Goal: Task Accomplishment & Management: Manage account settings

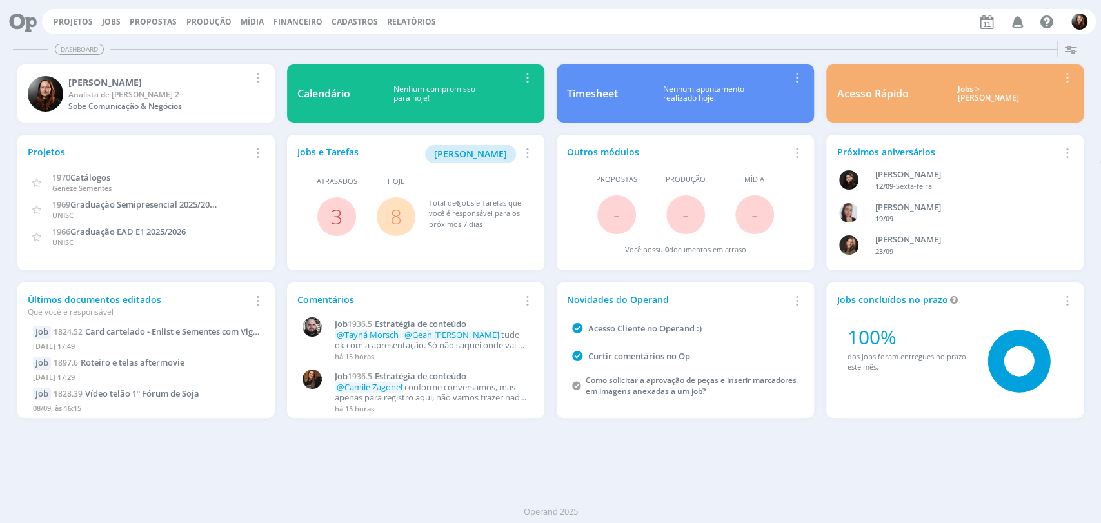
drag, startPoint x: 695, startPoint y: 475, endPoint x: 669, endPoint y: 462, distance: 29.1
click at [695, 470] on div "Dashboard Salvar Selecione abaixo os cards desejados: Meus Meu Perfil [GEOGRAPH…" at bounding box center [550, 279] width 1101 height 487
click at [108, 19] on link "Jobs" at bounding box center [111, 21] width 19 height 11
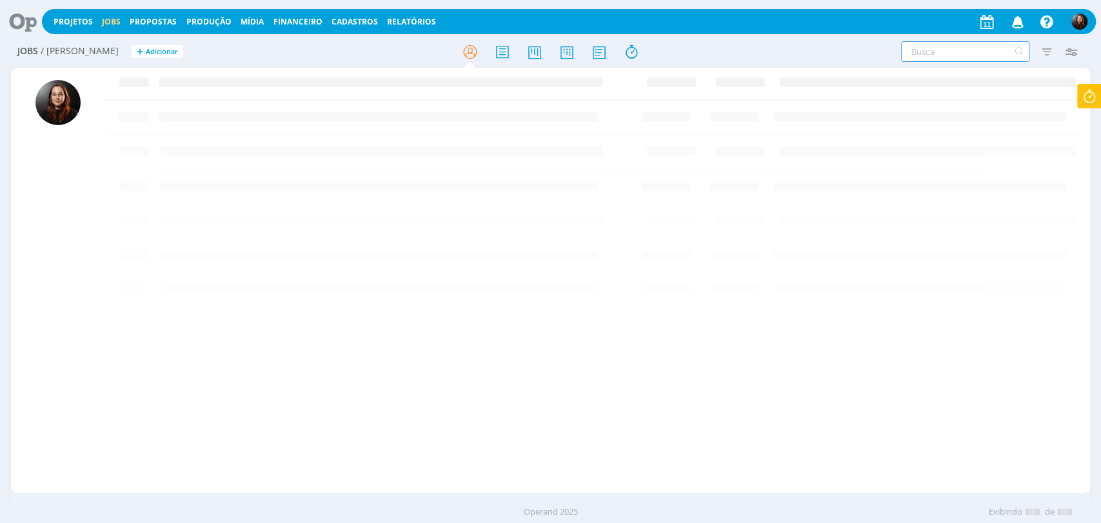
click at [905, 55] on input "text" at bounding box center [965, 51] width 128 height 21
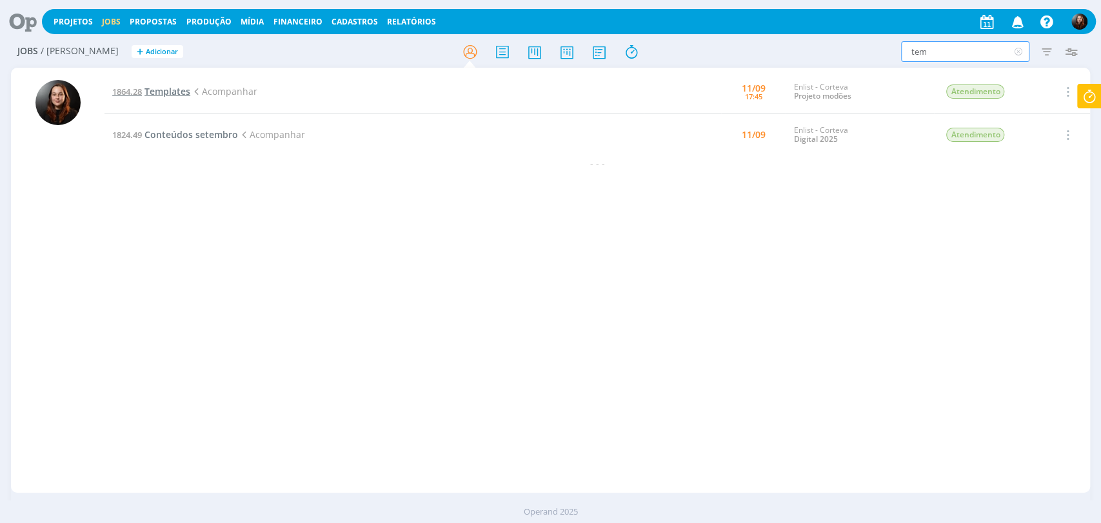
type input "tem"
click at [175, 93] on span "Templates" at bounding box center [167, 91] width 46 height 12
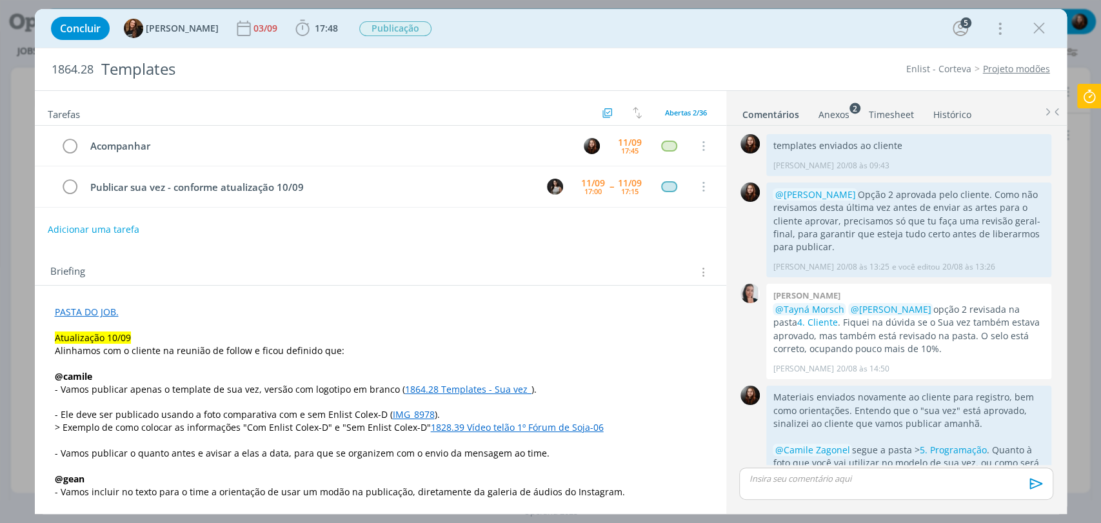
scroll to position [1772, 0]
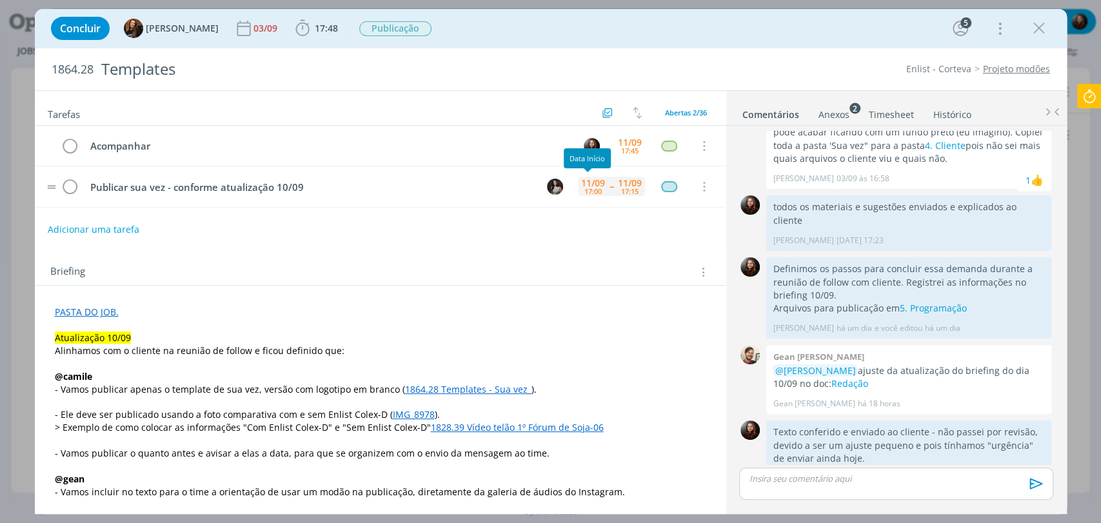
click at [597, 181] on div "11/09" at bounding box center [593, 183] width 24 height 9
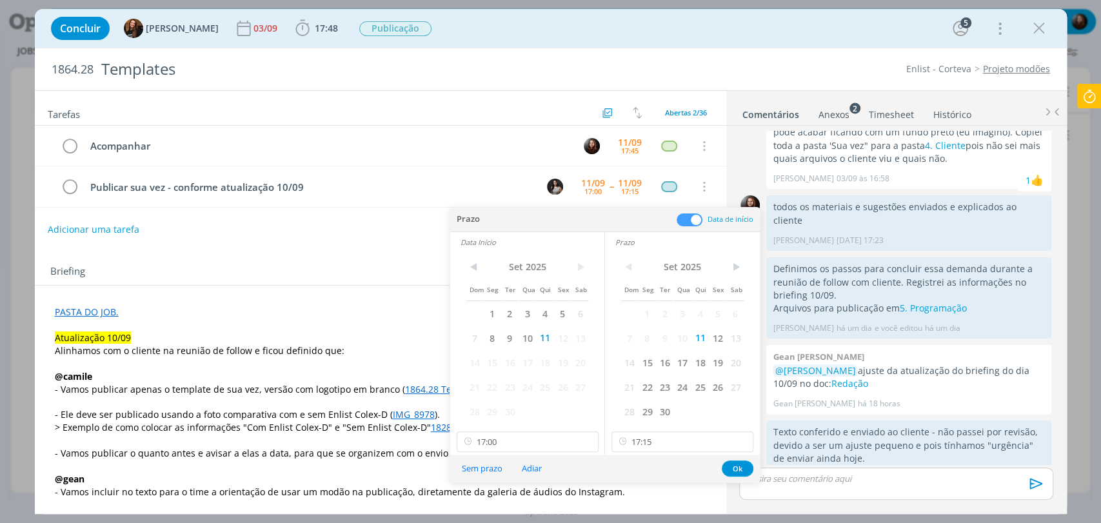
click at [690, 219] on span at bounding box center [690, 219] width 26 height 13
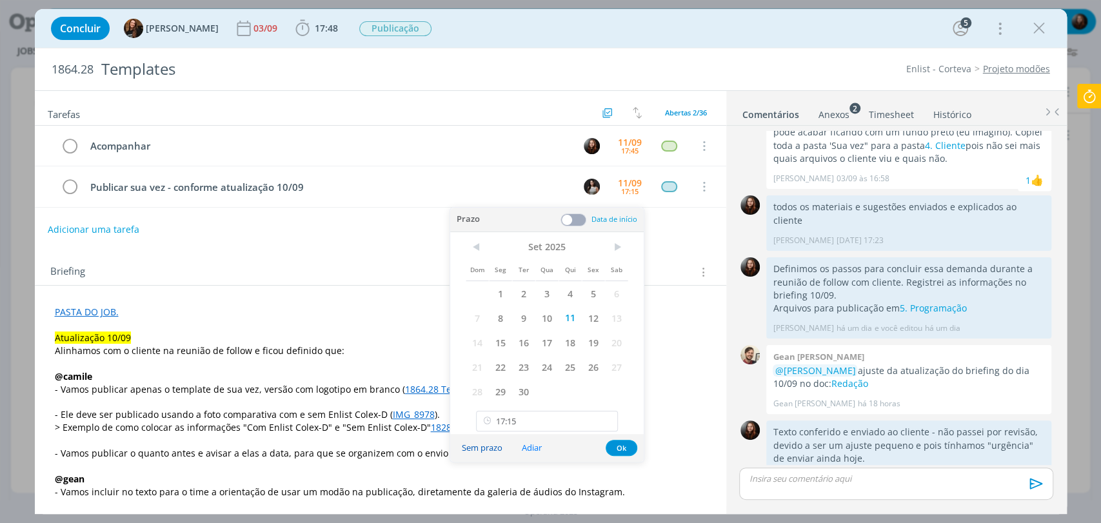
click at [489, 449] on button "Sem prazo" at bounding box center [481, 447] width 57 height 17
type input "17:15"
click at [628, 444] on button "Ok" at bounding box center [622, 448] width 32 height 16
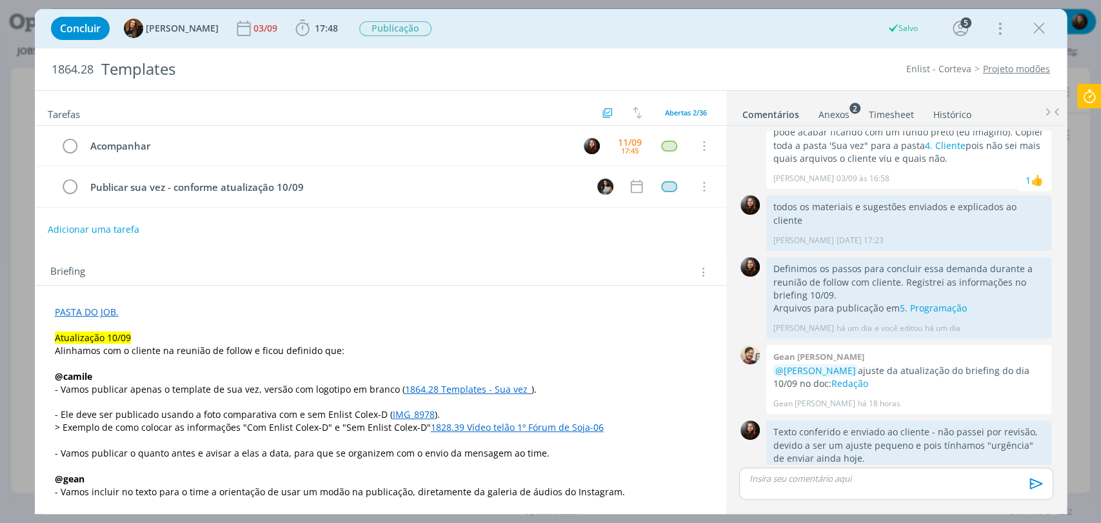
click at [653, 267] on div "Briefing Briefings Predefinidos Versões do Briefing Ver Briefing do Projeto" at bounding box center [382, 272] width 664 height 17
click at [529, 39] on div "Concluir Tayná Morsch 03/09 17:48 Iniciar Apontar Data * 11/09/2025 Horas * 00:…" at bounding box center [551, 28] width 1013 height 31
click at [754, 43] on div "Concluir Tayná Morsch 03/09 17:48 Iniciar Apontar Data * 11/09/2025 Horas * 00:…" at bounding box center [551, 28] width 1013 height 31
click at [744, 39] on div "Concluir Tayná Morsch 03/09 17:48 Iniciar Apontar Data * 11/09/2025 Horas * 00:…" at bounding box center [551, 28] width 1013 height 31
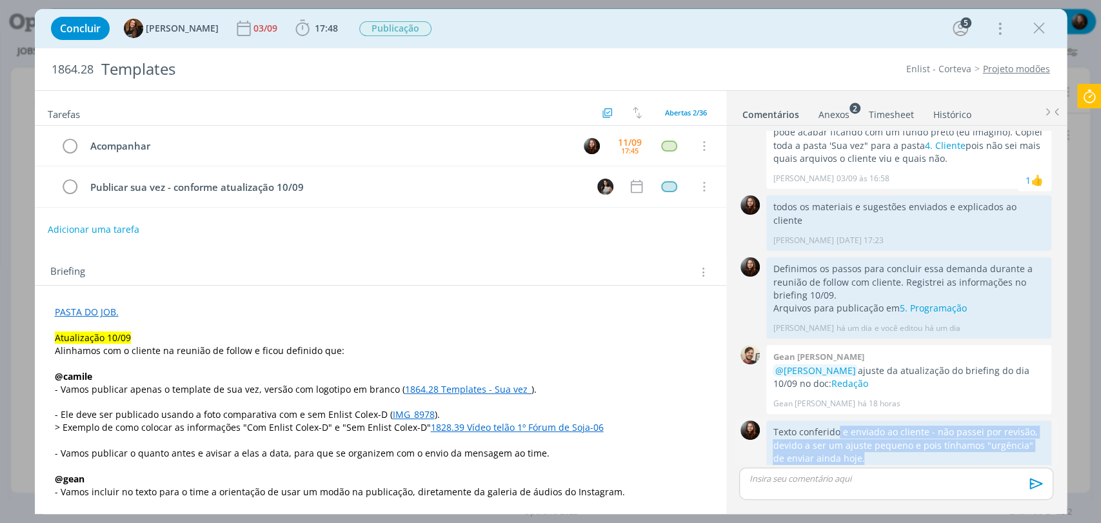
drag, startPoint x: 846, startPoint y: 404, endPoint x: 870, endPoint y: 433, distance: 38.1
click at [869, 433] on p "Texto conferido e enviado ao cliente - não passei por revisão, devido a ser um …" at bounding box center [909, 445] width 272 height 39
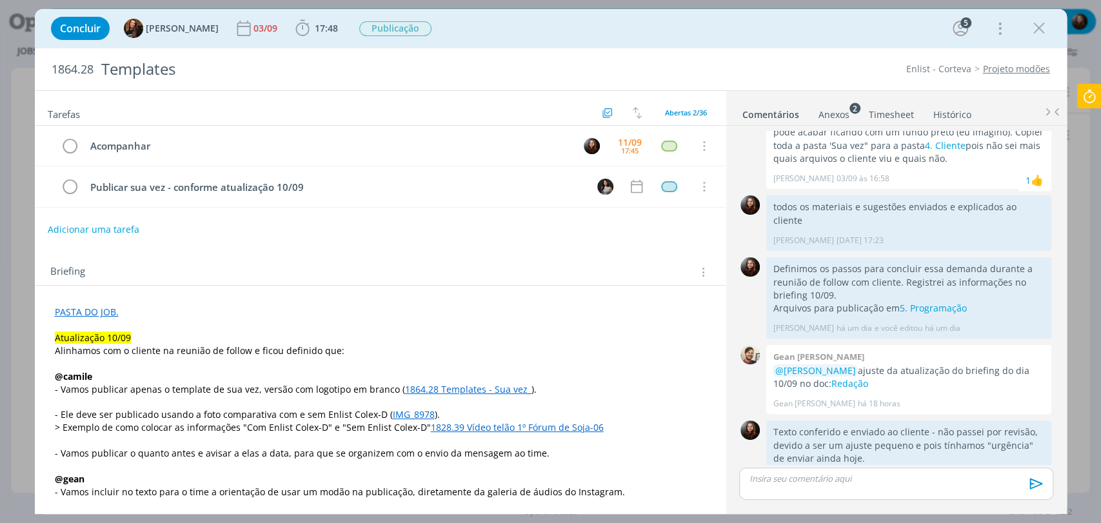
click at [850, 470] on p "dialog" at bounding box center [895, 479] width 293 height 12
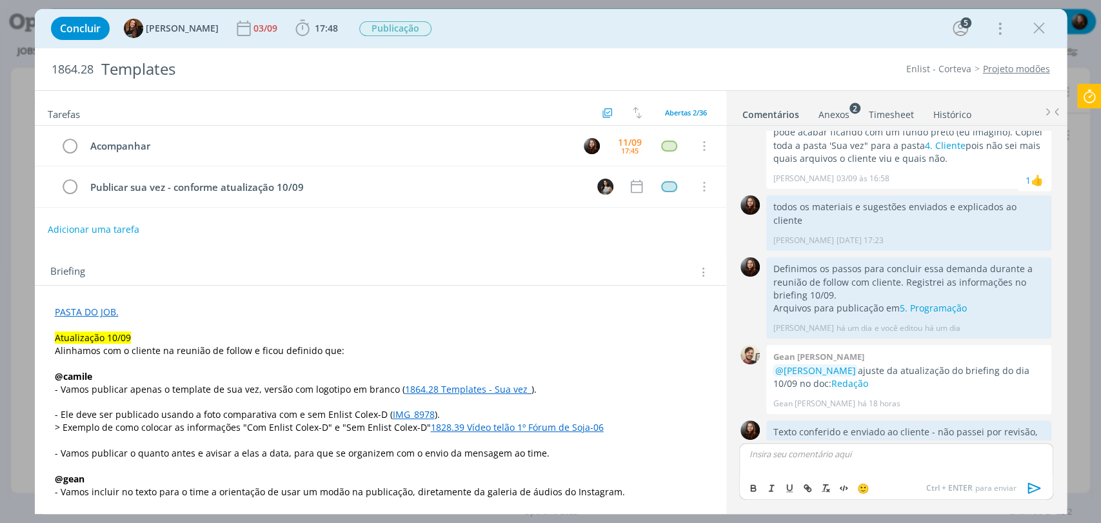
scroll to position [1797, 0]
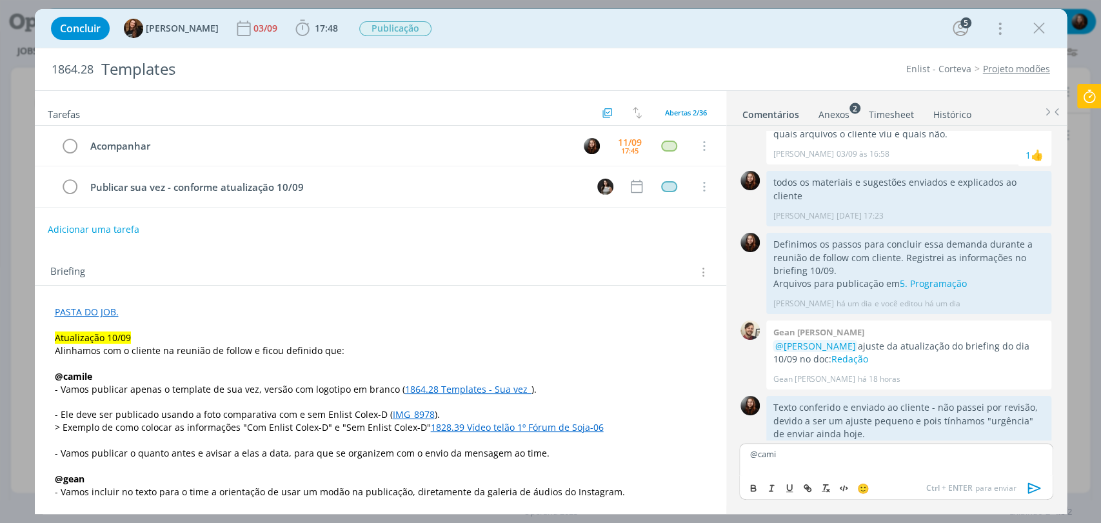
click at [851, 469] on body "Projetos Jobs Propostas Produção Mídia Financeiro Cadastros Relatórios Notifica…" at bounding box center [550, 261] width 1101 height 523
click at [831, 457] on p "@cami" at bounding box center [895, 454] width 293 height 12
click at [773, 470] on li "Camile Zagonel" at bounding box center [809, 472] width 119 height 23
click at [833, 453] on p "﻿ @ Camile Zagonel ﻿" at bounding box center [895, 454] width 293 height 12
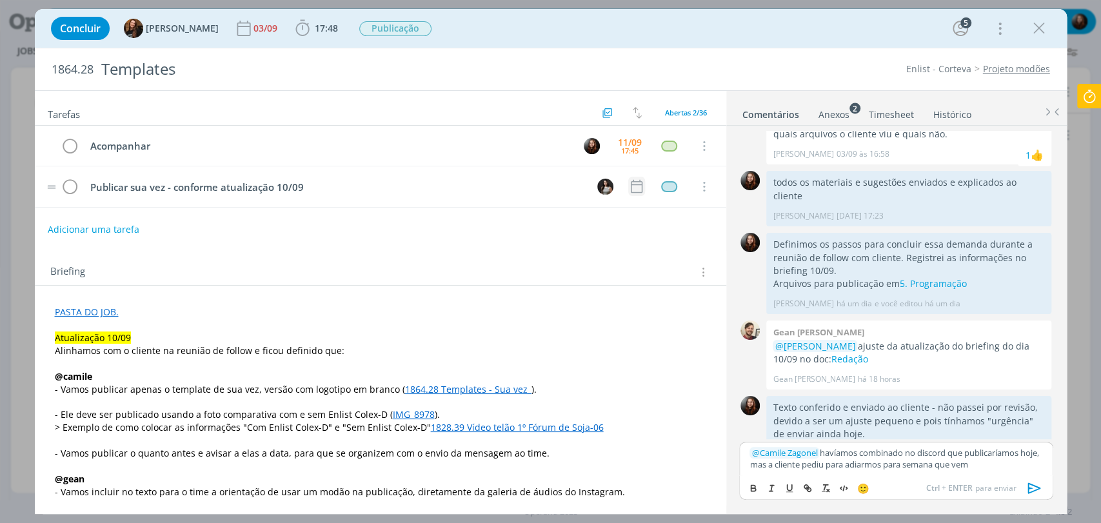
click at [635, 186] on icon "dialog" at bounding box center [636, 186] width 17 height 17
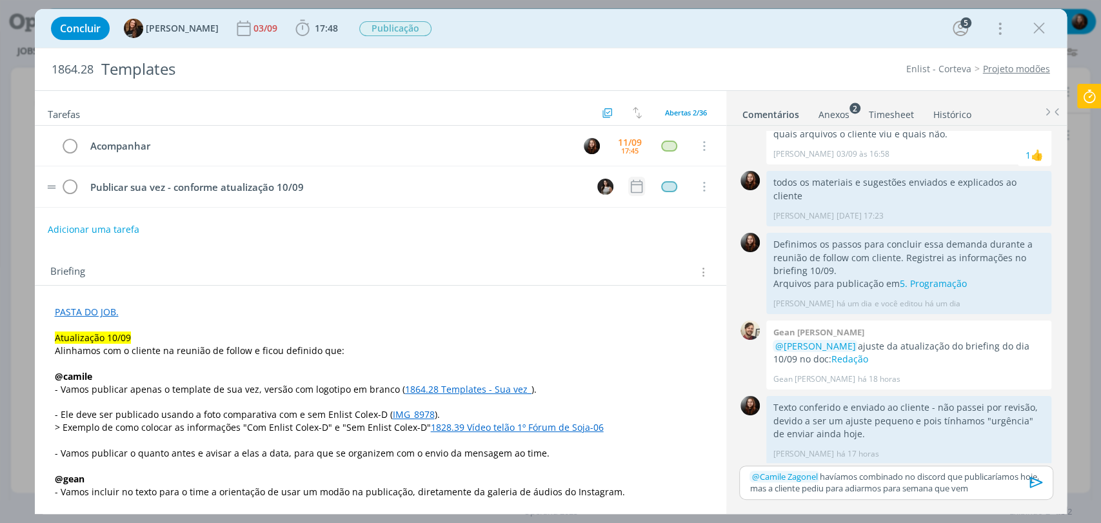
scroll to position [1774, 0]
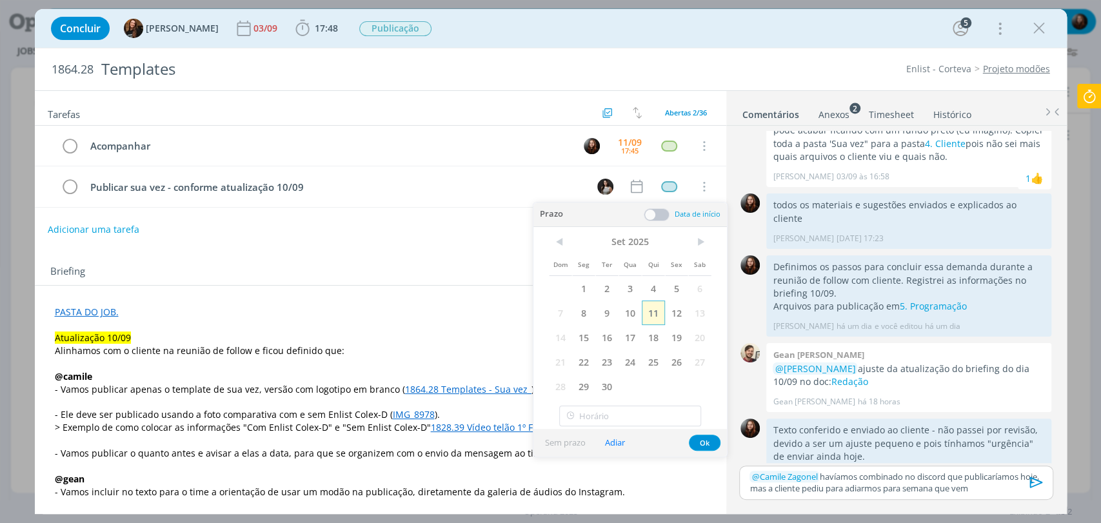
click at [655, 312] on span "11" at bounding box center [653, 313] width 23 height 25
click at [660, 213] on span at bounding box center [657, 214] width 26 height 13
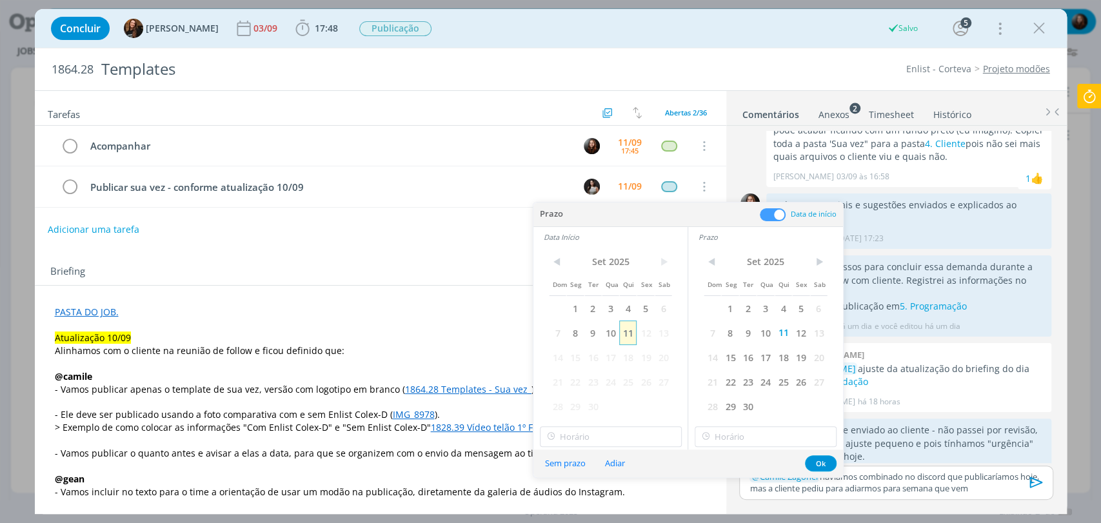
click at [631, 335] on span "11" at bounding box center [627, 333] width 17 height 25
click at [586, 439] on input "10:00" at bounding box center [611, 436] width 142 height 21
click at [564, 405] on div "17:00" at bounding box center [612, 406] width 144 height 23
type input "17:00"
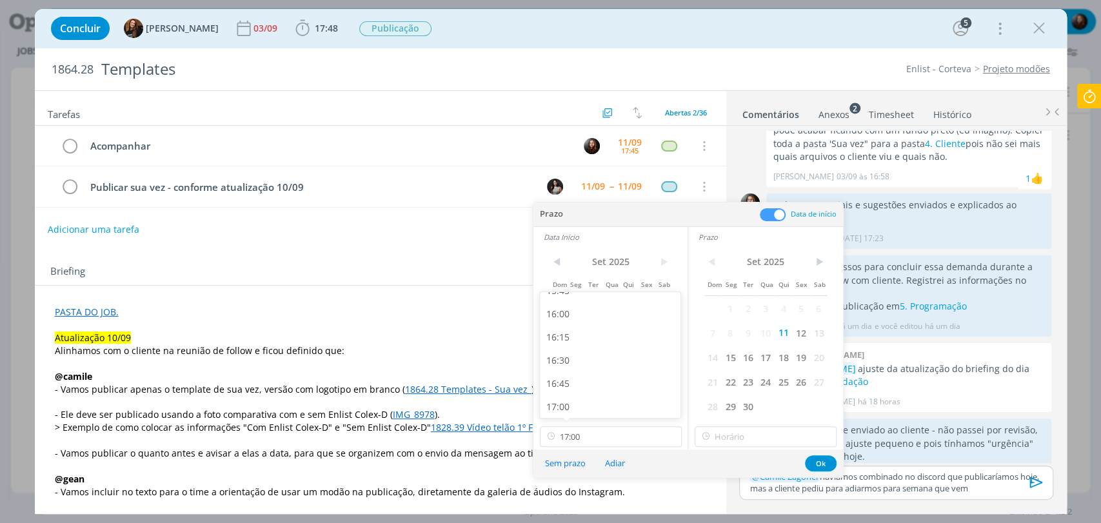
scroll to position [1481, 0]
click at [726, 431] on input "17:00" at bounding box center [766, 436] width 142 height 21
click at [722, 355] on div "17:15" at bounding box center [767, 353] width 144 height 23
type input "17:15"
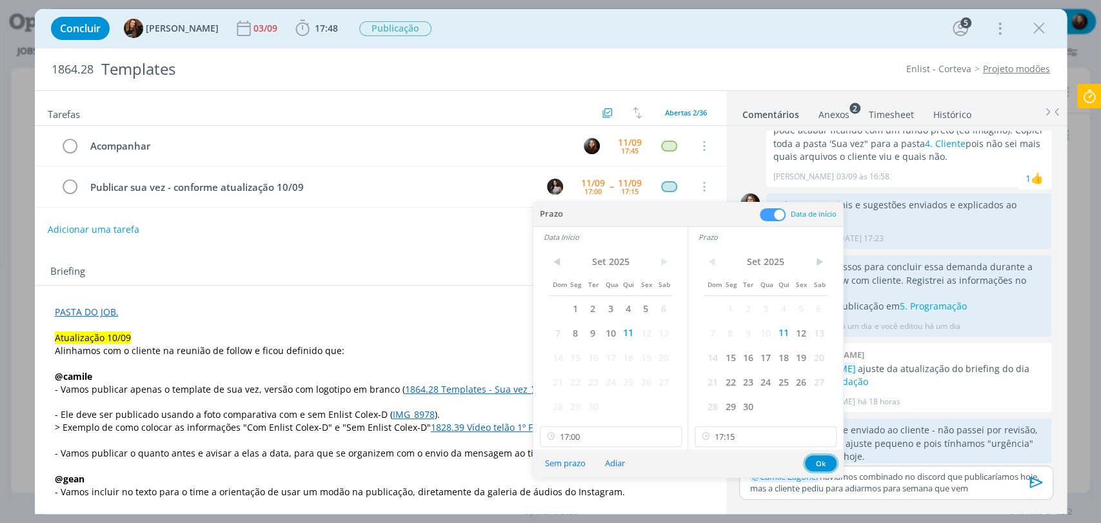
click at [820, 461] on button "Ok" at bounding box center [821, 463] width 32 height 16
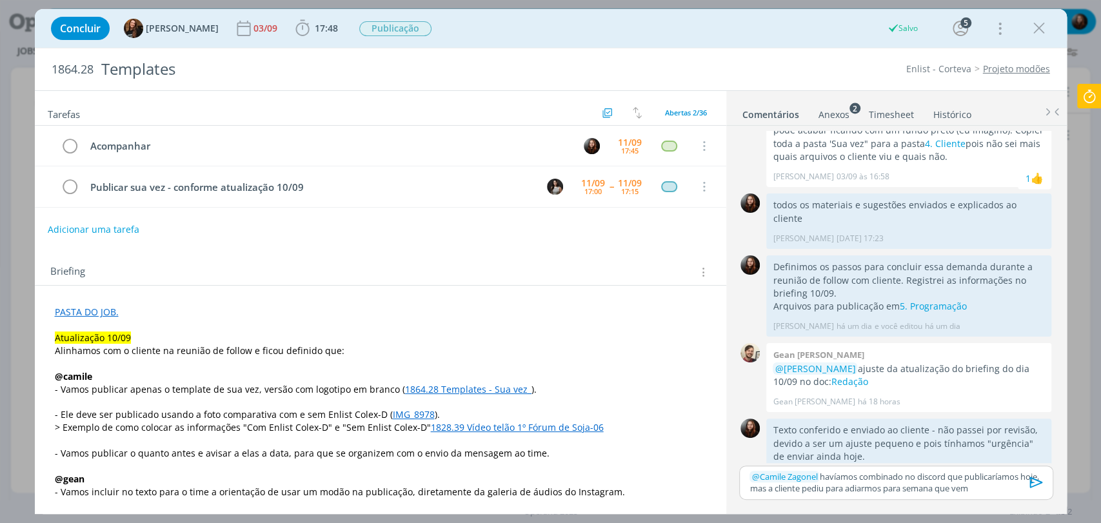
click at [527, 235] on div "Adicionar uma tarefa" at bounding box center [380, 229] width 691 height 23
click at [990, 470] on p "﻿ @ Camile Zagonel ﻿ havíamos combinado no discord que publicaríamos hoje, mas …" at bounding box center [895, 483] width 293 height 24
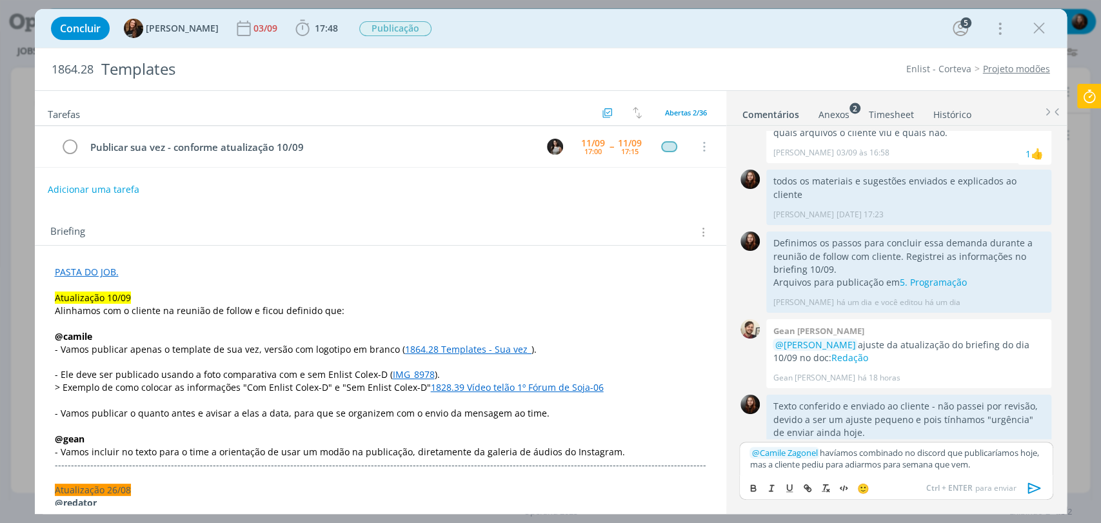
scroll to position [0, 0]
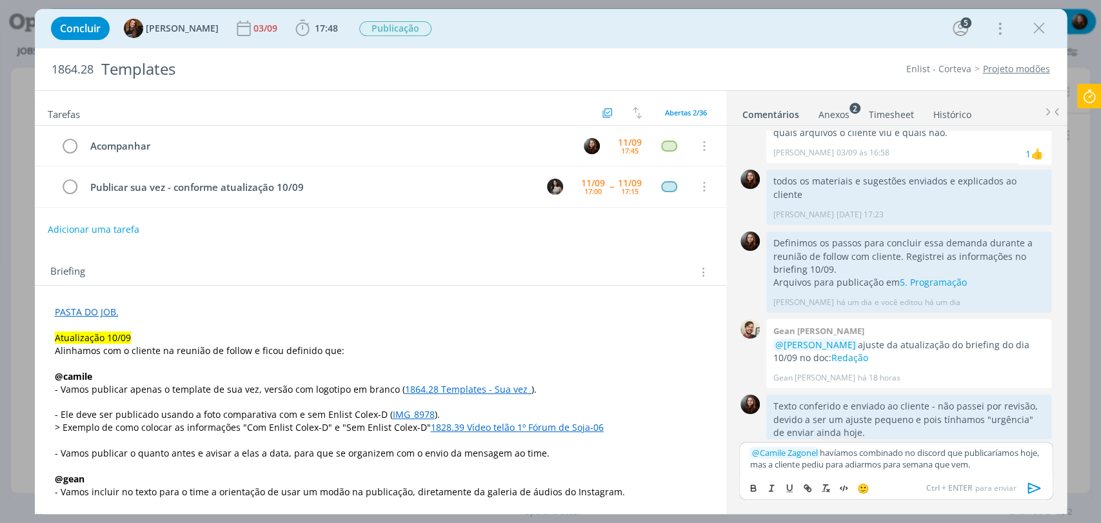
click at [990, 464] on p "﻿ @ Camile Zagonel ﻿ havíamos combinado no discord que publicaríamos hoje, mas …" at bounding box center [895, 459] width 293 height 24
click at [990, 453] on p "﻿ @ Camile Zagonel ﻿ havíamos combinado no discord que publicaríamos hoje, mas …" at bounding box center [895, 452] width 293 height 35
drag, startPoint x: 998, startPoint y: 451, endPoint x: 1042, endPoint y: 451, distance: 43.9
click at [990, 451] on p "﻿ @ Camile Zagonel ﻿ havíamos combinado no discord que publicaríamos hoje, mas …" at bounding box center [895, 452] width 293 height 35
click at [990, 452] on p "﻿ @ Camile Zagonel ﻿ havíamos combinado no discord que publicaríamos hoje, mas …" at bounding box center [895, 452] width 293 height 35
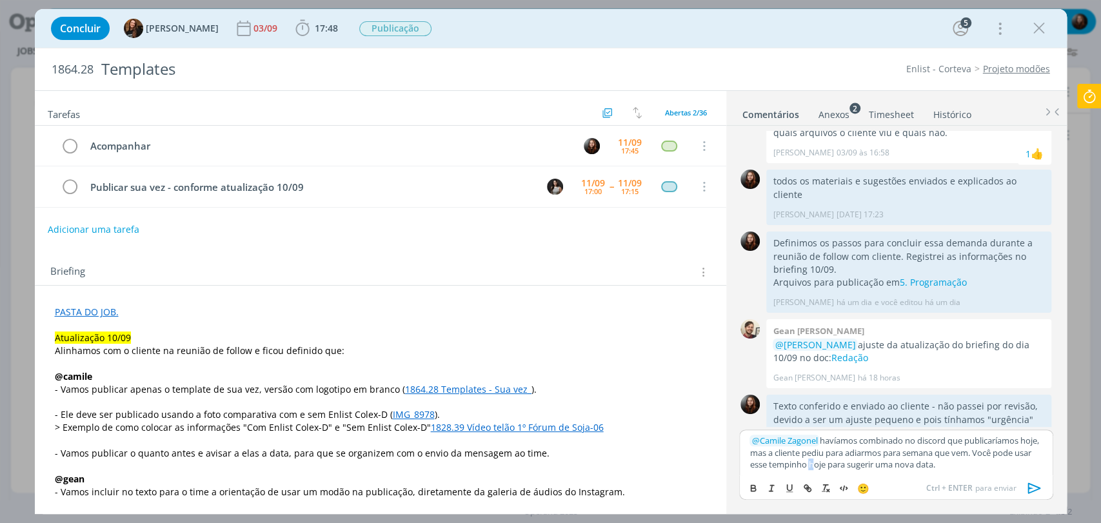
click at [828, 467] on p "﻿ @ Camile Zagonel ﻿ havíamos combinado no discord que publicaríamos hoje, mas …" at bounding box center [895, 452] width 293 height 35
click at [831, 467] on p "﻿ @ Camile Zagonel ﻿ havíamos combinado no discord que publicaríamos hoje, mas …" at bounding box center [895, 452] width 293 height 35
click at [827, 466] on p "﻿ @ Camile Zagonel ﻿ havíamos combinado no discord que publicaríamos hoje, mas …" at bounding box center [895, 452] width 293 height 35
click at [990, 470] on icon "dialog" at bounding box center [1034, 488] width 19 height 19
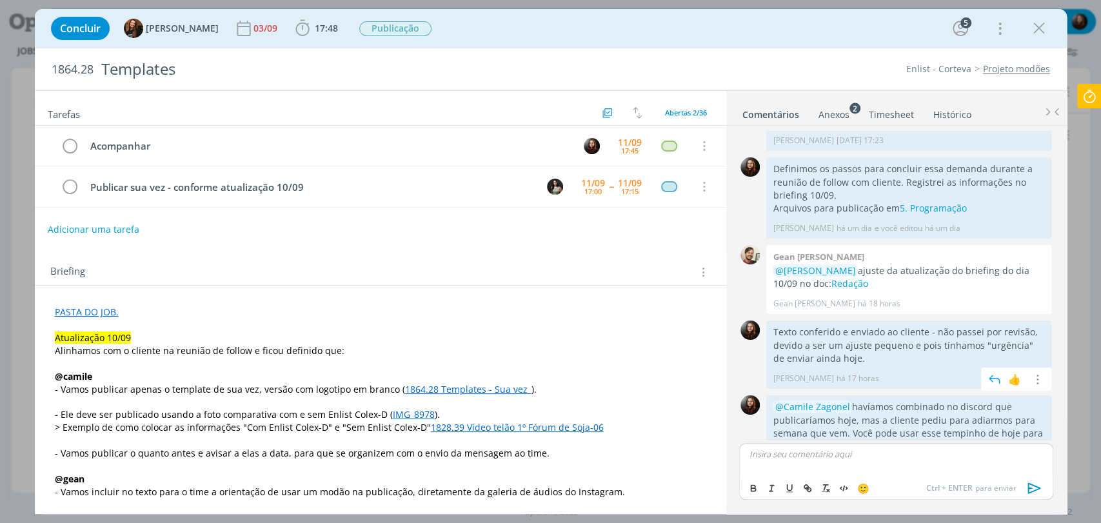
scroll to position [1885, 0]
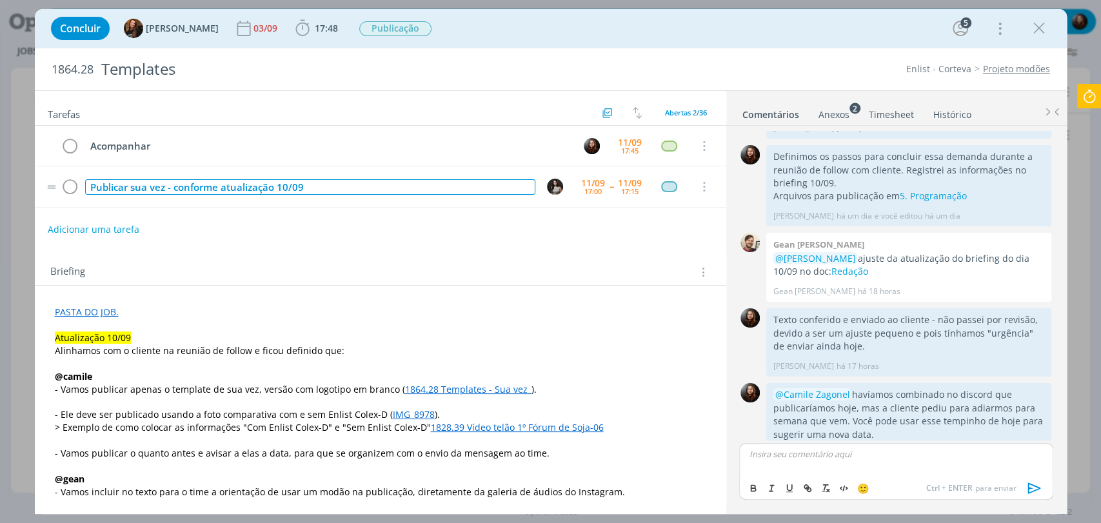
click at [358, 186] on div "Publicar sua vez - conforme atualização 10/09" at bounding box center [310, 187] width 450 height 16
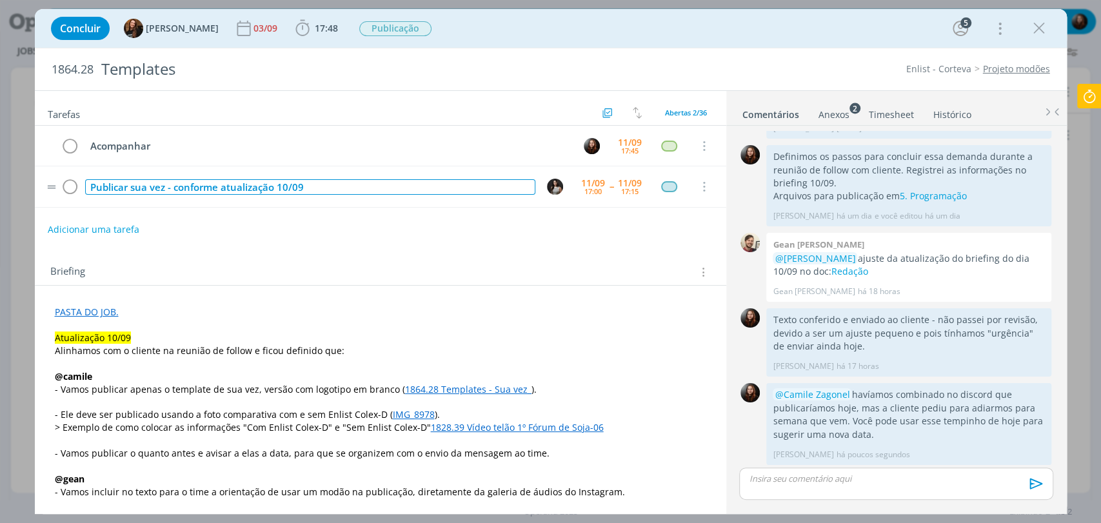
scroll to position [1860, 0]
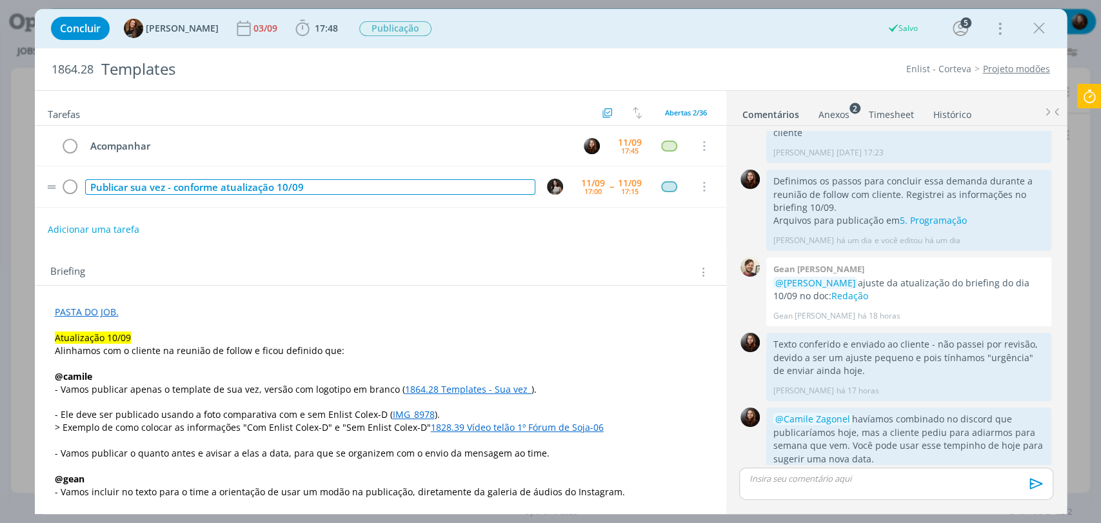
click at [264, 184] on div "Publicar sua vez - conforme atualização 10/09" at bounding box center [310, 187] width 450 height 16
click at [286, 186] on div "Publicar sua vez - conforme atualização 10/09" at bounding box center [310, 187] width 450 height 16
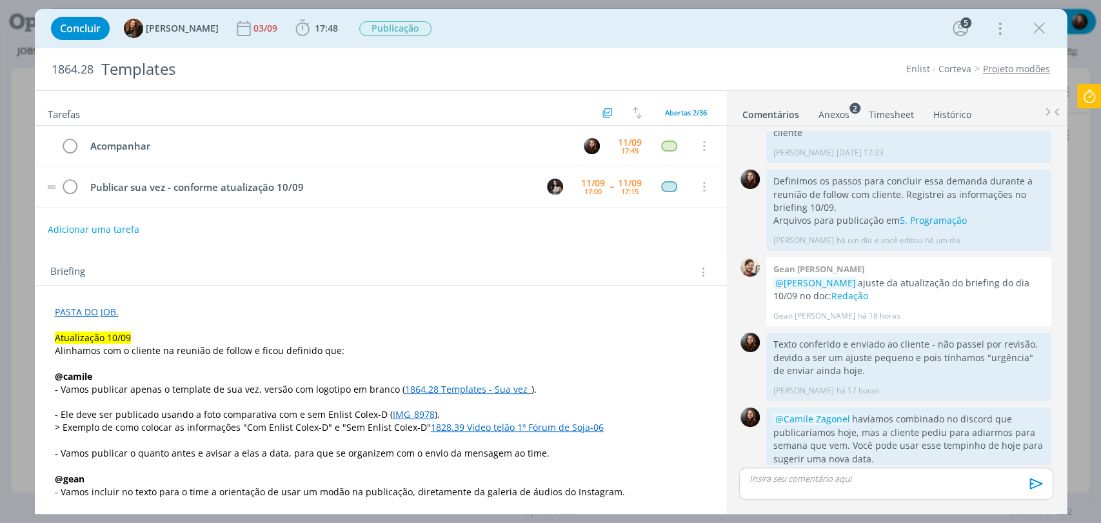
click at [126, 175] on td "Publicar sua vez - conforme atualização 10/09" at bounding box center [308, 186] width 450 height 23
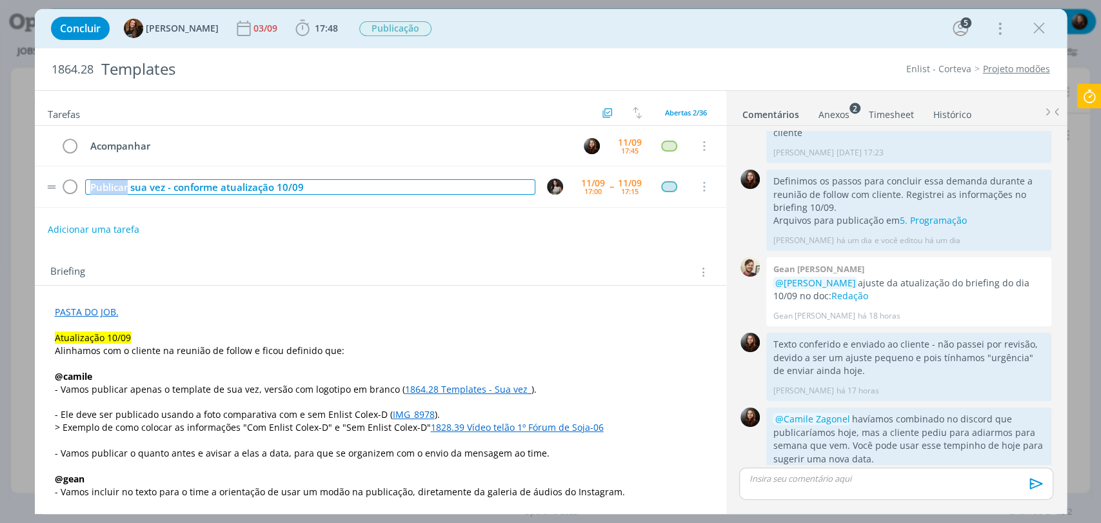
drag, startPoint x: 128, startPoint y: 185, endPoint x: 90, endPoint y: 183, distance: 38.7
click at [90, 183] on div "Publicar sua vez - conforme atualização 10/09" at bounding box center [310, 187] width 450 height 16
drag, startPoint x: 305, startPoint y: 186, endPoint x: 242, endPoint y: 186, distance: 63.2
click at [242, 186] on div "Sugerir nova data para o sua vez - conforme atualização 10/09" at bounding box center [310, 187] width 450 height 16
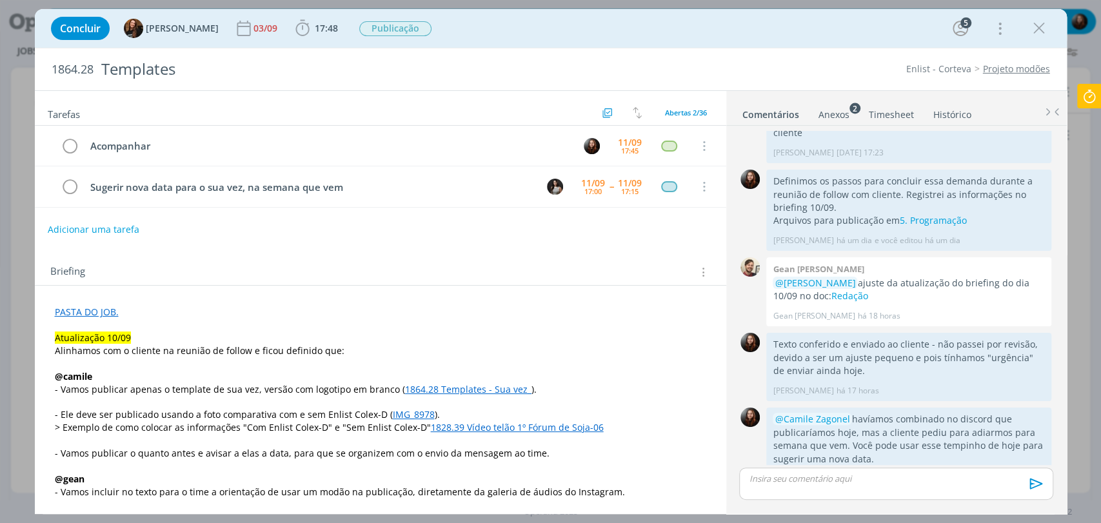
click at [410, 249] on div "Tarefas Usar Job de template Criar template a partir deste job Visualizar Templ…" at bounding box center [380, 298] width 691 height 414
click at [520, 257] on div "Briefing Briefings Predefinidos Versões do Briefing Ver Briefing do Projeto" at bounding box center [380, 268] width 691 height 35
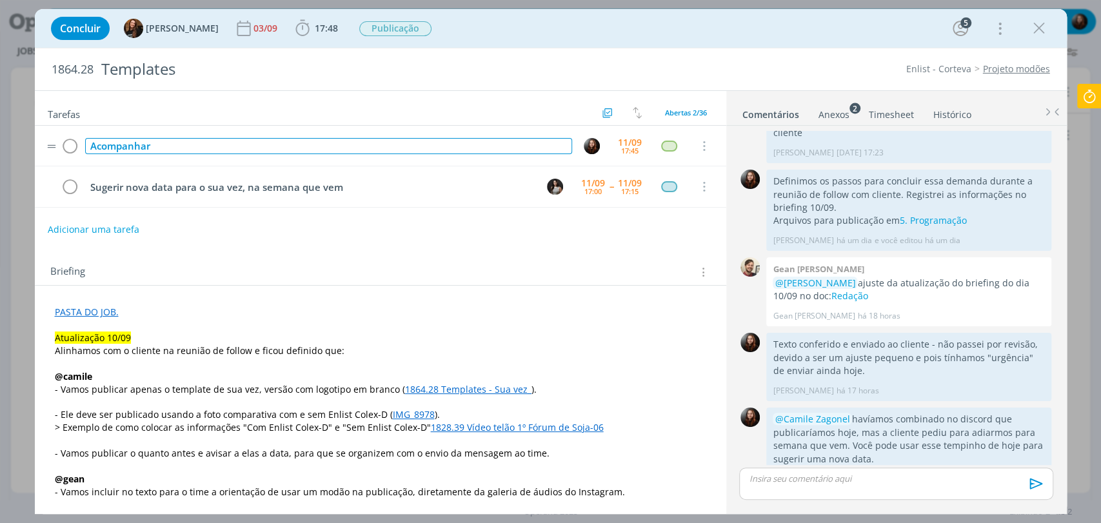
click at [243, 152] on div "Acompanhar" at bounding box center [328, 146] width 487 height 16
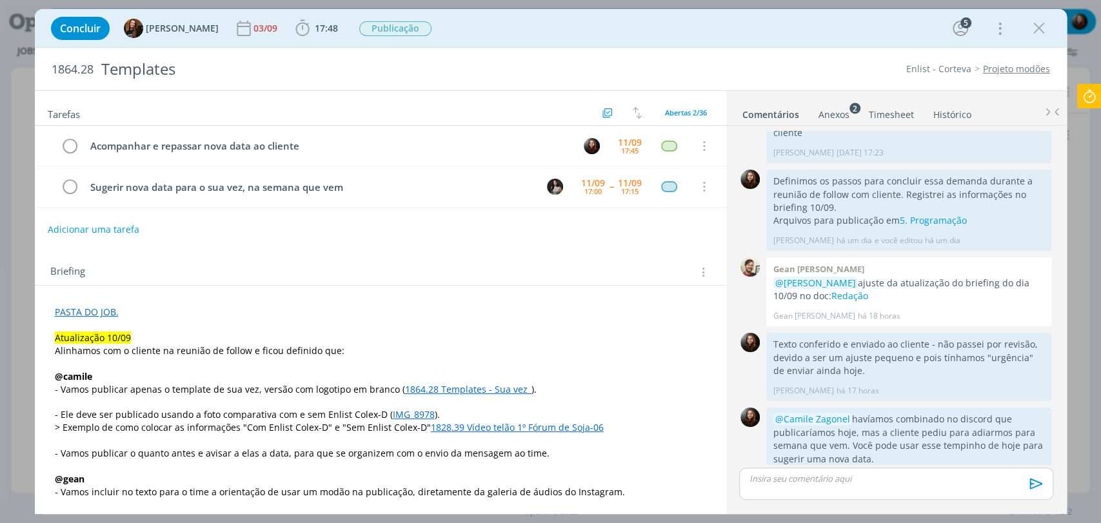
click at [357, 248] on div "Tarefas Usar Job de template Criar template a partir deste job Visualizar Templ…" at bounding box center [380, 298] width 691 height 414
click at [990, 31] on icon "dialog" at bounding box center [1038, 28] width 19 height 19
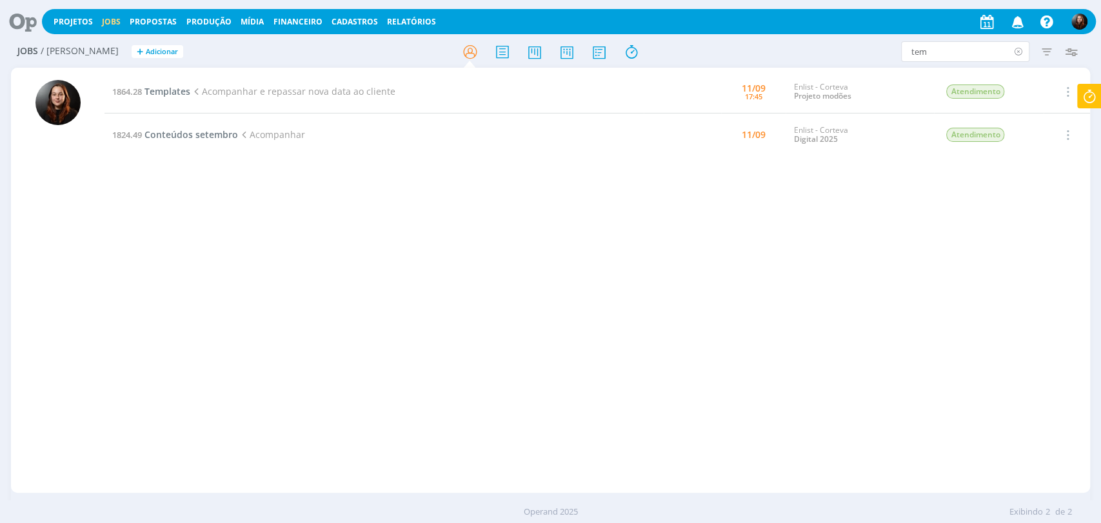
click at [990, 51] on icon at bounding box center [1018, 51] width 16 height 21
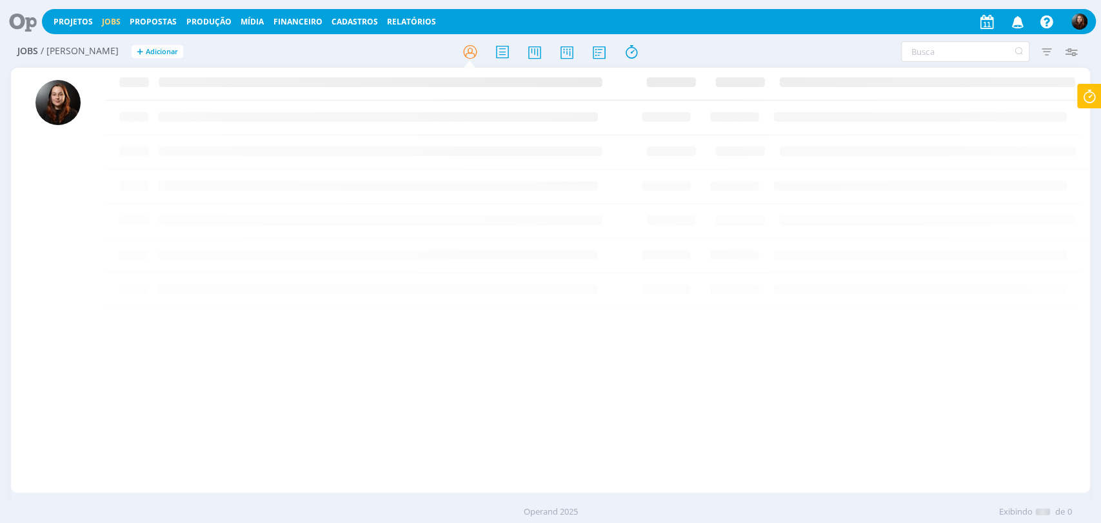
click at [30, 19] on icon at bounding box center [18, 21] width 26 height 25
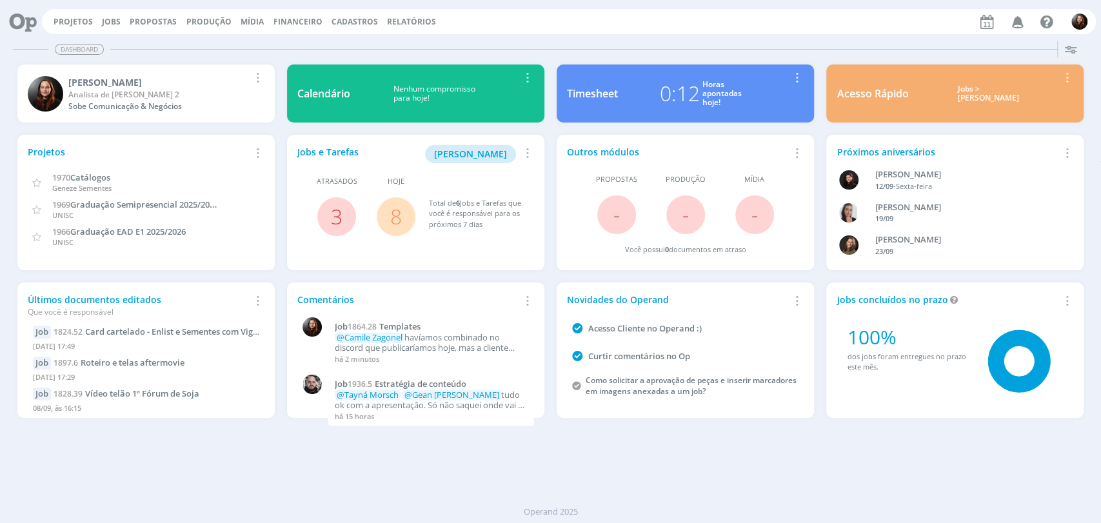
click at [660, 421] on div "Novidades do Operand Remover Card Acesso Cliente no Operand :) Curtir comentári…" at bounding box center [686, 351] width 270 height 148
drag, startPoint x: 340, startPoint y: 213, endPoint x: 2, endPoint y: 32, distance: 383.5
click at [340, 213] on link "3" at bounding box center [337, 217] width 12 height 28
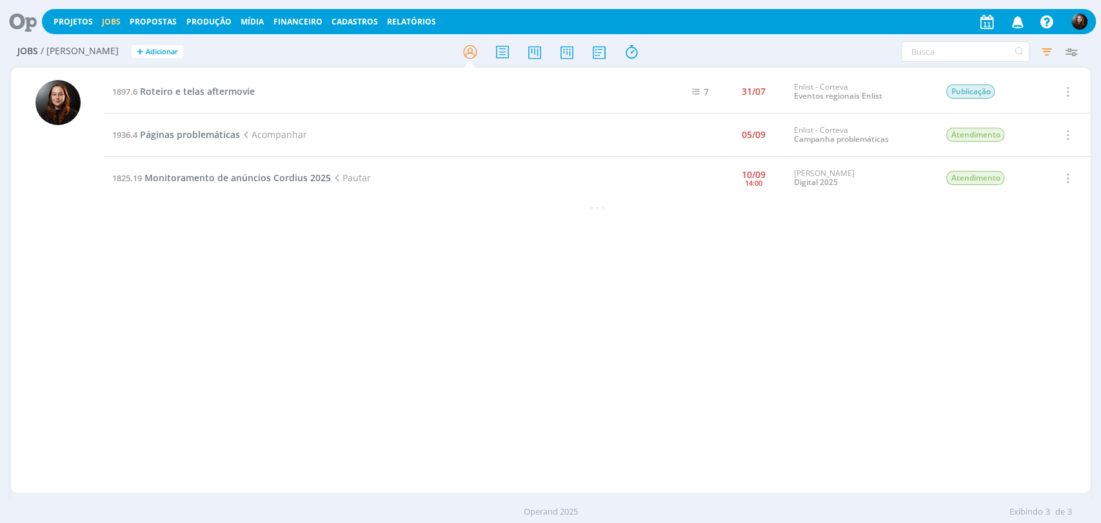
click at [14, 27] on icon at bounding box center [18, 21] width 26 height 25
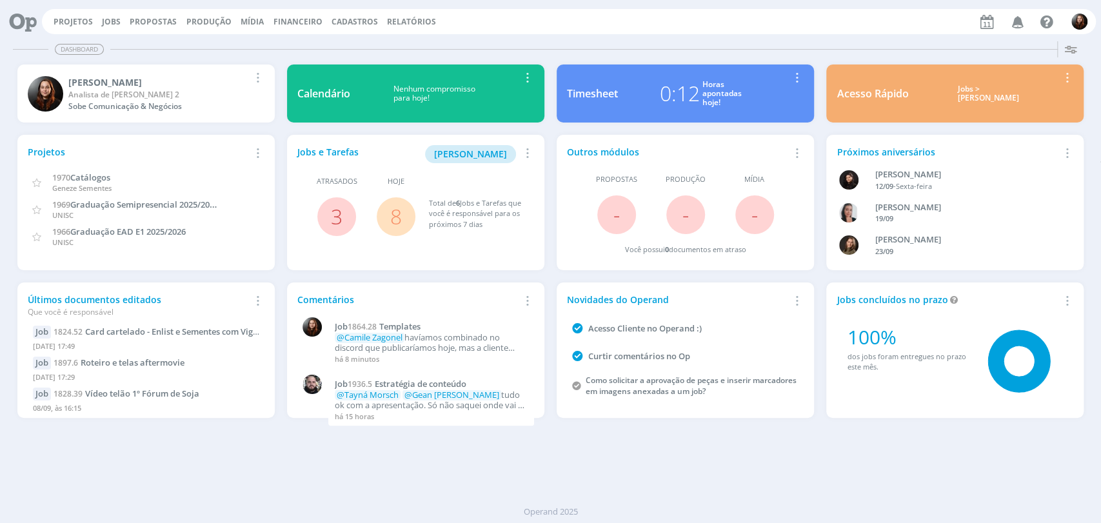
click at [397, 213] on link "8" at bounding box center [396, 217] width 12 height 28
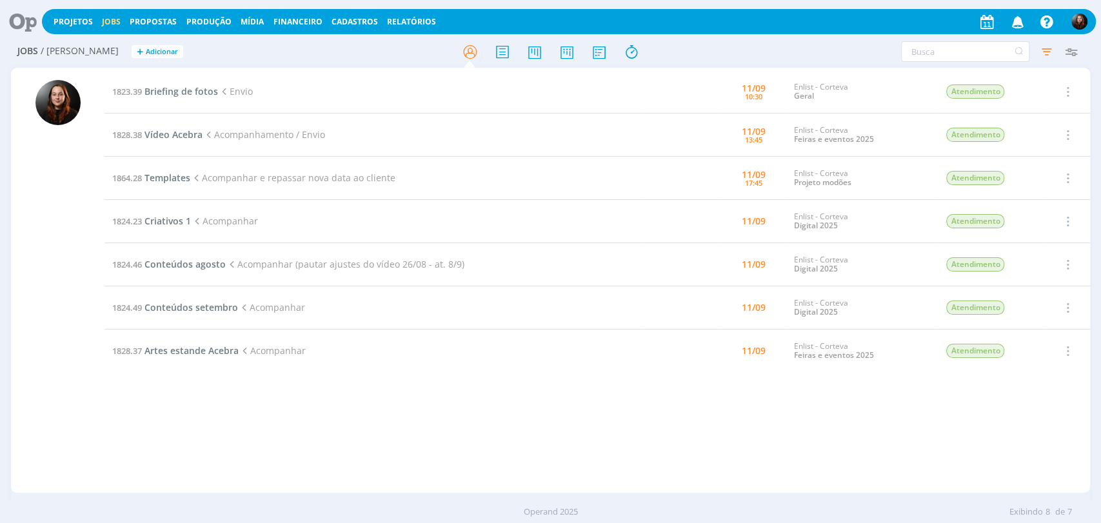
click at [12, 276] on div at bounding box center [58, 281] width 94 height 422
click at [321, 48] on h2 "Jobs / Minha Pauta + Adicionar" at bounding box center [190, 49] width 347 height 27
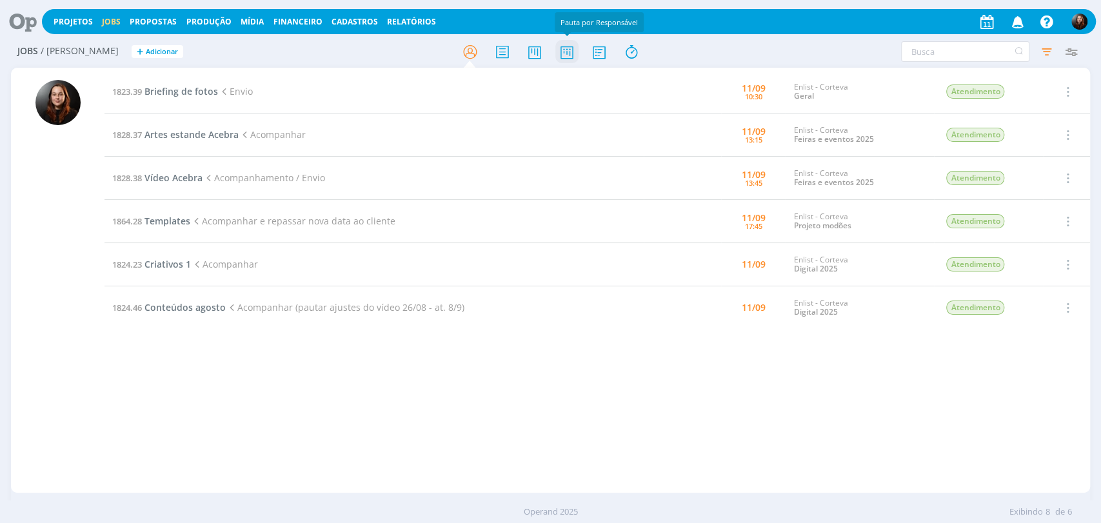
click at [574, 50] on icon at bounding box center [566, 51] width 23 height 25
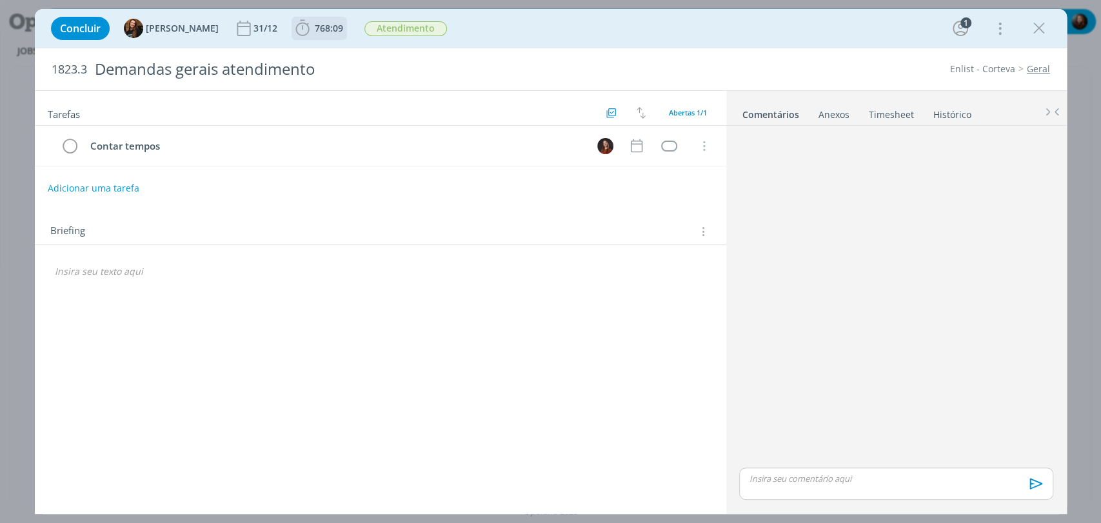
click at [312, 19] on span "768:09" at bounding box center [319, 28] width 53 height 19
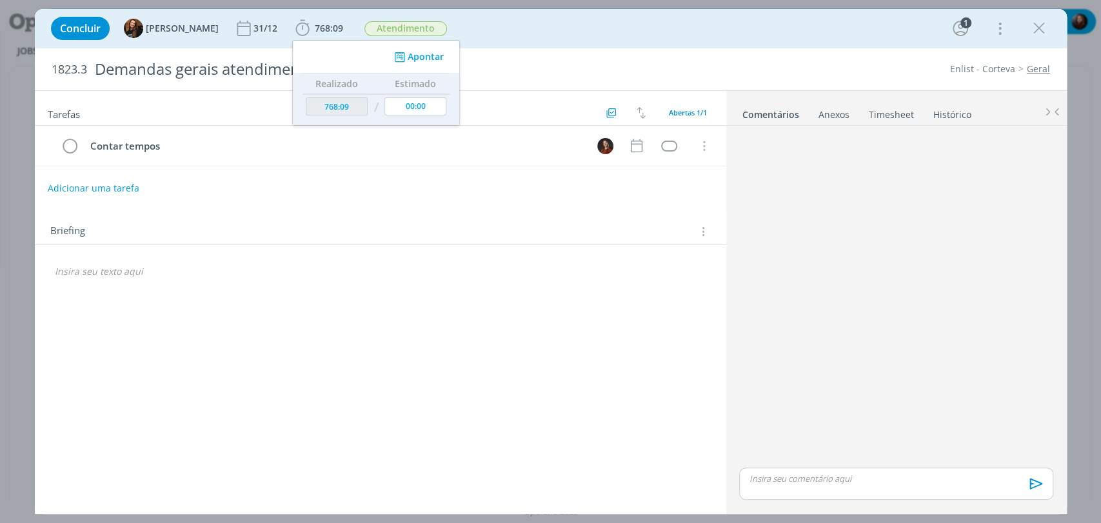
click at [664, 41] on div "Concluir Tayná Morsch 31/12 768:09 Apontar Data * 11/09/2025 Horas * 00:00 Tare…" at bounding box center [551, 28] width 1013 height 31
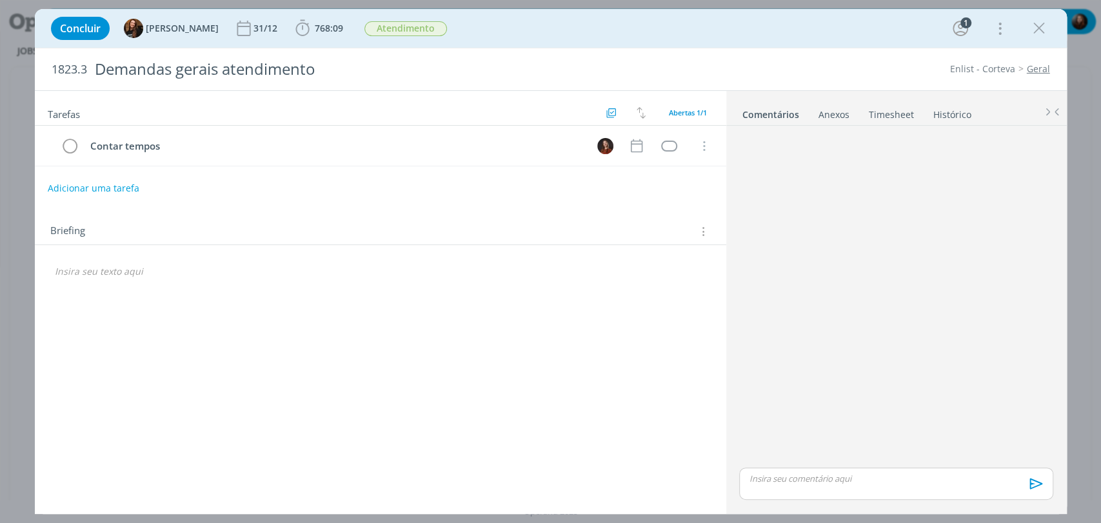
drag, startPoint x: 797, startPoint y: 346, endPoint x: 811, endPoint y: 345, distance: 14.2
click at [810, 346] on div "dialog" at bounding box center [896, 298] width 324 height 334
click at [299, 25] on icon "dialog" at bounding box center [302, 28] width 19 height 19
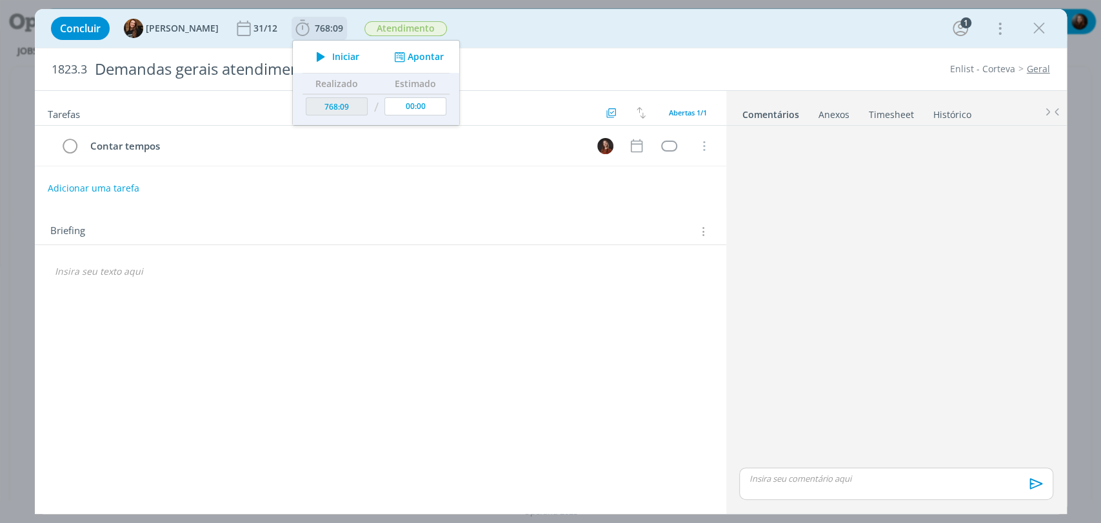
click at [312, 55] on icon "dialog" at bounding box center [321, 56] width 23 height 17
click at [562, 31] on div "Concluir Tayná Morsch 31/12 768:09 Parar Apontar Data * 11/09/2025 Horas * 00:0…" at bounding box center [551, 28] width 1013 height 31
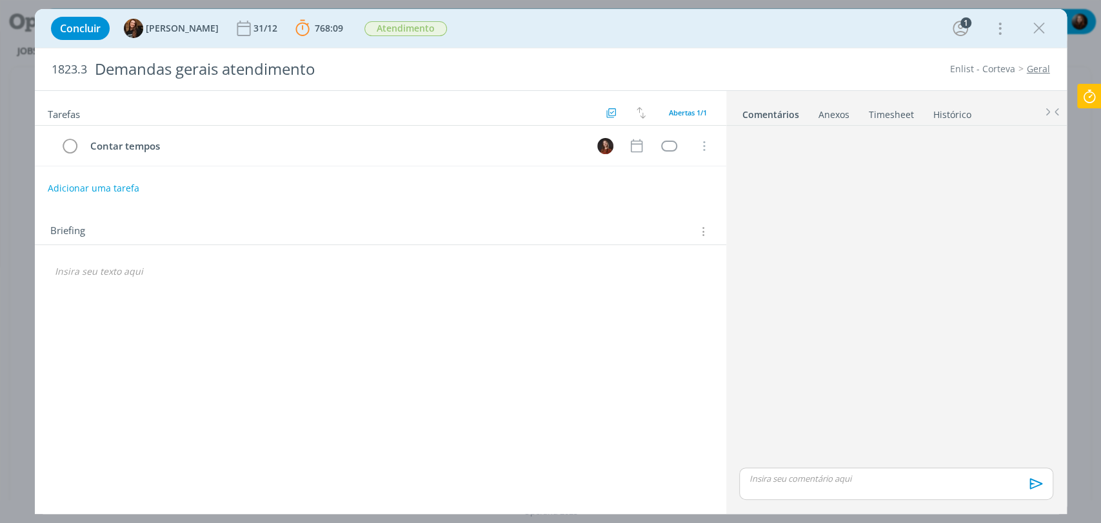
click at [503, 26] on div "Concluir Tayná Morsch 31/12 768:09 Parar Apontar Data * 11/09/2025 Horas * 00:0…" at bounding box center [551, 28] width 1013 height 31
click at [1091, 94] on icon at bounding box center [1089, 96] width 23 height 25
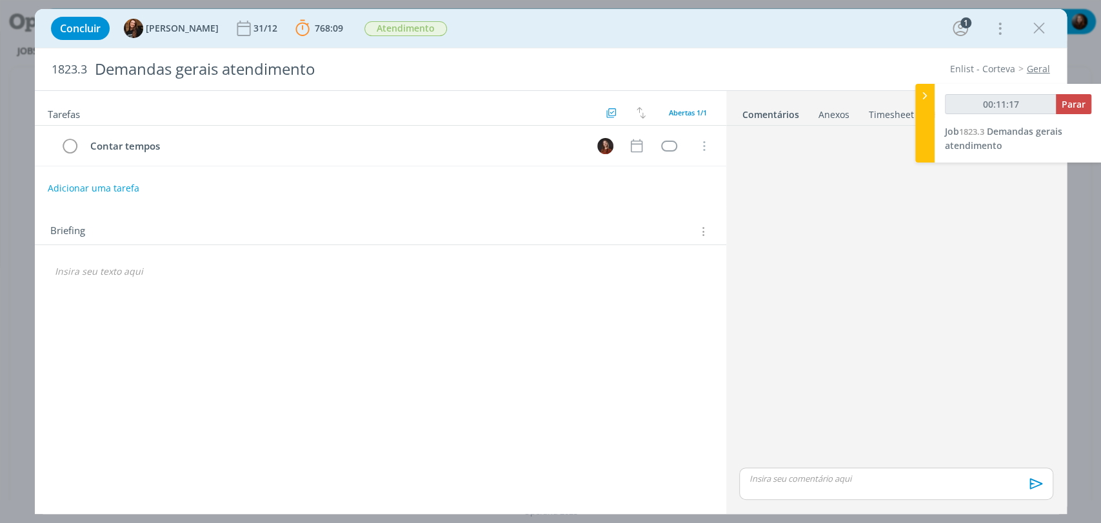
type input "00:11:18"
click at [1086, 101] on button "Parar" at bounding box center [1073, 104] width 35 height 20
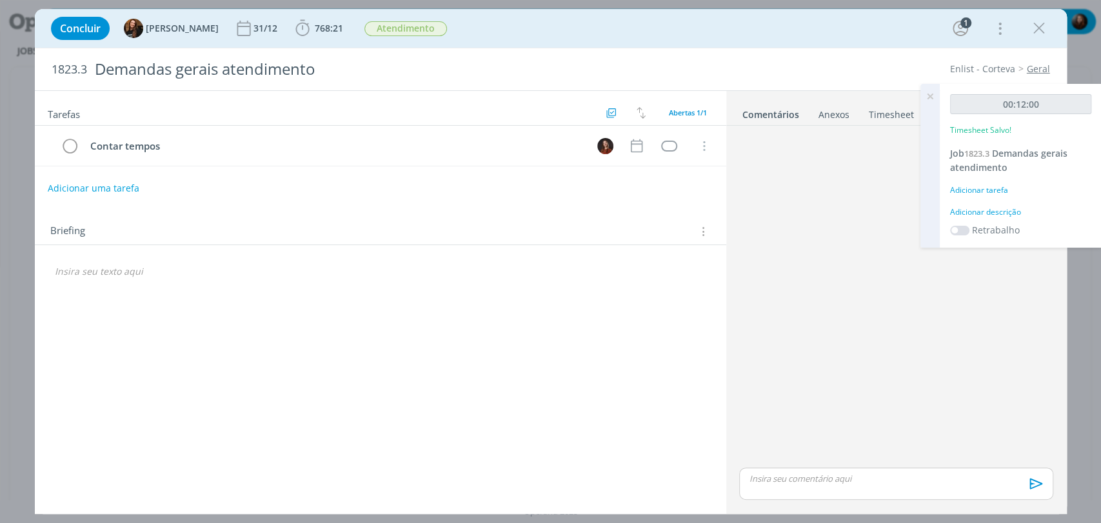
click at [985, 210] on div "Adicionar descrição" at bounding box center [1020, 212] width 141 height 12
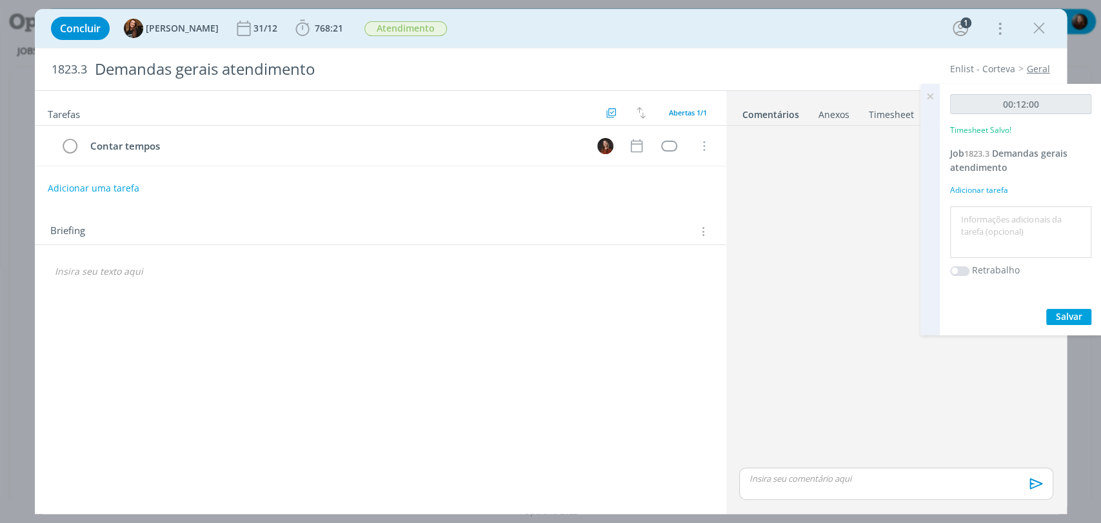
click at [986, 219] on textarea at bounding box center [1020, 233] width 135 height 46
type textarea "conferência de e-mail"
click at [1065, 313] on span "Salvar" at bounding box center [1069, 316] width 26 height 12
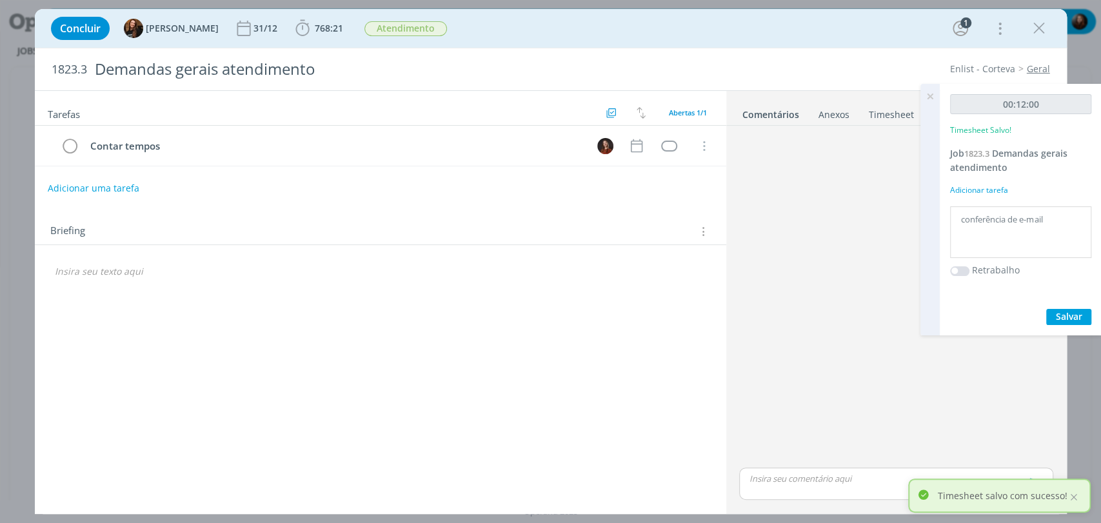
click at [929, 97] on icon at bounding box center [929, 96] width 23 height 25
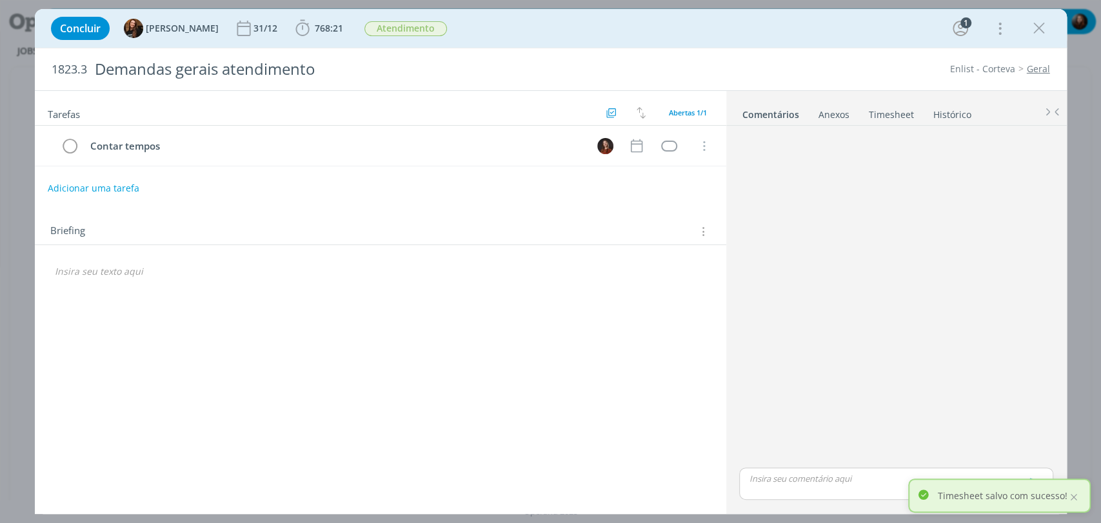
click at [862, 63] on div "Enlist - Corteva Geral" at bounding box center [845, 69] width 421 height 13
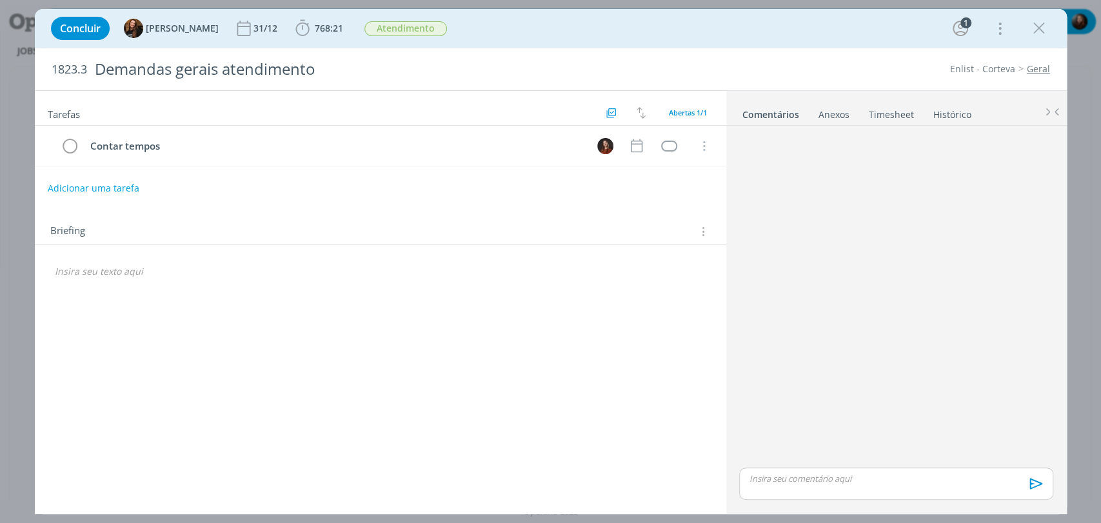
click at [562, 32] on div "Concluir Tayná Morsch 31/12 768:21 Iniciar Apontar Data * 11/09/2025 Horas * 00…" at bounding box center [551, 28] width 1013 height 31
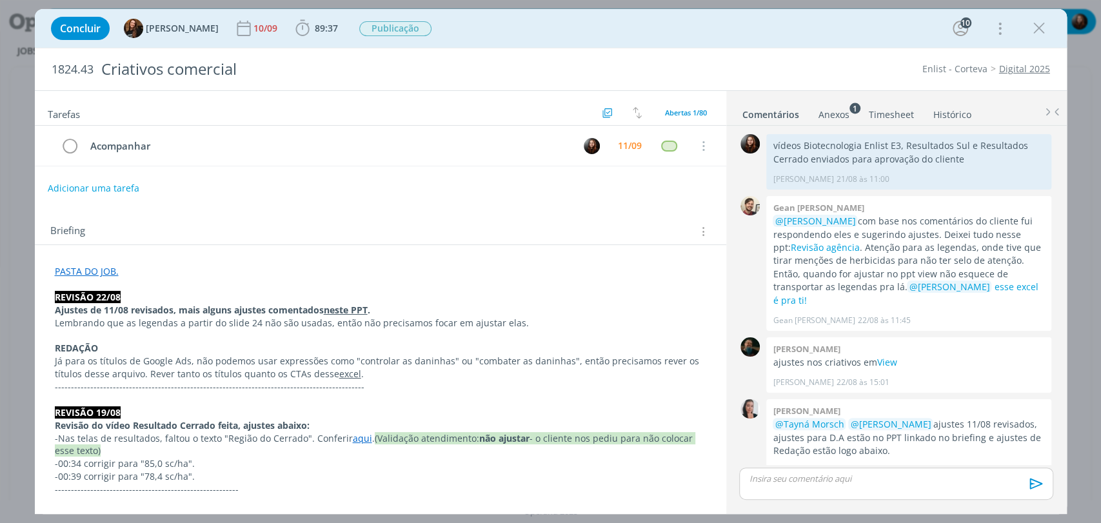
scroll to position [1154, 0]
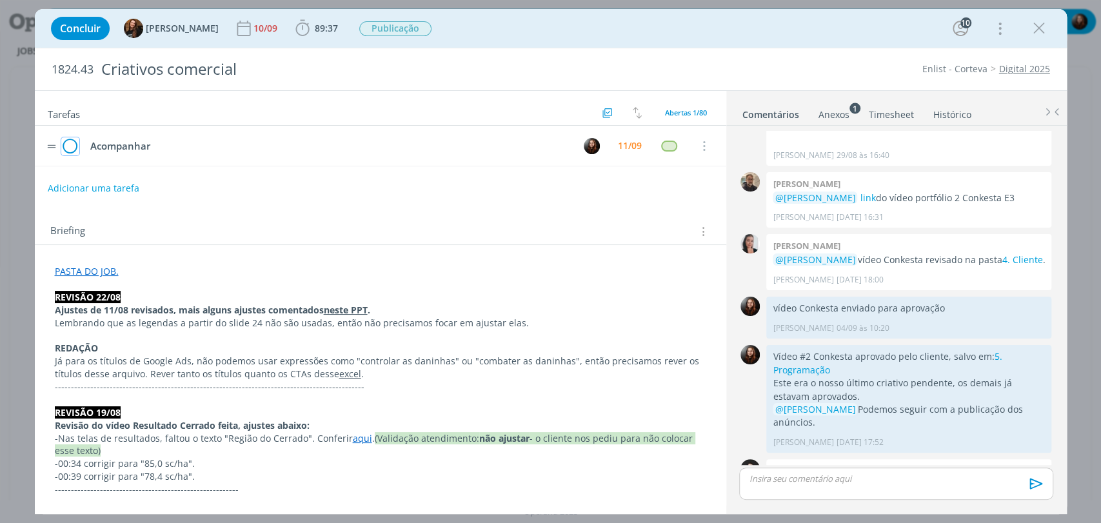
click at [65, 146] on icon "dialog" at bounding box center [70, 146] width 18 height 19
click at [370, 32] on span "Publicação" at bounding box center [395, 28] width 72 height 15
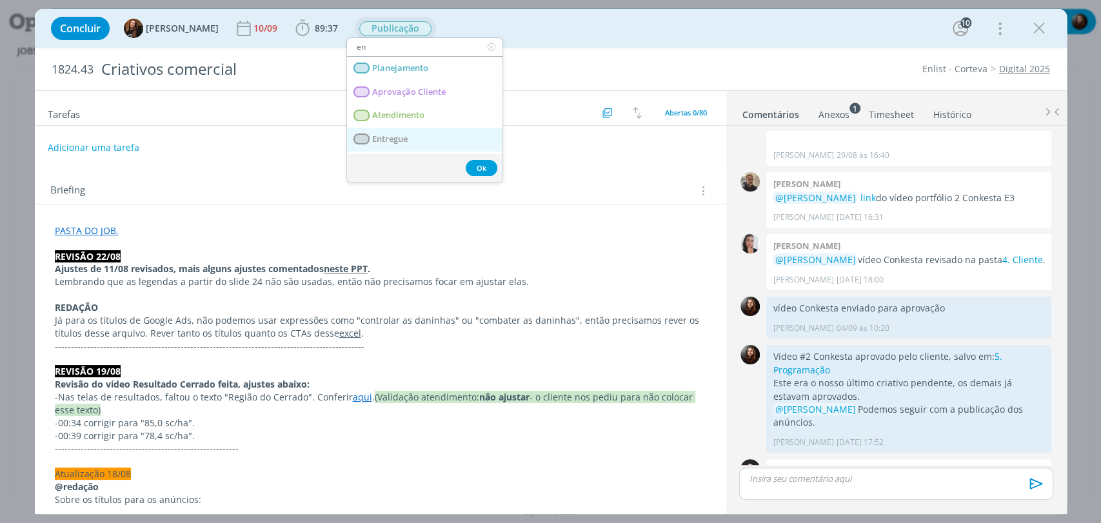
type input "en"
click at [401, 135] on span "Entregue" at bounding box center [389, 139] width 35 height 10
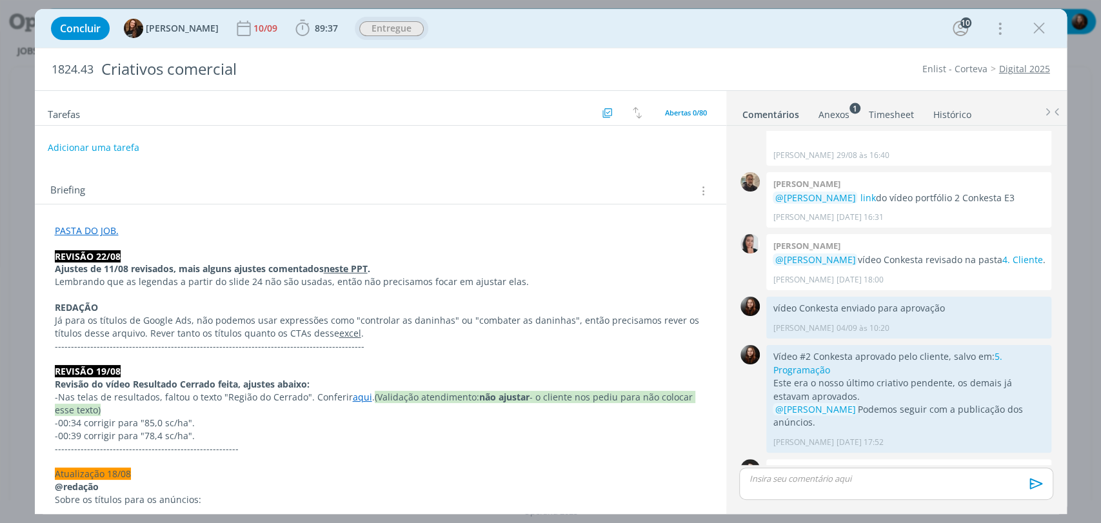
click at [659, 32] on div "Concluir Tayná Morsch 10/09 89:37 Iniciar Apontar Data * 11/09/2025 Horas * 00:…" at bounding box center [551, 28] width 1013 height 31
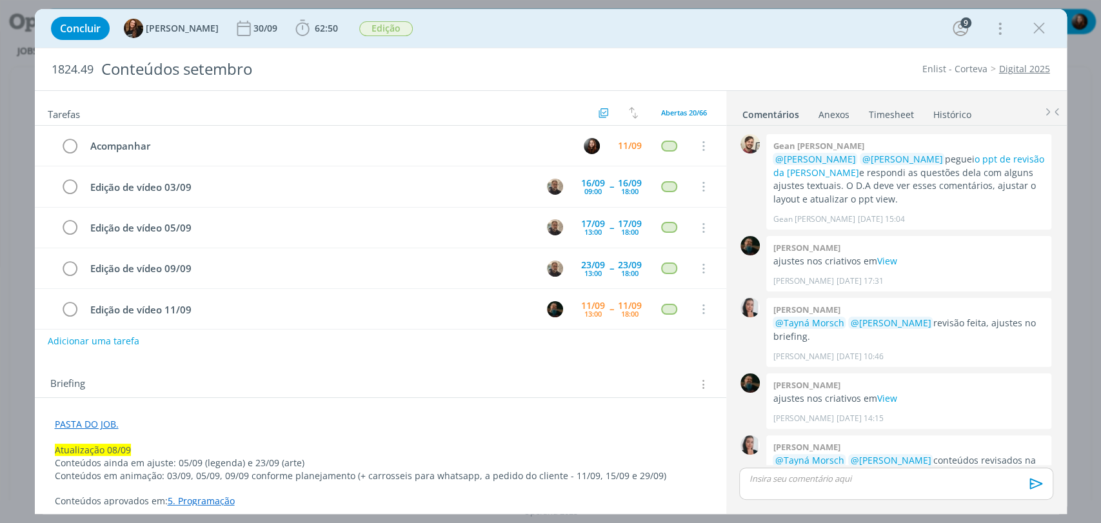
scroll to position [1207, 0]
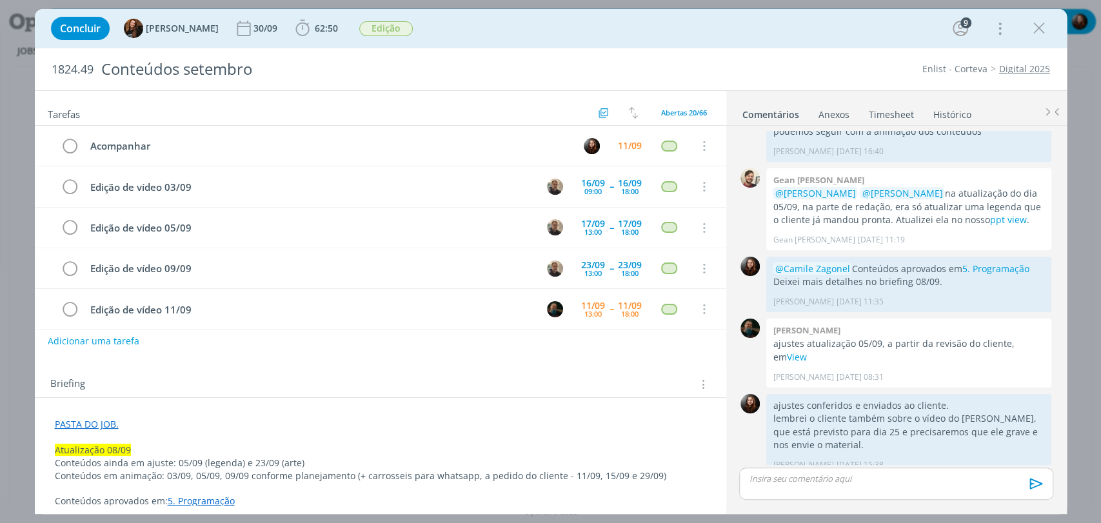
click at [490, 34] on div "Concluir Tayná Morsch 30/09 62:50 Iniciar Apontar Data * 11/09/2025 Horas * 00:…" at bounding box center [551, 28] width 1013 height 31
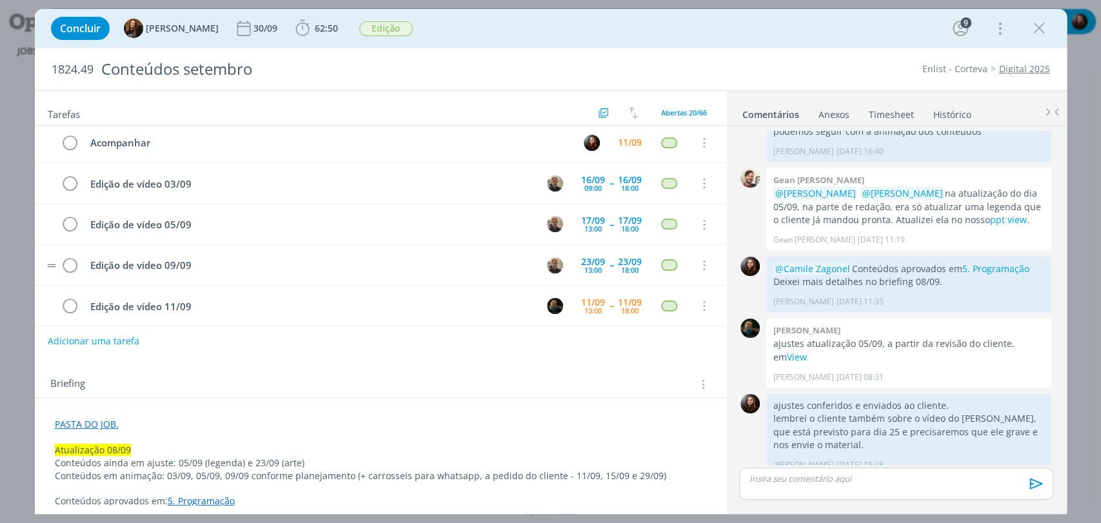
scroll to position [0, 0]
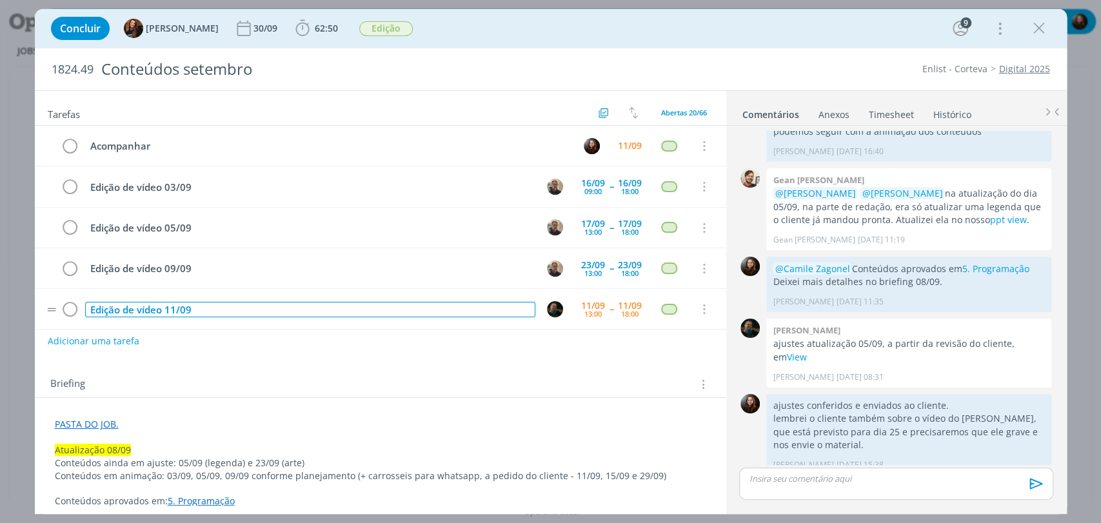
click at [265, 310] on div "Edição de vídeo 11/09" at bounding box center [310, 310] width 450 height 16
click at [449, 376] on div "Briefing Briefings Predefinidos Versões do Briefing Ver Briefing do Projeto" at bounding box center [382, 384] width 664 height 17
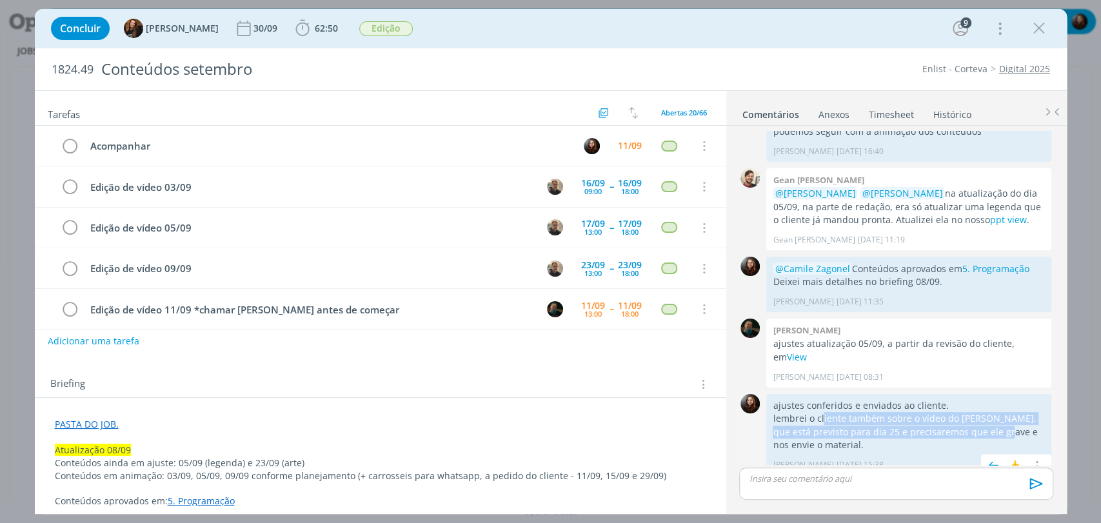
drag, startPoint x: 821, startPoint y: 404, endPoint x: 1008, endPoint y: 414, distance: 187.3
click at [1006, 414] on p "lembrei o cliente também sobre o vídeo do Pedro, que está previsto para dia 25 …" at bounding box center [909, 431] width 272 height 39
click at [1020, 414] on p "lembrei o cliente também sobre o vídeo do Pedro, que está previsto para dia 25 …" at bounding box center [909, 431] width 272 height 39
click at [618, 350] on div "Adicionar uma tarefa" at bounding box center [380, 341] width 691 height 23
click at [258, 368] on div "Briefing Briefings Predefinidos Versões do Briefing Ver Briefing do Projeto" at bounding box center [380, 380] width 691 height 35
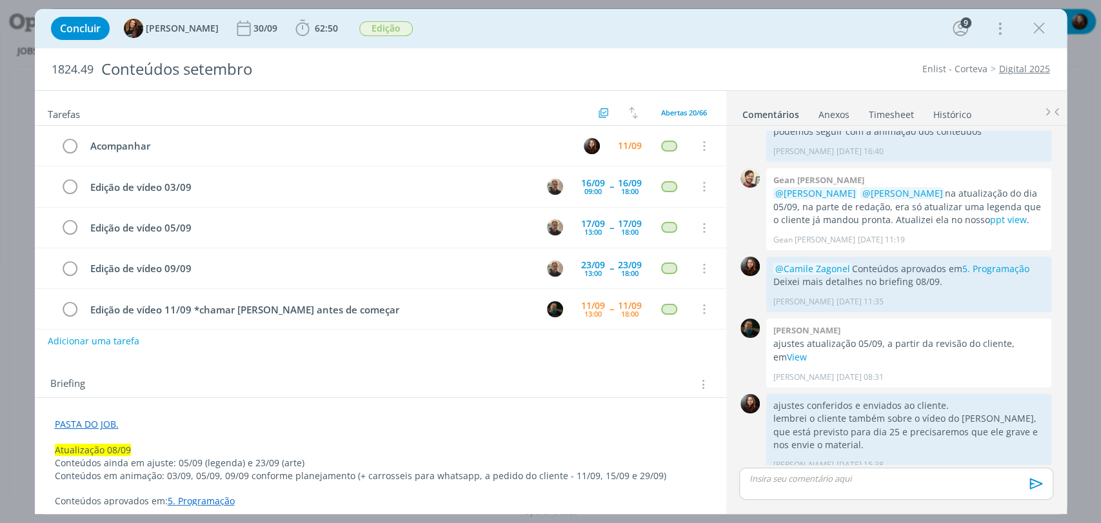
click at [541, 28] on div "Concluir Tayná Morsch 30/09 62:50 Iniciar Apontar Data * 11/09/2025 Horas * 00:…" at bounding box center [551, 28] width 1013 height 31
click at [634, 146] on div "11/09" at bounding box center [630, 145] width 24 height 9
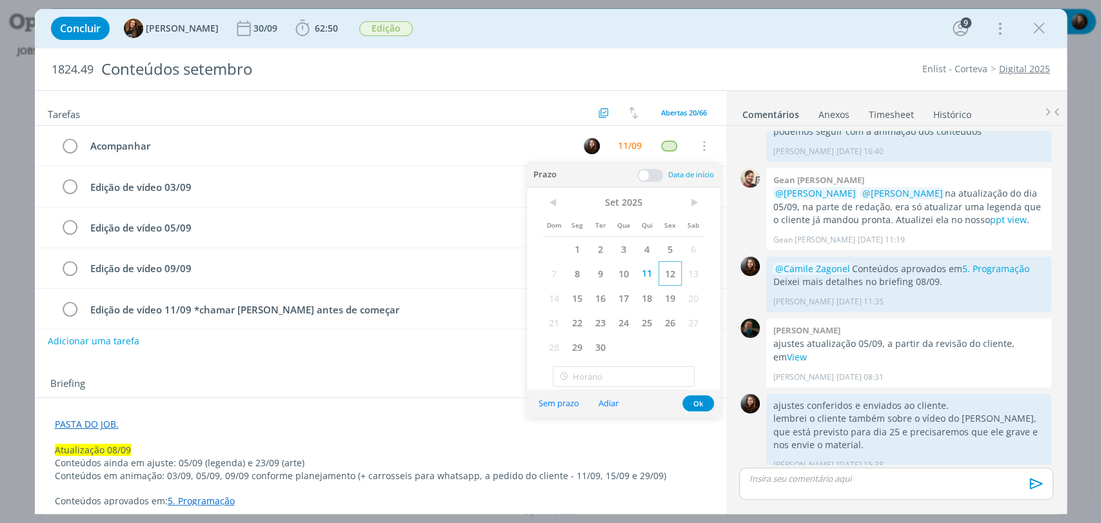
click at [671, 273] on span "12" at bounding box center [670, 273] width 23 height 25
click at [697, 404] on button "Ok" at bounding box center [698, 403] width 32 height 16
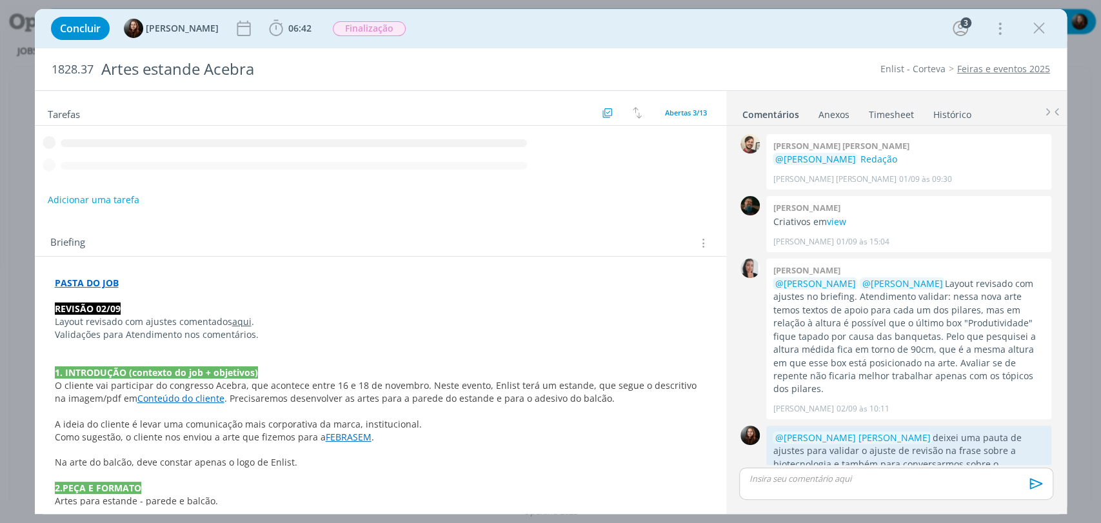
scroll to position [433, 0]
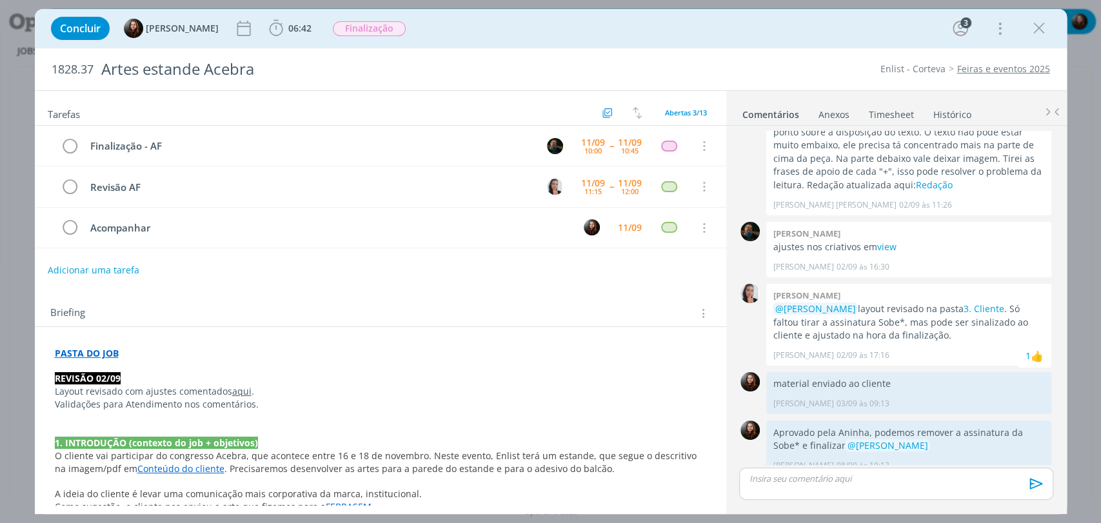
click at [367, 292] on div "Briefing Briefings Predefinidos Versões do Briefing Ver Briefing do Projeto" at bounding box center [380, 309] width 691 height 35
click at [620, 224] on div "11/09" at bounding box center [630, 227] width 24 height 9
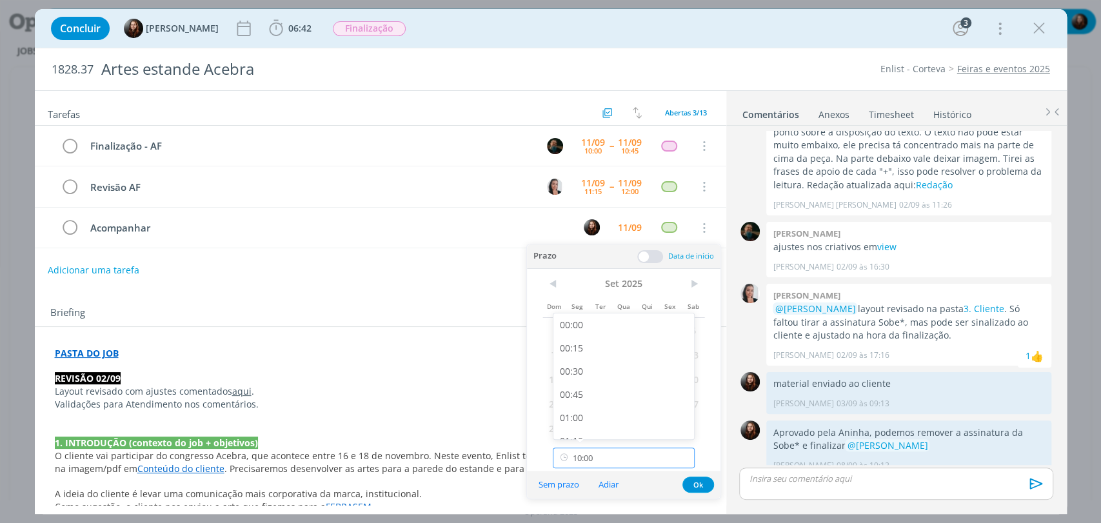
click at [620, 464] on input "10:00" at bounding box center [624, 458] width 142 height 21
click at [578, 365] on div "13:15" at bounding box center [625, 366] width 144 height 23
type input "13:15"
click at [695, 486] on button "Ok" at bounding box center [698, 485] width 32 height 16
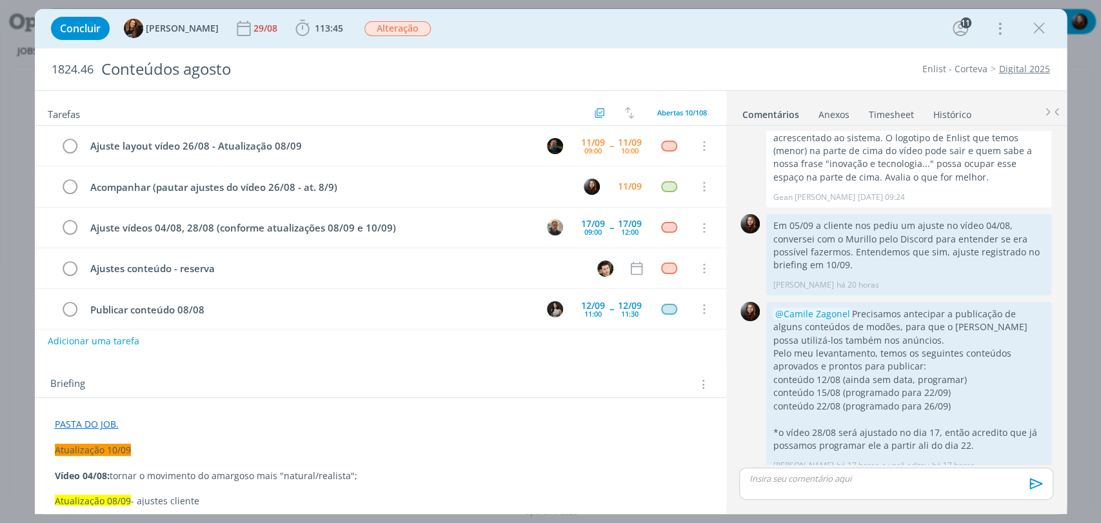
click at [495, 34] on div "Concluir Tayná Morsch 29/08 113:45 Iniciar Apontar Data * 11/09/2025 Horas * 00…" at bounding box center [551, 28] width 1013 height 31
click at [823, 49] on div "1824.46 Conteúdos agosto Enlist - Corteva Digital 2025" at bounding box center [551, 69] width 1032 height 42
click at [842, 50] on div "1824.46 Conteúdos agosto Enlist - Corteva Digital 2025" at bounding box center [551, 69] width 1032 height 42
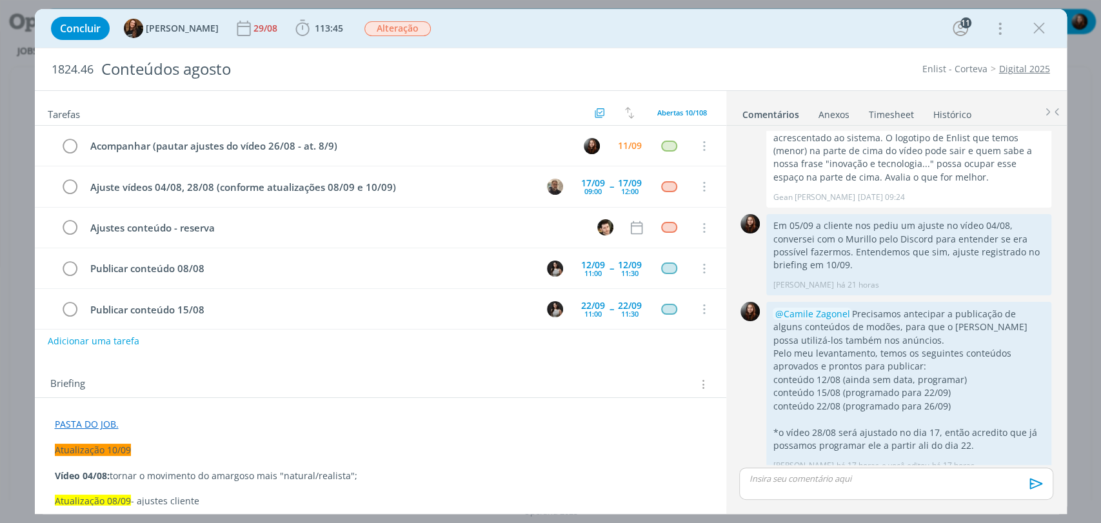
scroll to position [1651, 0]
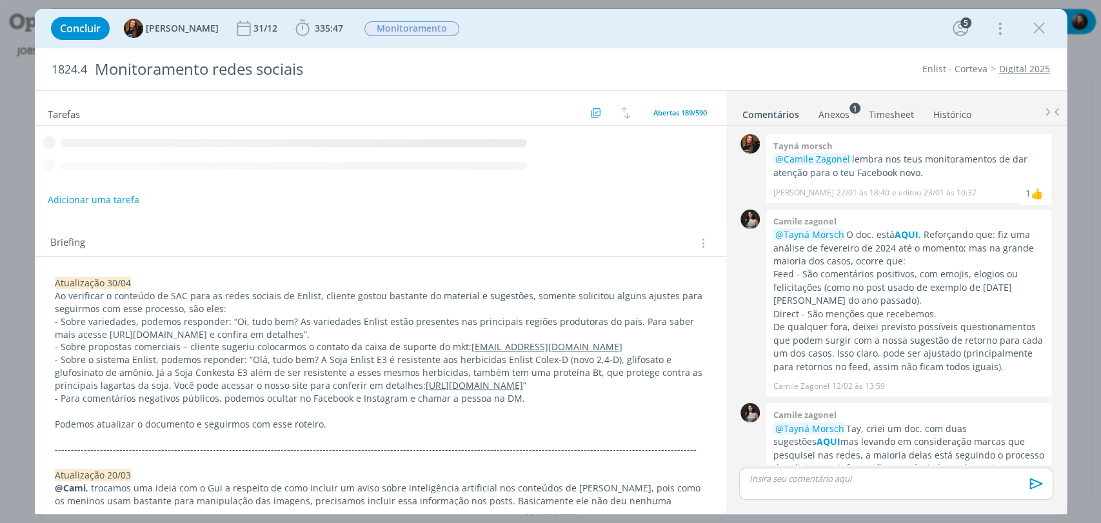
scroll to position [315, 0]
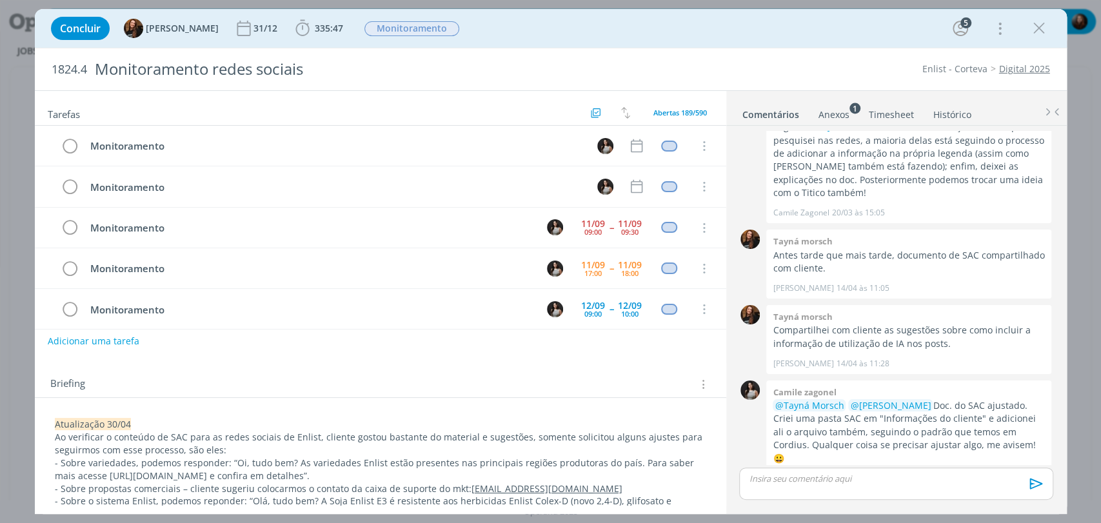
click at [695, 31] on div "Concluir Tayná Morsch 31/12 335:47 Apontar Data * 11/09/2025 Horas * 00:00 Tare…" at bounding box center [551, 28] width 1013 height 31
click at [590, 368] on div "Briefing Briefings Predefinidos Versões do Briefing Ver Briefing do Projeto" at bounding box center [380, 380] width 691 height 35
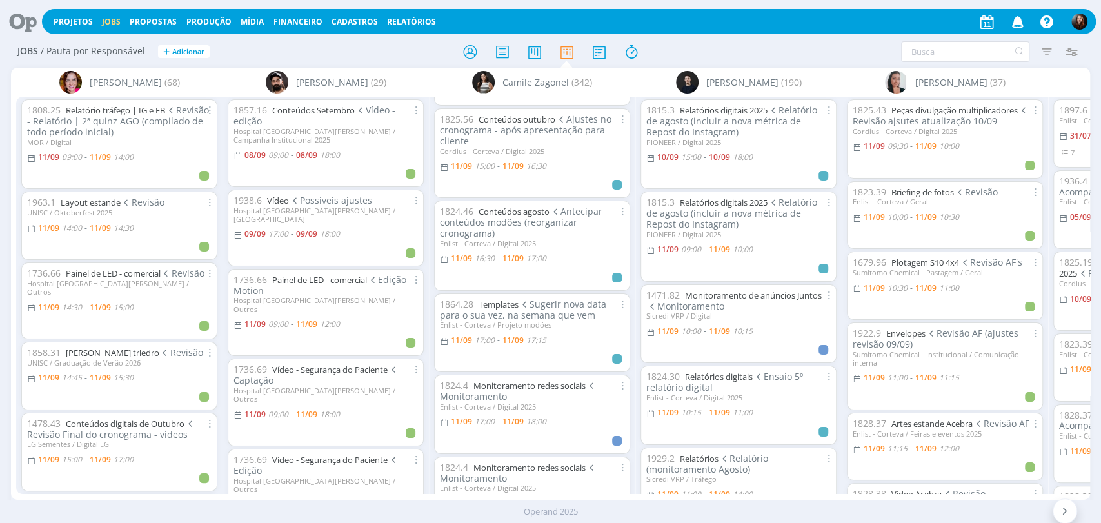
scroll to position [645, 0]
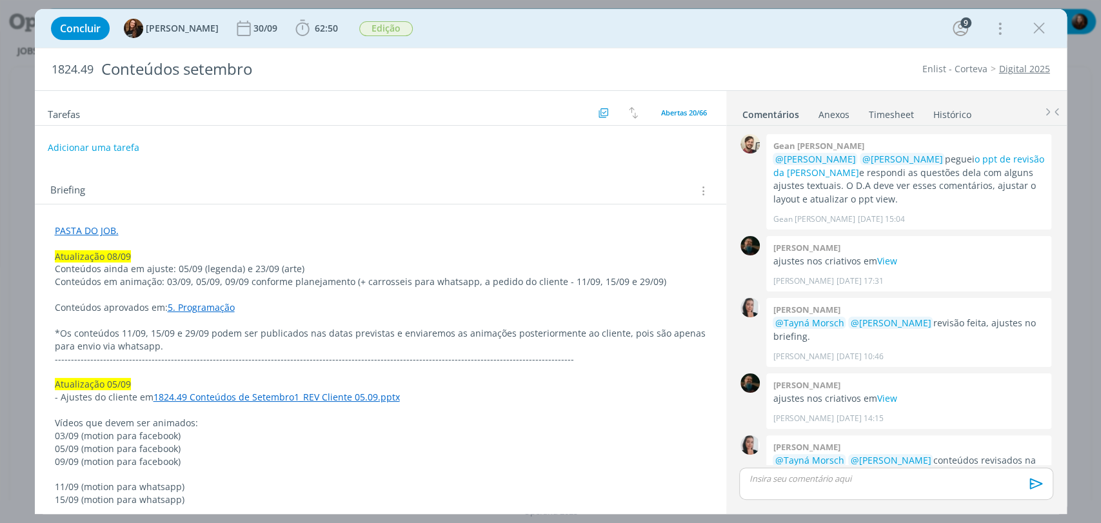
scroll to position [1207, 0]
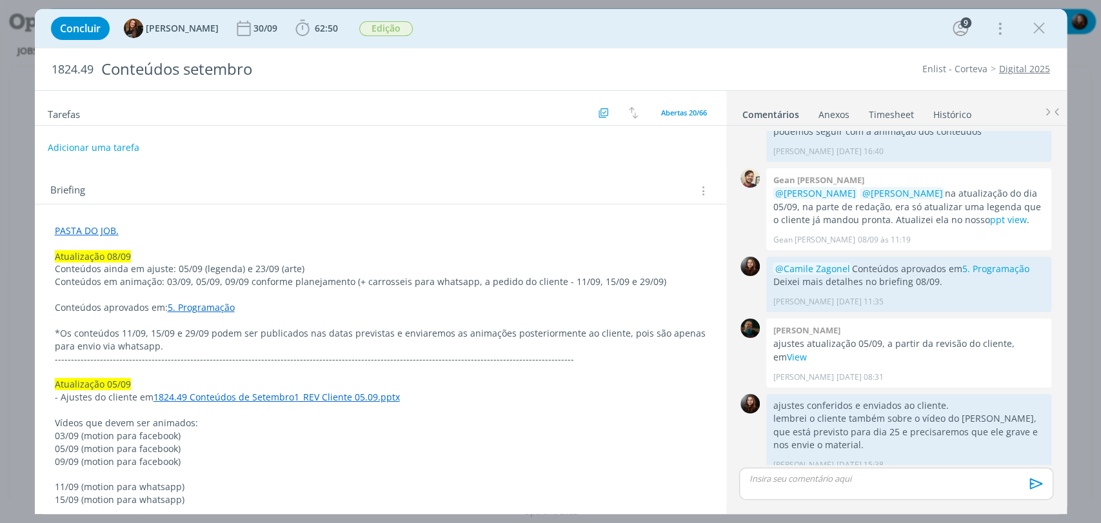
click at [360, 397] on link "1824.49 Conteúdos de Setembro1_REV Cliente 05.09.pptx" at bounding box center [277, 397] width 246 height 12
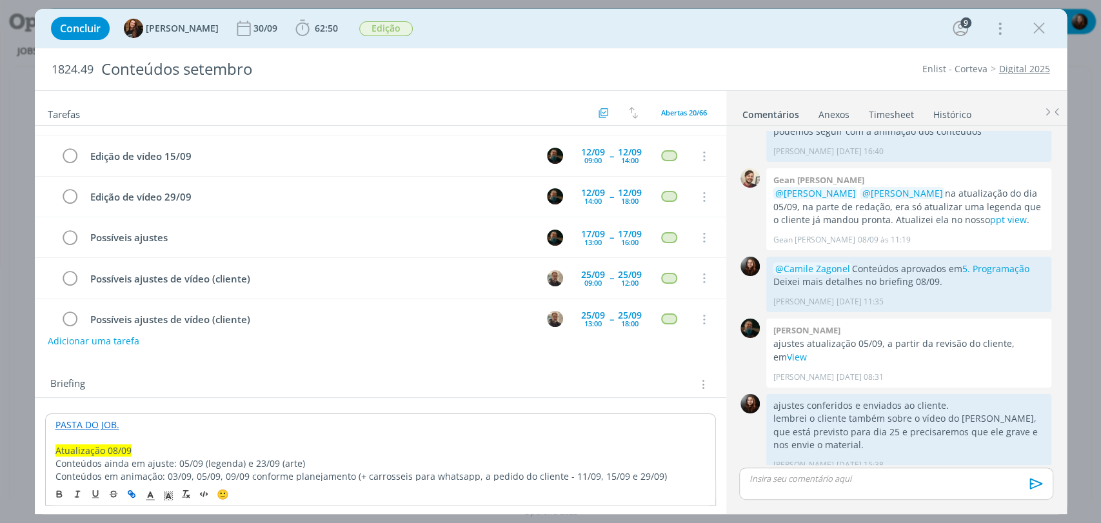
scroll to position [215, 0]
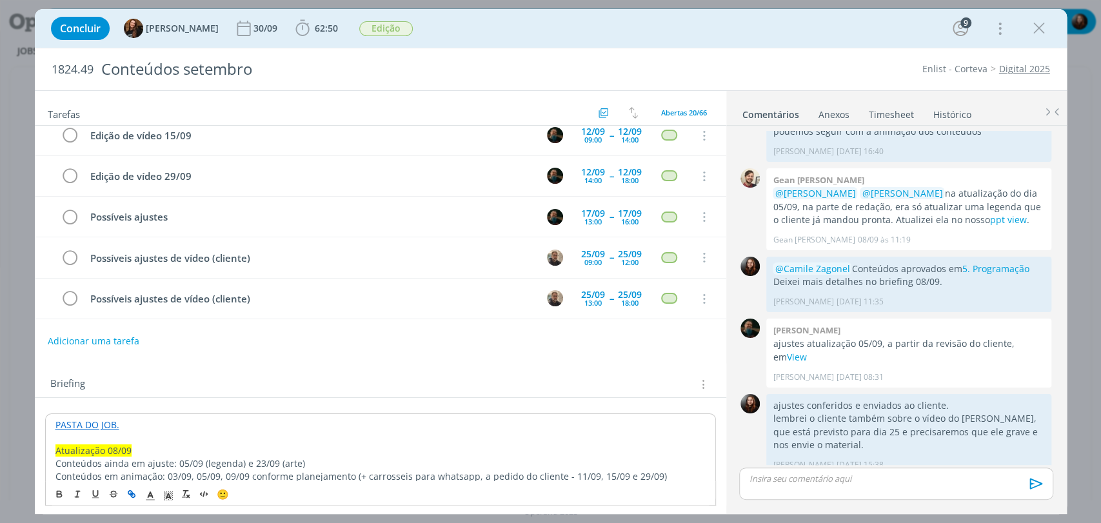
click at [325, 356] on div "Tarefas Usar Job de template Criar template a partir deste job Visualizar Templ…" at bounding box center [380, 298] width 691 height 414
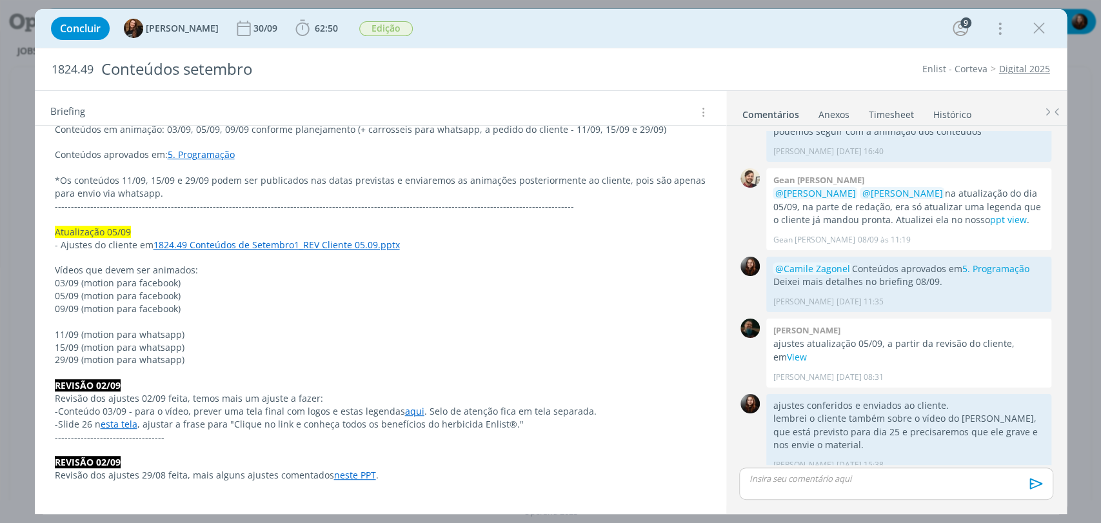
scroll to position [358, 0]
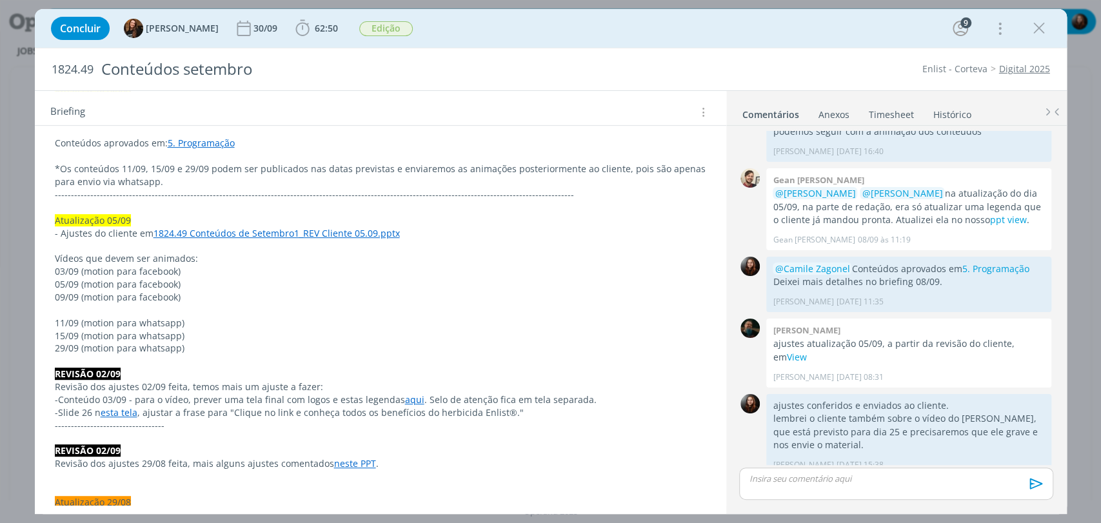
click at [292, 234] on link "1824.49 Conteúdos de Setembro1_REV Cliente 05.09.pptx" at bounding box center [277, 233] width 246 height 12
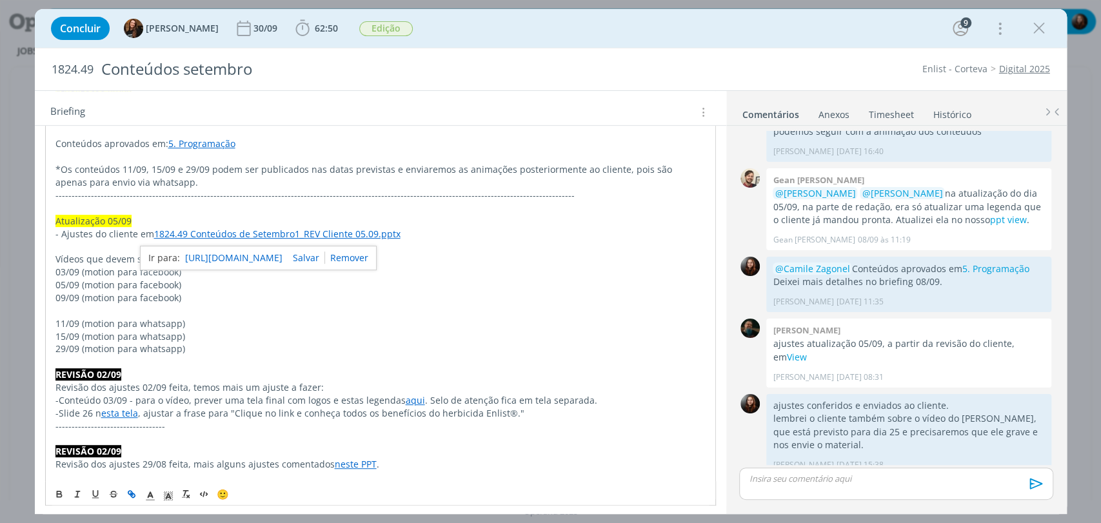
click at [277, 256] on link "https://sobeae.sharepoint.com/:p:/s/SOBEAE/EWxirMoi9G9Kp_i44zwDb0YBdYPmM63XuHbZ…" at bounding box center [233, 258] width 97 height 17
click at [504, 106] on div "Briefing Briefings Predefinidos Versões do Briefing Ver Briefing do Projeto" at bounding box center [382, 112] width 664 height 17
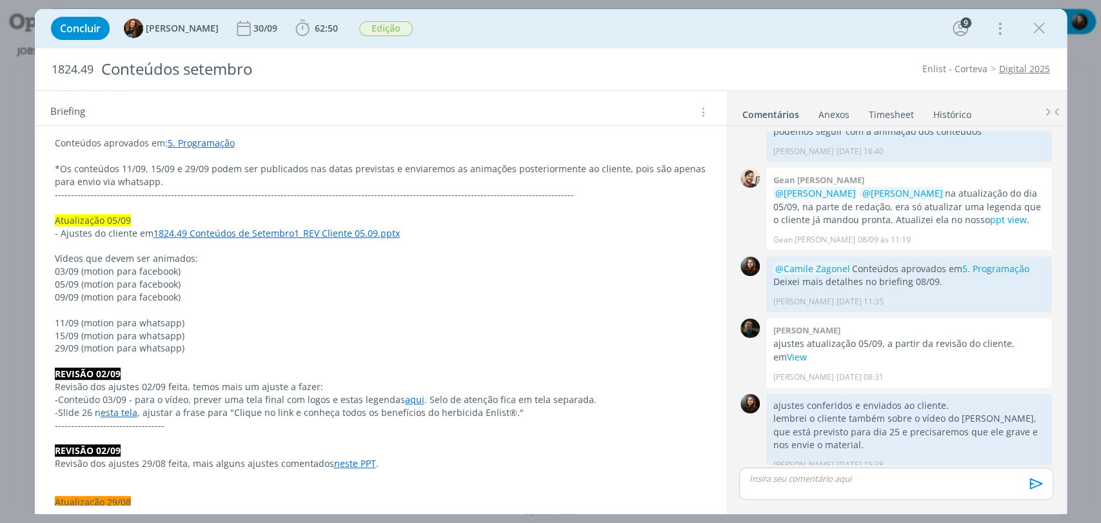
click at [565, 28] on div "Concluir Tayná Morsch 30/09 62:50 Iniciar Apontar Data * 11/09/2025 Horas * 00:…" at bounding box center [551, 28] width 1013 height 31
click at [779, 38] on div "Concluir Tayná Morsch 30/09 62:50 Iniciar Apontar Data * 11/09/2025 Horas * 00:…" at bounding box center [551, 28] width 1013 height 31
click at [640, 34] on div "Concluir Tayná Morsch 30/09 62:50 Iniciar Apontar Data * 11/09/2025 Horas * 00:…" at bounding box center [551, 28] width 1013 height 31
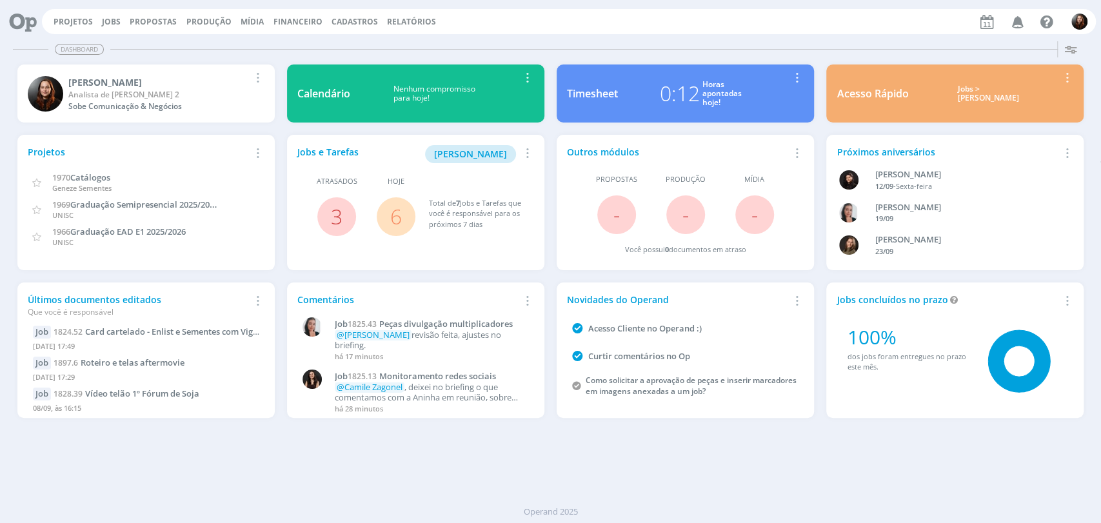
click at [651, 30] on div "Projetos Jobs Propostas Produção [GEOGRAPHIC_DATA] Financeiro Cadastros Relatór…" at bounding box center [569, 21] width 1054 height 25
click at [111, 17] on link "Jobs" at bounding box center [111, 21] width 19 height 11
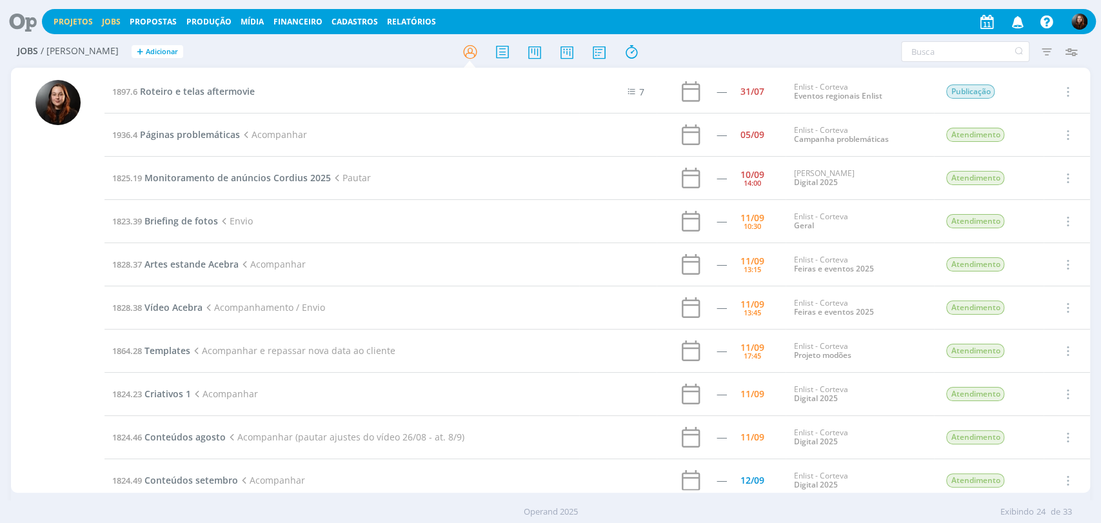
click at [58, 18] on link "Projetos" at bounding box center [73, 21] width 39 height 11
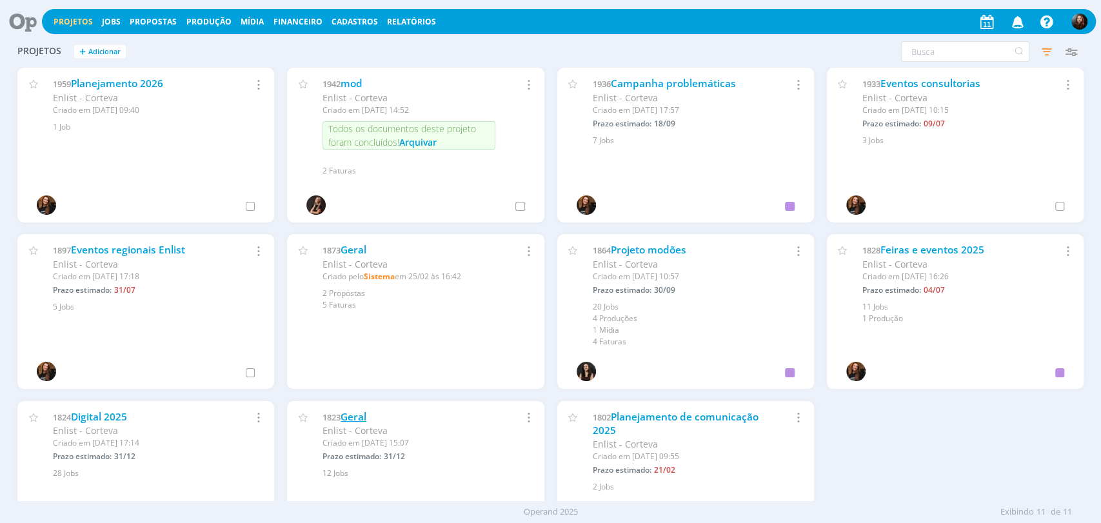
click at [361, 414] on link "Geral" at bounding box center [354, 417] width 26 height 14
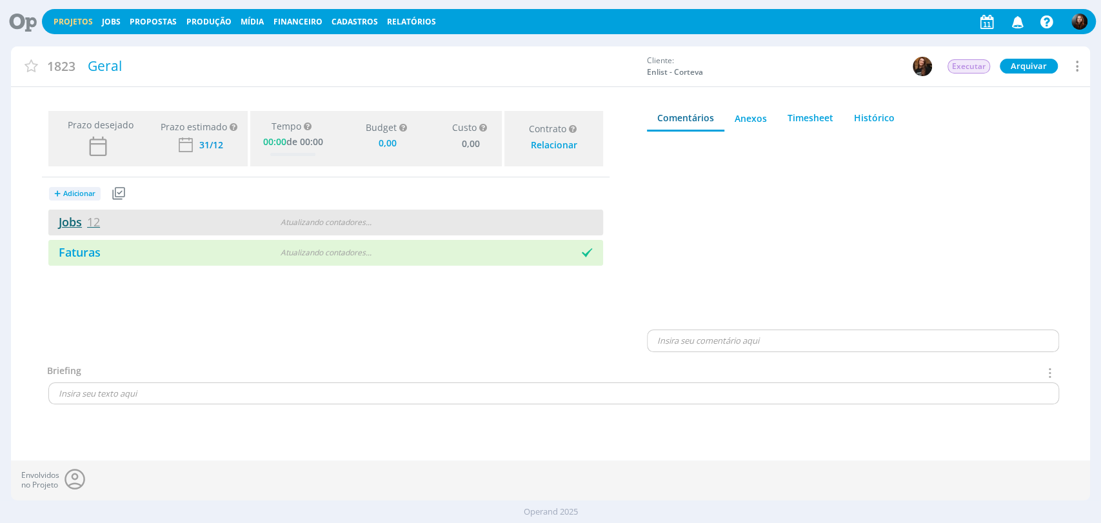
type input "0,00"
click at [74, 224] on link "Jobs 12" at bounding box center [74, 221] width 52 height 15
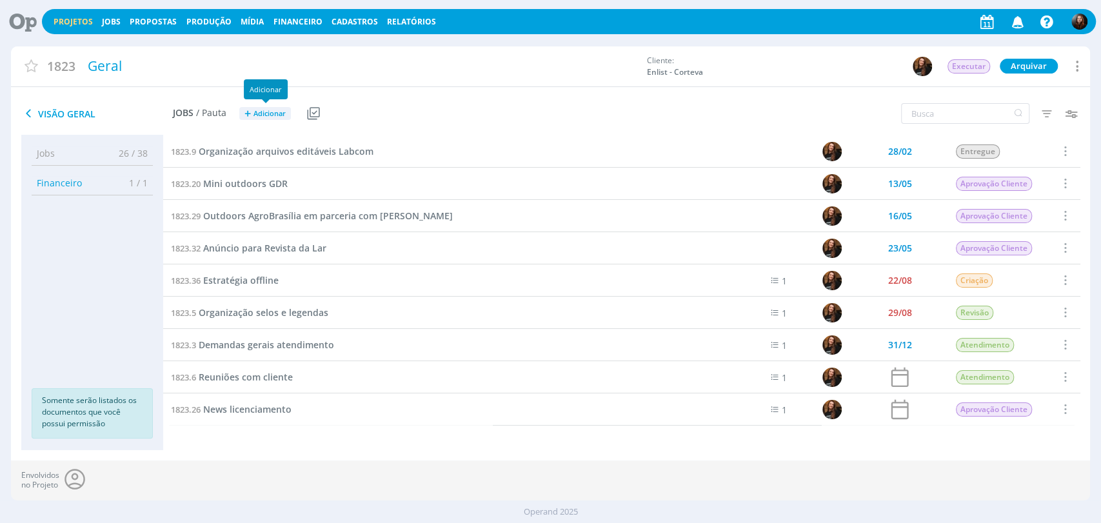
click at [253, 115] on span "Adicionar" at bounding box center [269, 114] width 32 height 8
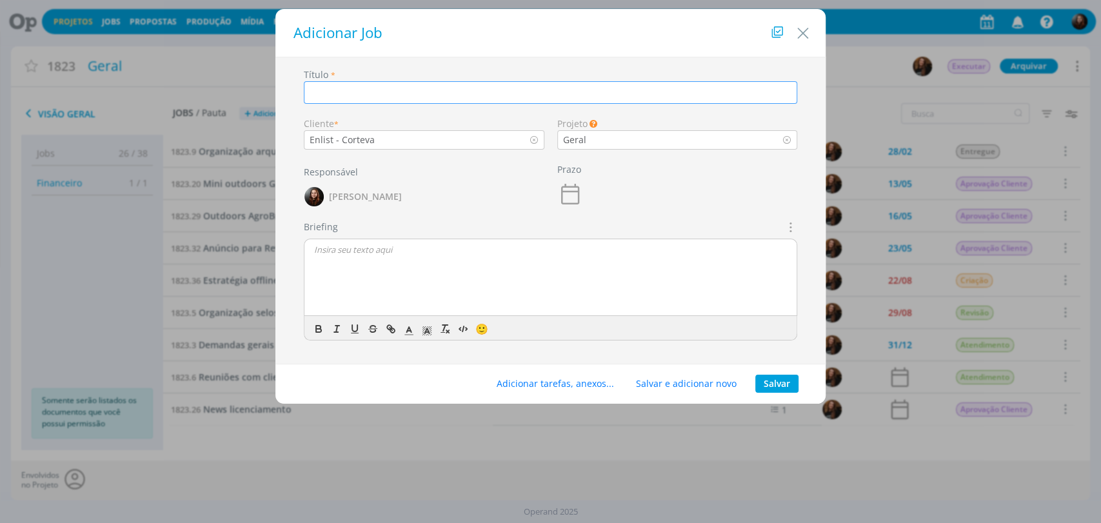
paste input "Prêmio ABMRA 2025"
type input "Prêmio ABMRA 2025"
click at [779, 381] on button "Salvar" at bounding box center [776, 384] width 43 height 18
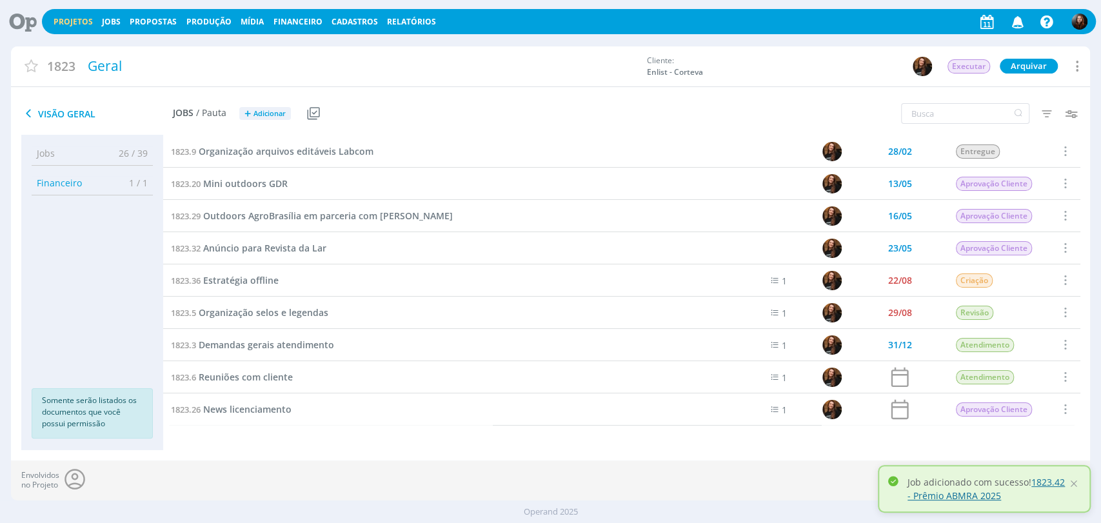
click at [973, 470] on link "1823.42 - Prêmio ABMRA 2025" at bounding box center [985, 489] width 157 height 26
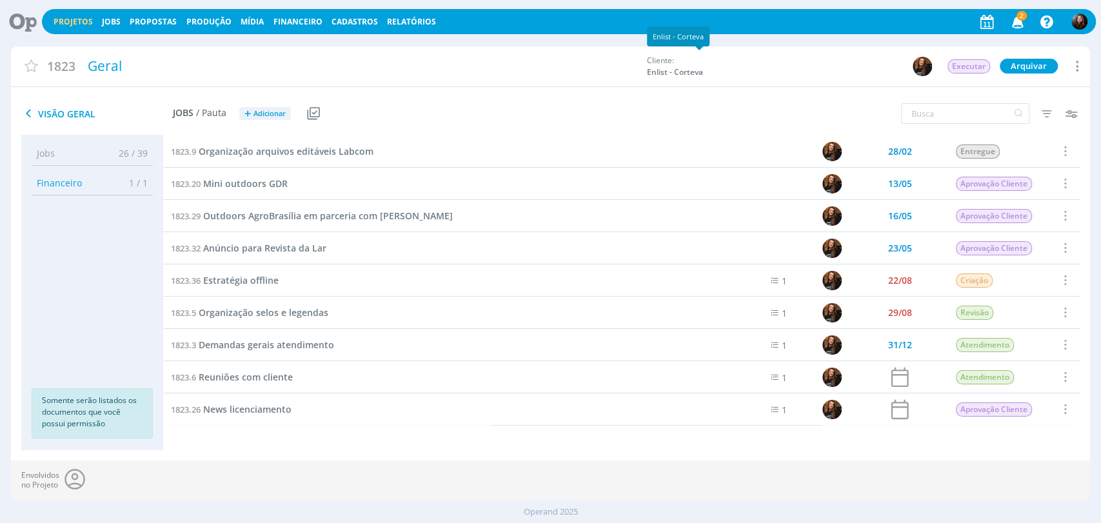
click at [743, 74] on div "Cliente: Enlist - Corteva" at bounding box center [775, 66] width 257 height 23
click at [990, 23] on icon "button" at bounding box center [1017, 21] width 23 height 22
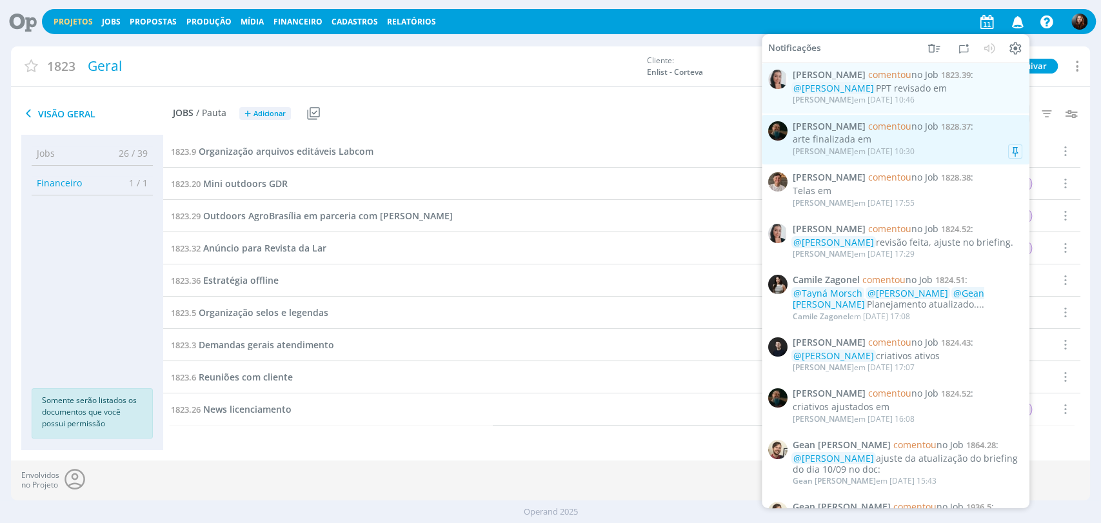
click at [932, 154] on div "[PERSON_NAME] em [DATE] 10:30" at bounding box center [908, 151] width 230 height 13
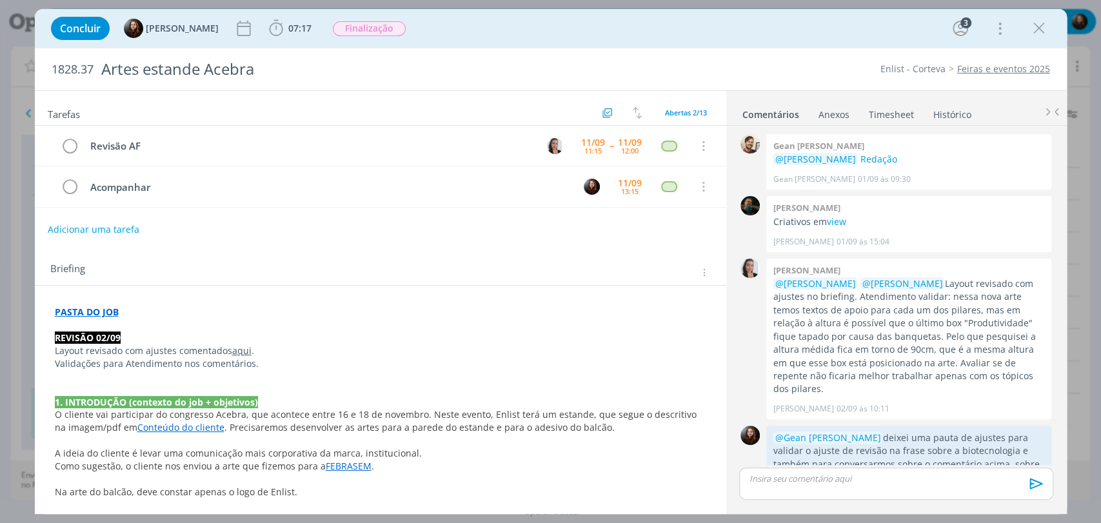
scroll to position [495, 0]
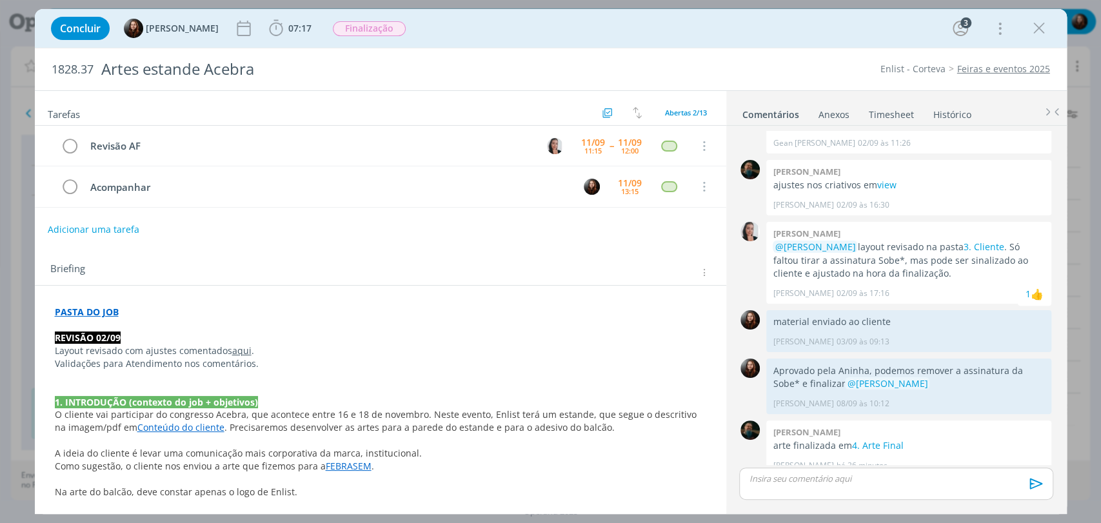
click at [790, 39] on div "Concluir [PERSON_NAME] 07:17 Iniciar Apontar Data * [DATE] Horas * 00:00 Tarefa…" at bounding box center [551, 28] width 1013 height 31
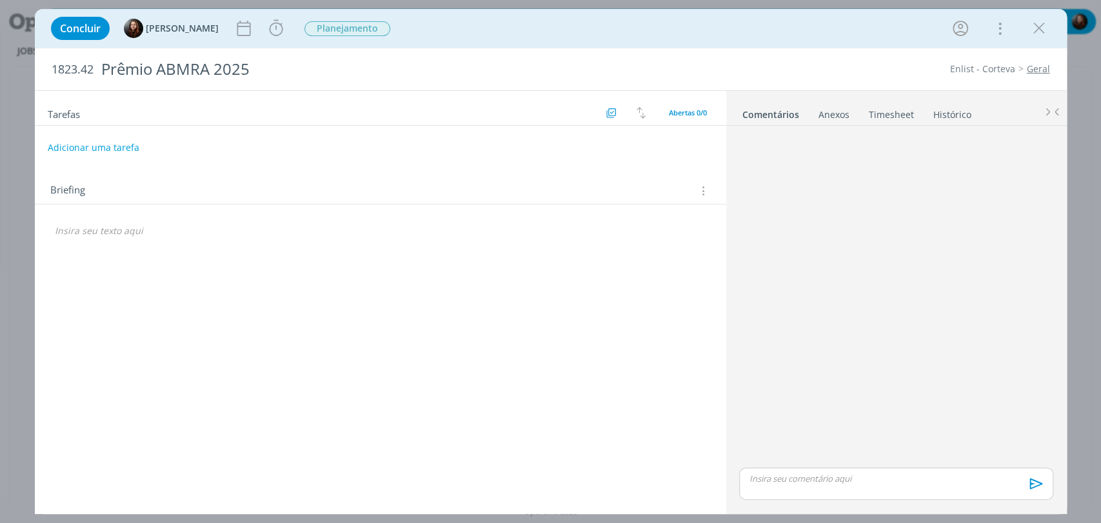
click at [184, 225] on p "dialog" at bounding box center [380, 230] width 651 height 13
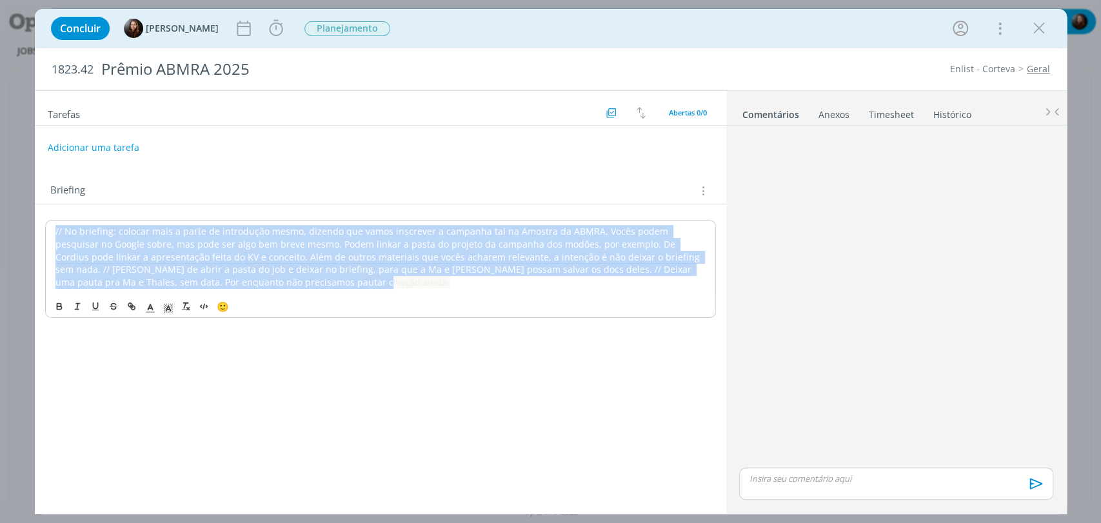
drag, startPoint x: 258, startPoint y: 282, endPoint x: 41, endPoint y: 220, distance: 225.4
click at [41, 220] on div "// No briefing: colocar mais a parte de introdução mesmo, dizendo que vamos ins…" at bounding box center [380, 263] width 691 height 119
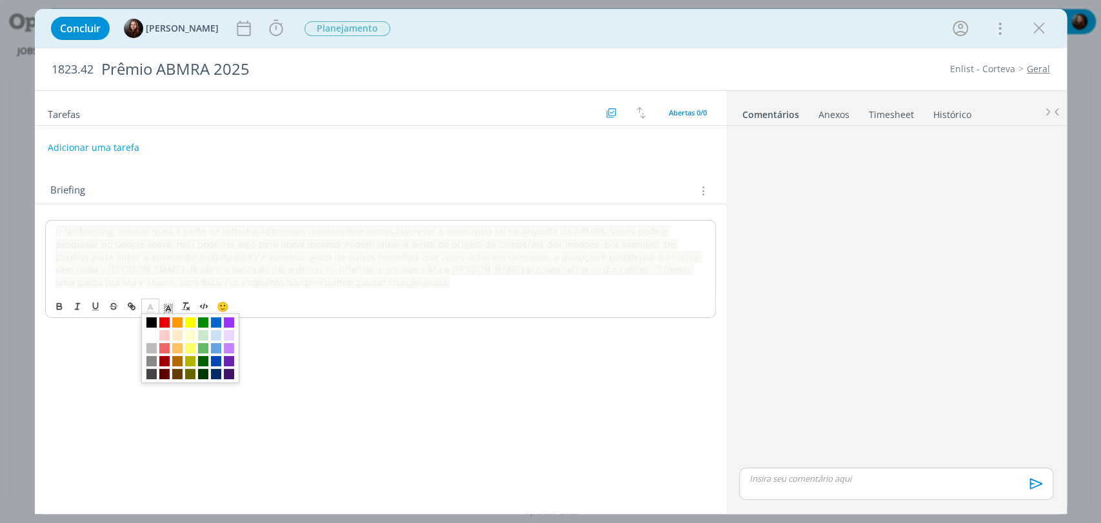
click at [151, 308] on line "dialog" at bounding box center [149, 308] width 3 height 0
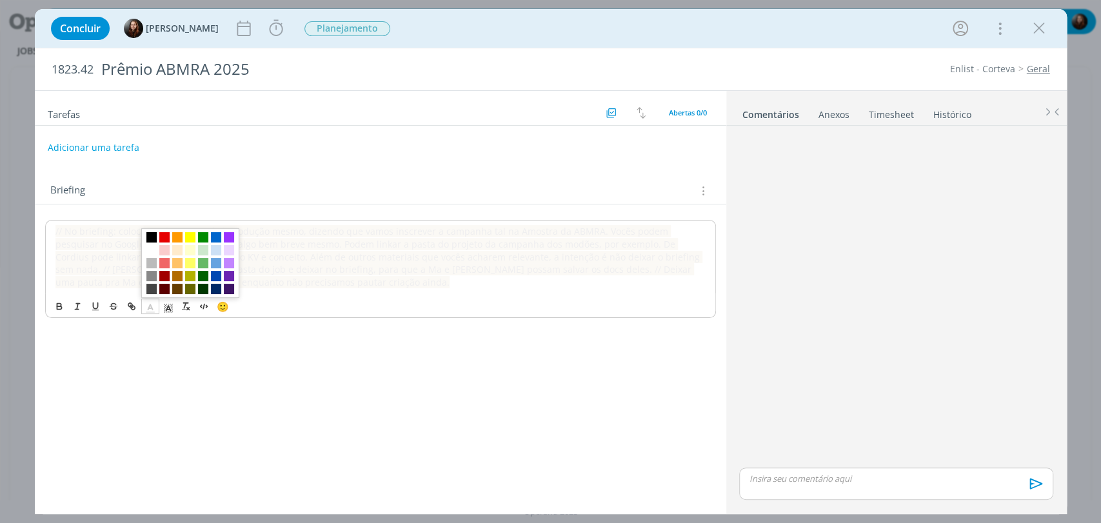
click at [147, 234] on span "dialog" at bounding box center [151, 237] width 10 height 10
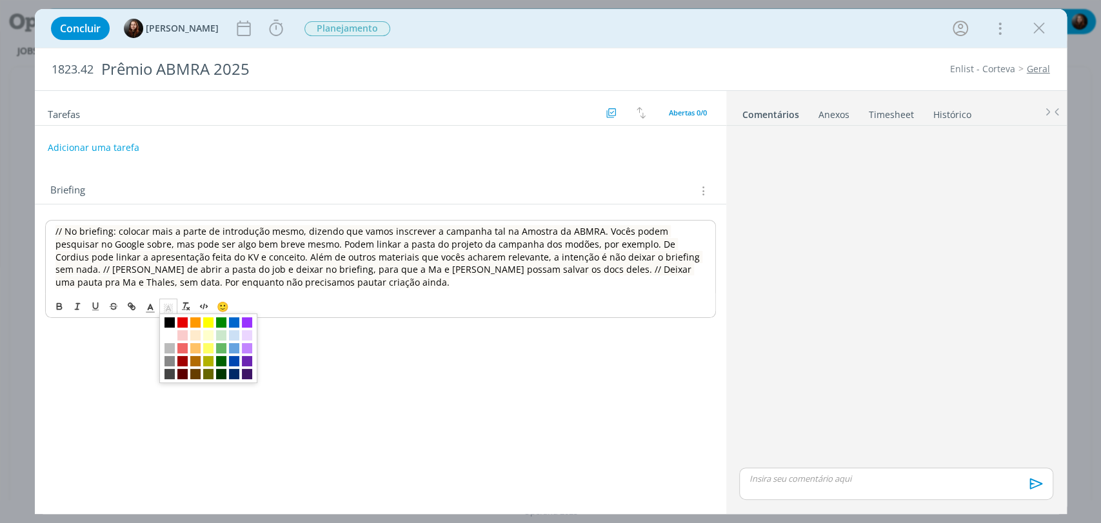
click at [170, 306] on icon "dialog" at bounding box center [169, 308] width 12 height 12
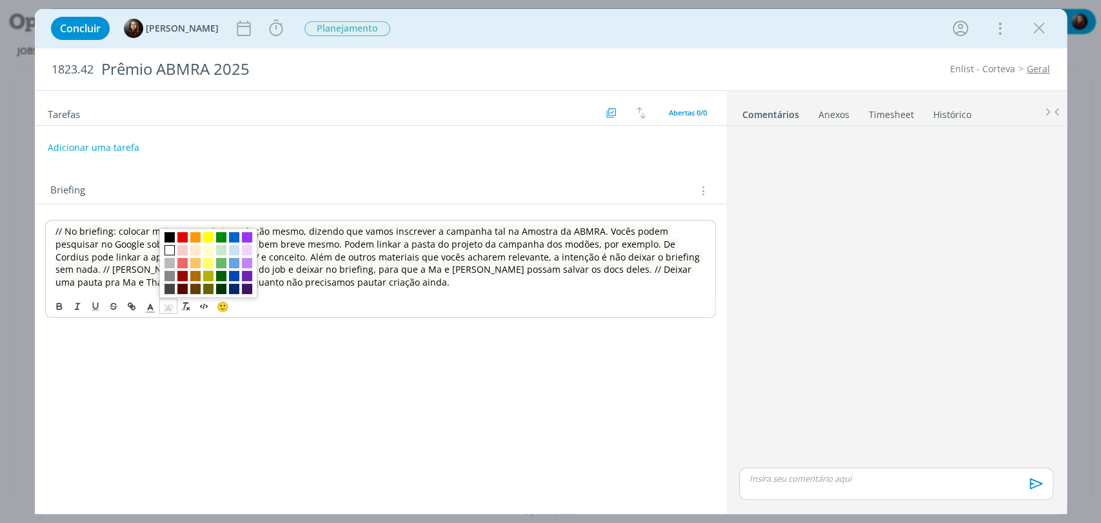
click at [170, 248] on span "dialog" at bounding box center [169, 250] width 10 height 10
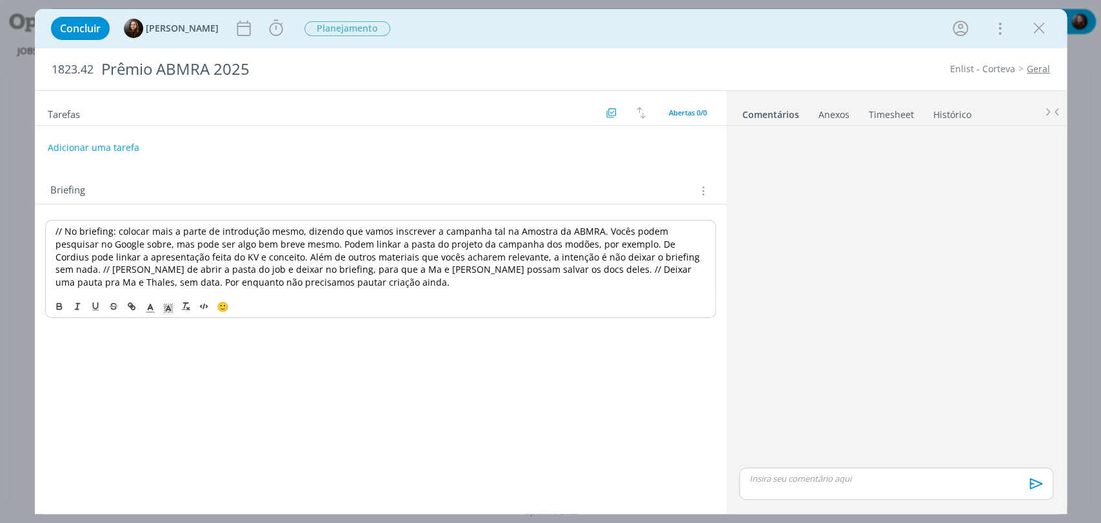
click at [308, 370] on div "Tarefas Usar Job de template Criar template a partir deste job Visualizar Templ…" at bounding box center [380, 298] width 691 height 414
click at [783, 296] on div "dialog" at bounding box center [896, 298] width 324 height 334
click at [805, 271] on div "dialog" at bounding box center [896, 298] width 324 height 334
click at [375, 228] on span "// No briefing: colocar mais a parte de introdução mesmo, dizendo que vamos ins…" at bounding box center [378, 256] width 647 height 64
click at [592, 233] on span "// No briefing: colocar mais a parte de introdução mesmo, dizendo que vamos ins…" at bounding box center [378, 257] width 647 height 64
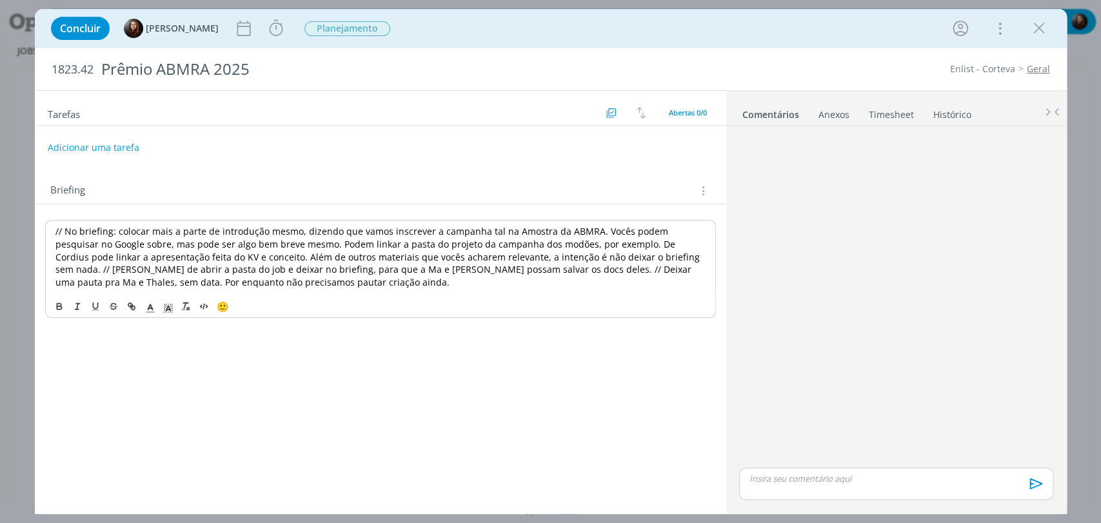
drag, startPoint x: 117, startPoint y: 246, endPoint x: 191, endPoint y: 244, distance: 73.6
click at [119, 244] on span "// No briefing: colocar mais a parte de introdução mesmo, dizendo que vamos ins…" at bounding box center [378, 257] width 647 height 64
click at [297, 250] on span "// No briefing: colocar mais a parte de introdução mesmo, dizendo que vamos ins…" at bounding box center [378, 257] width 647 height 64
click at [442, 242] on span "// No briefing: colocar mais a parte de introdução mesmo, dizendo que vamos ins…" at bounding box center [378, 257] width 647 height 64
click at [838, 277] on div "dialog" at bounding box center [896, 298] width 324 height 334
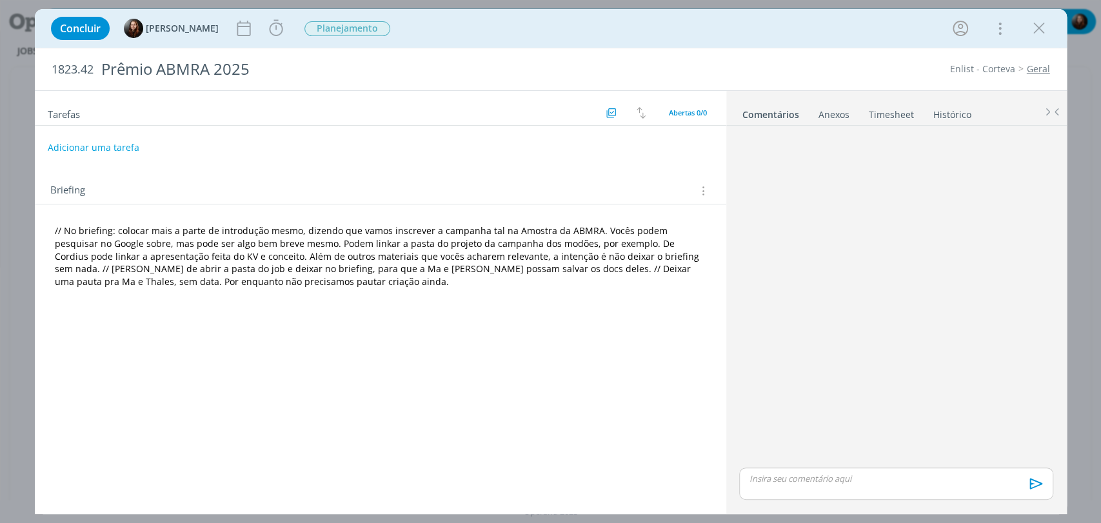
click at [709, 33] on div "Concluir Eduarda Pereira Iniciar Apontar Data * 11/09/2025 Horas * 00:00 Tarefa…" at bounding box center [551, 28] width 1013 height 31
click at [268, 28] on icon "dialog" at bounding box center [275, 28] width 19 height 19
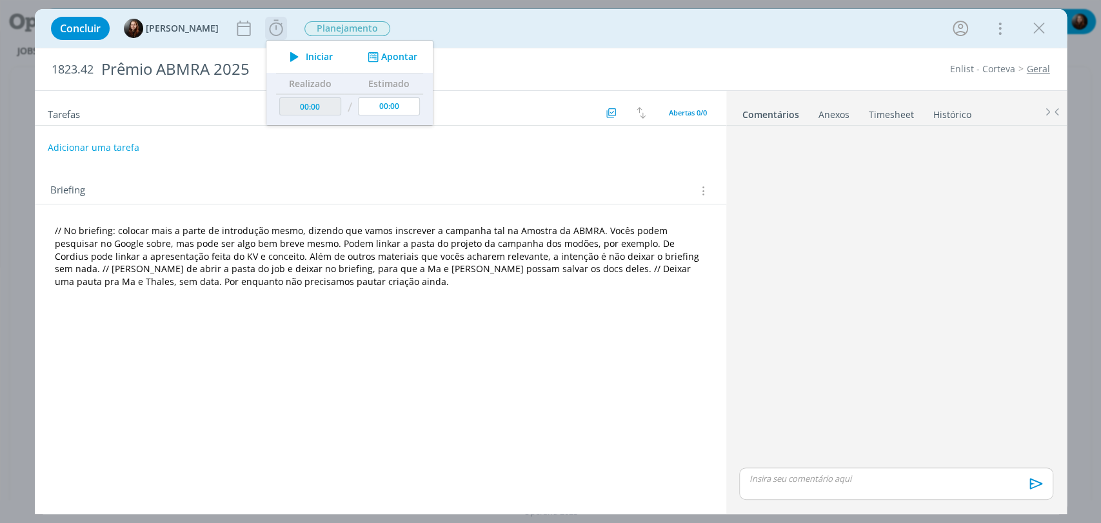
click at [317, 54] on span "Iniciar" at bounding box center [319, 56] width 27 height 9
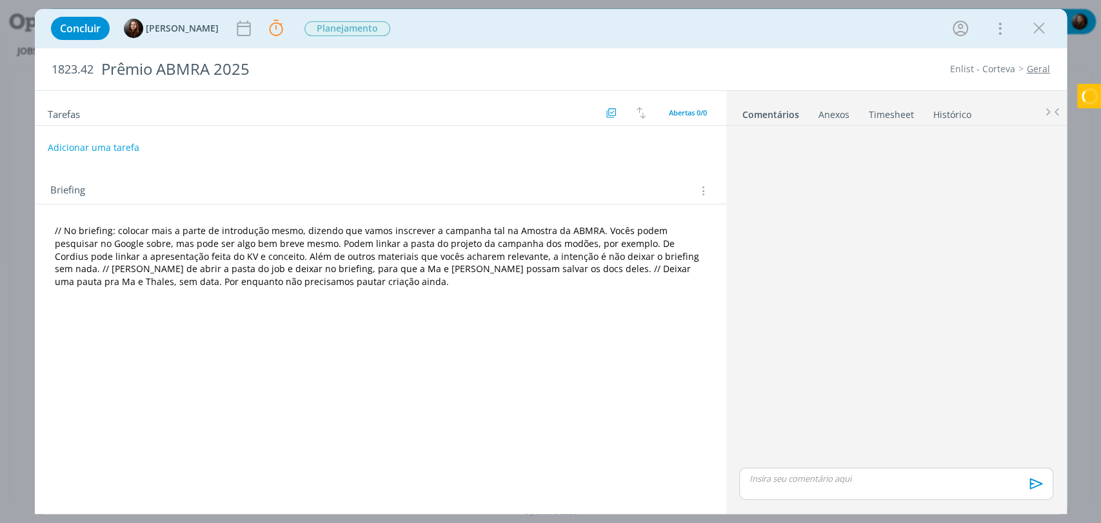
click at [701, 192] on icon "dialog" at bounding box center [702, 191] width 12 height 14
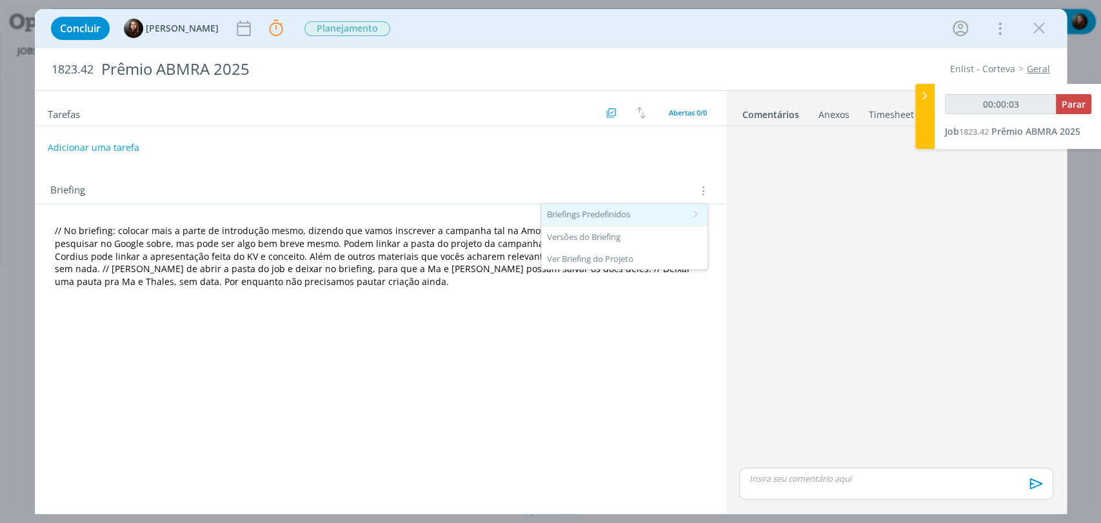
click at [611, 212] on div "Briefings Predefinidos" at bounding box center [624, 215] width 166 height 22
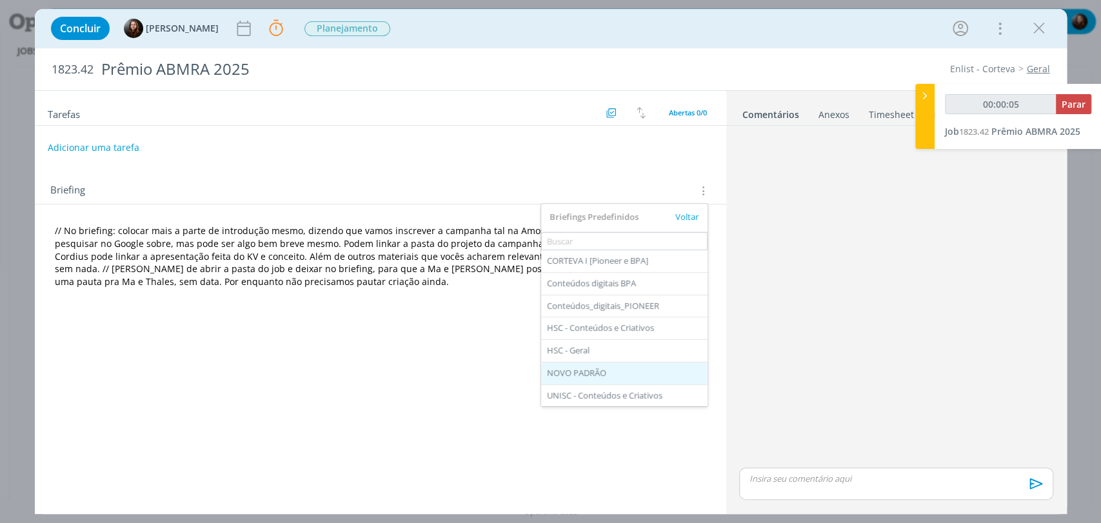
click at [590, 368] on div "NOVO PADRÃO" at bounding box center [624, 373] width 166 height 22
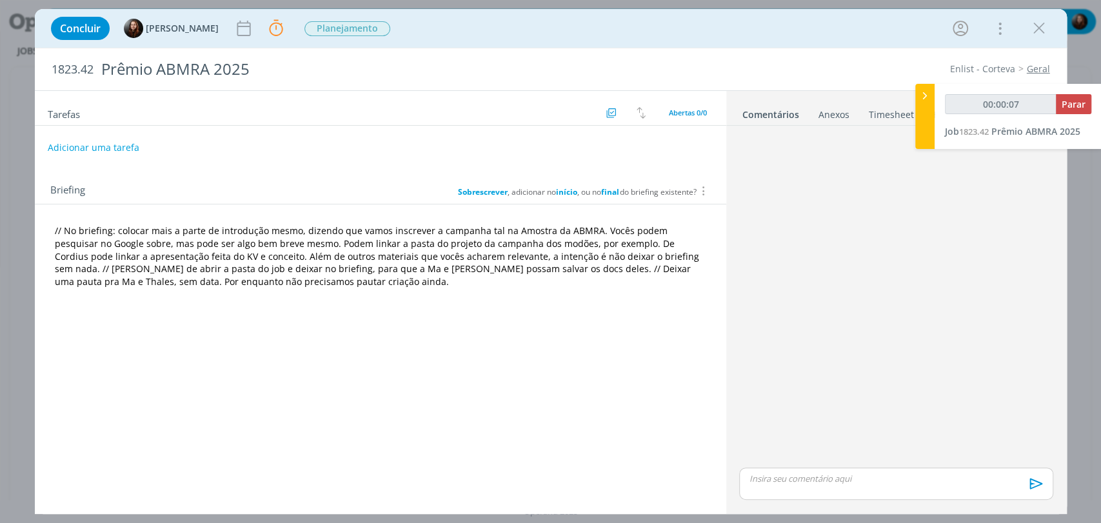
click at [608, 189] on b "final" at bounding box center [610, 191] width 18 height 11
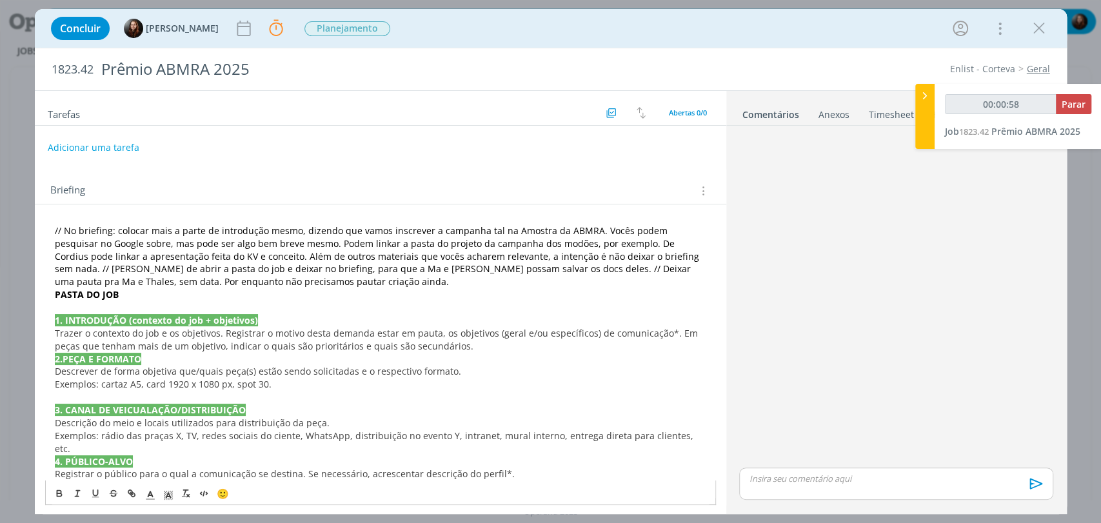
click at [266, 287] on p "// No briefing: colocar mais a parte de introdução mesmo, dizendo que vamos ins…" at bounding box center [380, 256] width 651 height 64
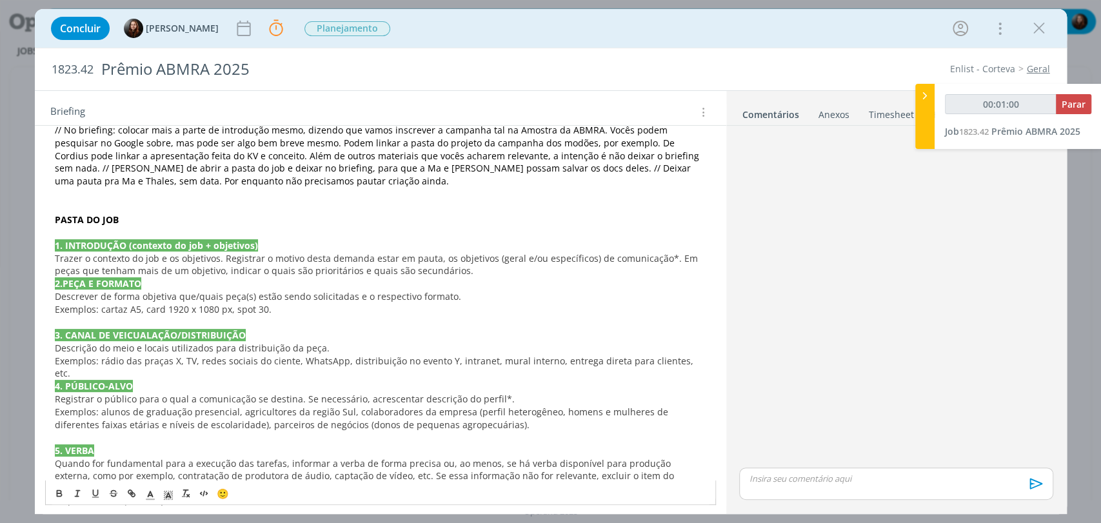
scroll to position [143, 0]
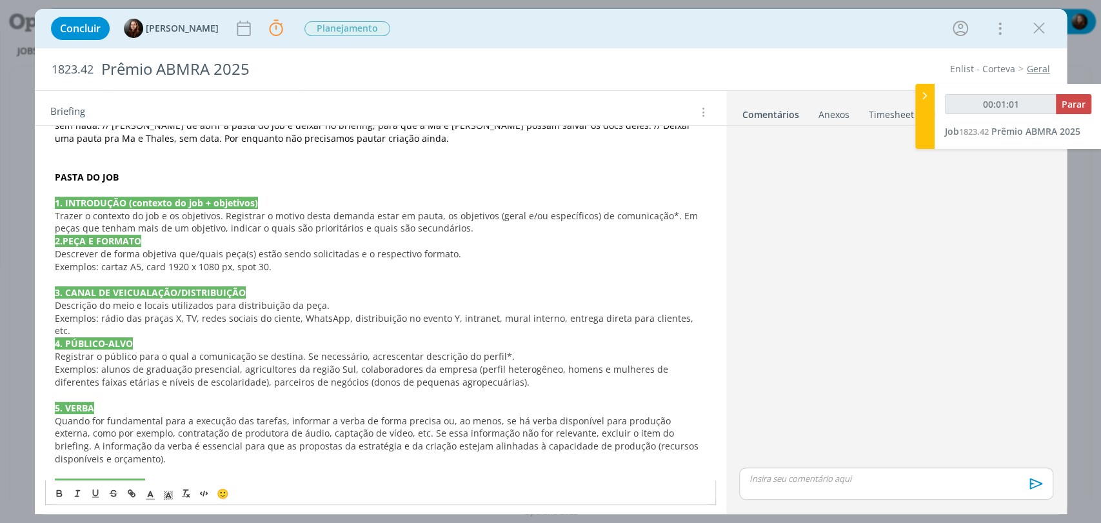
click at [458, 225] on p "Trazer o contexto do job e os objetivos. Registrar o motivo desta demanda estar…" at bounding box center [380, 223] width 651 height 26
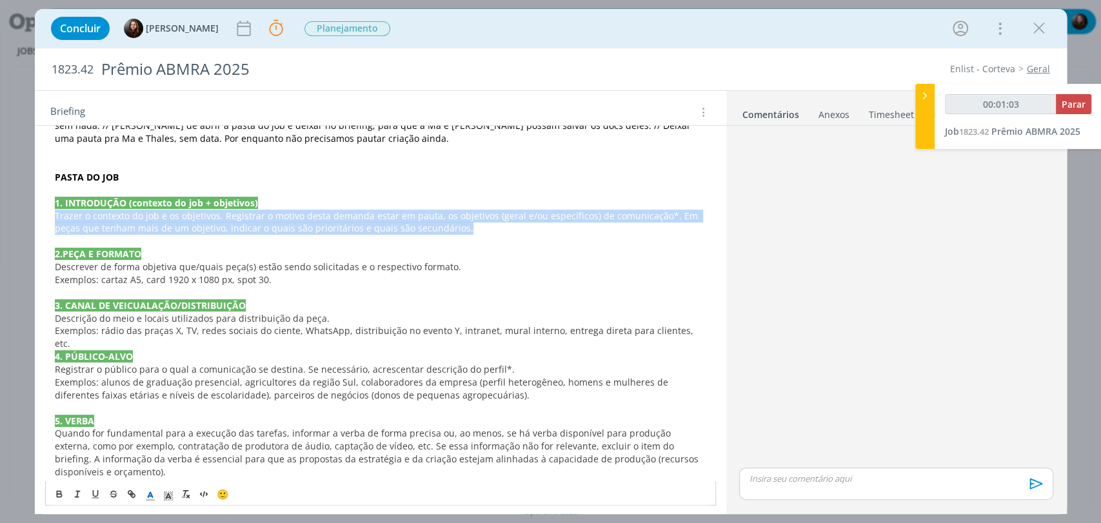
drag, startPoint x: 460, startPoint y: 225, endPoint x: 46, endPoint y: 216, distance: 413.5
click at [46, 216] on div "// No briefing: colocar mais a parte de introdução mesmo, dizendo que vamos ins…" at bounding box center [380, 440] width 671 height 727
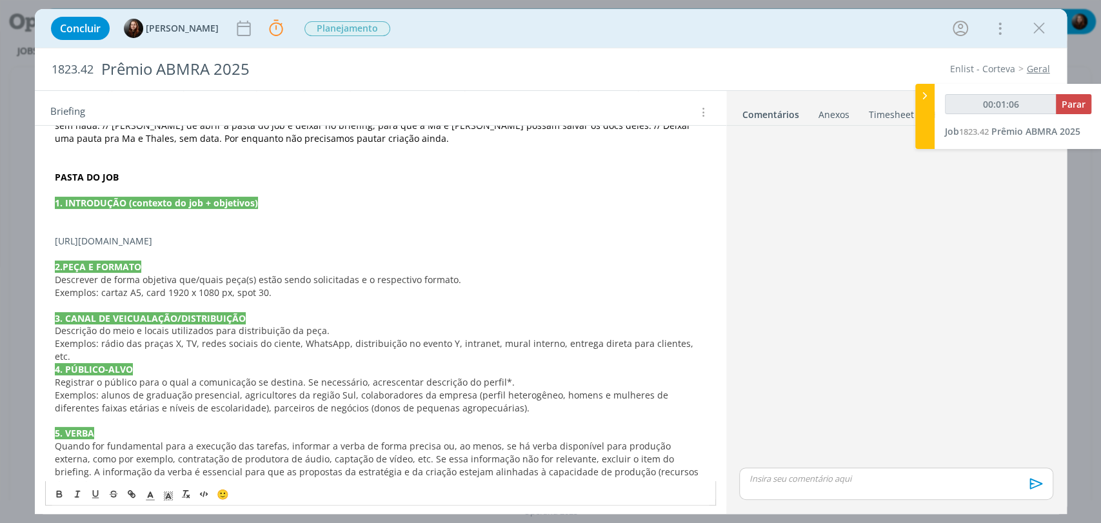
type input "00:01:07"
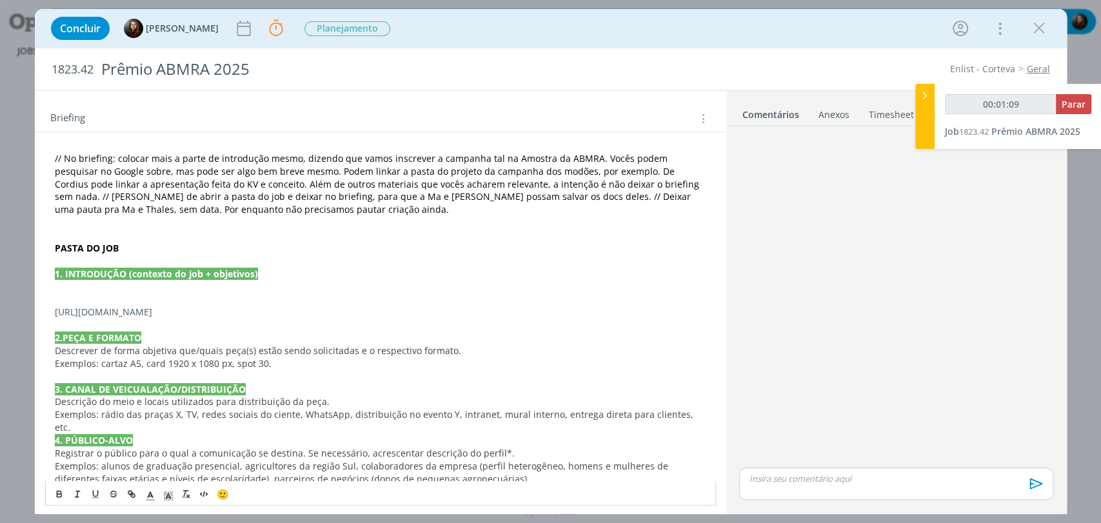
scroll to position [72, 0]
click at [109, 292] on p "dialog" at bounding box center [380, 287] width 651 height 13
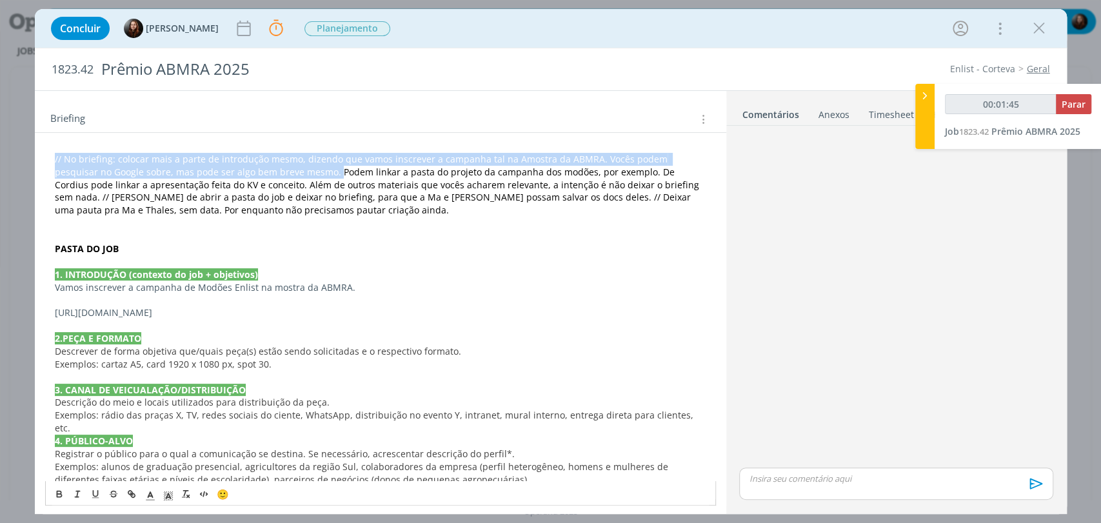
drag, startPoint x: 292, startPoint y: 170, endPoint x: 46, endPoint y: 157, distance: 245.5
click at [46, 157] on div "// No briefing: colocar mais a parte de introdução mesmo, dizendo que vamos ins…" at bounding box center [380, 518] width 671 height 740
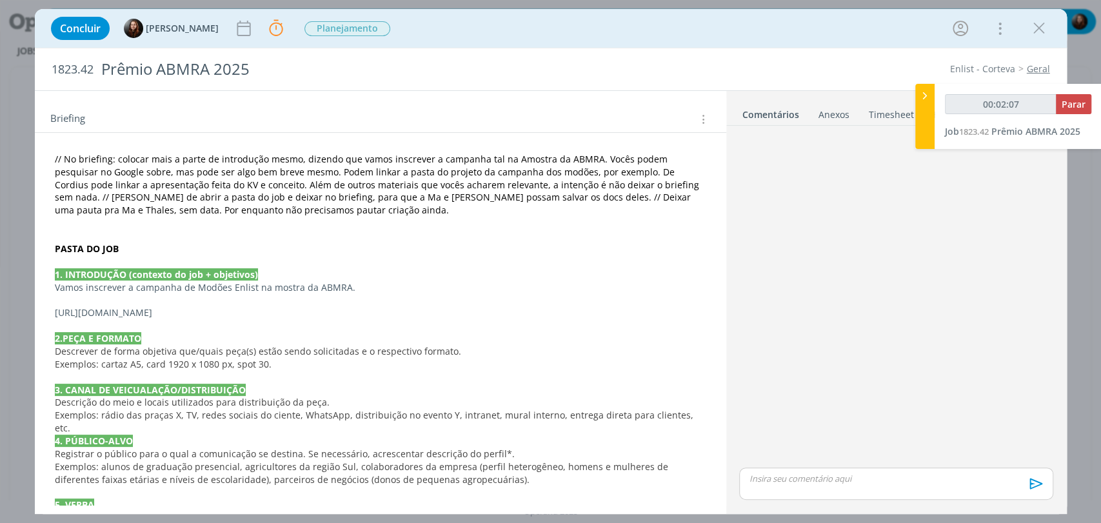
click at [372, 285] on p "Vamos inscrever a campanha de Modões Enlist na mostra da ABMRA." at bounding box center [380, 287] width 651 height 13
click at [362, 284] on p "Vamos inscrever a campanha de Modões Enlist na mostra da ABMRA, espcífica" at bounding box center [380, 287] width 651 height 13
click at [404, 286] on p "Vamos inscrever a campanha de Modões Enlist na mostra da ABMRA, específica" at bounding box center [380, 287] width 651 height 13
click at [346, 289] on p "Vamos inscrever a campanha de Modões Enlist na mostra da ABMRA, específica" at bounding box center [380, 287] width 651 height 13
click at [471, 286] on p "Vamos inscrever a campanha de Modões Enlist na mostra da ABMRA, uma premiação e…" at bounding box center [380, 287] width 651 height 13
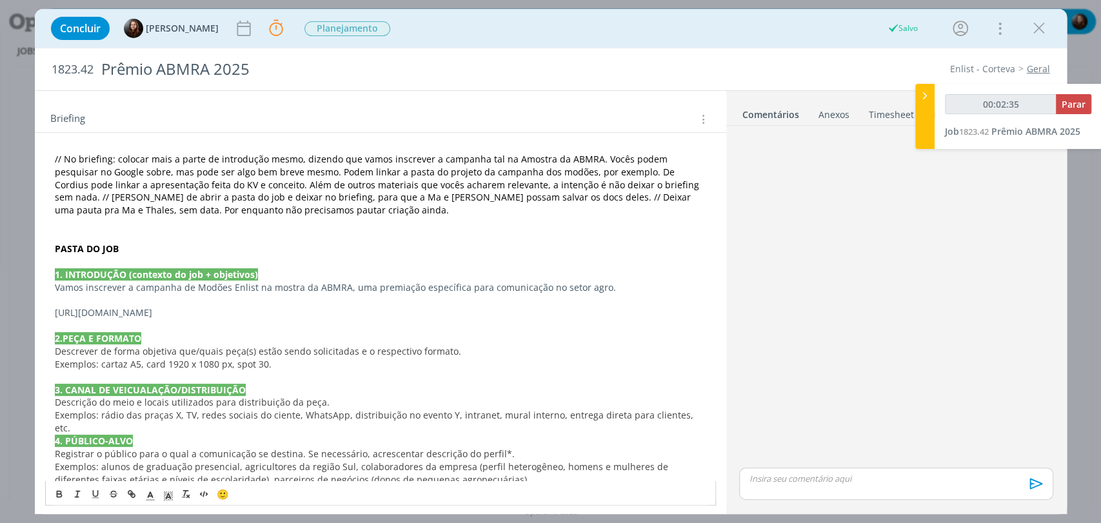
click at [579, 285] on p "Vamos inscrever a campanha de Modões Enlist na mostra da ABMRA, uma premiação e…" at bounding box center [380, 287] width 651 height 13
click at [626, 285] on p "Vamos inscrever a campanha de Modões Enlist na mostra da ABMRA, uma premiação e…" at bounding box center [380, 287] width 651 height 13
click at [55, 312] on p "https://mostradecomunicacao.com.br/" at bounding box center [380, 312] width 651 height 13
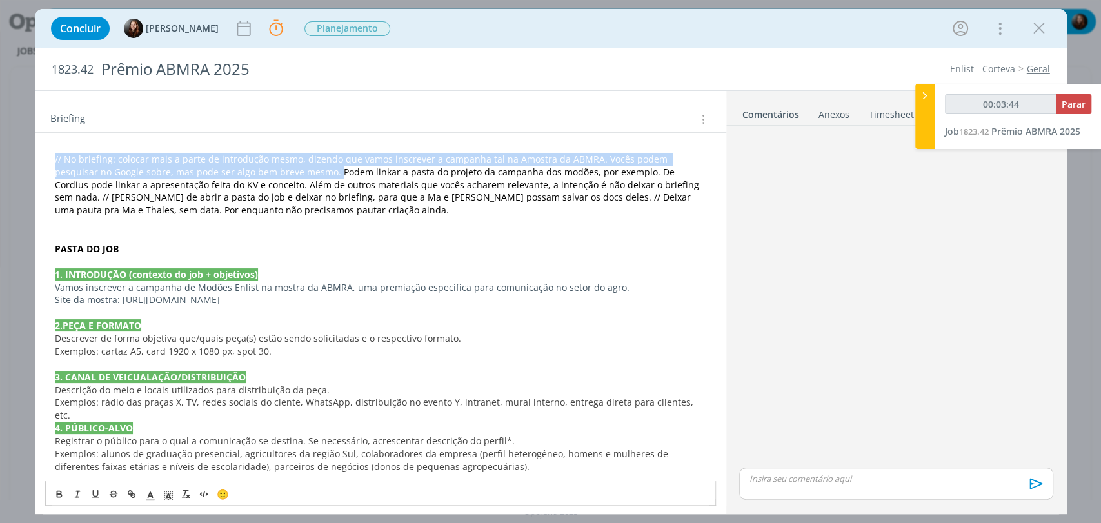
drag, startPoint x: 52, startPoint y: 154, endPoint x: 294, endPoint y: 173, distance: 243.2
click at [294, 173] on div "// No briefing: colocar mais a parte de introdução mesmo, dizendo que vamos ins…" at bounding box center [380, 511] width 671 height 727
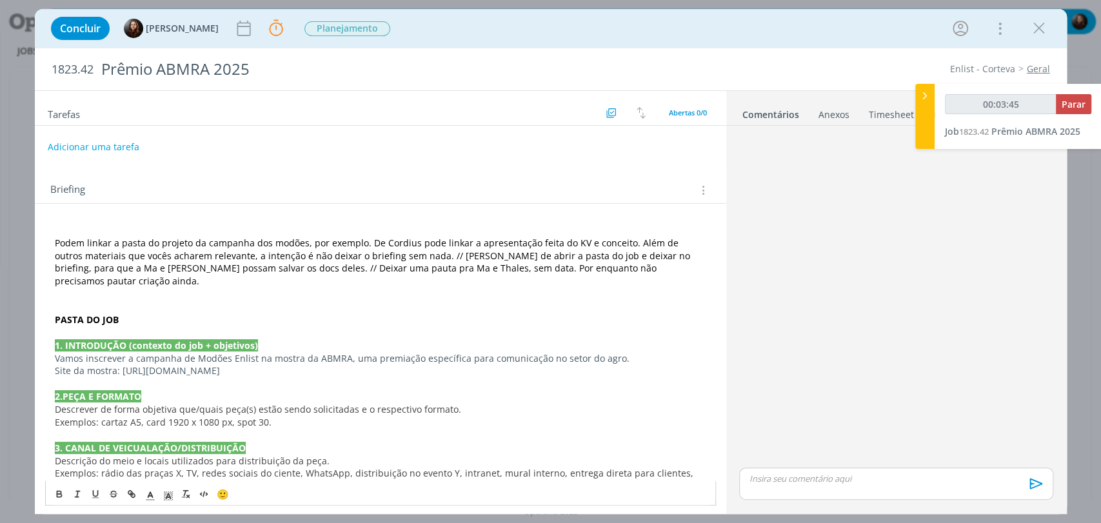
scroll to position [0, 0]
drag, startPoint x: 366, startPoint y: 244, endPoint x: 626, endPoint y: 239, distance: 260.0
click at [626, 239] on span "﻿ Podem linkar a pasta do projeto da campanha dos modões, por exemplo. De Cordi…" at bounding box center [374, 262] width 638 height 51
drag, startPoint x: 354, startPoint y: 258, endPoint x: 465, endPoint y: 258, distance: 110.9
click at [464, 258] on span "﻿ Além de outros materiais que vocês acharem relevante, a intenção é não deixar…" at bounding box center [379, 269] width 648 height 38
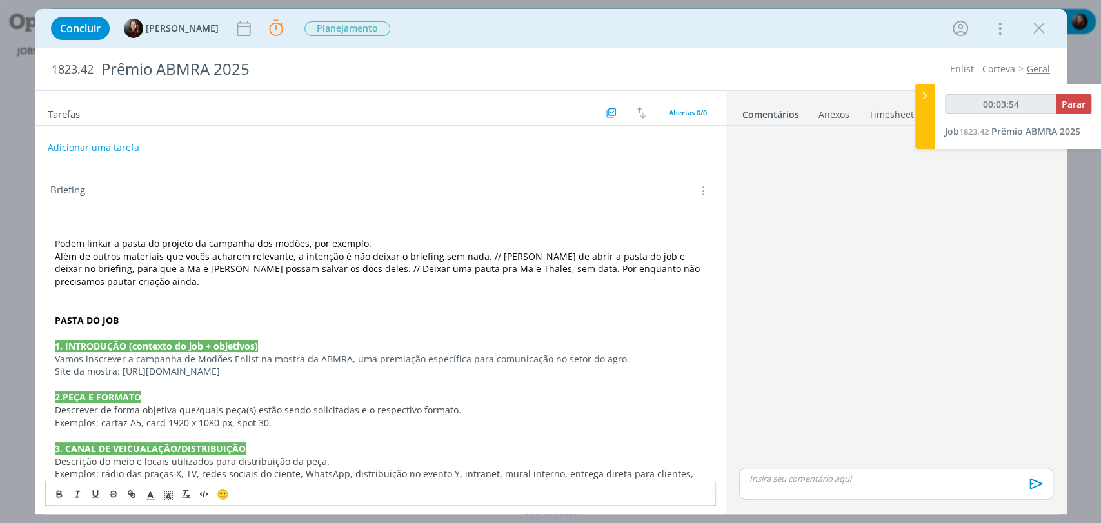
click at [484, 255] on span "﻿ Além de outros materiais que vocês acharem relevante, a intenção é não deixar…" at bounding box center [379, 269] width 648 height 38
click at [479, 254] on span "Além de outros materiais que vocês acharem relevante, a intenção é não deixar o…" at bounding box center [379, 269] width 648 height 38
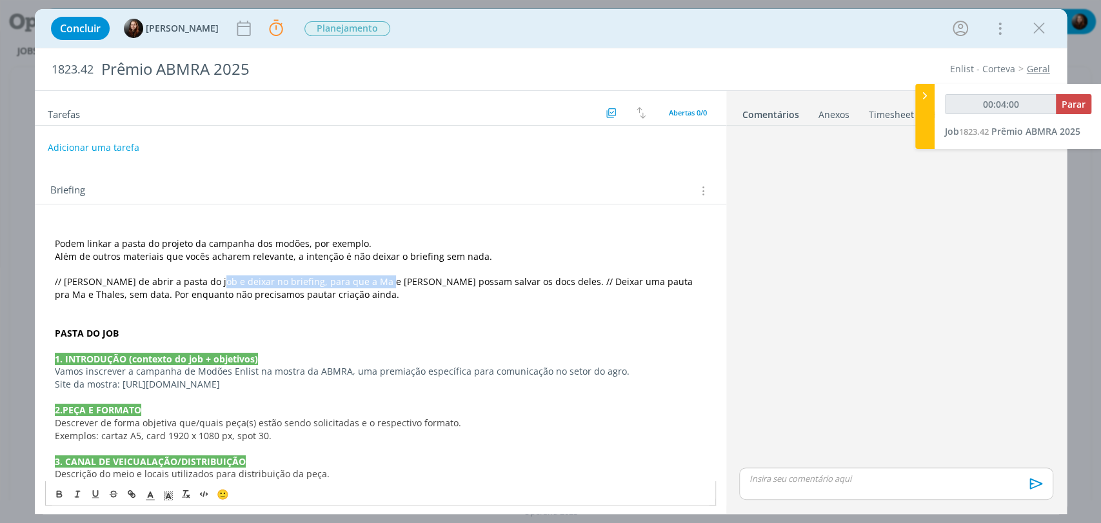
drag, startPoint x: 211, startPoint y: 282, endPoint x: 373, endPoint y: 283, distance: 162.5
click at [373, 283] on span "﻿ // Lembrar de abrir a pasta do job e deixar no briefing, para que a Ma e Thal…" at bounding box center [375, 287] width 640 height 25
click at [405, 295] on p "﻿ // Lembrar de abrir a pasta do job e deixar no briefing, para que a Ma e Thal…" at bounding box center [380, 288] width 651 height 26
click at [506, 280] on span "// Lembrar de abrir a pasta do job e deixar no briefing, para que a Ma e Thales…" at bounding box center [375, 287] width 640 height 25
click at [501, 295] on p "﻿ // Deixar uma pauta pra Ma e Thales, sem data. Por enquanto não precisamos pa…" at bounding box center [380, 294] width 651 height 13
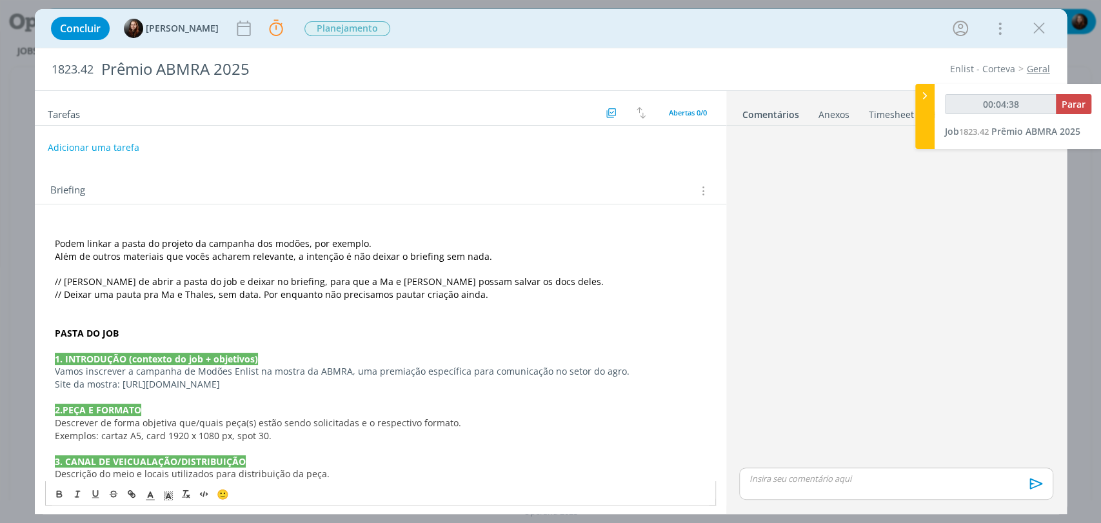
click at [73, 69] on span "1823.42" at bounding box center [73, 70] width 42 height 14
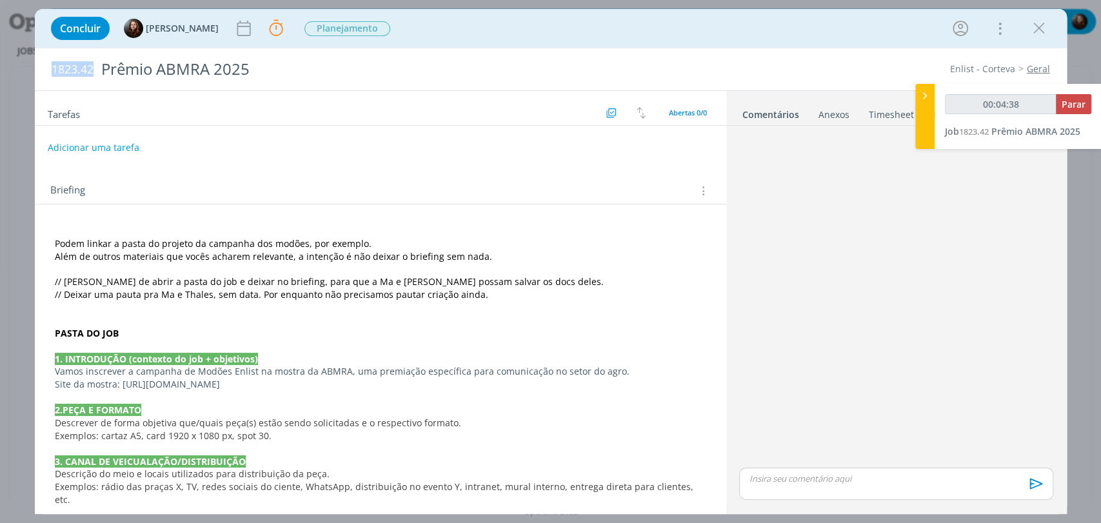
click at [73, 69] on span "1823.42" at bounding box center [73, 70] width 42 height 14
copy span "1823.42"
click at [806, 198] on div "dialog" at bounding box center [896, 298] width 324 height 334
drag, startPoint x: 119, startPoint y: 332, endPoint x: 52, endPoint y: 335, distance: 66.5
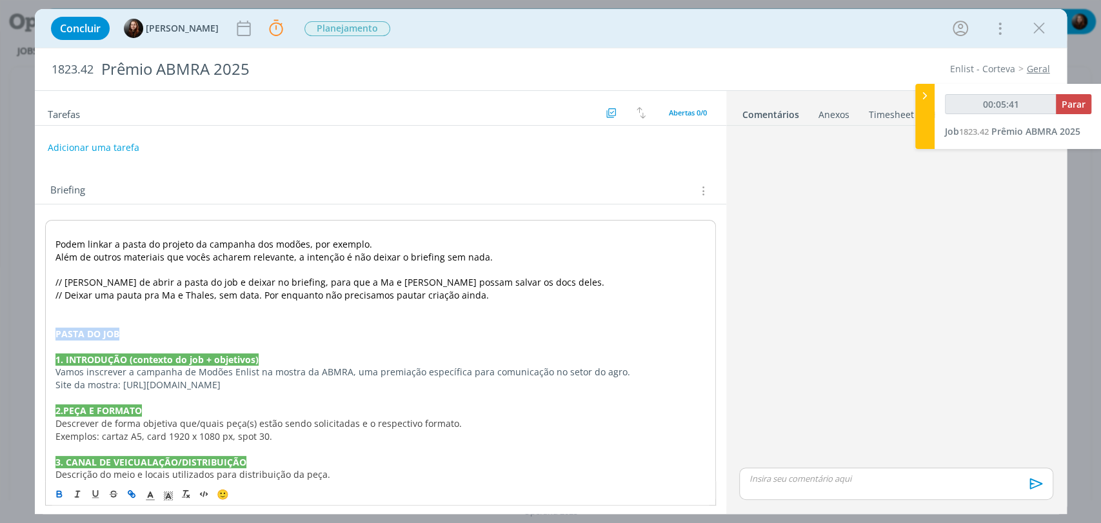
type input "00:05:42"
click at [133, 493] on icon "dialog" at bounding box center [133, 495] width 4 height 4
type input "PASTA DO JOB"
type input "00:05:43"
paste input "https://sobeae.sharepoint.com/:f:/s/SOBEAE/Ek1b9Nu92b5Lp192M9S-EN4Bk0GS443aaWxR…"
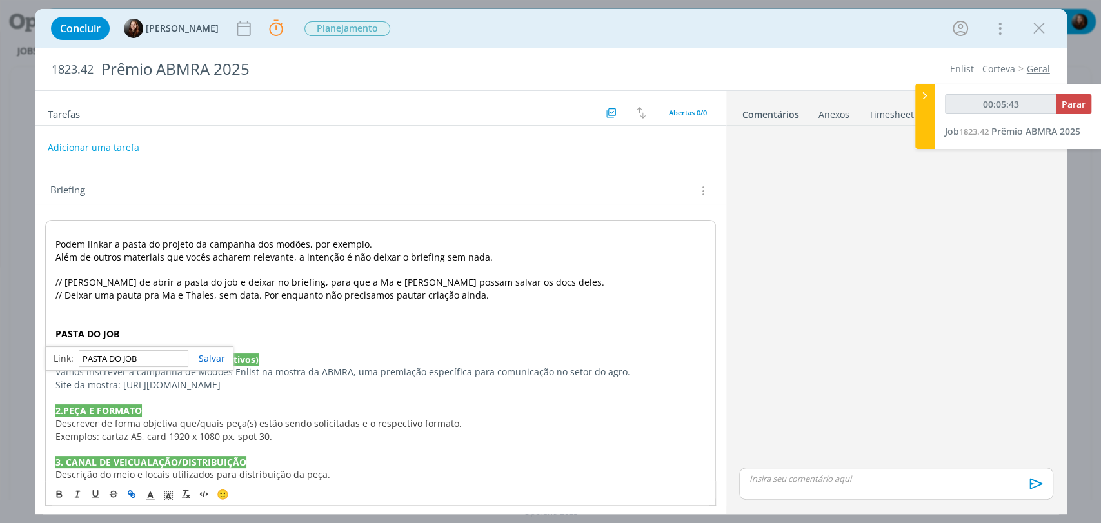
type input "https://sobeae.sharepoint.com/:f:/s/SOBEAE/Ek1b9Nu92b5Lp192M9S-EN4Bk0GS443aaWxR…"
type input "00:05:44"
type input "https://sobeae.sharepoint.com/:f:/s/SOBEAE/Ek1b9Nu92b5Lp192M9S-EN4Bk0GS443aaWxR…"
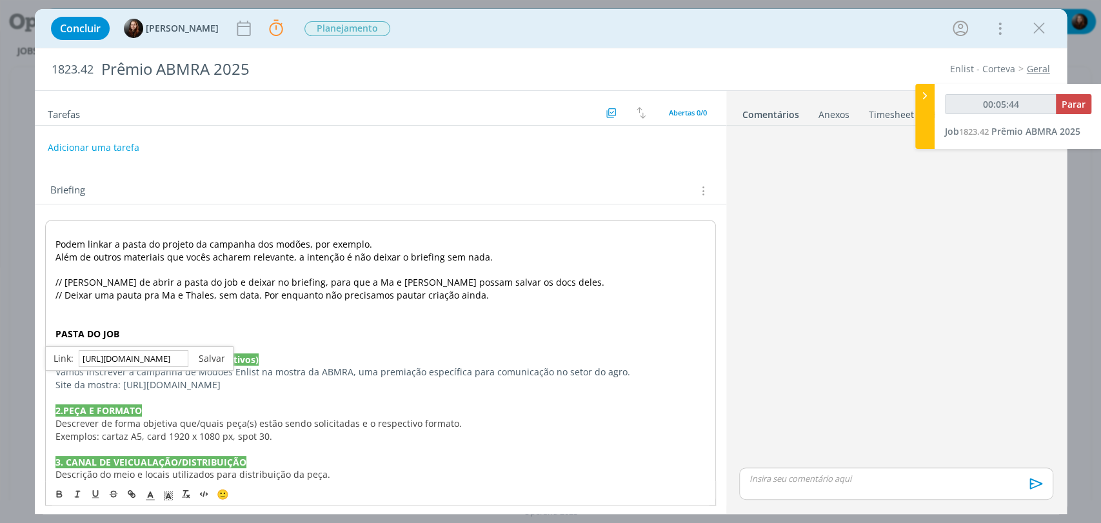
click at [212, 357] on link "dialog" at bounding box center [206, 358] width 37 height 12
click at [149, 496] on icon "dialog" at bounding box center [150, 496] width 12 height 12
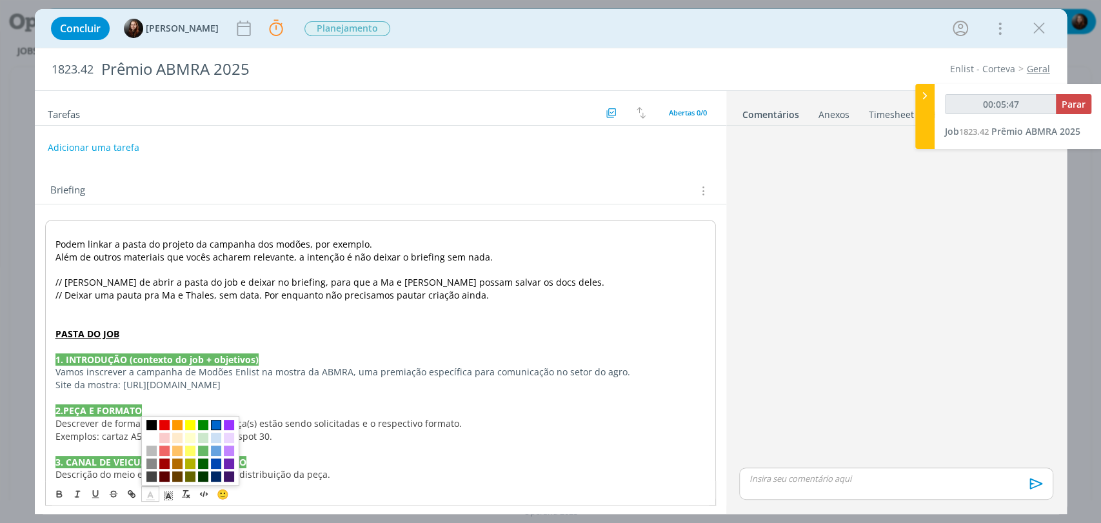
click at [215, 424] on span "dialog" at bounding box center [216, 424] width 10 height 10
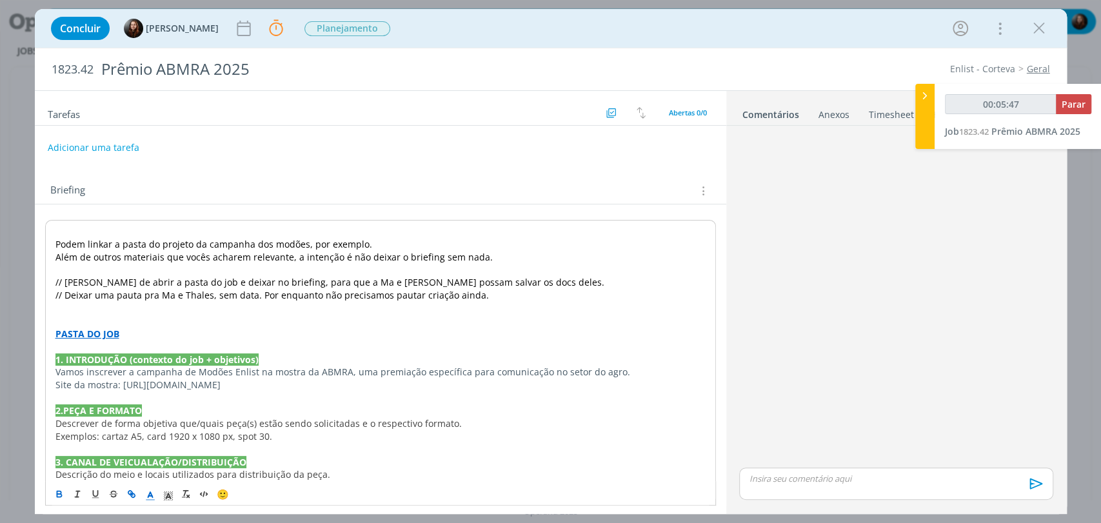
click at [289, 353] on p "1. INTRODUÇÃO (contexto do job + objetivos)" at bounding box center [380, 359] width 650 height 13
click at [140, 282] on span "// Lembrar de abrir a pasta do job e deixar no briefing, para que a Ma e Thales…" at bounding box center [329, 282] width 549 height 12
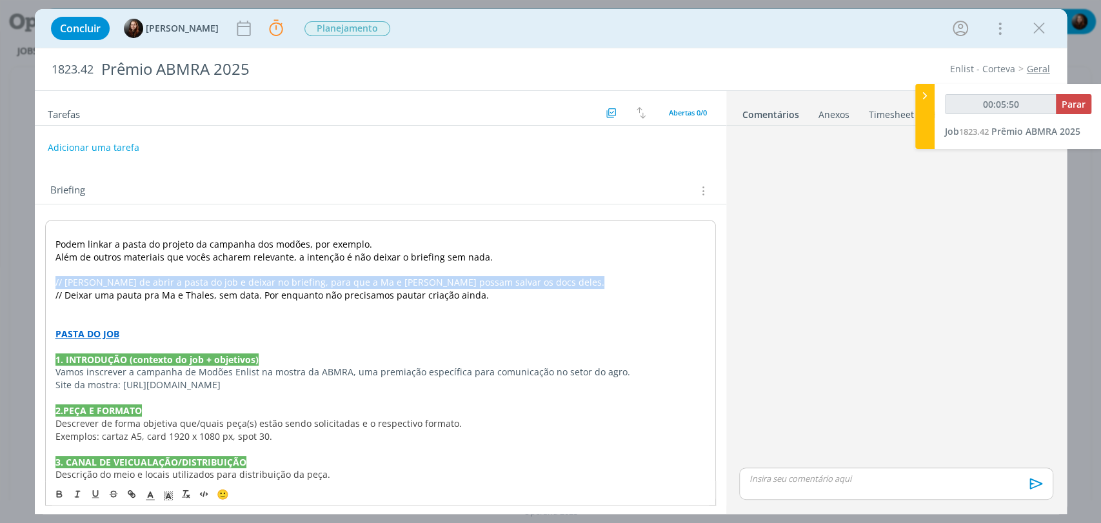
click at [140, 282] on span "// Lembrar de abrir a pasta do job e deixar no briefing, para que a Ma e Thales…" at bounding box center [329, 282] width 549 height 12
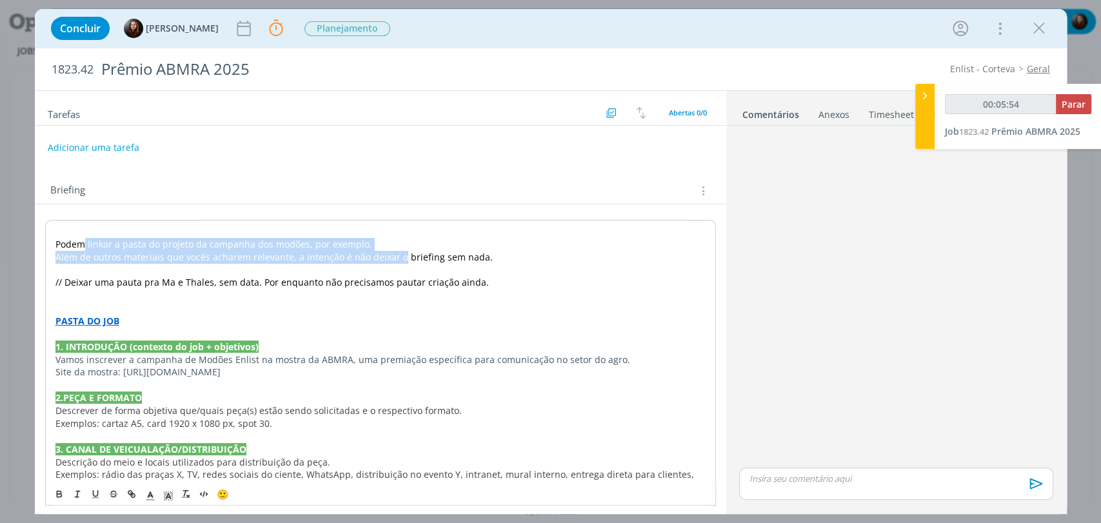
drag, startPoint x: 130, startPoint y: 239, endPoint x: 397, endPoint y: 250, distance: 267.3
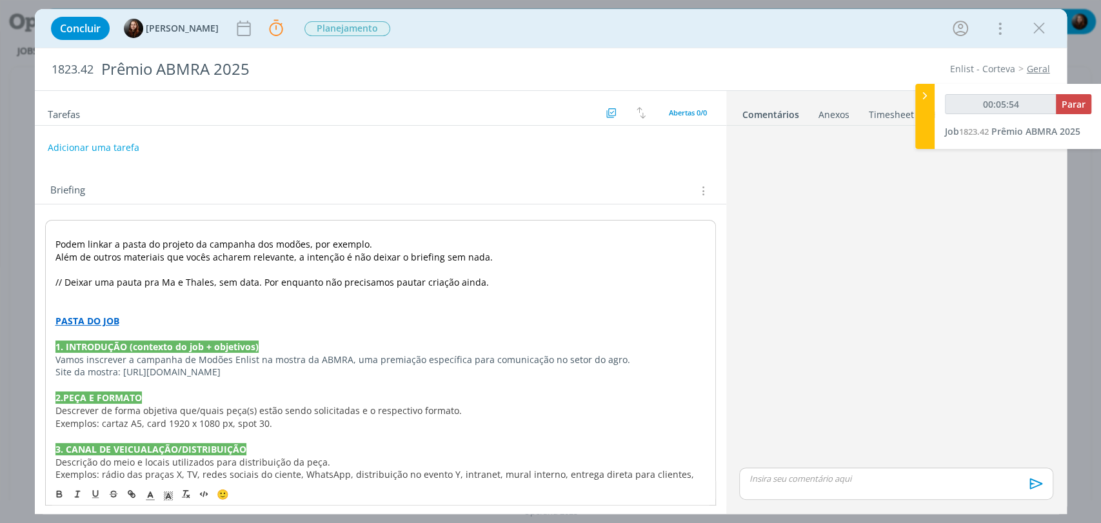
click at [462, 251] on span "Além de outros materiais que vocês acharem relevante, a intenção é não deixar o…" at bounding box center [273, 257] width 437 height 12
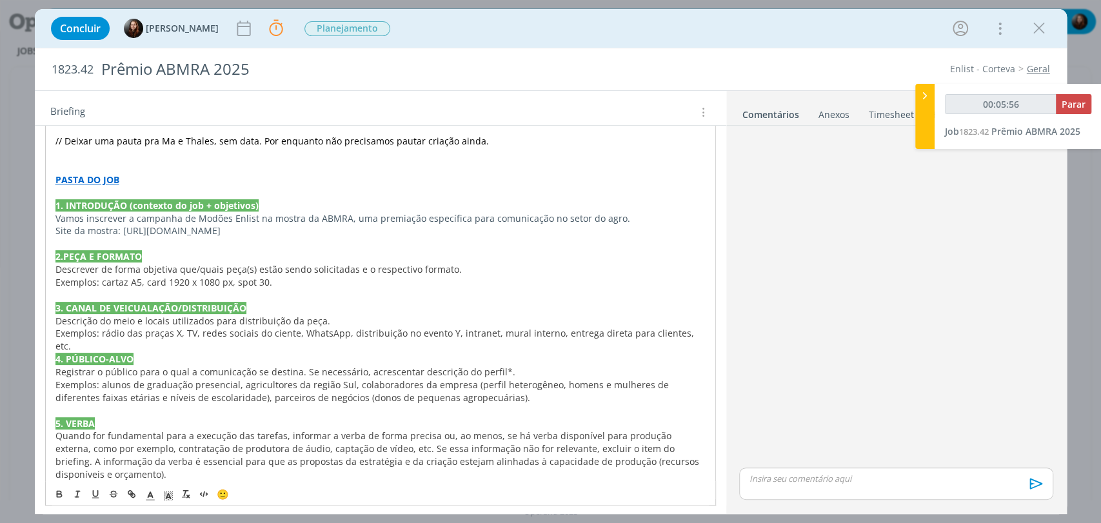
scroll to position [143, 0]
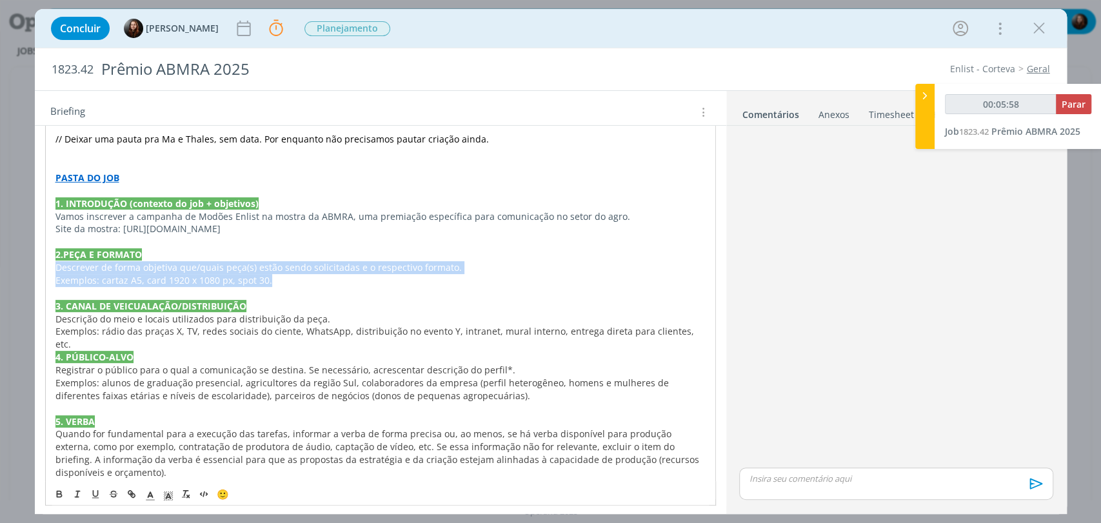
drag, startPoint x: 278, startPoint y: 279, endPoint x: 52, endPoint y: 270, distance: 226.6
click at [52, 270] on div "Podem linkar a pasta do projeto da campanha dos modões, por exemplo. Além de ou…" at bounding box center [380, 441] width 671 height 728
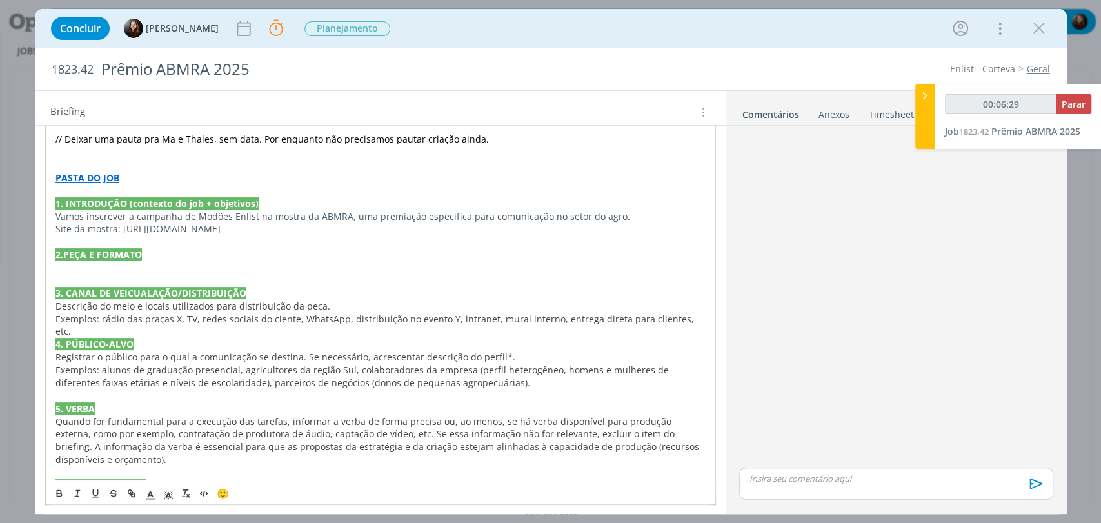
click at [701, 316] on div "Podem linkar a pasta do projeto da campanha dos modões, por exemplo. Além de ou…" at bounding box center [380, 434] width 671 height 715
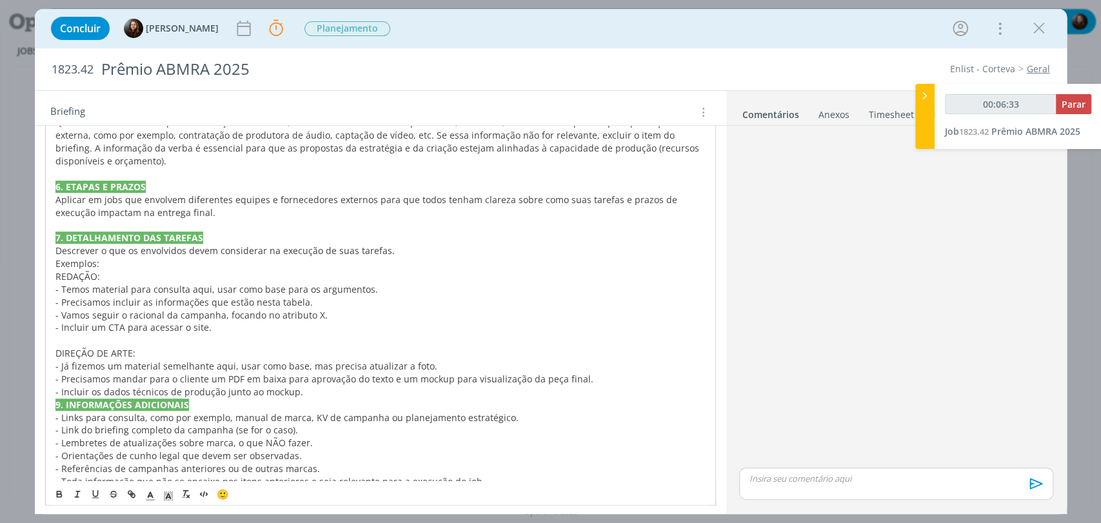
scroll to position [459, 0]
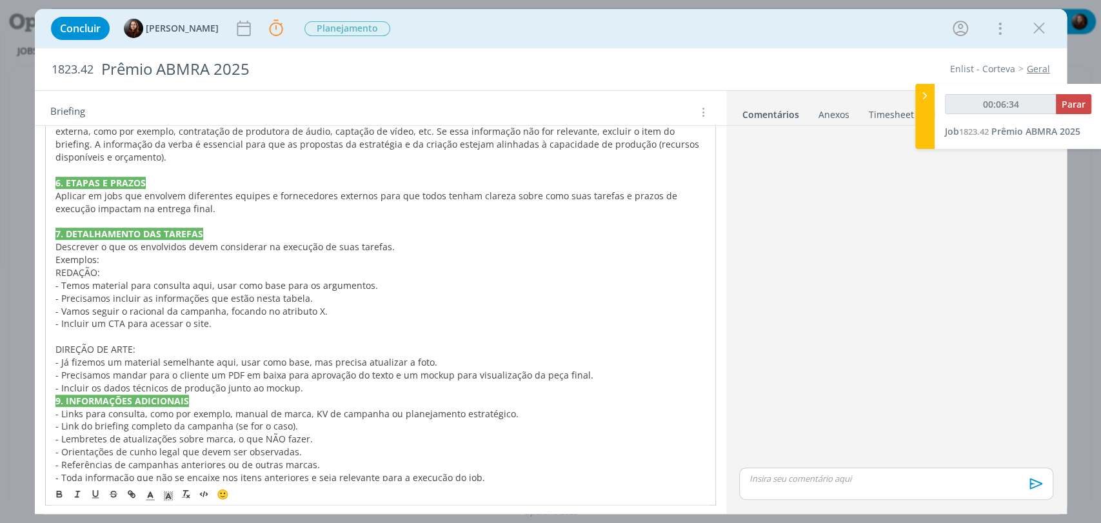
click at [314, 382] on p "- Incluir os dados técnicos de produção junto ao mockup." at bounding box center [380, 388] width 650 height 13
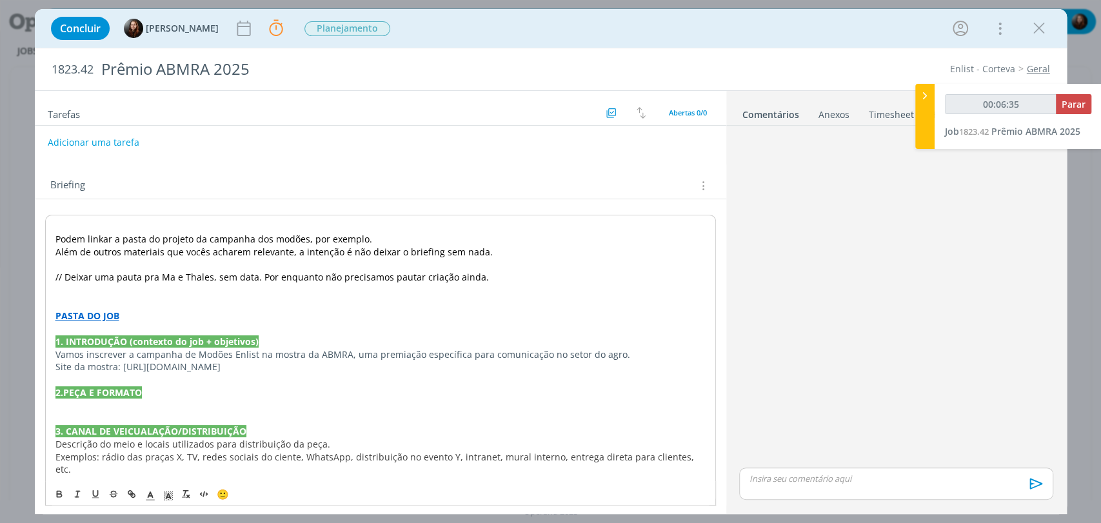
scroll to position [0, 0]
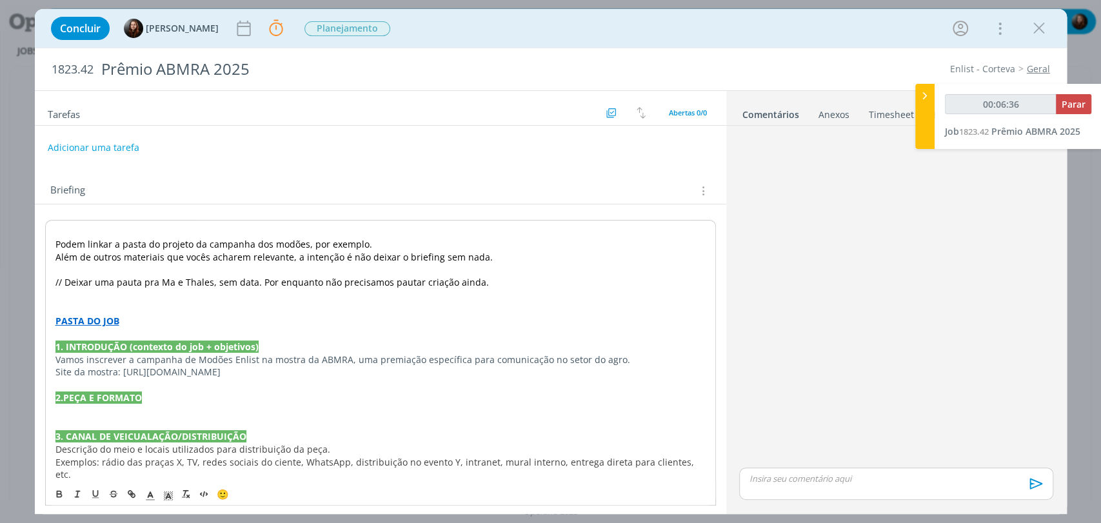
click at [299, 379] on p "dialog" at bounding box center [380, 385] width 650 height 13
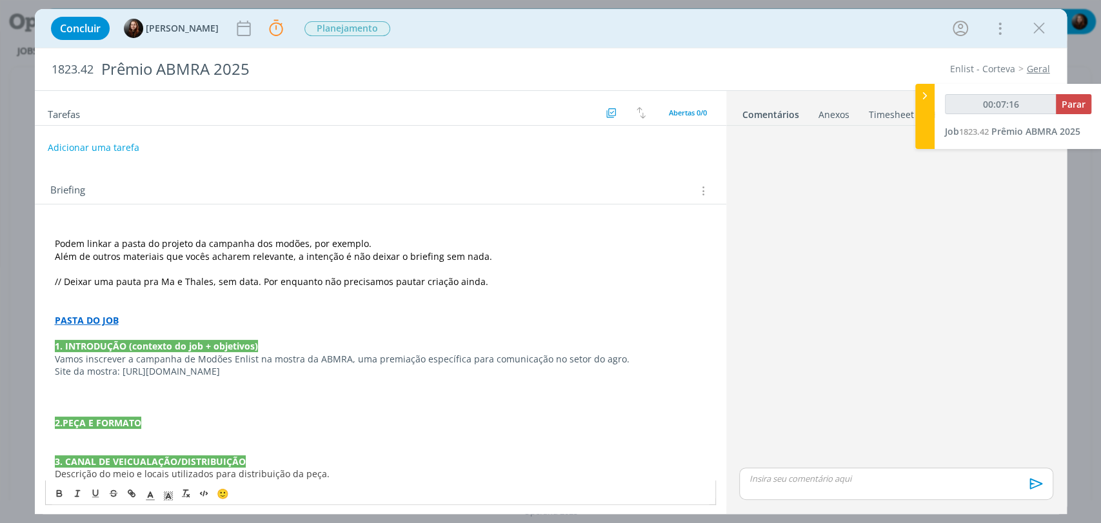
click at [117, 302] on p "dialog" at bounding box center [380, 307] width 651 height 13
click at [144, 385] on p "dialog" at bounding box center [380, 384] width 651 height 13
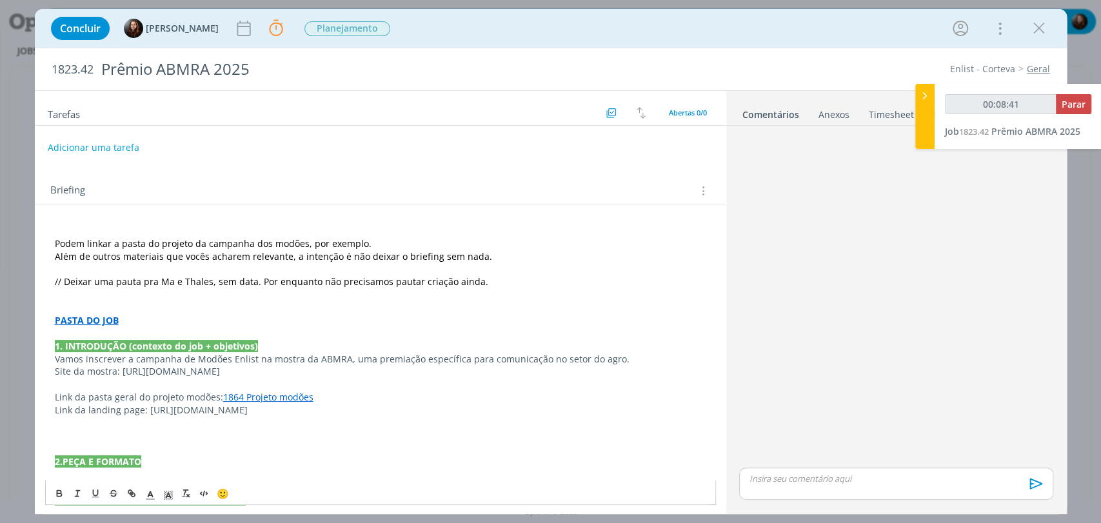
click at [315, 411] on p "Link da landing page: https://my.corteva.com/tophitsenlist" at bounding box center [380, 410] width 651 height 13
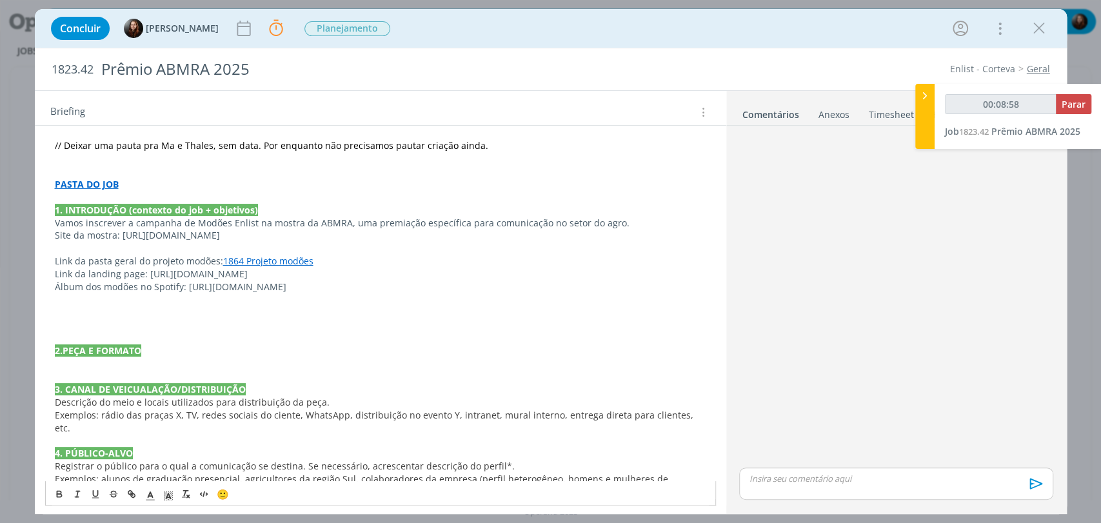
scroll to position [143, 0]
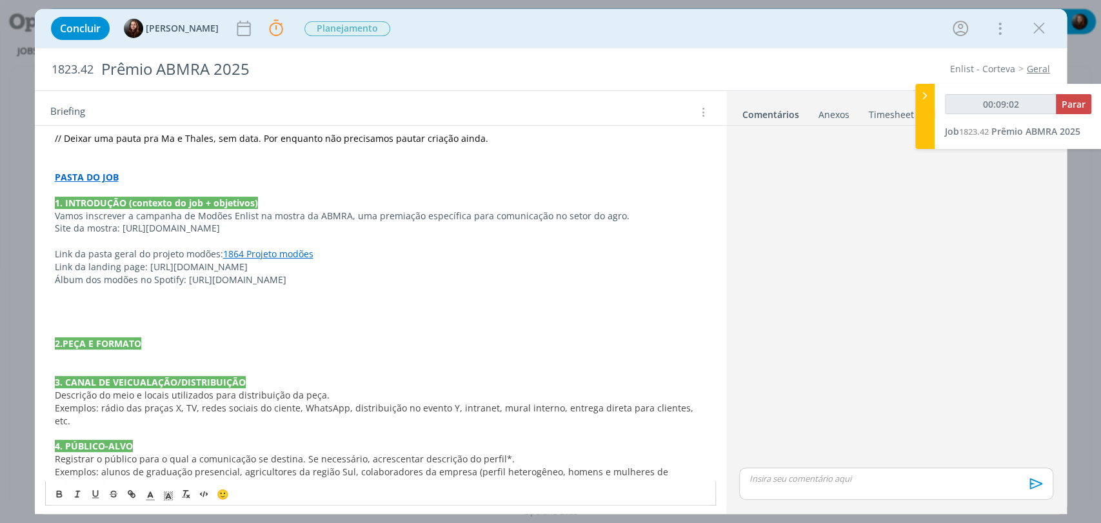
click at [117, 226] on p "Site da mostra: https://mostradecomunicacao.com.br/" at bounding box center [380, 228] width 651 height 13
click at [55, 224] on p "Site da mostra https://mostradecomunicacao.com.br/" at bounding box center [380, 228] width 651 height 13
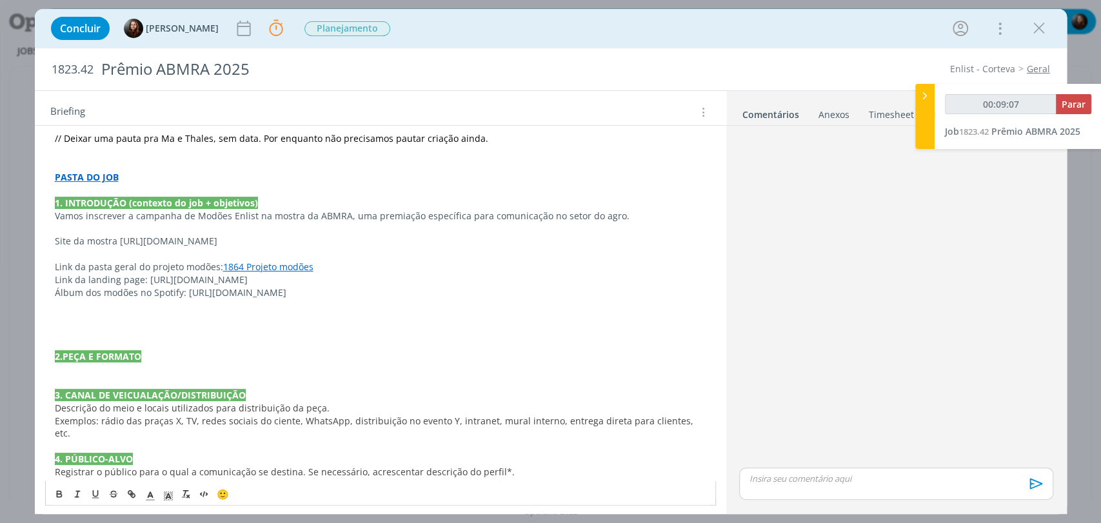
click at [849, 274] on div "dialog" at bounding box center [896, 298] width 324 height 334
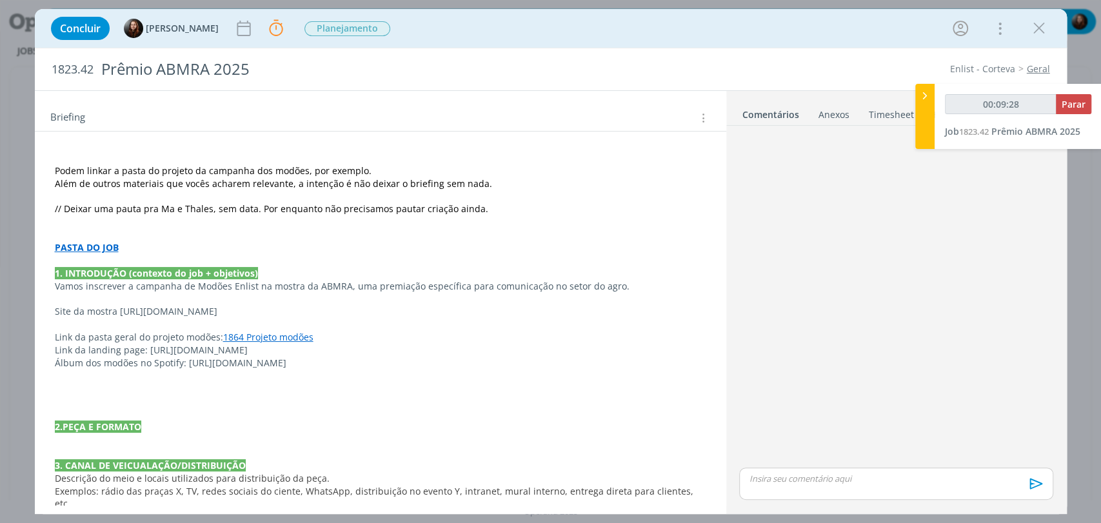
scroll to position [72, 0]
click at [141, 182] on span "Além de outros materiais que vocês acharem relevante, a intenção é não deixar o…" at bounding box center [273, 185] width 437 height 12
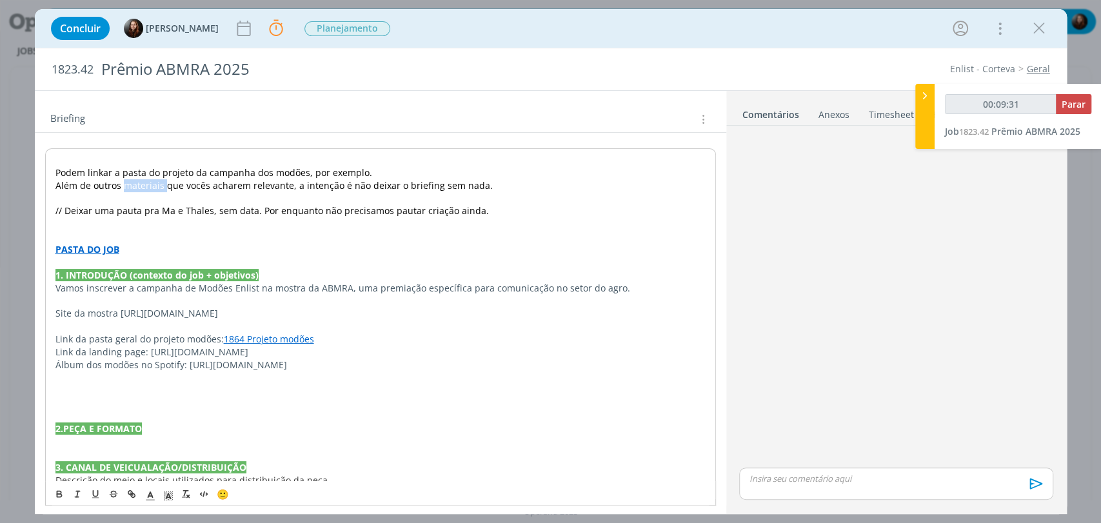
click at [141, 182] on span "Além de outros materiais que vocês acharem relevante, a intenção é não deixar o…" at bounding box center [273, 185] width 437 height 12
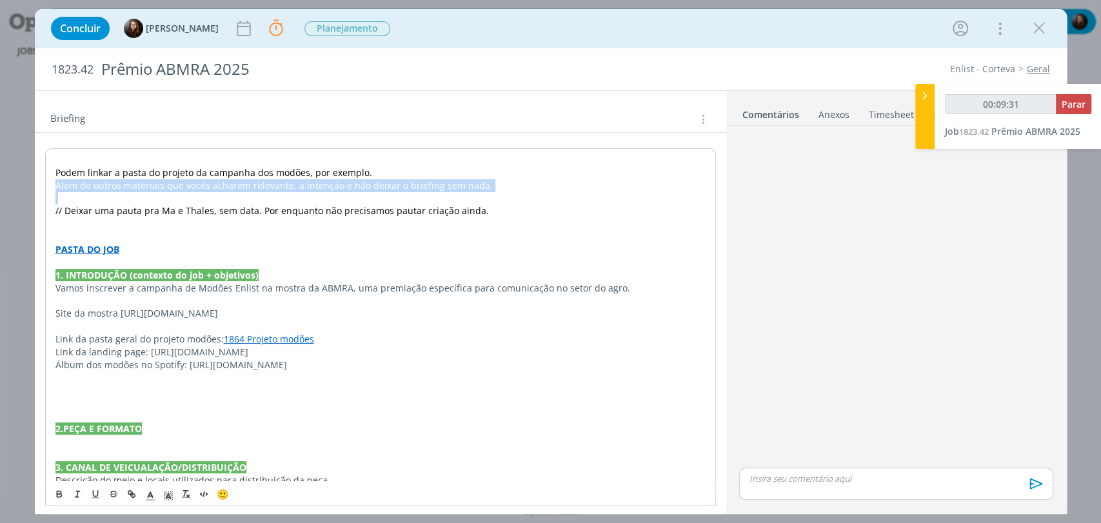
click at [141, 182] on span "Além de outros materiais que vocês acharem relevante, a intenção é não deixar o…" at bounding box center [273, 185] width 437 height 12
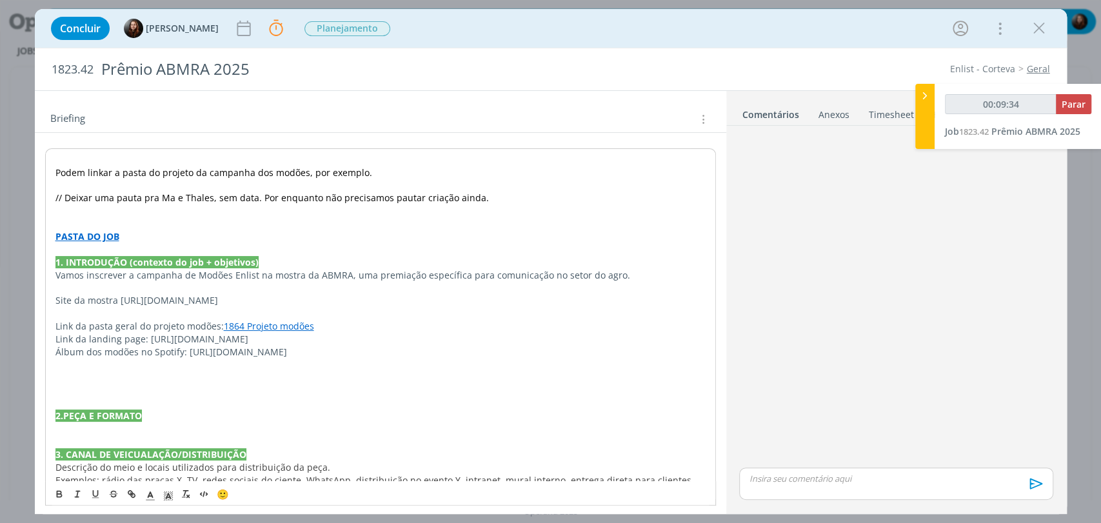
click at [172, 170] on span "Podem linkar a pasta do projeto da campanha dos modões, por exemplo." at bounding box center [213, 172] width 317 height 12
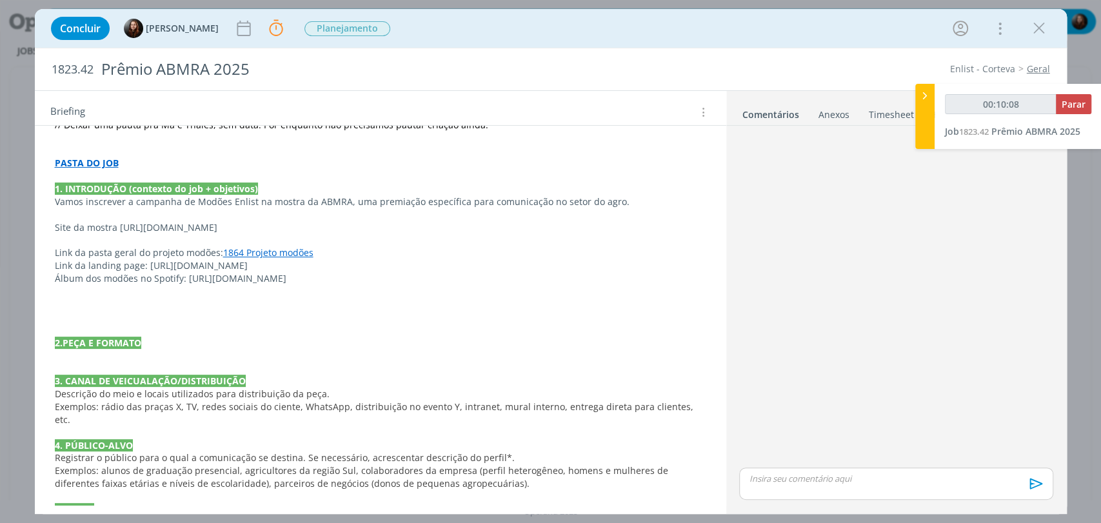
scroll to position [143, 0]
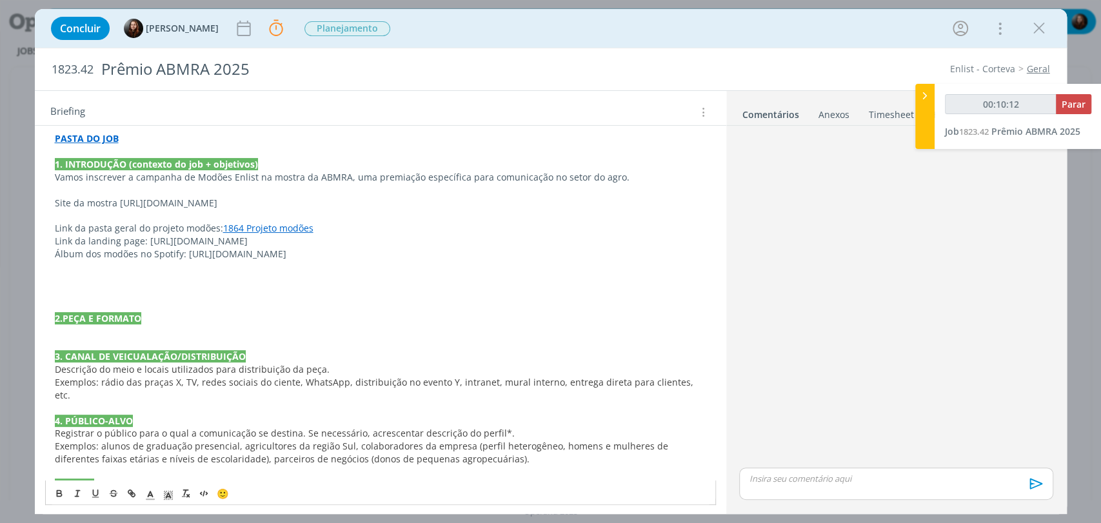
drag, startPoint x: 288, startPoint y: 198, endPoint x: 119, endPoint y: 203, distance: 168.4
click at [119, 203] on p "Site da mostra https://mostradecomunicacao.com.br/" at bounding box center [380, 203] width 651 height 13
copy p "https://mostradecomunicacao.com.br/"
click at [321, 192] on p "dialog" at bounding box center [380, 190] width 651 height 13
click at [628, 175] on p "Vamos inscrever a campanha de Modões Enlist na mostra da ABMRA, uma premiação e…" at bounding box center [380, 177] width 651 height 13
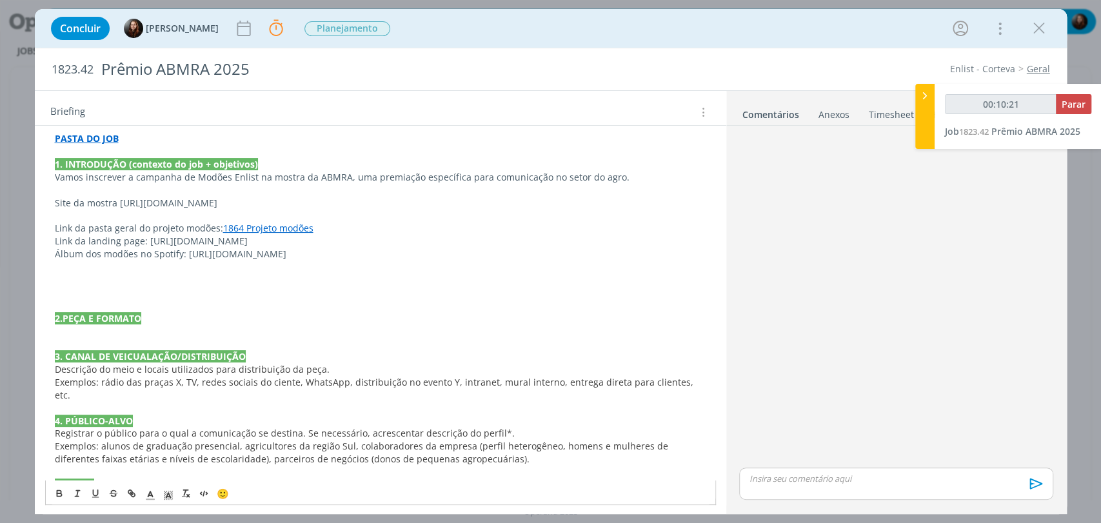
click at [52, 175] on div "// Deixar uma pauta pra Ma e Thales, sem data. Por enquanto não precisamos paut…" at bounding box center [380, 479] width 671 height 804
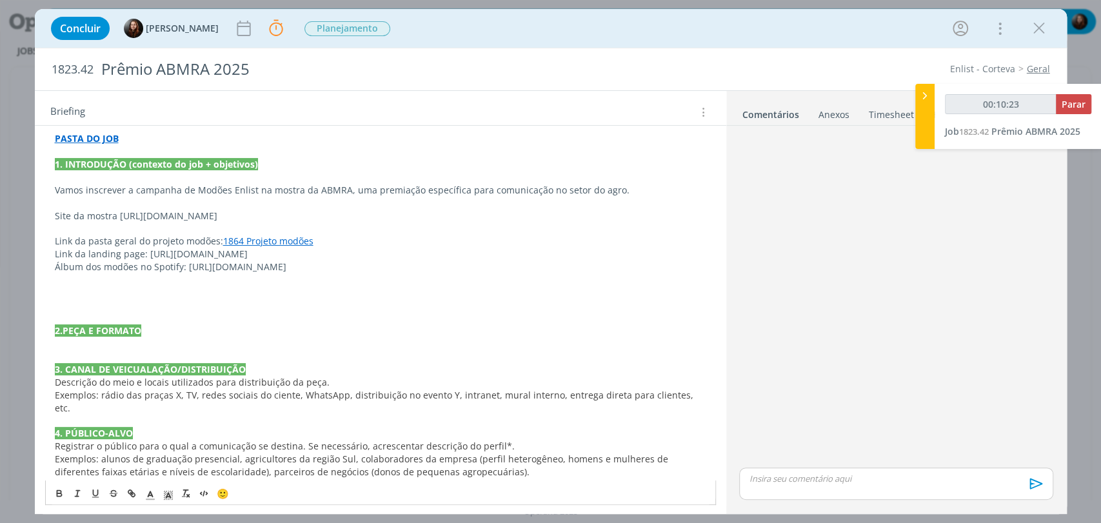
click at [67, 199] on p "dialog" at bounding box center [380, 203] width 651 height 13
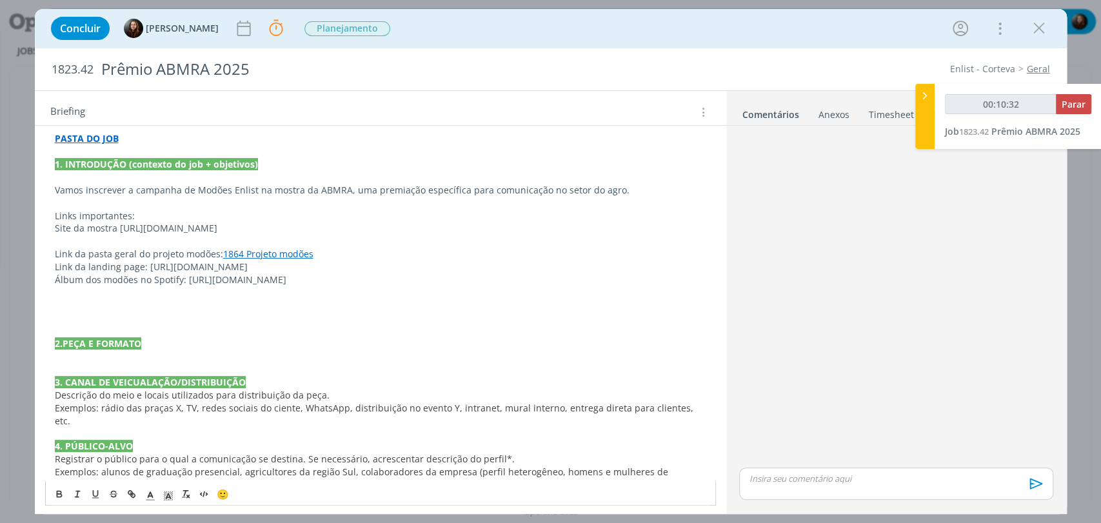
drag, startPoint x: 117, startPoint y: 228, endPoint x: 281, endPoint y: 228, distance: 163.2
click at [281, 228] on p "Site da mostra https://mostradecomunicacao.com.br/" at bounding box center [380, 228] width 651 height 13
copy p "https://mostradecomunicacao.com.br/"
drag, startPoint x: 114, startPoint y: 225, endPoint x: 52, endPoint y: 229, distance: 62.7
click at [52, 229] on div "// Deixar uma pauta pra Ma e Thales, sem data. Por enquanto não precisamos paut…" at bounding box center [380, 491] width 671 height 829
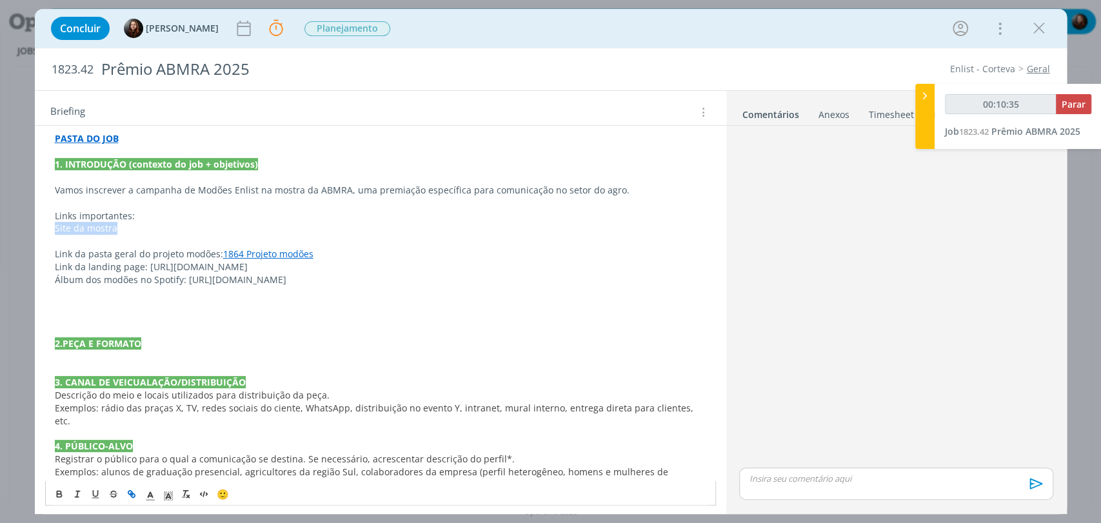
type input "00:10:36"
click at [128, 491] on icon "dialog" at bounding box center [130, 492] width 4 height 4
paste input "https://mostradecomunicacao.com.br/"
type input "https://mostradecomunicacao.com.br/"
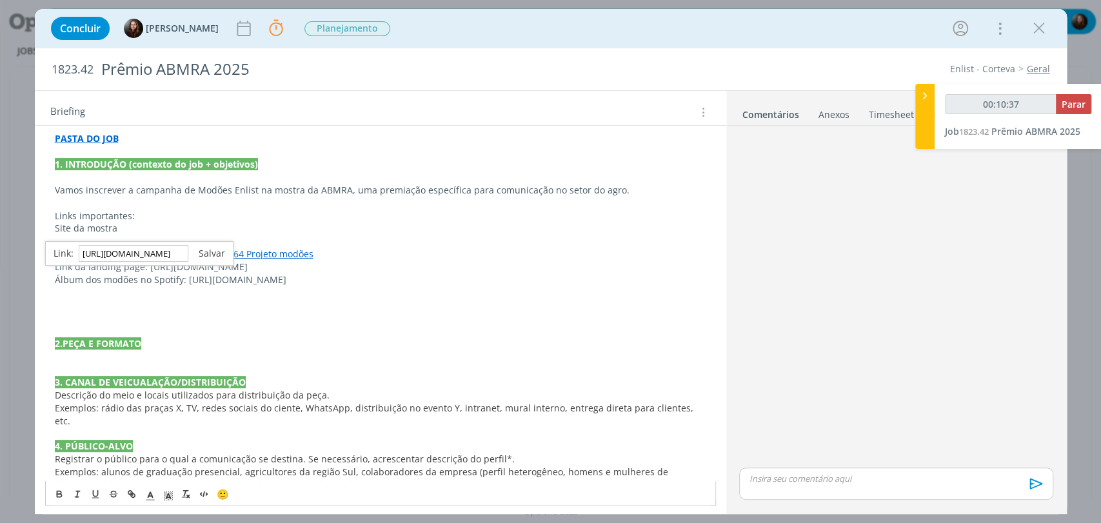
type input "00:10:38"
type input "https://mostradecomunicacao.com.br/"
click at [212, 255] on link "dialog" at bounding box center [206, 253] width 37 height 12
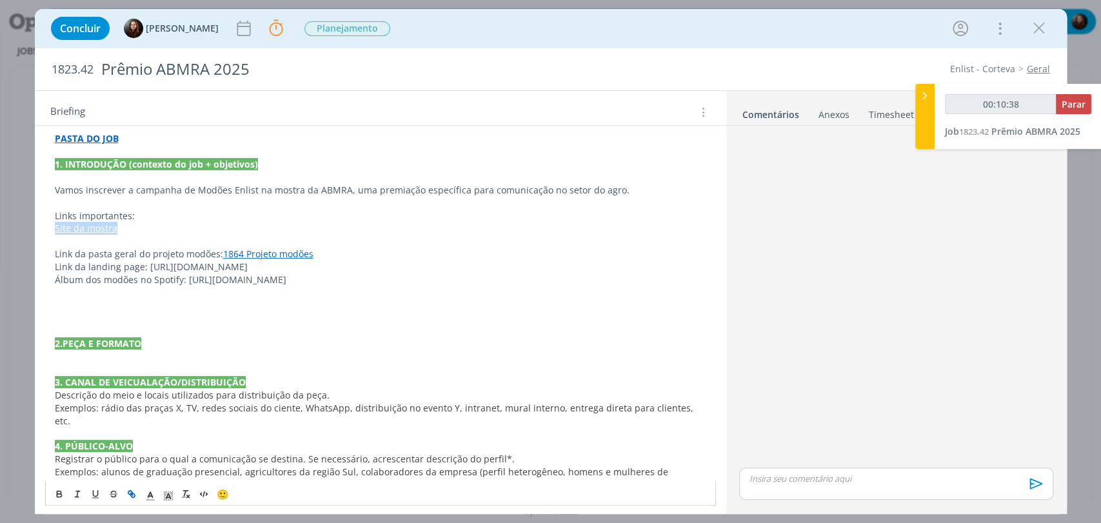
click at [161, 224] on p "Site da mostra" at bounding box center [380, 228] width 651 height 13
click at [289, 255] on link "1864 Projeto modões" at bounding box center [268, 254] width 90 height 12
click at [276, 275] on link "https://sobeae.sharepoint.com/:f:/s/SOBEAE/EqgV0ntJ04xJrvjAR4E4__0BX_JGUXDU16HD…" at bounding box center [227, 279] width 97 height 17
drag, startPoint x: 315, startPoint y: 255, endPoint x: 215, endPoint y: 256, distance: 99.3
click at [215, 256] on p "Link da pasta geral do projeto modões: 1864 Projeto modões" at bounding box center [380, 254] width 651 height 13
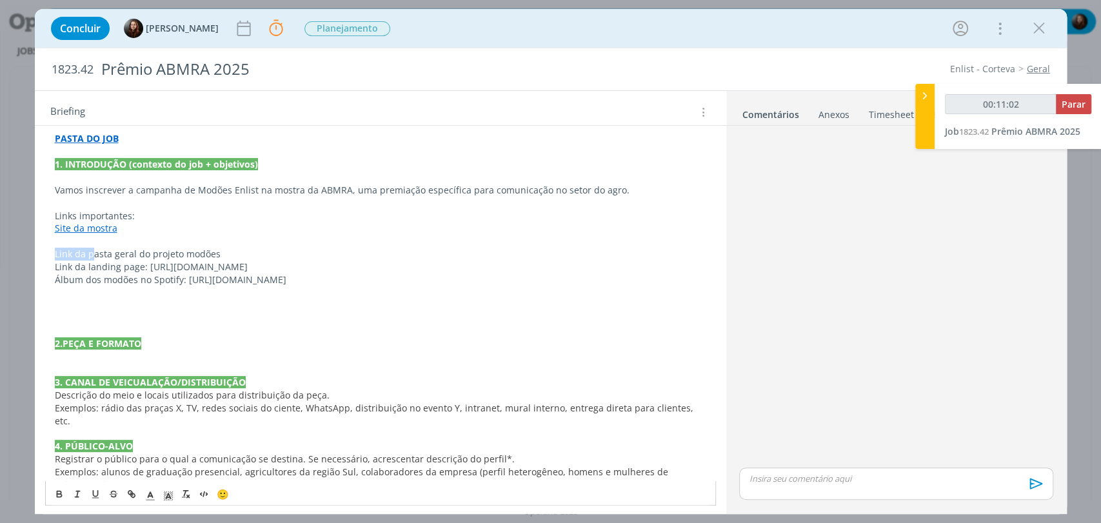
drag, startPoint x: 90, startPoint y: 255, endPoint x: 48, endPoint y: 253, distance: 42.0
click at [48, 253] on div "// Deixar uma pauta pra Ma e Thales, sem data. Por enquanto não precisamos paut…" at bounding box center [380, 491] width 671 height 829
click at [84, 251] on p "Pasta geral do projeto modões" at bounding box center [380, 254] width 651 height 13
click at [120, 248] on p "Pasta do projeto modões" at bounding box center [380, 254] width 651 height 13
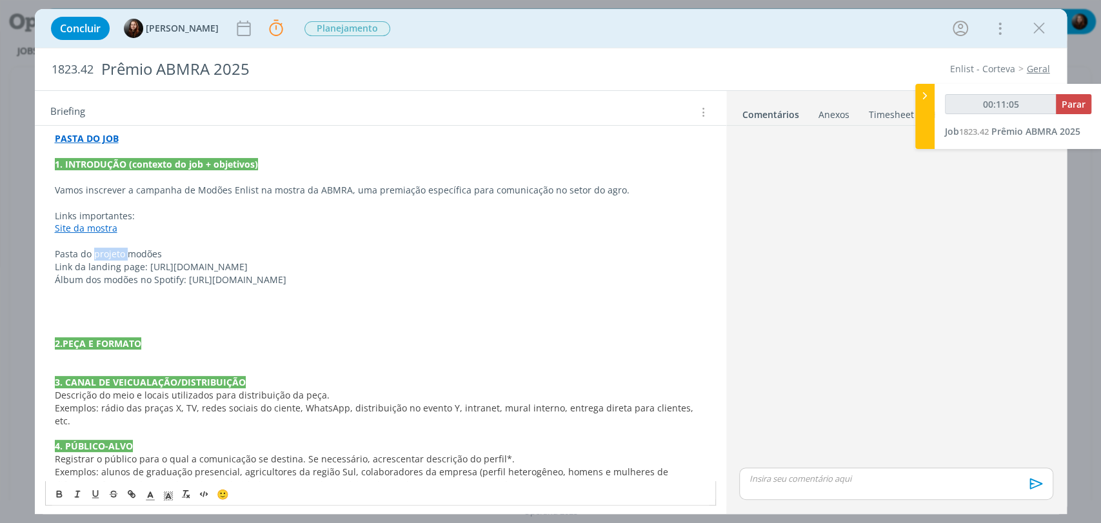
click at [120, 248] on p "Pasta do projeto modões" at bounding box center [380, 254] width 651 height 13
type input "00:11:09"
click at [131, 493] on icon "dialog" at bounding box center [133, 495] width 4 height 4
type input "Pasta do projeto modões"
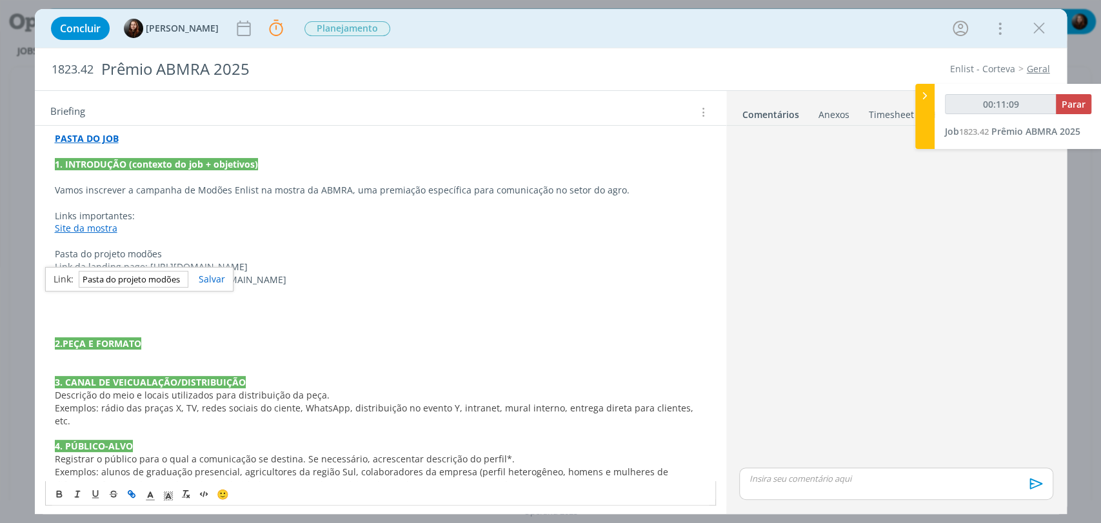
type input "00:11:10"
paste input "https://sobeae.sharepoint.com/:f:/s/SOBEAE/EqgV0ntJ04xJrvjAR4E4__0BX_JGUXDU16HD…"
type input "https://sobeae.sharepoint.com/:f:/s/SOBEAE/EqgV0ntJ04xJrvjAR4E4__0BX_JGUXDU16HD…"
type input "00:11:11"
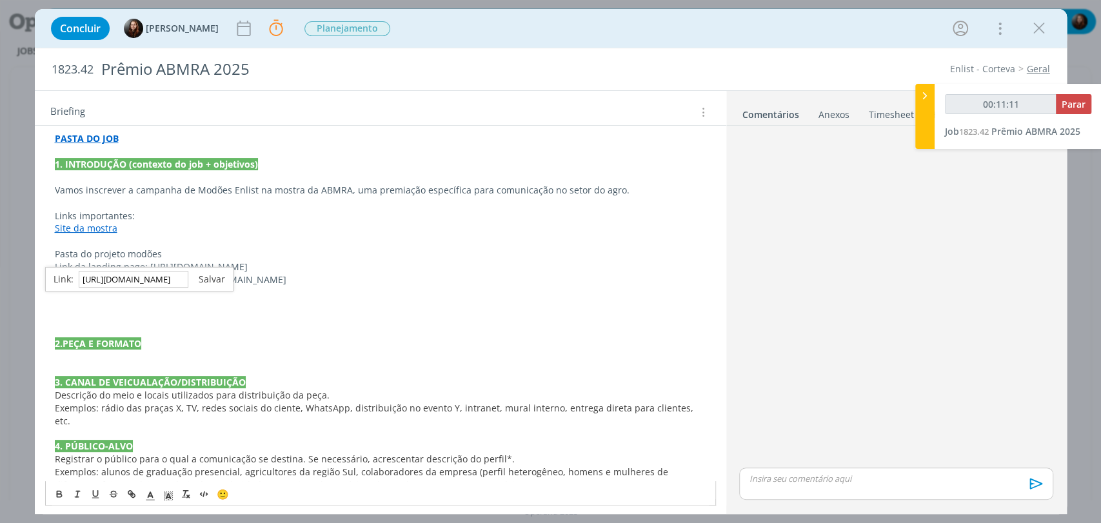
type input "https://sobeae.sharepoint.com/:f:/s/SOBEAE/EqgV0ntJ04xJrvjAR4E4__0BX_JGUXDU16HD…"
click at [217, 282] on link "dialog" at bounding box center [206, 279] width 37 height 12
click at [107, 241] on p "dialog" at bounding box center [380, 241] width 651 height 13
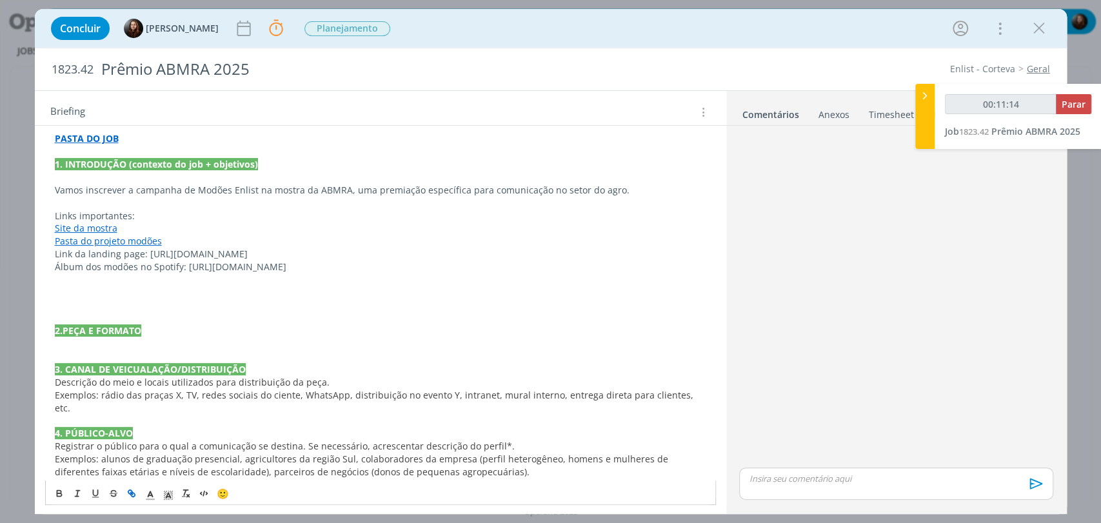
click at [103, 216] on p "Links importantes:" at bounding box center [380, 216] width 651 height 13
click at [59, 491] on icon "dialog" at bounding box center [59, 493] width 10 height 10
drag, startPoint x: 146, startPoint y: 253, endPoint x: 318, endPoint y: 249, distance: 172.3
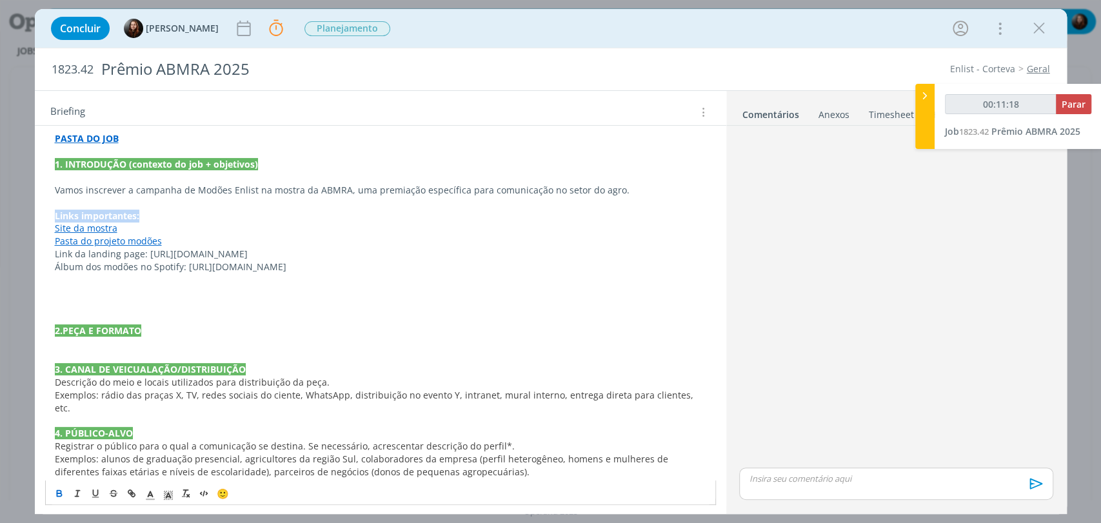
click at [318, 249] on p "Link da landing page: https://my.corteva.com/tophitsenlist" at bounding box center [380, 254] width 651 height 13
copy p "https://my.corteva.com/tophitsenlist"
drag, startPoint x: 90, startPoint y: 251, endPoint x: 60, endPoint y: 252, distance: 30.3
click at [60, 252] on p "Link da landing page" at bounding box center [380, 254] width 651 height 13
click at [90, 254] on p "Landing page" at bounding box center [380, 254] width 651 height 13
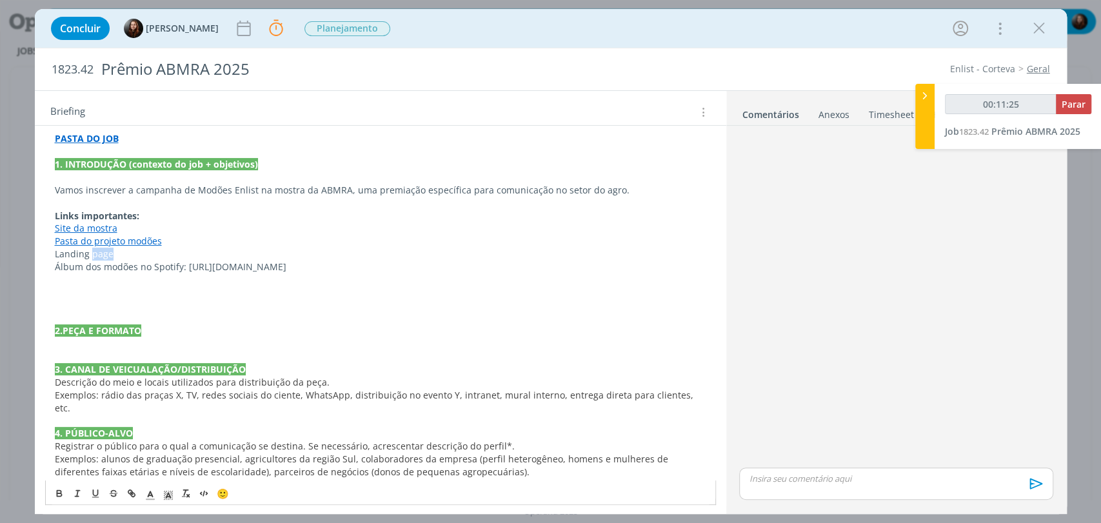
click at [90, 254] on p "Landing page" at bounding box center [380, 254] width 651 height 13
type input "00:11:26"
click at [131, 493] on icon "dialog" at bounding box center [133, 495] width 4 height 4
type input "Landing page"
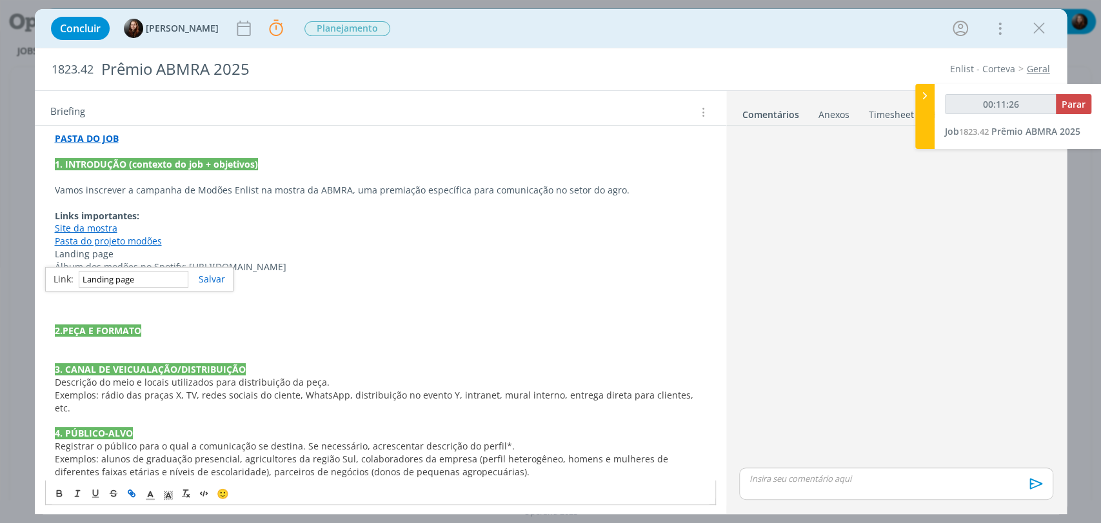
type input "00:11:27"
paste input "https://my.corteva.com/tophitsenlist"
type input "https://my.corteva.com/tophitsenlist"
type input "00:11:28"
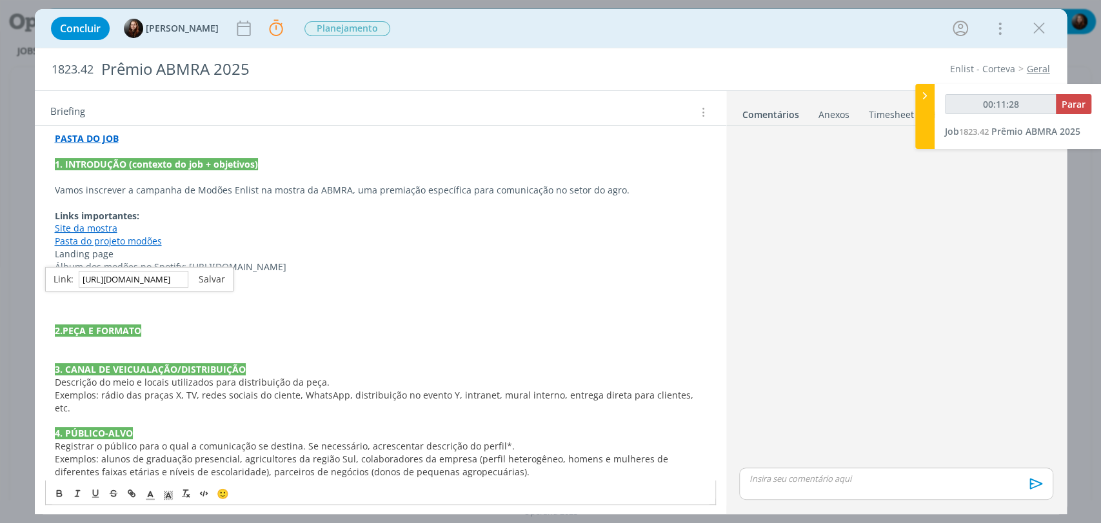
type input "https://my.corteva.com/tophitsenlist"
click at [208, 279] on link "dialog" at bounding box center [206, 279] width 37 height 12
drag, startPoint x: 186, startPoint y: 264, endPoint x: 595, endPoint y: 270, distance: 409.0
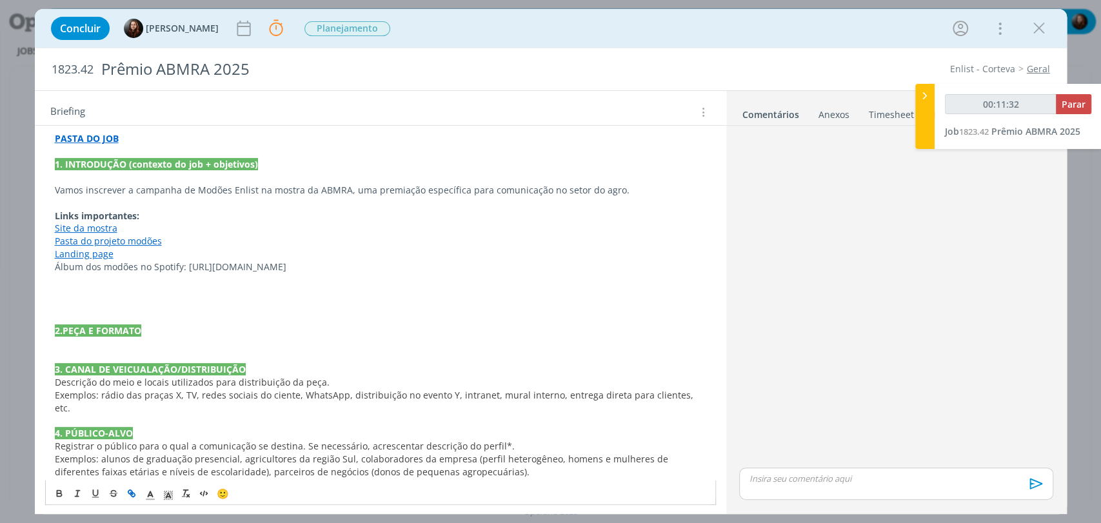
click at [595, 270] on p "Álbum dos modões no Spotify: https://open.spotify.com/intl-pt/album/1zFpSZHXXFC…" at bounding box center [380, 267] width 651 height 13
drag, startPoint x: 183, startPoint y: 268, endPoint x: 53, endPoint y: 268, distance: 130.3
click at [53, 268] on div "// Deixar uma pauta pra Ma e Thales, sem data. Por enquanto não precisamos paut…" at bounding box center [380, 485] width 671 height 817
type input "00:11:38"
click at [132, 491] on icon "dialog" at bounding box center [131, 493] width 10 height 10
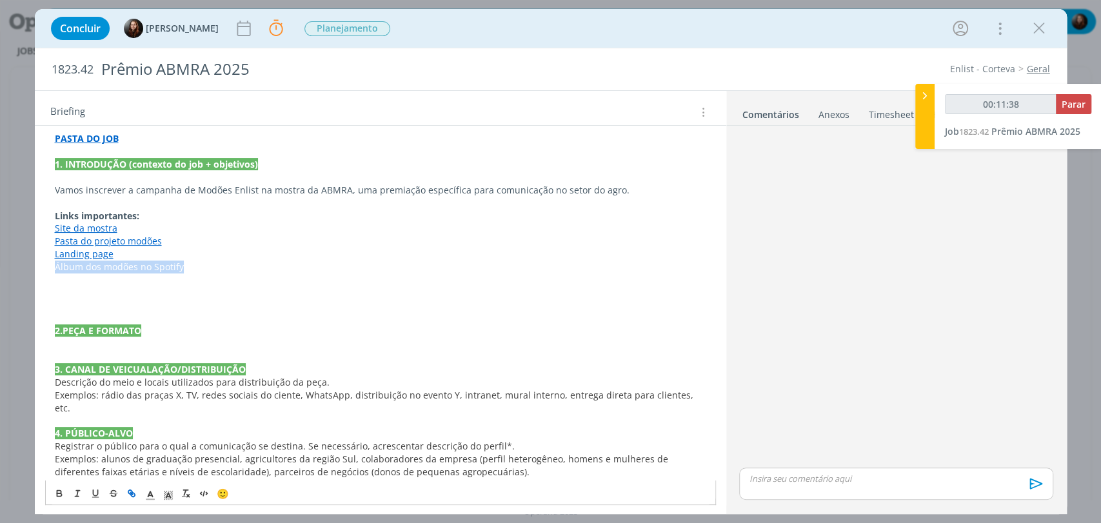
type input "Álbum dos modões no Spotify"
type input "00:11:39"
paste input "https://open.spotify.com/intl-pt/album/1zFpSZHXXFCn0Fdu8t6U9i?si=mhqM0po1RymXsc…"
type input "https://open.spotify.com/intl-pt/album/1zFpSZHXXFCn0Fdu8t6U9i?si=mhqM0po1RymXsc…"
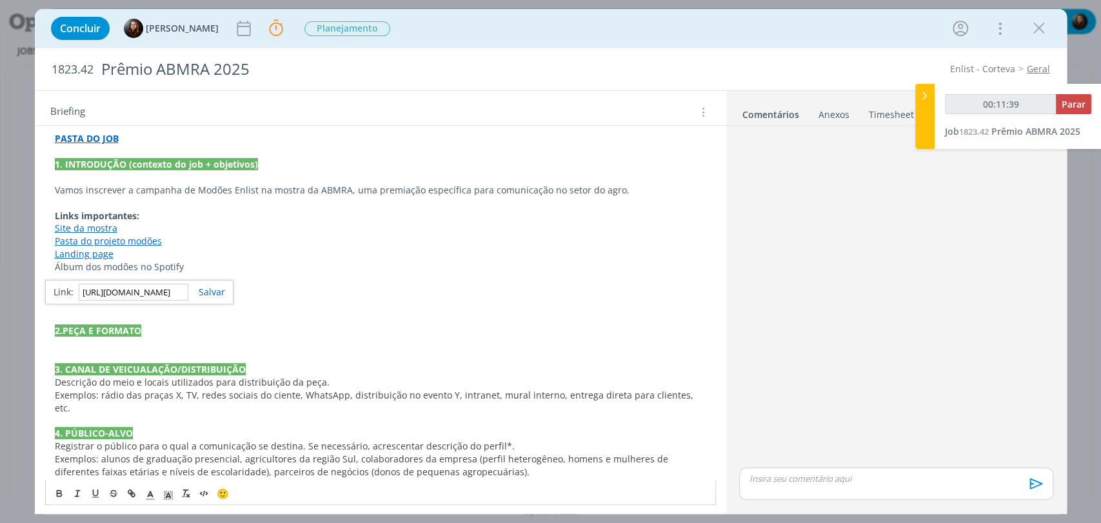
type input "00:11:40"
type input "https://open.spotify.com/intl-pt/album/1zFpSZHXXFCn0Fdu8t6U9i?si=mhqM0po1RymXsc…"
click at [213, 293] on link "dialog" at bounding box center [206, 292] width 37 height 12
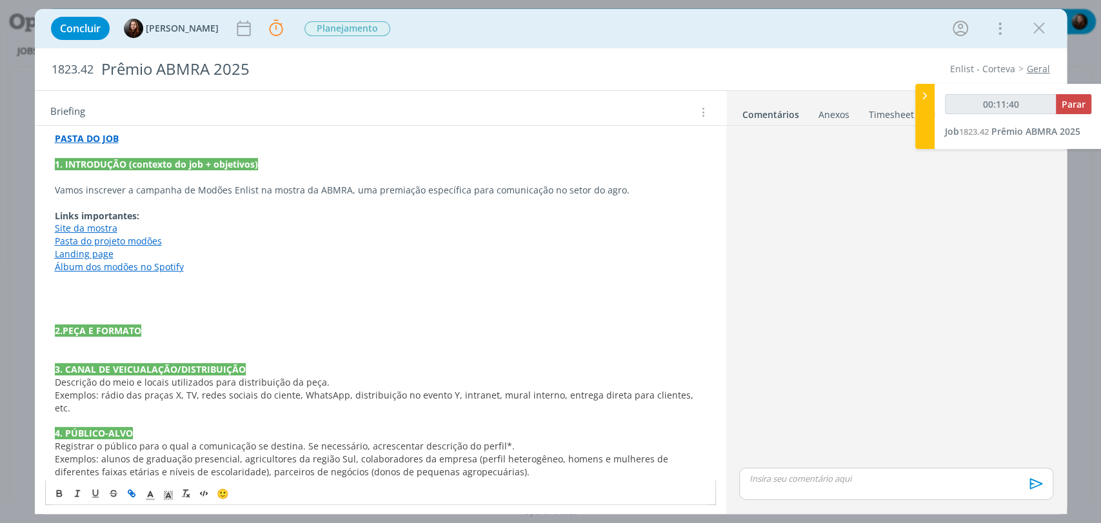
click at [267, 284] on p "dialog" at bounding box center [380, 279] width 651 height 13
click at [170, 264] on link "Álbum dos modões no Spotify" at bounding box center [119, 267] width 129 height 12
click at [177, 293] on link "https://open.spotify.com/intl-pt/album/1zFpSZHXXFCn0Fdu8t6U9i?si=mhqM0po1RymXsc…" at bounding box center [138, 292] width 97 height 17
click at [75, 254] on link "Landing page" at bounding box center [84, 254] width 59 height 12
click at [112, 279] on link "https://my.corteva.com/tophitsenlist" at bounding box center [138, 279] width 97 height 17
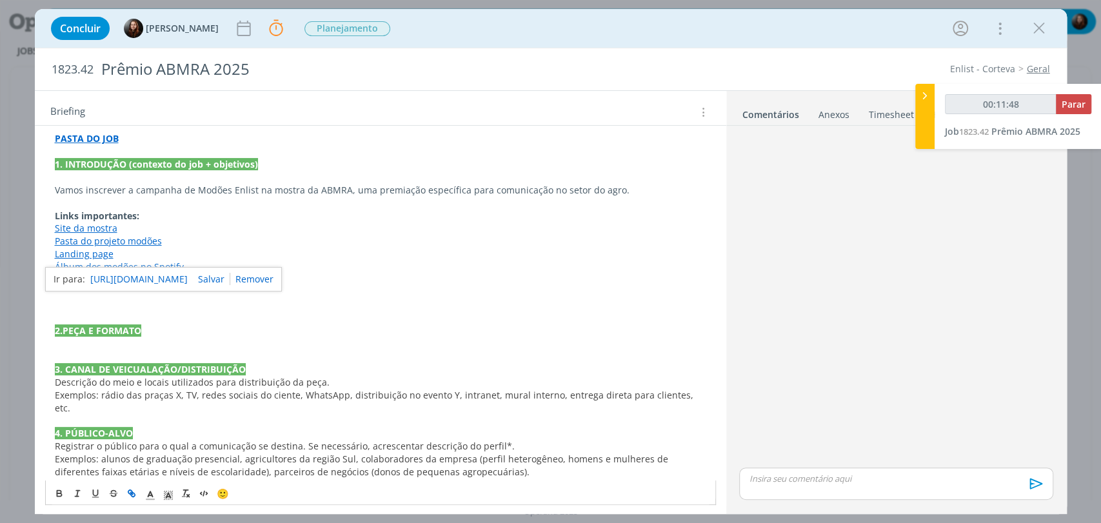
click at [101, 228] on link "Site da mostra" at bounding box center [86, 228] width 63 height 12
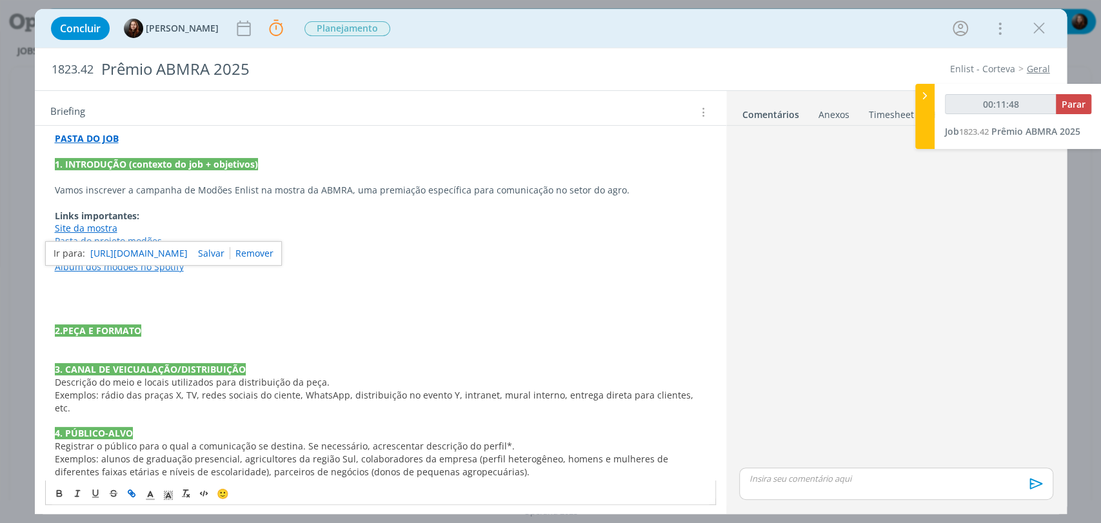
click at [126, 254] on link "https://mostradecomunicacao.com.br/" at bounding box center [138, 253] width 97 height 17
click at [404, 255] on p "Landing page" at bounding box center [380, 254] width 651 height 13
click at [74, 321] on p "dialog" at bounding box center [380, 318] width 651 height 13
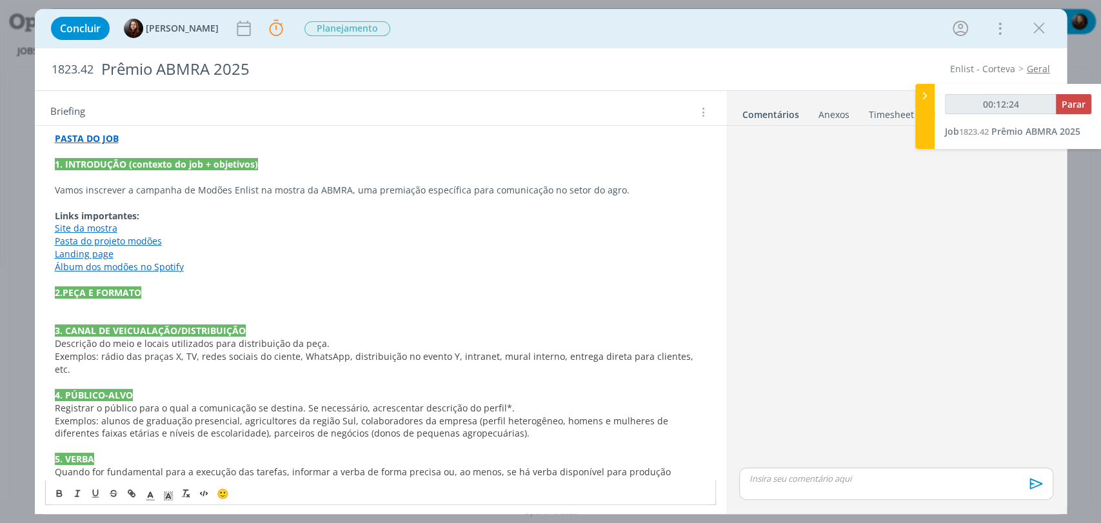
click at [51, 192] on div "// Deixar uma pauta pra Ma e Thales, sem data. Por enquanto não precisamos paut…" at bounding box center [380, 466] width 671 height 778
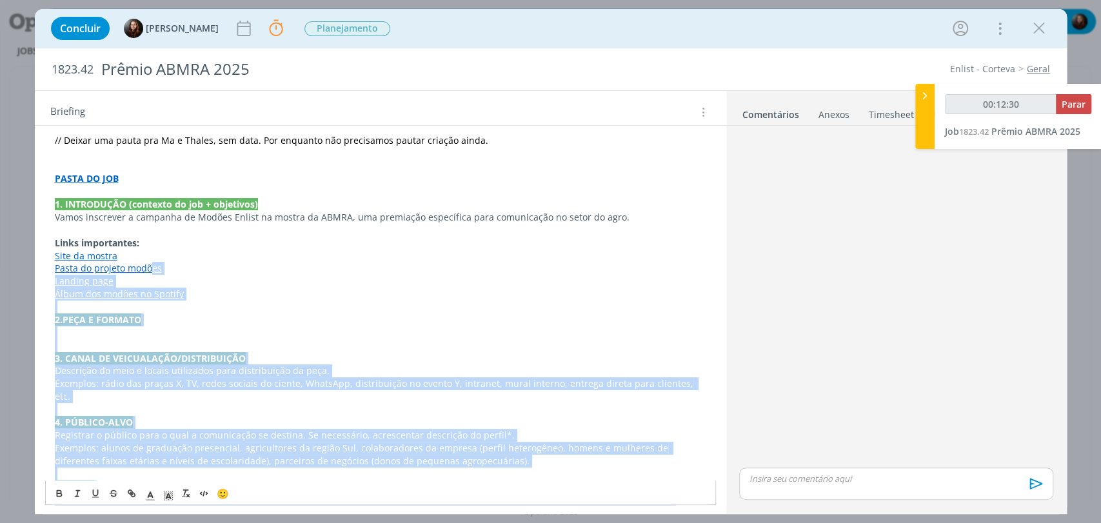
scroll to position [66, 0]
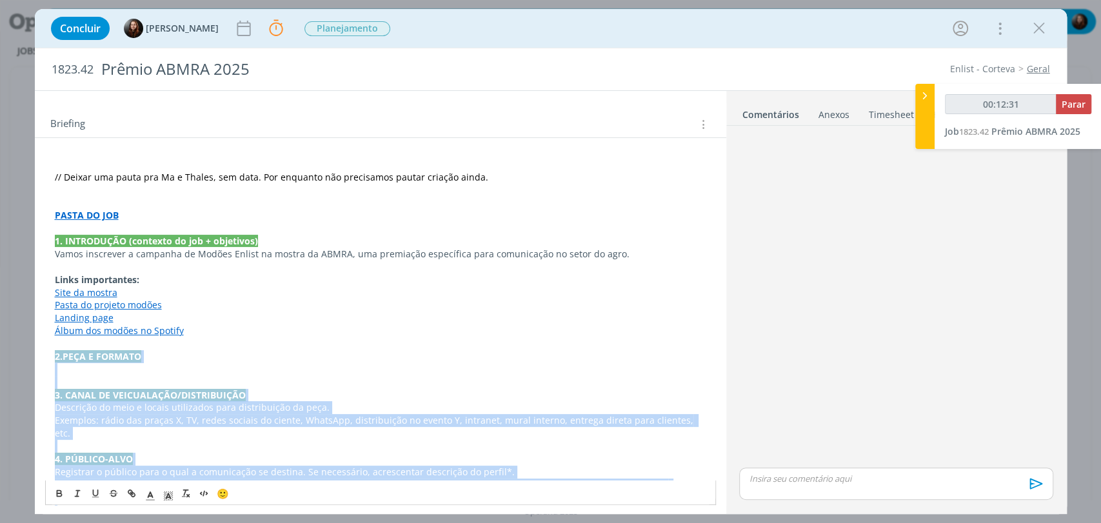
drag, startPoint x: 312, startPoint y: 362, endPoint x: 53, endPoint y: 355, distance: 258.7
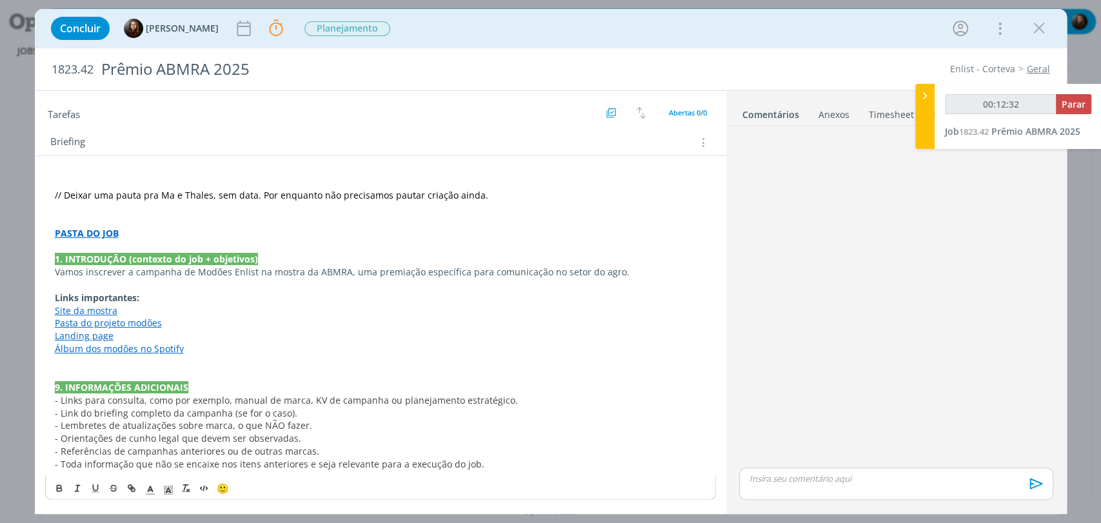
scroll to position [47, 0]
click at [893, 324] on div "dialog" at bounding box center [896, 298] width 324 height 334
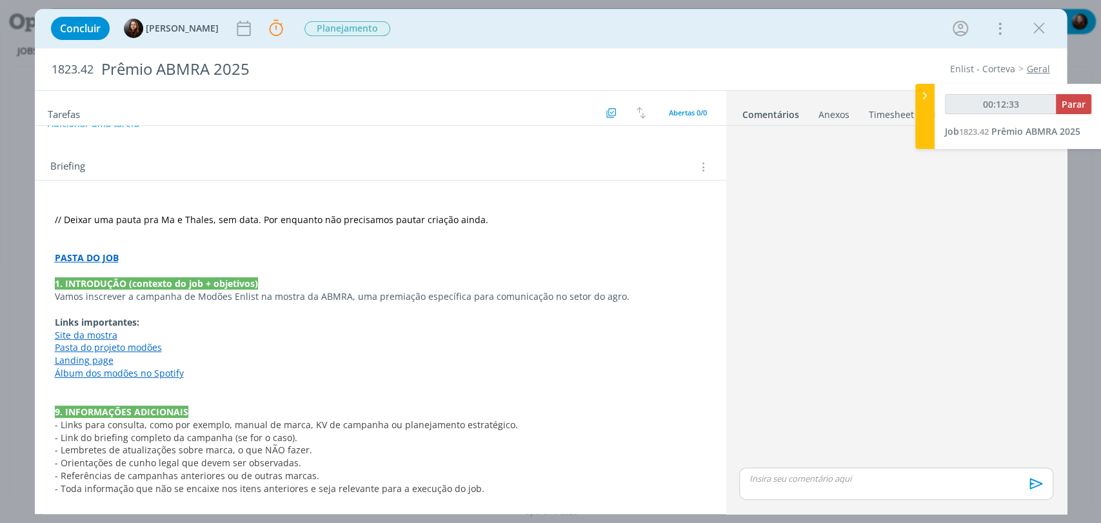
scroll to position [23, 0]
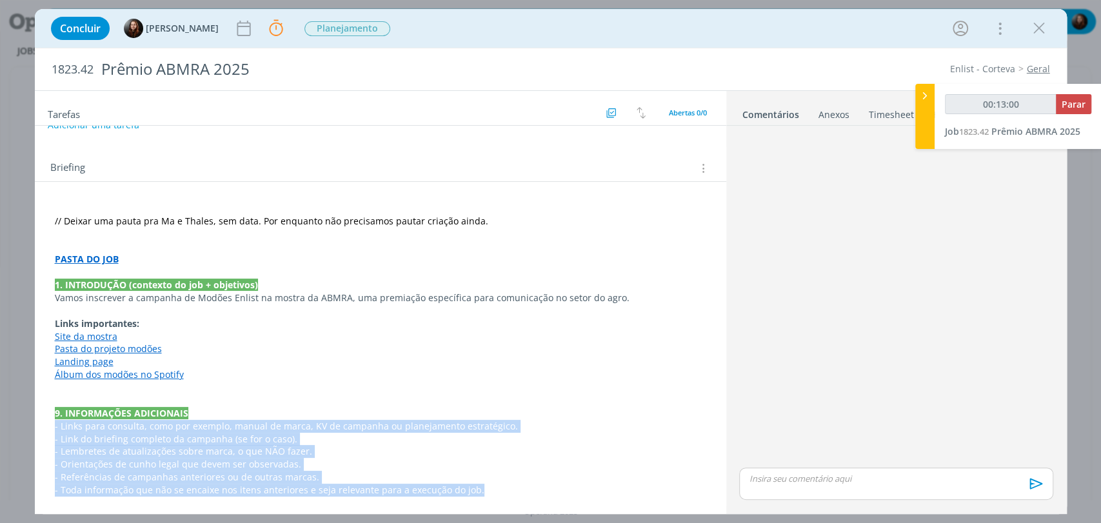
drag, startPoint x: 477, startPoint y: 491, endPoint x: 41, endPoint y: 430, distance: 439.6
click at [41, 430] on div "// Deixar uma pauta pra Ma e Thales, sem data. Por enquanto não precisamos paut…" at bounding box center [380, 344] width 691 height 324
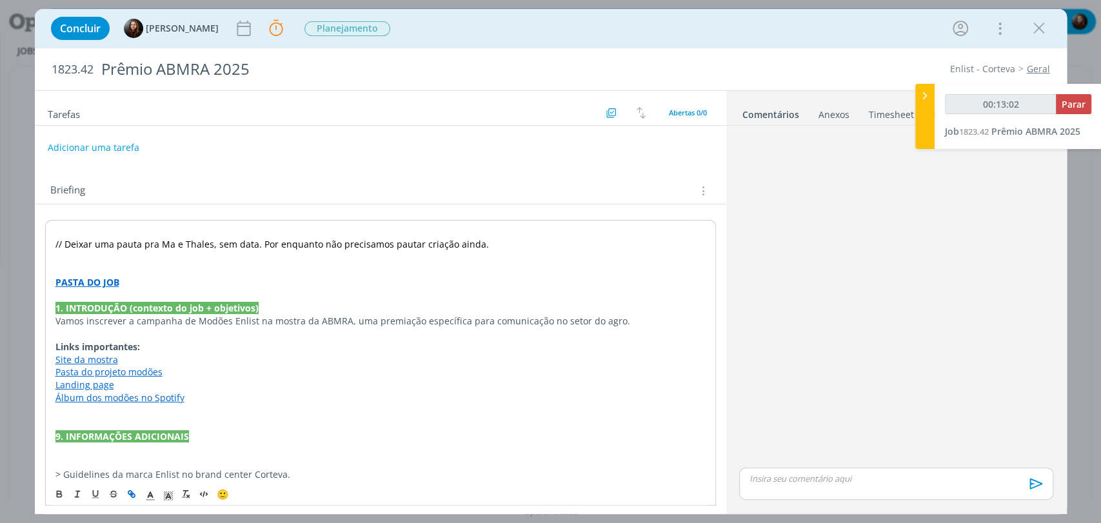
scroll to position [47, 0]
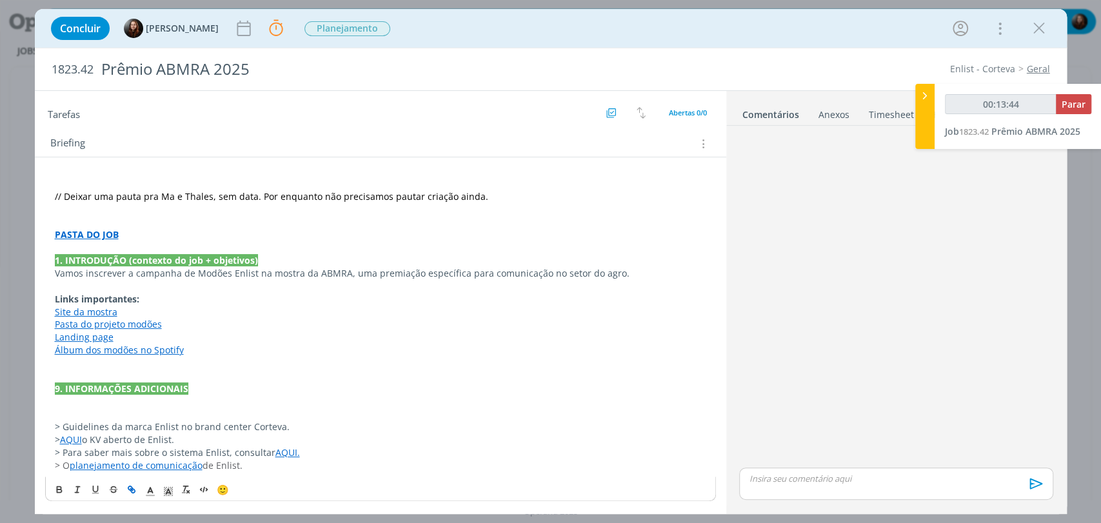
click at [152, 399] on p "dialog" at bounding box center [380, 401] width 651 height 13
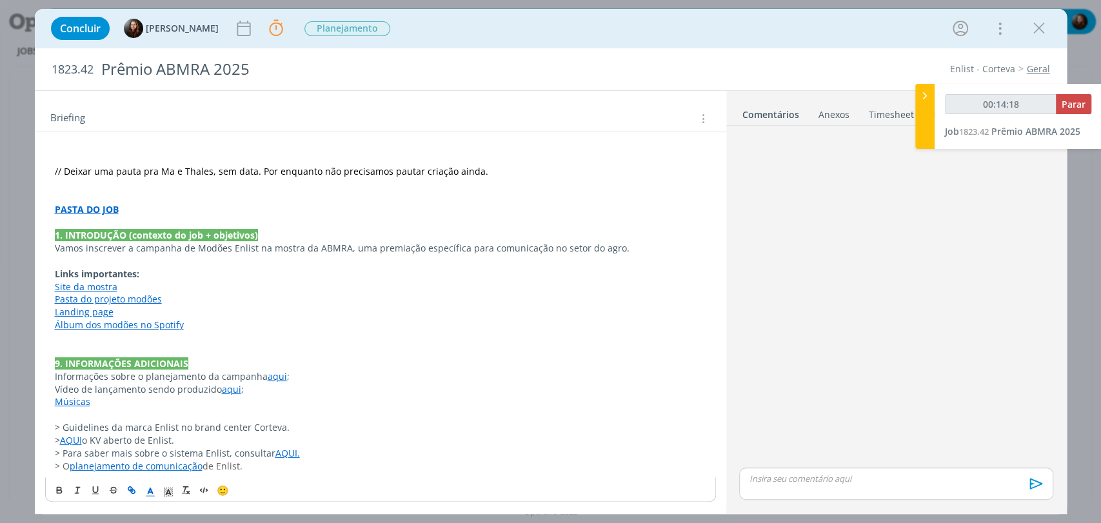
scroll to position [73, 0]
click at [114, 409] on p "dialog" at bounding box center [380, 414] width 651 height 13
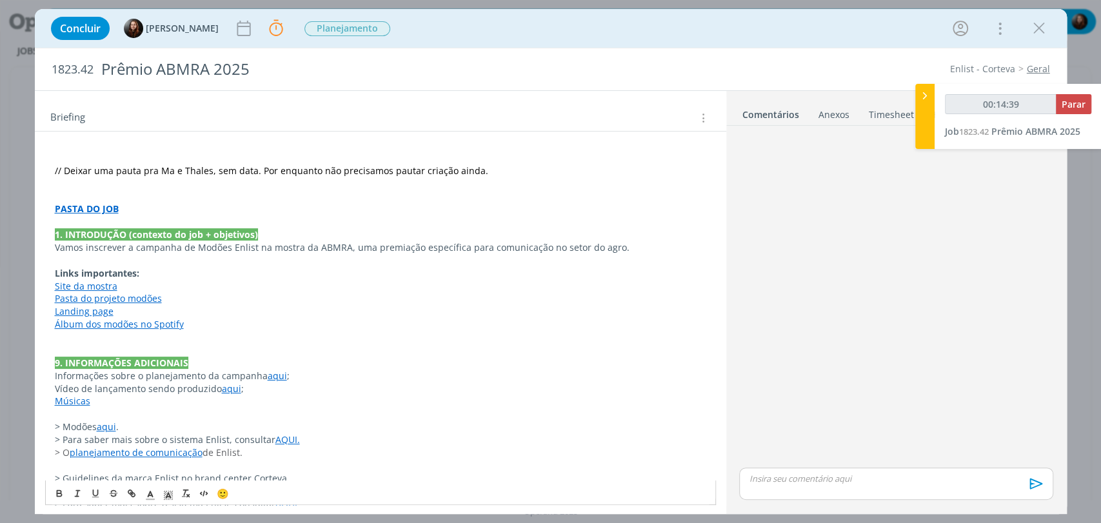
click at [126, 466] on p "dialog" at bounding box center [380, 465] width 651 height 13
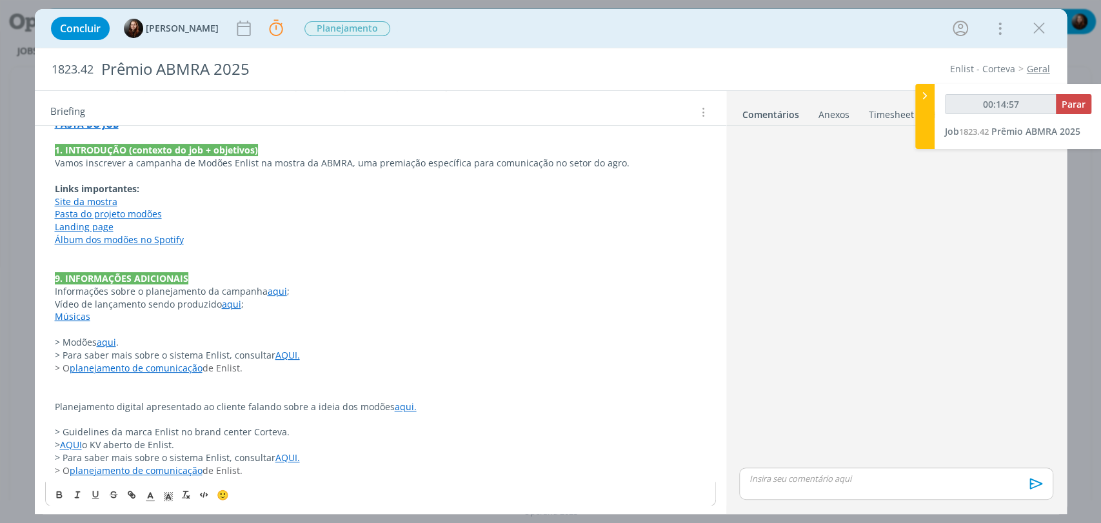
scroll to position [163, 0]
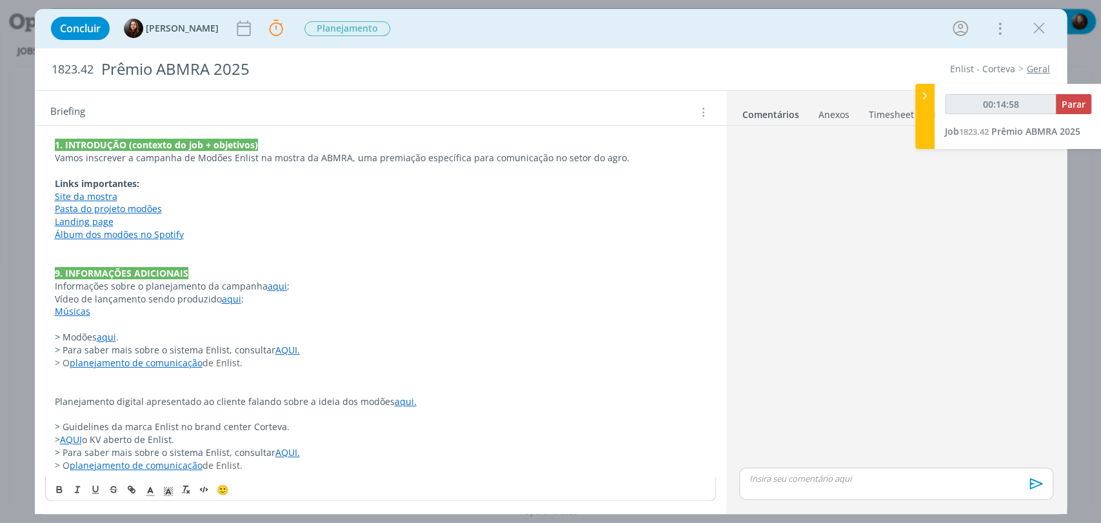
click at [108, 382] on p "dialog" at bounding box center [380, 388] width 651 height 13
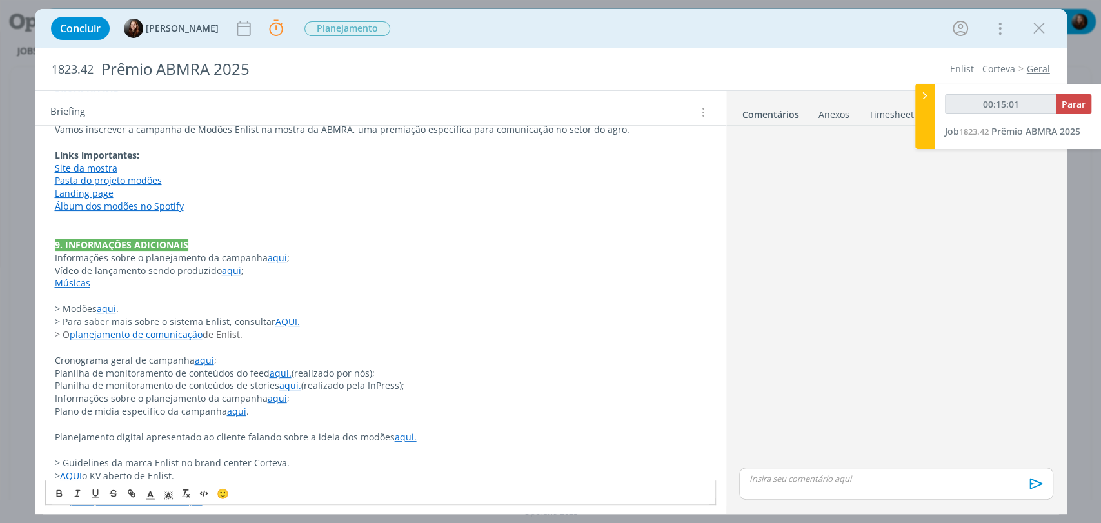
scroll to position [227, 0]
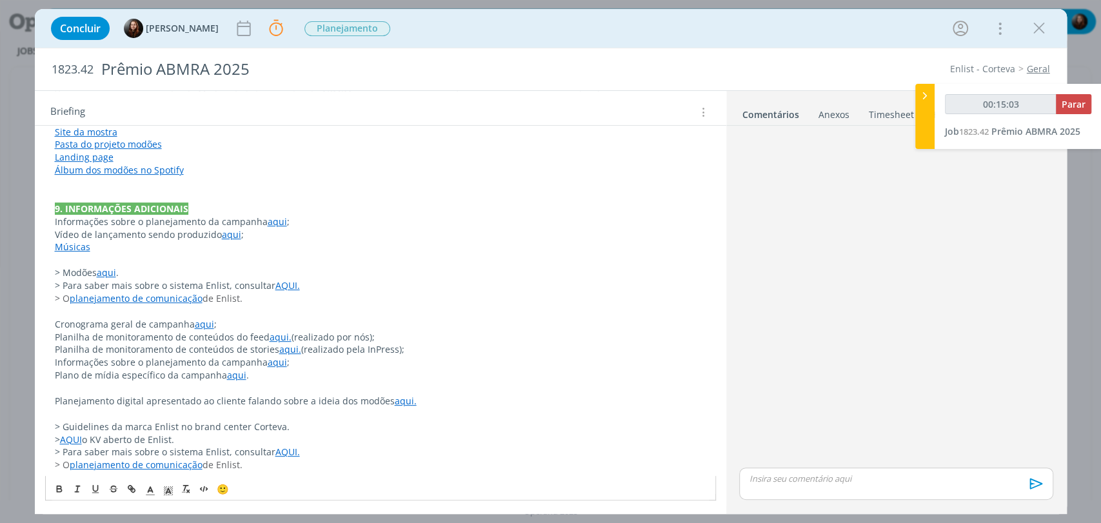
click at [206, 324] on link "aqui" at bounding box center [204, 324] width 19 height 12
click at [204, 349] on link "https://sobeae.sharepoint.com/:x:/s/SOBEAE/EeA3Tis2uXVBtQycMaqdYv0BvmC41vOYttK_…" at bounding box center [162, 349] width 97 height 17
click at [230, 235] on link "aqui" at bounding box center [231, 234] width 19 height 12
click at [220, 258] on link "https://sobeae.sharepoint.com/:f:/s/SOBEAE/EjEuSriLv5xGuJhJmEvbCOgBhRBQzjon4hVR…" at bounding box center [189, 259] width 97 height 17
click at [290, 232] on p "Vídeo de lançamento sendo produzido aqui ;" at bounding box center [380, 234] width 651 height 13
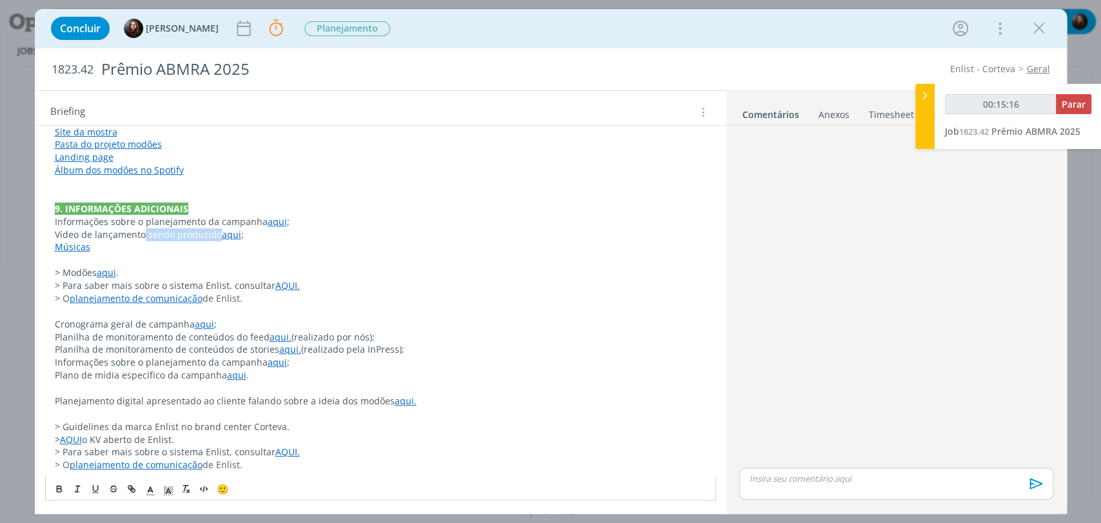
drag, startPoint x: 215, startPoint y: 234, endPoint x: 144, endPoint y: 239, distance: 71.8
click at [144, 239] on p "Vídeo de lançamento sendo produzido aqui ;" at bounding box center [380, 234] width 651 height 13
click at [109, 273] on link "aqui" at bounding box center [106, 272] width 19 height 12
click at [137, 298] on link "https://sobeae.sharepoint.com/:f:/s/SOBEAE/Eu0pW-PHCZVMoZsiDzWvAgUB9jSo7dMQ_xyX…" at bounding box center [138, 298] width 97 height 17
click at [150, 254] on p "dialog" at bounding box center [380, 259] width 651 height 13
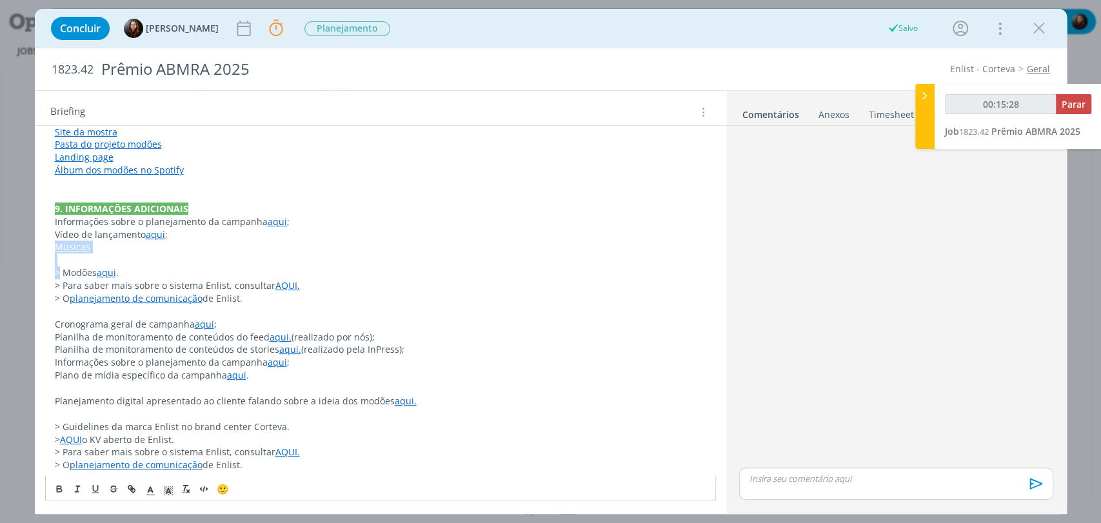
drag, startPoint x: 58, startPoint y: 269, endPoint x: 50, endPoint y: 241, distance: 29.4
click at [50, 241] on div "// Deixar uma pauta pra Ma e Thales, sem data. Por enquanto não precisamos paut…" at bounding box center [380, 234] width 671 height 483
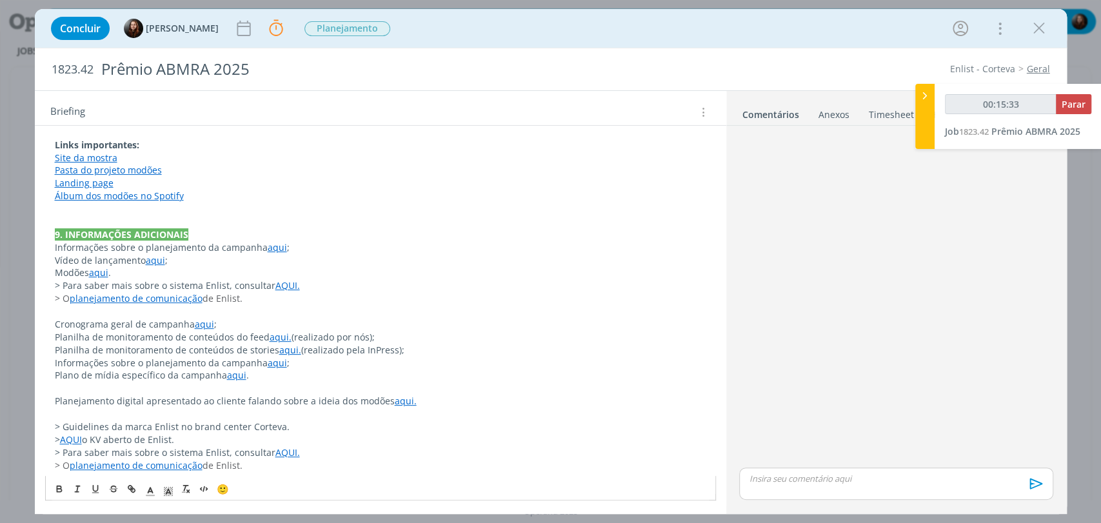
click at [186, 266] on p "Modões aqui ." at bounding box center [380, 272] width 651 height 13
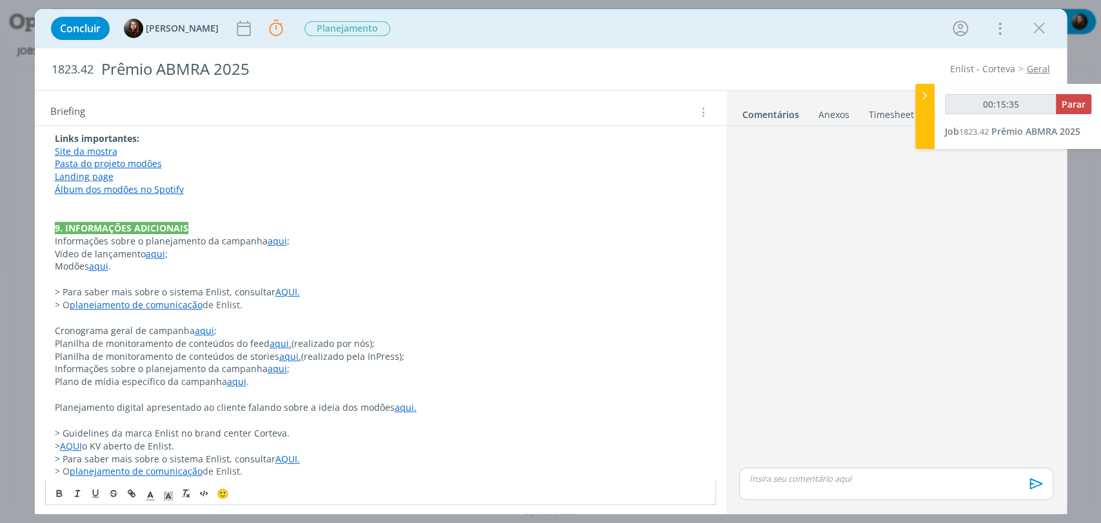
scroll to position [214, 0]
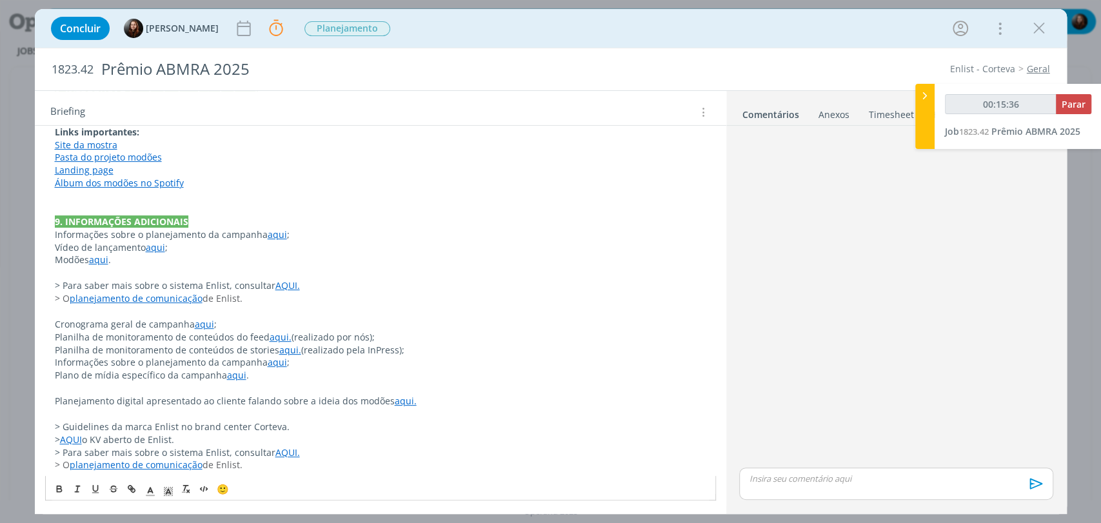
click at [173, 454] on p "> Para saber mais sobre o sistema Enlist, consultar AQUI." at bounding box center [380, 452] width 651 height 13
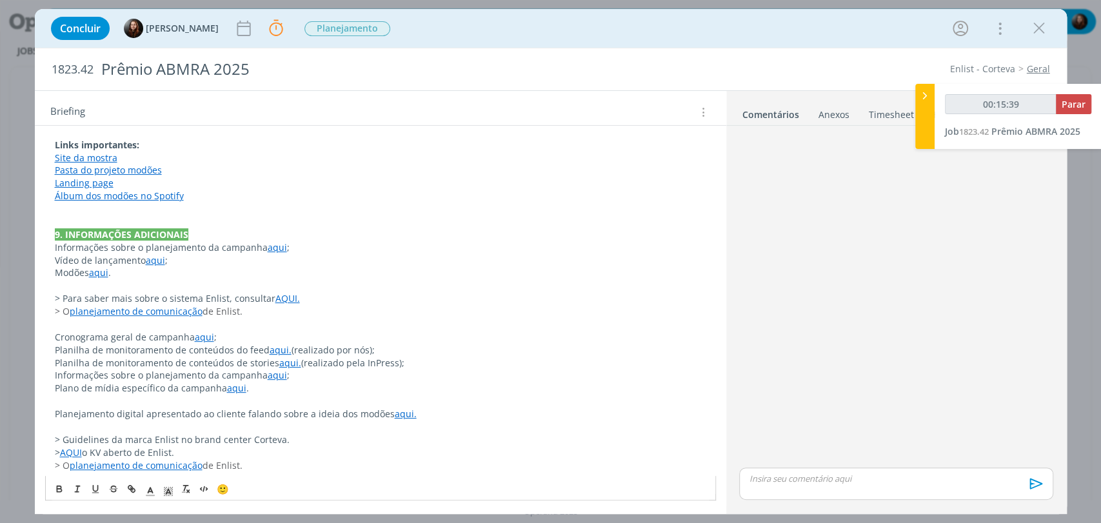
click at [228, 466] on span "de Enlist." at bounding box center [223, 465] width 40 height 12
click at [121, 272] on p "Modões aqui ." at bounding box center [380, 272] width 651 height 13
click at [396, 413] on link "aqui." at bounding box center [406, 414] width 22 height 12
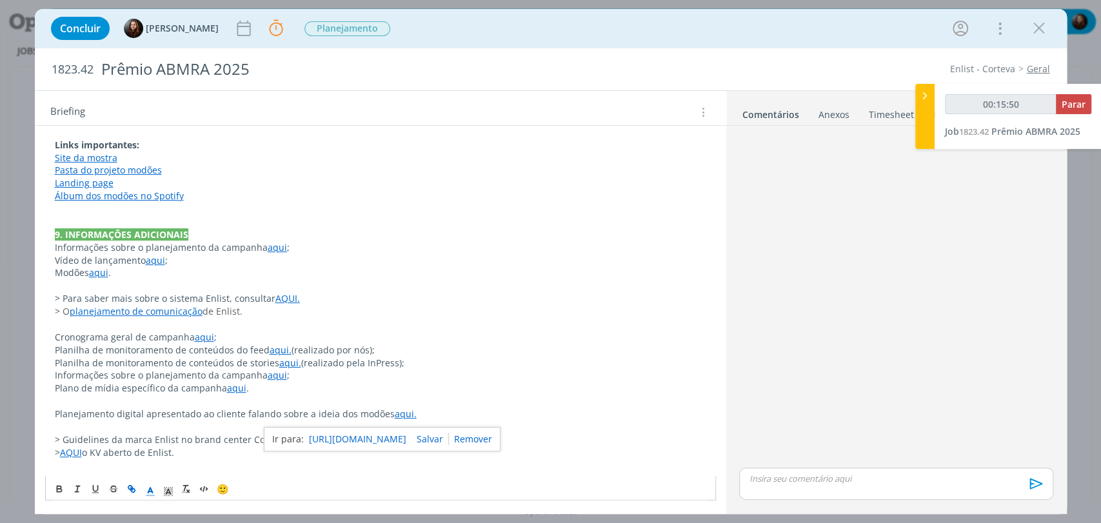
click at [387, 439] on link "https://sobeae.sharepoint.com/:p:/r/sites/SOBEAE/_layouts/15/Doc.aspx?sourcedoc…" at bounding box center [357, 439] width 97 height 17
click at [268, 249] on link "aqui" at bounding box center [277, 247] width 19 height 12
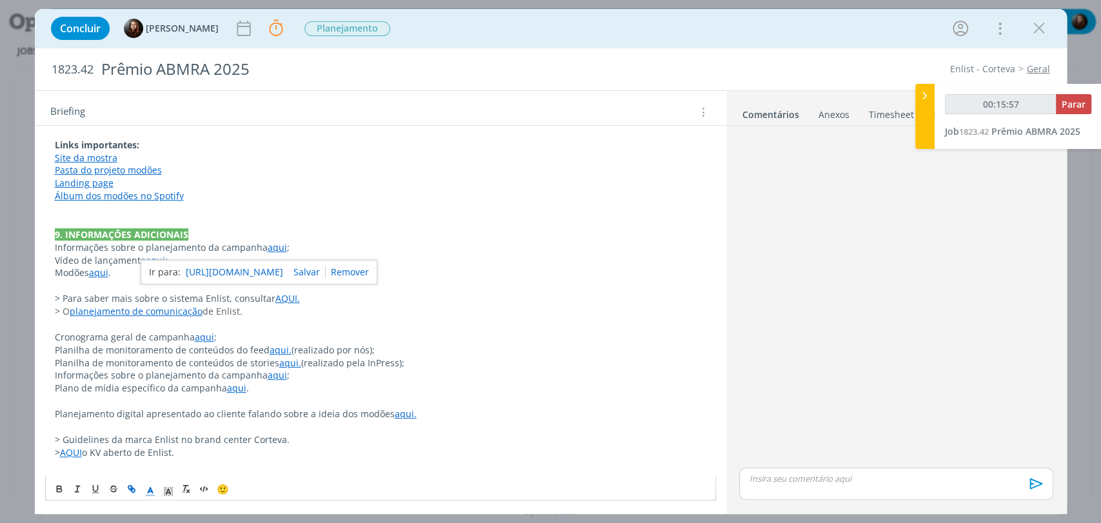
click at [281, 270] on link "https://sobeae.sharepoint.com/:f:/s/SOBEAE/EjzzUthrUYJIjsjhGF50w4QBDYxZQYJw5LU3…" at bounding box center [234, 272] width 97 height 17
click at [313, 328] on p "dialog" at bounding box center [380, 324] width 651 height 13
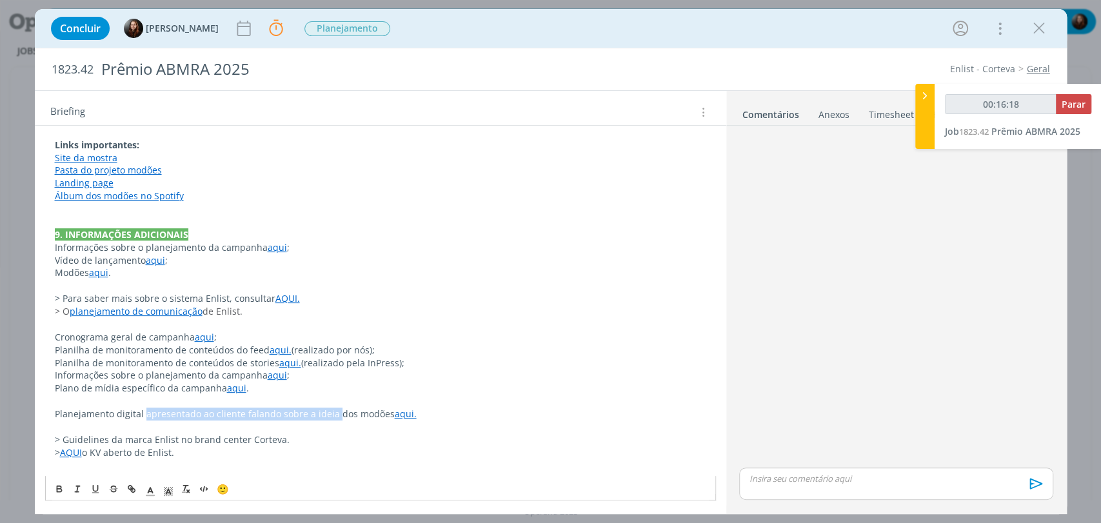
drag, startPoint x: 143, startPoint y: 414, endPoint x: 333, endPoint y: 417, distance: 189.6
click at [333, 417] on span "Planejamento digital apresentado ao cliente falando sobre a ideia dos modões" at bounding box center [225, 414] width 340 height 12
click at [63, 337] on p "Cronograma geral de campanha aqui ;" at bounding box center [380, 337] width 651 height 13
click at [239, 331] on p "Cronograma geral de campanha aqui ;" at bounding box center [380, 337] width 651 height 13
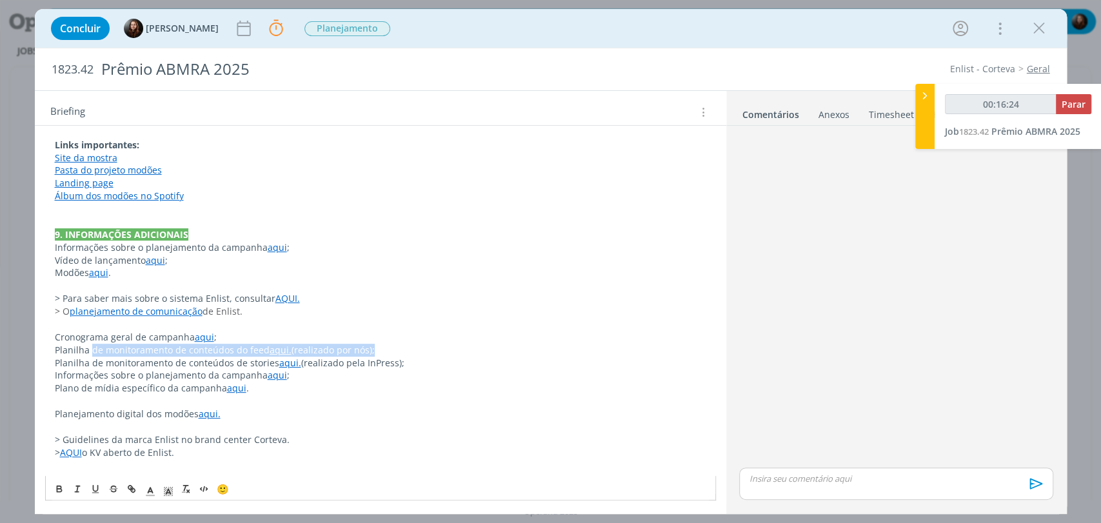
drag, startPoint x: 92, startPoint y: 349, endPoint x: 368, endPoint y: 344, distance: 276.1
click at [367, 344] on p "Planilha de monitoramento de conteúdos do feed aqui. (realizado por nós);" at bounding box center [380, 350] width 651 height 13
drag, startPoint x: 381, startPoint y: 344, endPoint x: 54, endPoint y: 346, distance: 327.0
click at [55, 346] on p "Planilha de monitoramento de conteúdos do feed aqui. (realizado por nós);" at bounding box center [380, 350] width 651 height 13
drag, startPoint x: 50, startPoint y: 362, endPoint x: 405, endPoint y: 362, distance: 355.4
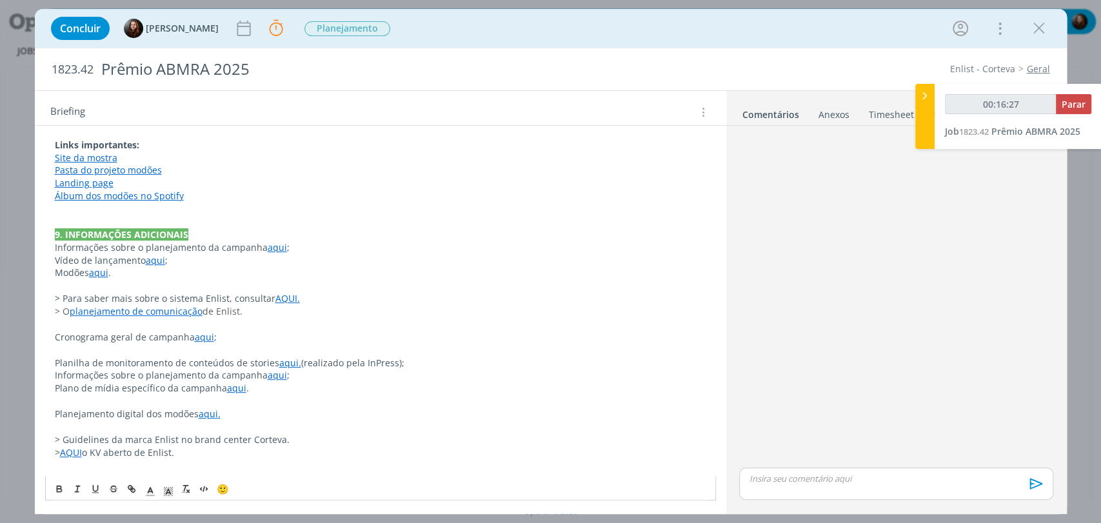
click at [405, 362] on div "// Deixar uma pauta pra Ma e Thales, sem data. Por enquanto não precisamos paut…" at bounding box center [380, 248] width 671 height 458
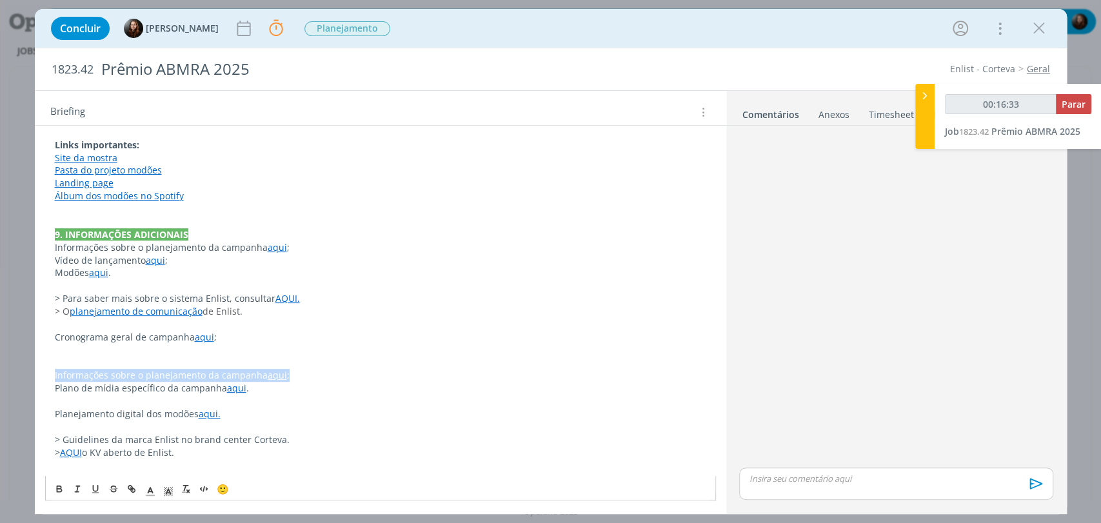
drag, startPoint x: 303, startPoint y: 373, endPoint x: 52, endPoint y: 370, distance: 251.6
click at [52, 370] on div "// Deixar uma pauta pra Ma e Thales, sem data. Por enquanto não precisamos paut…" at bounding box center [380, 248] width 671 height 458
click at [103, 399] on p "dialog" at bounding box center [380, 401] width 651 height 13
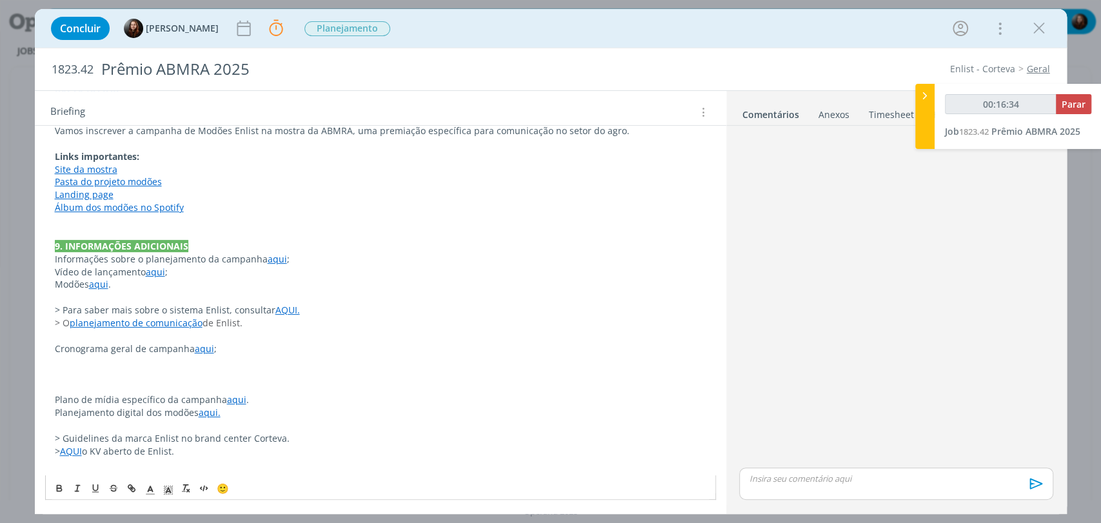
scroll to position [188, 0]
click at [96, 388] on p "dialog" at bounding box center [380, 388] width 651 height 13
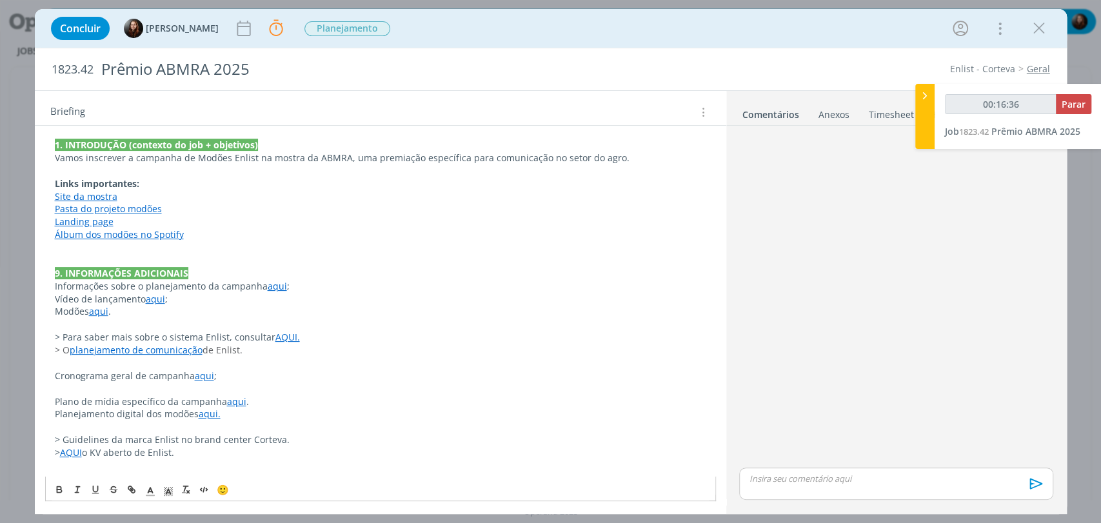
scroll to position [150, 0]
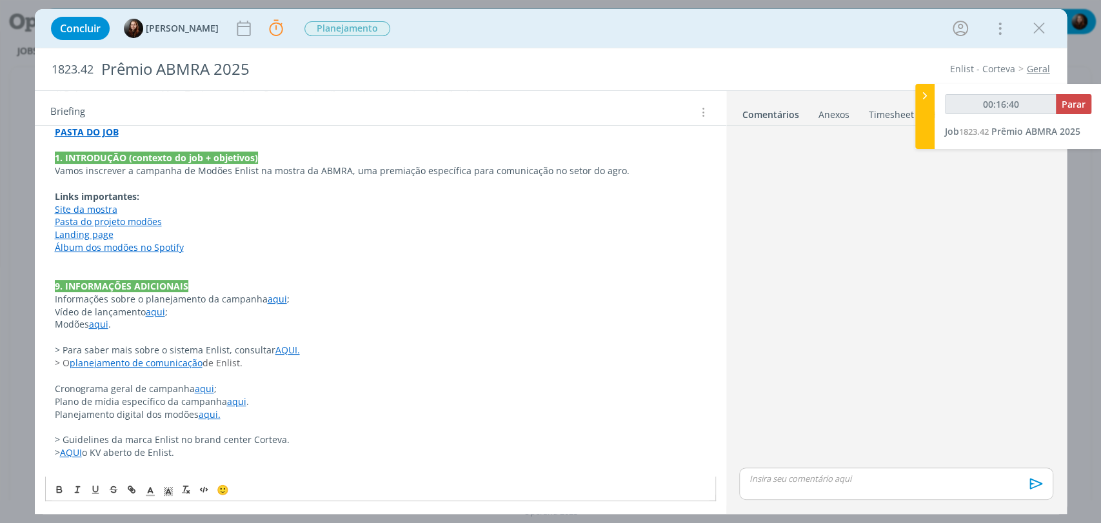
drag, startPoint x: 195, startPoint y: 364, endPoint x: 52, endPoint y: 344, distance: 144.5
click at [52, 344] on div "// Deixar uma pauta pra Ma e Thales, sem data. Por enquanto não precisamos paut…" at bounding box center [380, 273] width 671 height 406
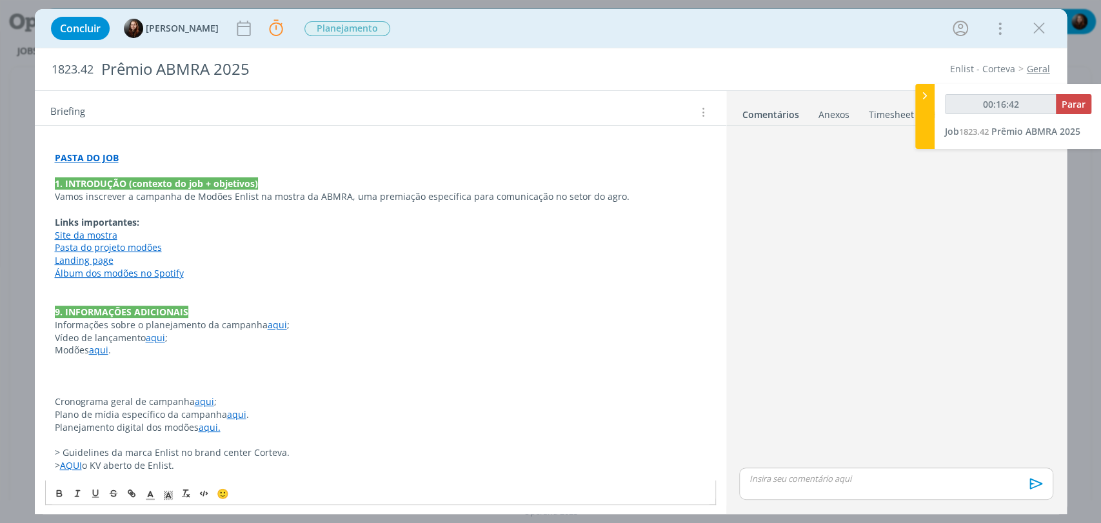
click at [88, 439] on p "dialog" at bounding box center [380, 440] width 651 height 13
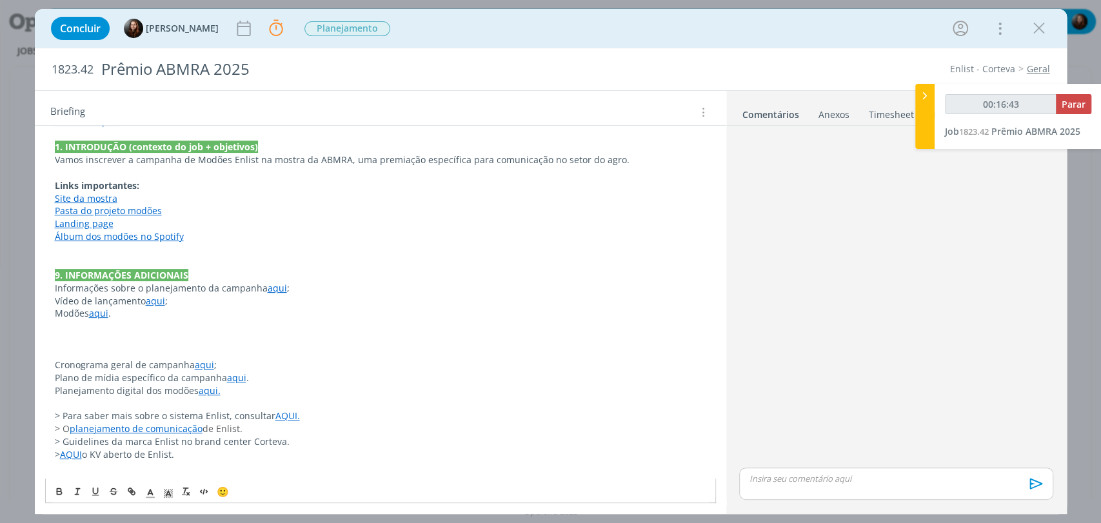
scroll to position [163, 0]
click at [181, 466] on p "dialog" at bounding box center [380, 465] width 651 height 13
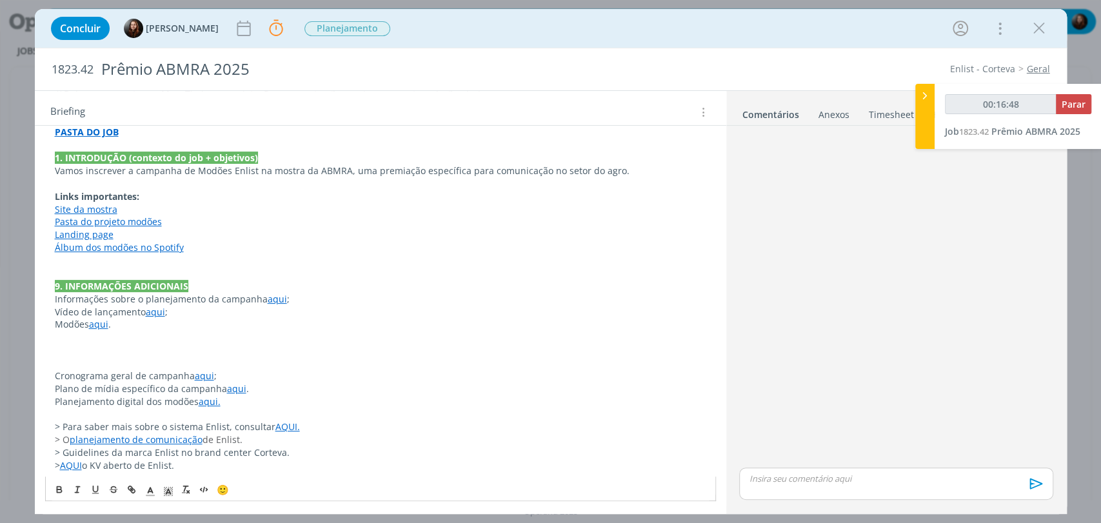
click at [75, 365] on p "dialog" at bounding box center [380, 363] width 651 height 13
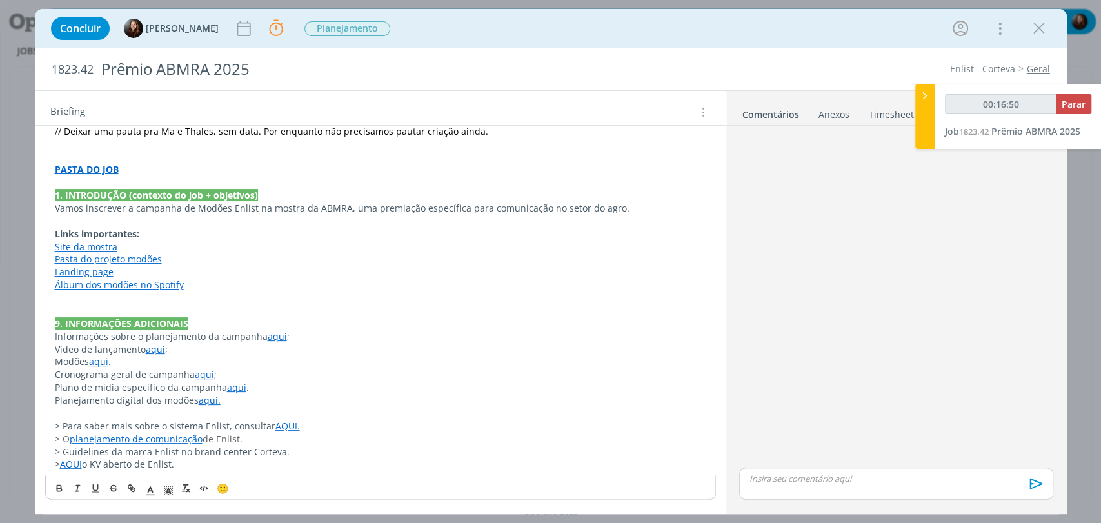
scroll to position [112, 0]
drag, startPoint x: 183, startPoint y: 351, endPoint x: 47, endPoint y: 352, distance: 136.1
click at [47, 352] on div "// Deixar uma pauta pra Ma e Thales, sem data. Por enquanto não precisamos paut…" at bounding box center [380, 292] width 671 height 368
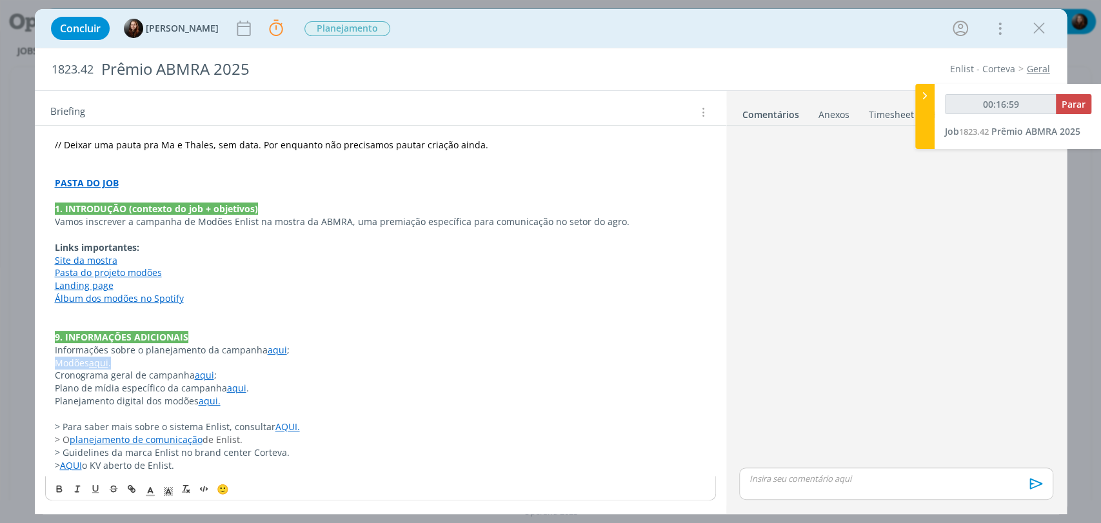
drag, startPoint x: 116, startPoint y: 361, endPoint x: 45, endPoint y: 361, distance: 71.6
click at [45, 361] on div "// Deixar uma pauta pra Ma e Thales, sem data. Por enquanto não precisamos paut…" at bounding box center [380, 298] width 671 height 355
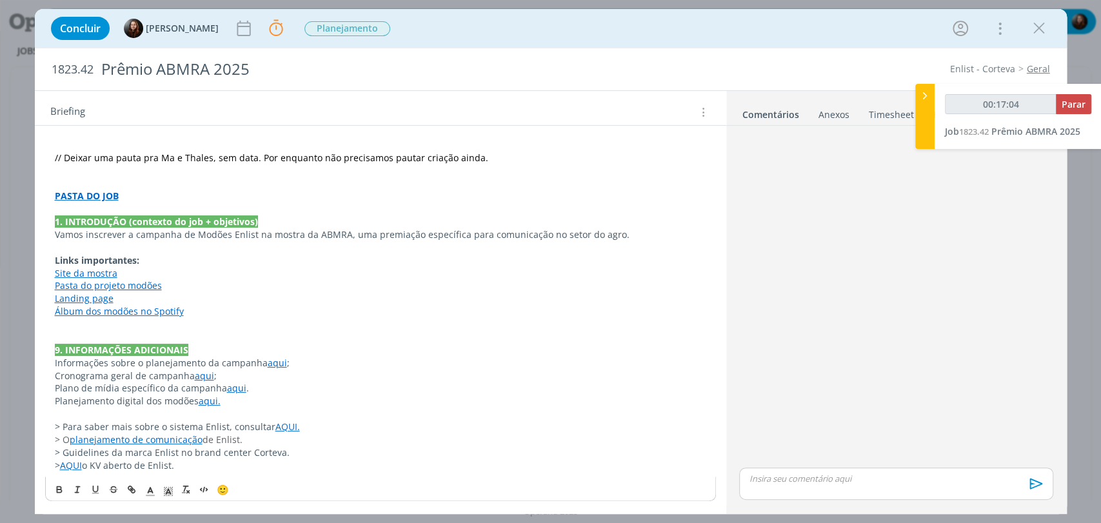
click at [196, 308] on p "Álbum dos modões no Spotify" at bounding box center [380, 311] width 651 height 13
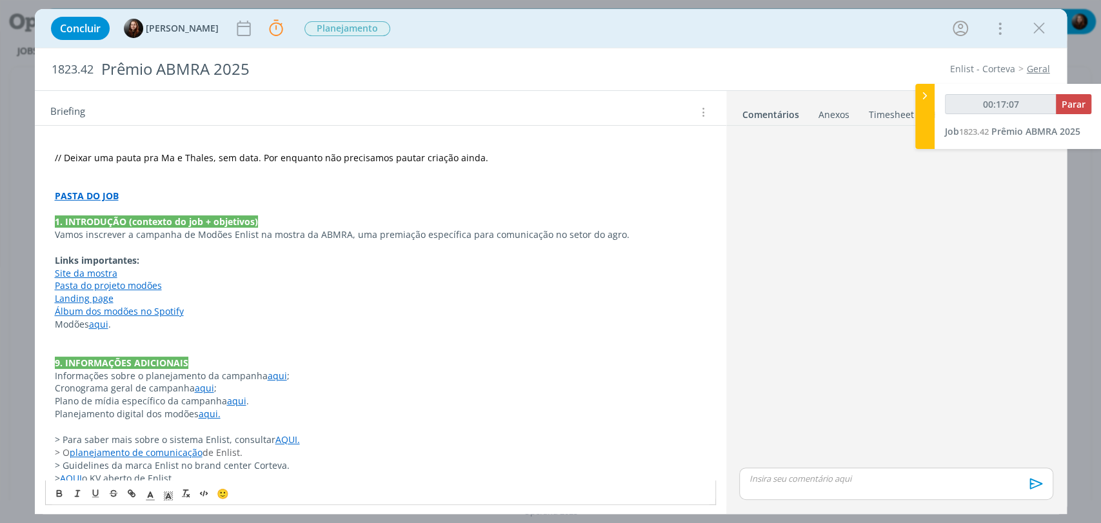
click at [95, 322] on link "aqui" at bounding box center [98, 324] width 19 height 12
click at [188, 346] on link "https://sobeae.sharepoint.com/:f:/s/SOBEAE/Eu0pW-PHCZVMoZsiDzWvAgUB9jSo7dMQ_xyX…" at bounding box center [138, 349] width 97 height 17
click at [134, 326] on p "Modões aqui ." at bounding box center [380, 324] width 651 height 13
click at [58, 322] on span "Modões" at bounding box center [72, 324] width 34 height 12
click at [95, 326] on span "Áudios Modões" at bounding box center [88, 324] width 66 height 12
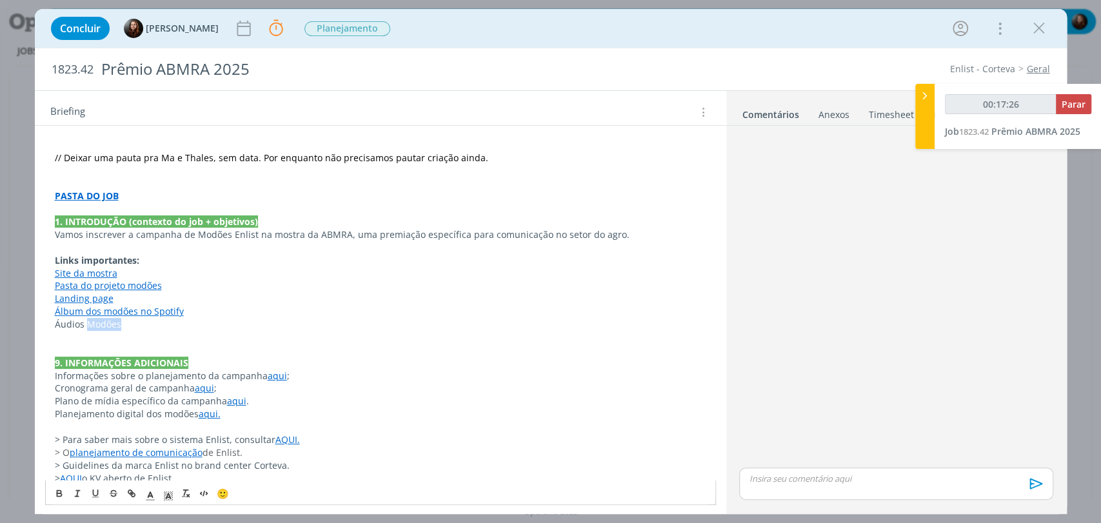
click at [95, 326] on span "Áudios Modões" at bounding box center [88, 324] width 66 height 12
type input "00:17:28"
click at [132, 493] on icon "dialog" at bounding box center [133, 495] width 4 height 4
paste input "https://sobeae.sharepoint.com/:f:/s/SOBEAE/Eu0pW-PHCZVMoZsiDzWvAgUB9jSo7dMQ_xyX…"
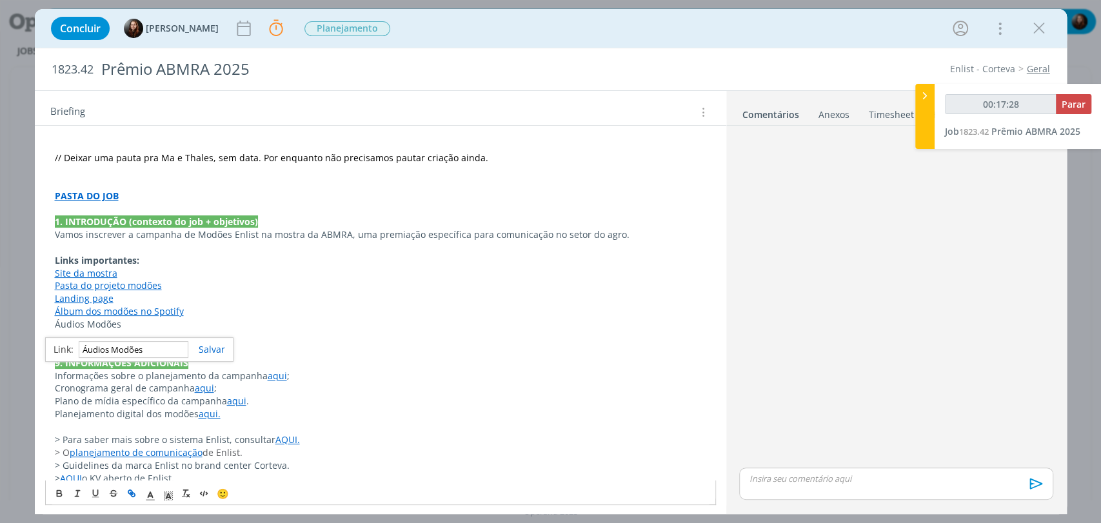
type input "https://sobeae.sharepoint.com/:f:/s/SOBEAE/Eu0pW-PHCZVMoZsiDzWvAgUB9jSo7dMQ_xyX…"
type input "00:17:29"
type input "https://sobeae.sharepoint.com/:f:/s/SOBEAE/Eu0pW-PHCZVMoZsiDzWvAgUB9jSo7dMQ_xyX…"
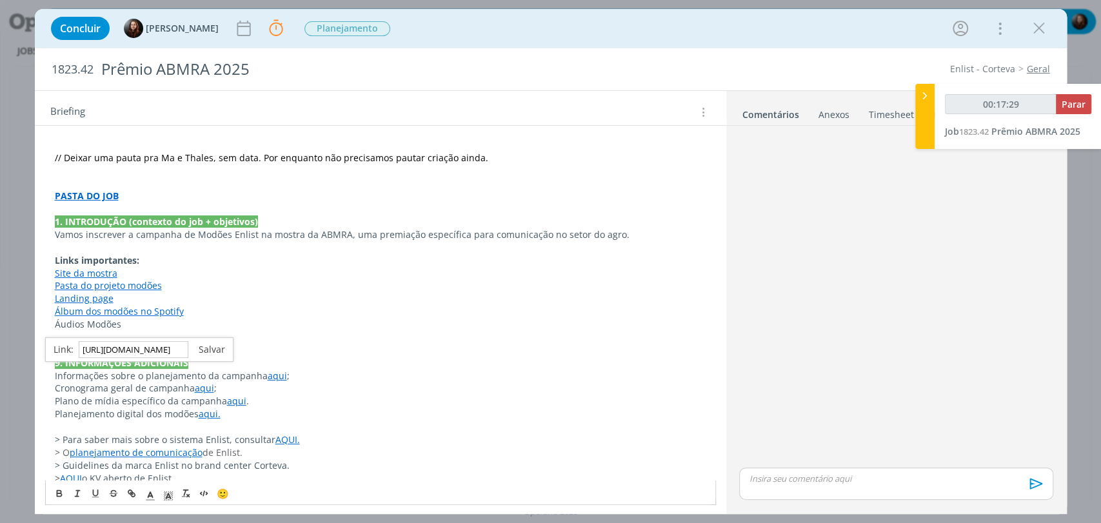
click at [205, 350] on link "dialog" at bounding box center [206, 349] width 37 height 12
click at [250, 299] on p "Landing page" at bounding box center [380, 298] width 651 height 13
drag, startPoint x: 123, startPoint y: 328, endPoint x: 50, endPoint y: 328, distance: 72.2
click at [50, 328] on div "// Deixar uma pauta pra Ma e Thales, sem data. Por enquanto não precisamos paut…" at bounding box center [380, 311] width 671 height 355
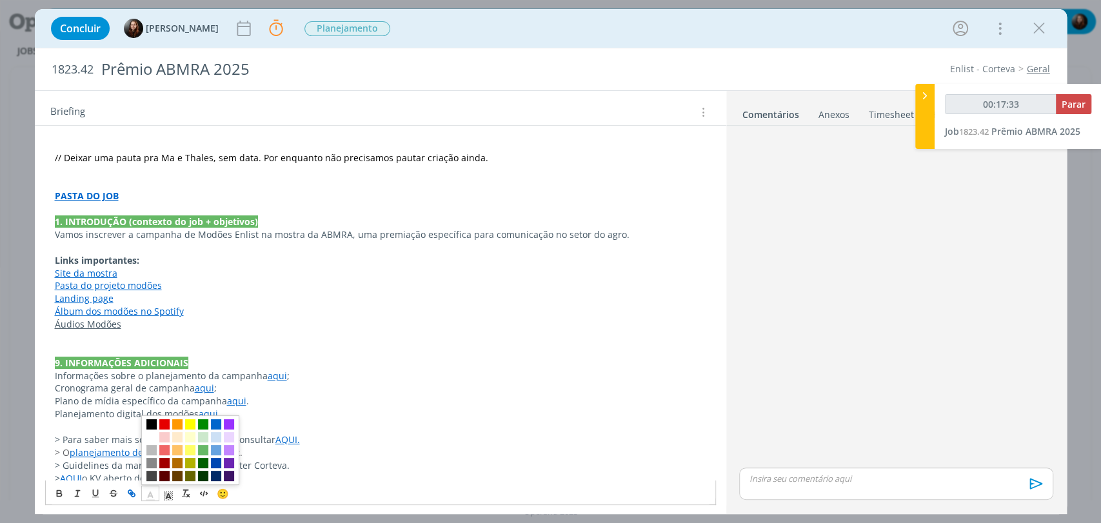
click at [148, 493] on polyline "dialog" at bounding box center [150, 494] width 5 height 5
click at [212, 464] on span "dialog" at bounding box center [216, 463] width 10 height 10
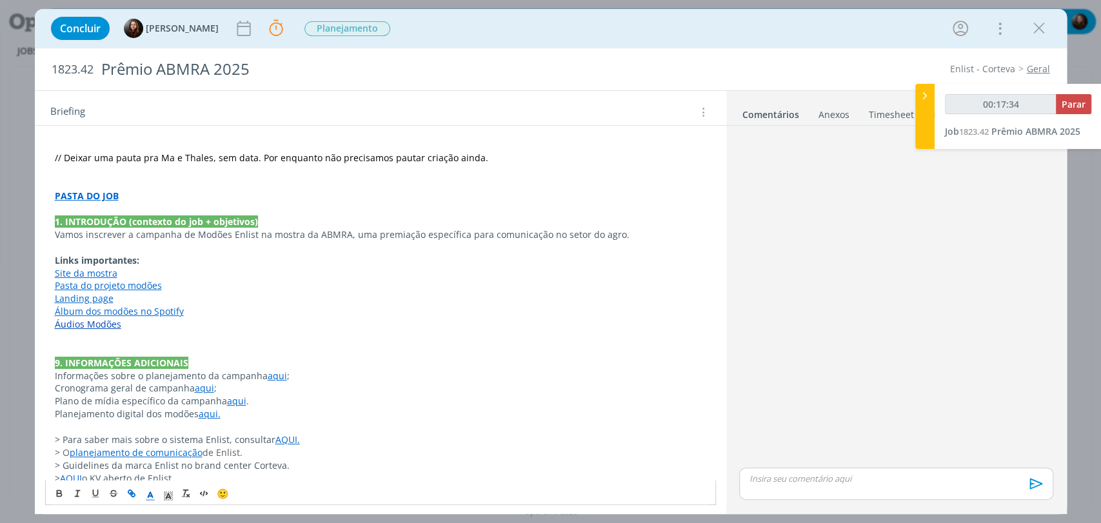
click at [215, 342] on p "dialog" at bounding box center [380, 337] width 651 height 13
drag, startPoint x: 119, startPoint y: 324, endPoint x: 52, endPoint y: 325, distance: 67.7
click at [52, 325] on div "// Deixar uma pauta pra Ma e Thales, sem data. Por enquanto não precisamos paut…" at bounding box center [380, 311] width 671 height 355
click at [151, 496] on line "dialog" at bounding box center [149, 496] width 3 height 0
click at [218, 422] on span "dialog" at bounding box center [216, 424] width 10 height 10
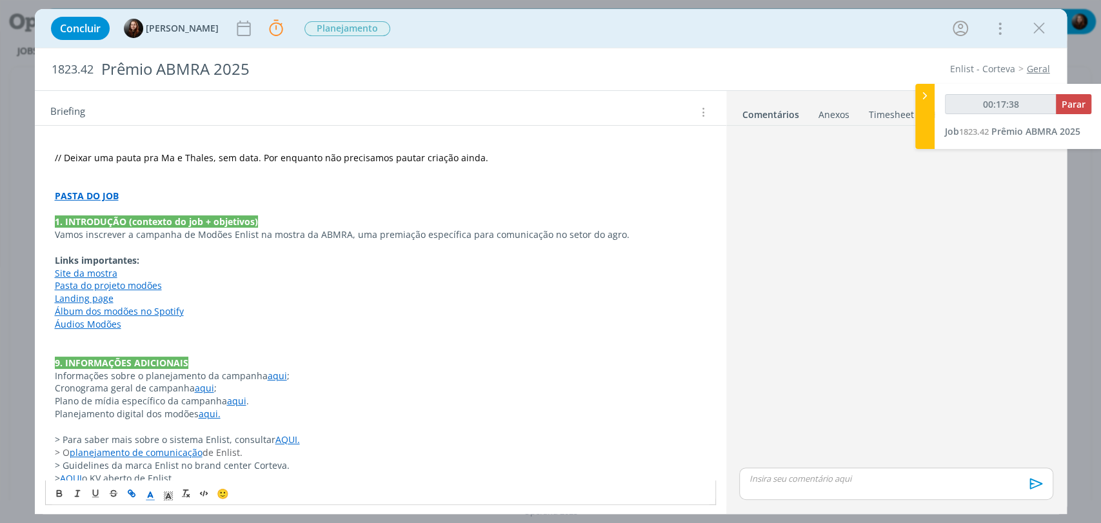
click at [243, 297] on p "Landing page" at bounding box center [380, 298] width 651 height 13
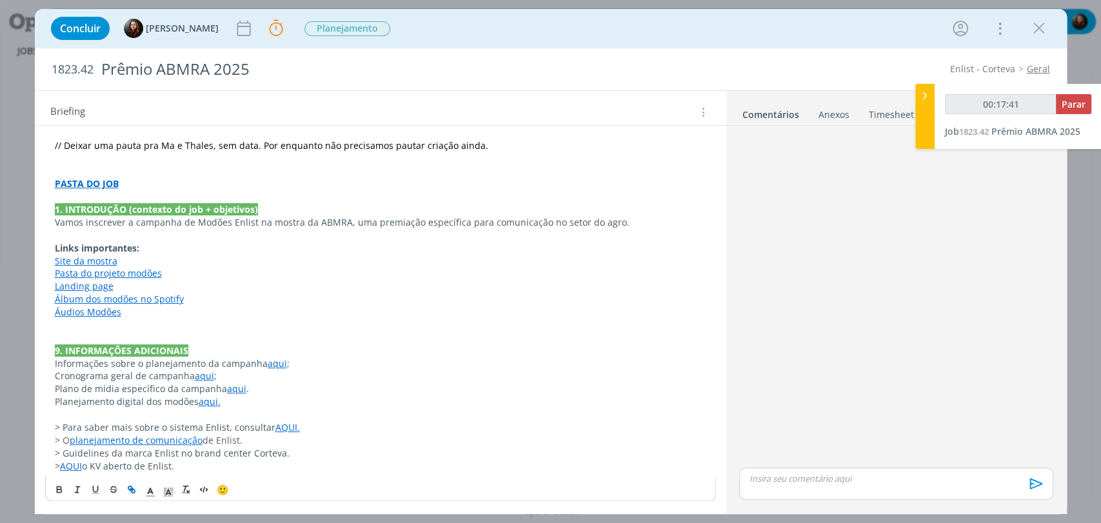
scroll to position [99, 0]
click at [346, 220] on p "Vamos inscrever a campanha de Modões Enlist na mostra da ABMRA, uma premiação e…" at bounding box center [380, 221] width 651 height 13
click at [646, 223] on p "Vamos inscrever a campanha de Modões Enlist na mostra da ABMRA, uma premiação e…" at bounding box center [380, 221] width 651 height 13
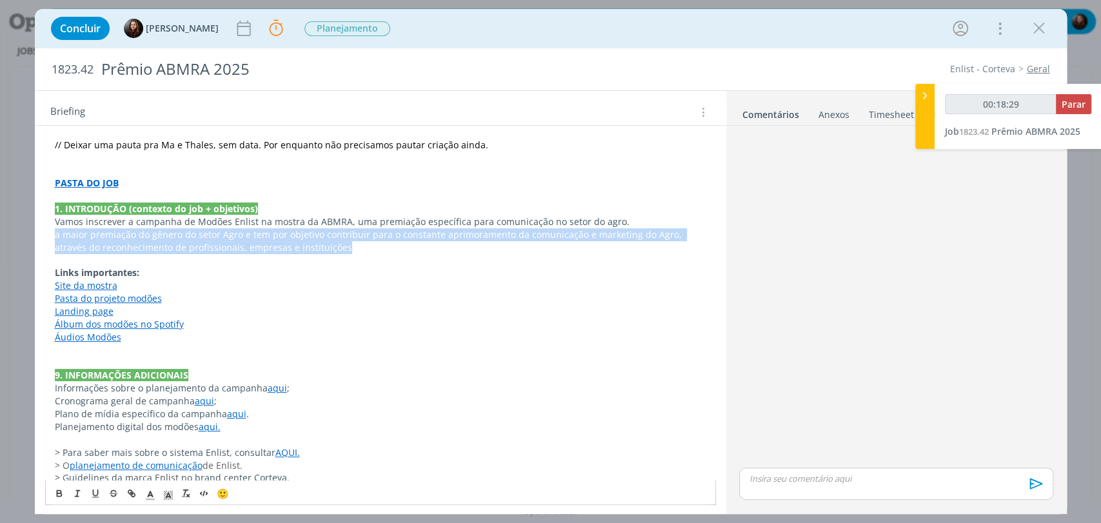
drag, startPoint x: 319, startPoint y: 247, endPoint x: 50, endPoint y: 228, distance: 270.2
click at [50, 228] on div "// Deixar uma pauta pra Ma e Thales, sem data. Por enquanto não precisamos paut…" at bounding box center [380, 311] width 671 height 381
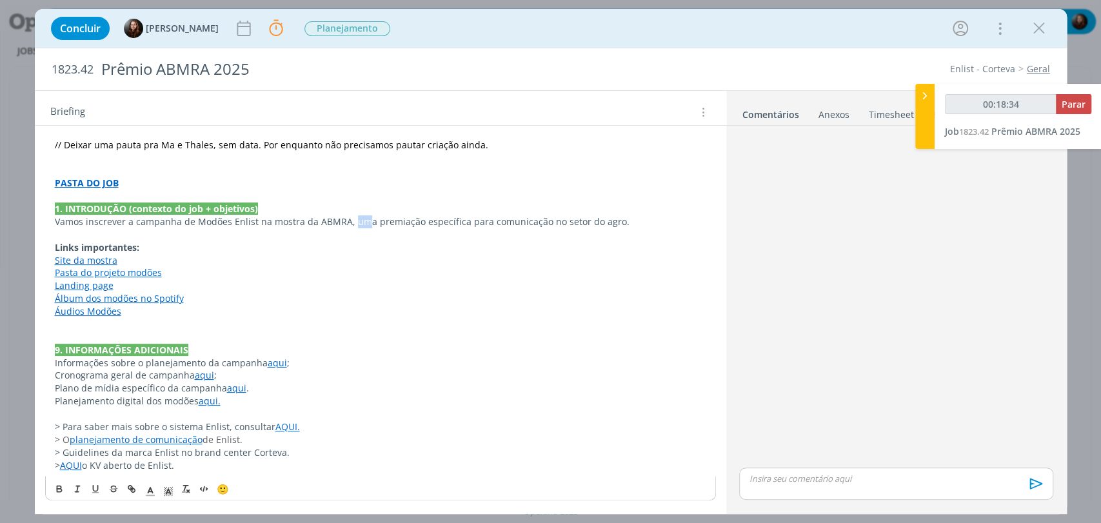
drag, startPoint x: 362, startPoint y: 220, endPoint x: 348, endPoint y: 219, distance: 14.2
click at [348, 219] on p "Vamos inscrever a campanha de Modões Enlist na mostra da ABMRA, uma premiação e…" at bounding box center [380, 221] width 651 height 13
click at [353, 220] on p "Vamos inscrever a campanha de Modões Enlist na mostra da ABMRA, a premiação esp…" at bounding box center [380, 221] width 651 height 13
click at [622, 219] on p "Vamos inscrever a campanha de Modões Enlist na mostra da ABMRA, a maior premiaç…" at bounding box center [380, 221] width 651 height 13
click at [674, 220] on p "Vamos inscrever a campanha de Modões Enlist na mostra da ABMRA, a maior premiaç…" at bounding box center [380, 221] width 651 height 13
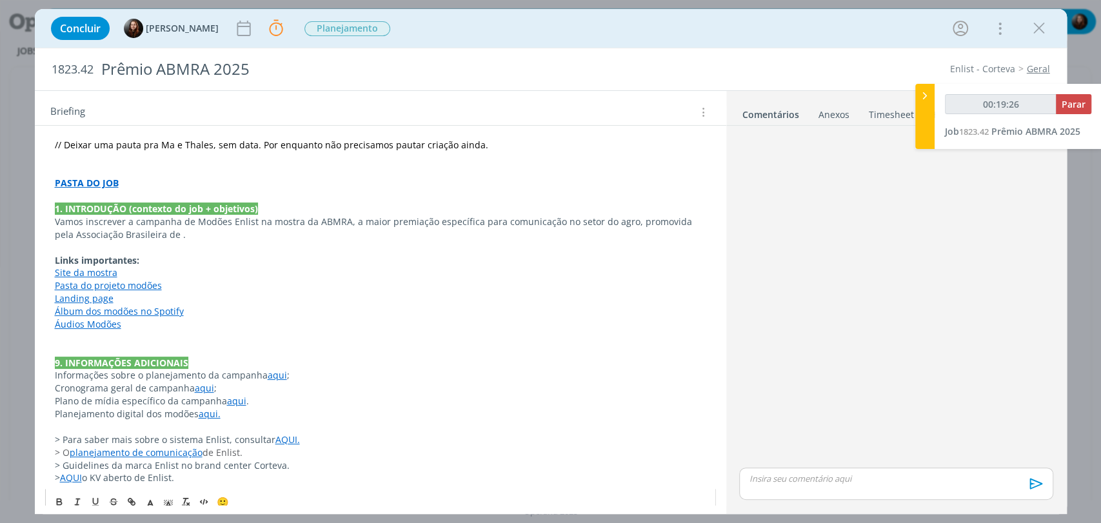
click at [160, 234] on p "Vamos inscrever a campanha de Modões Enlist na mostra da ABMRA, a maior premiaç…" at bounding box center [380, 228] width 651 height 26
click at [268, 235] on p "Vamos inscrever a campanha de Modões Enlist na mostra da ABMRA, a maior premiaç…" at bounding box center [380, 228] width 651 height 26
click at [329, 230] on p "Vamos inscrever a campanha de Modões Enlist na mostra da ABMRA, a maior premiaç…" at bounding box center [380, 228] width 651 height 26
click at [459, 236] on p "Vamos inscrever a campanha de Modões Enlist na mostra da ABMRA, a maior premiaç…" at bounding box center [380, 228] width 651 height 26
drag, startPoint x: 442, startPoint y: 233, endPoint x: 501, endPoint y: 237, distance: 58.9
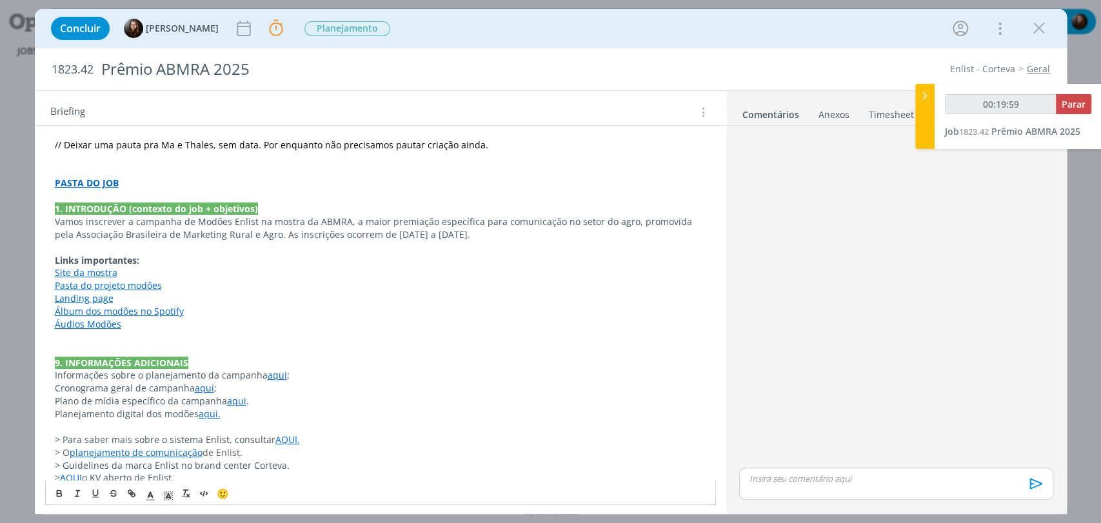
click at [501, 237] on p "Vamos inscrever a campanha de Modões Enlist na mostra da ABMRA, a maior premiaç…" at bounding box center [380, 228] width 651 height 26
click at [58, 493] on icon "dialog" at bounding box center [59, 494] width 5 height 3
click at [335, 254] on p "Links importantes:" at bounding box center [380, 260] width 651 height 13
drag, startPoint x: 315, startPoint y: 235, endPoint x: 439, endPoint y: 237, distance: 124.5
click at [439, 237] on p "Vamos inscrever a campanha de Modões Enlist na mostra da ABMRA, a maior premiaç…" at bounding box center [380, 228] width 651 height 26
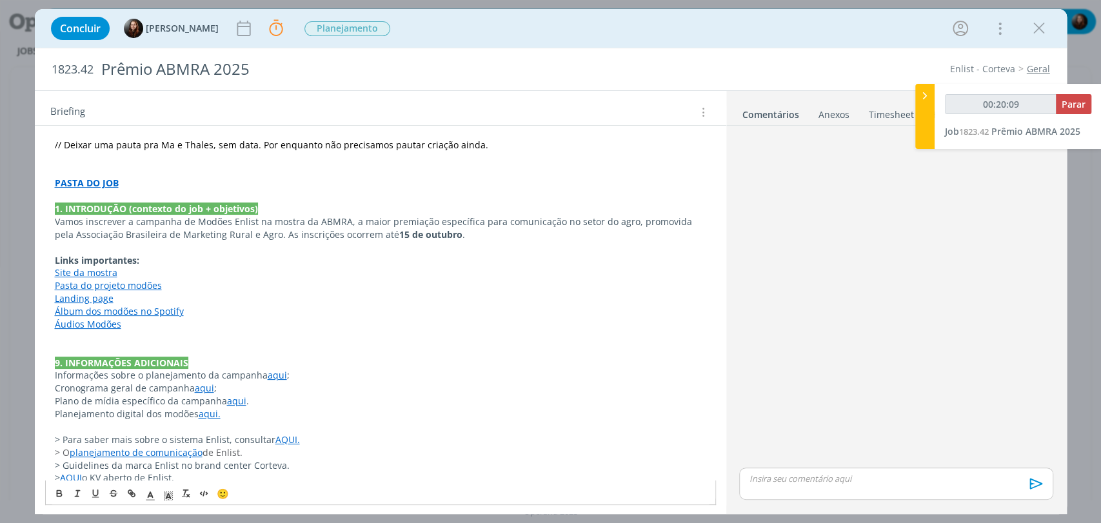
click at [439, 235] on p "Vamos inscrever a campanha de Modões Enlist na mostra da ABMRA, a maior premiaç…" at bounding box center [380, 228] width 651 height 26
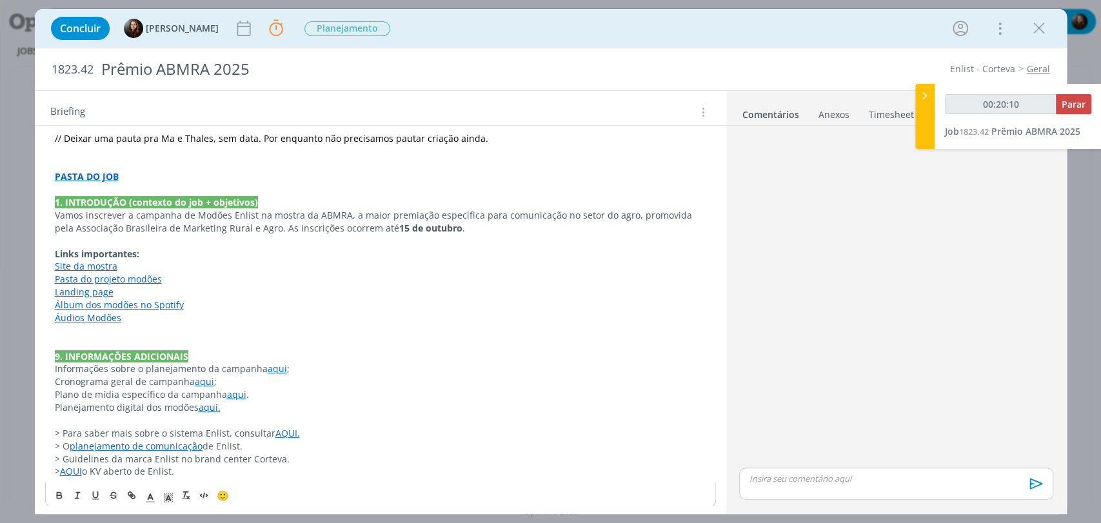
scroll to position [112, 0]
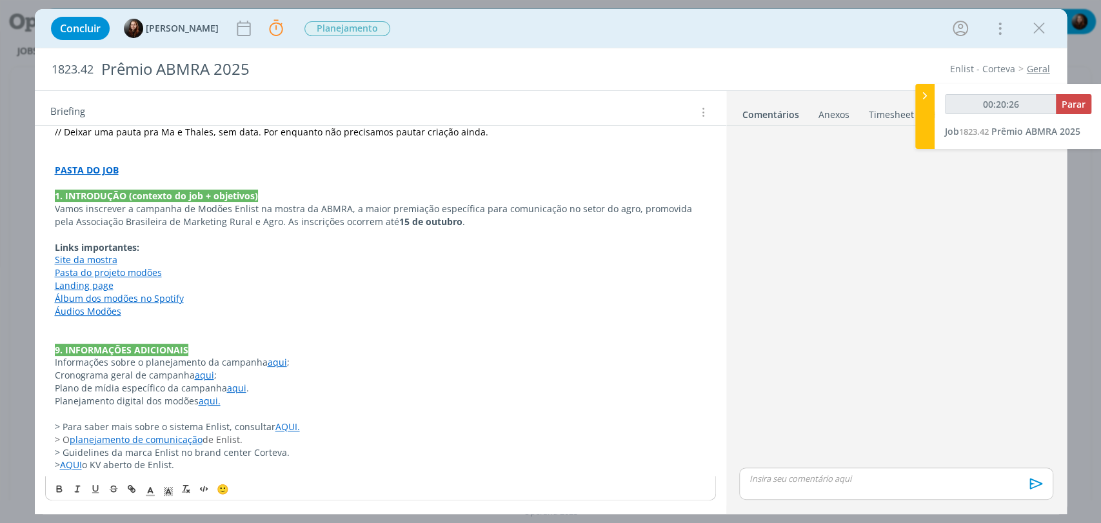
click at [831, 368] on div "dialog" at bounding box center [896, 298] width 324 height 334
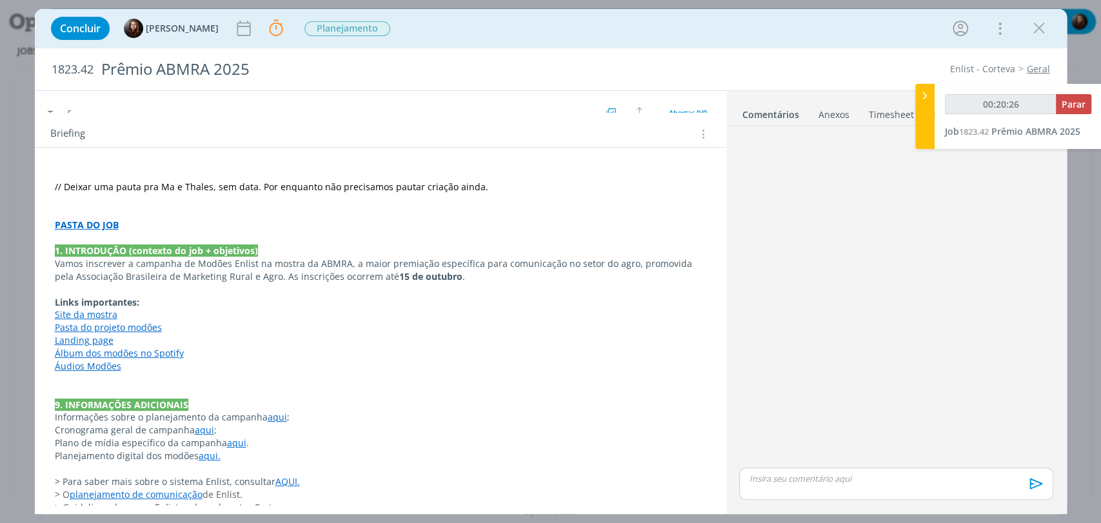
scroll to position [0, 0]
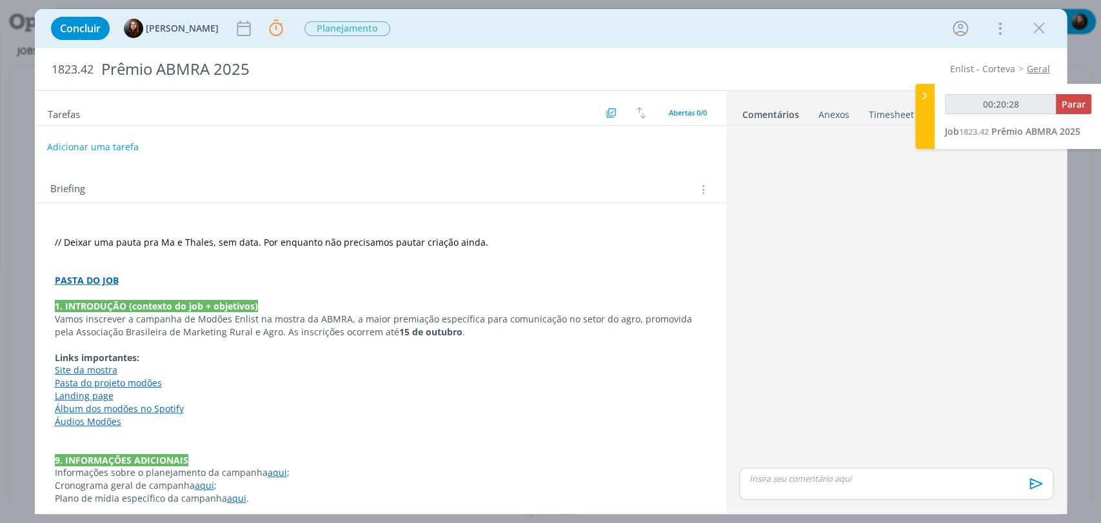
click at [112, 147] on button "Adicionar uma tarefa" at bounding box center [93, 147] width 92 height 22
click at [232, 148] on input "dialog" at bounding box center [295, 146] width 476 height 18
type input "00:20:43"
click at [341, 147] on input "dialog" at bounding box center [295, 146] width 476 height 18
type input "D"
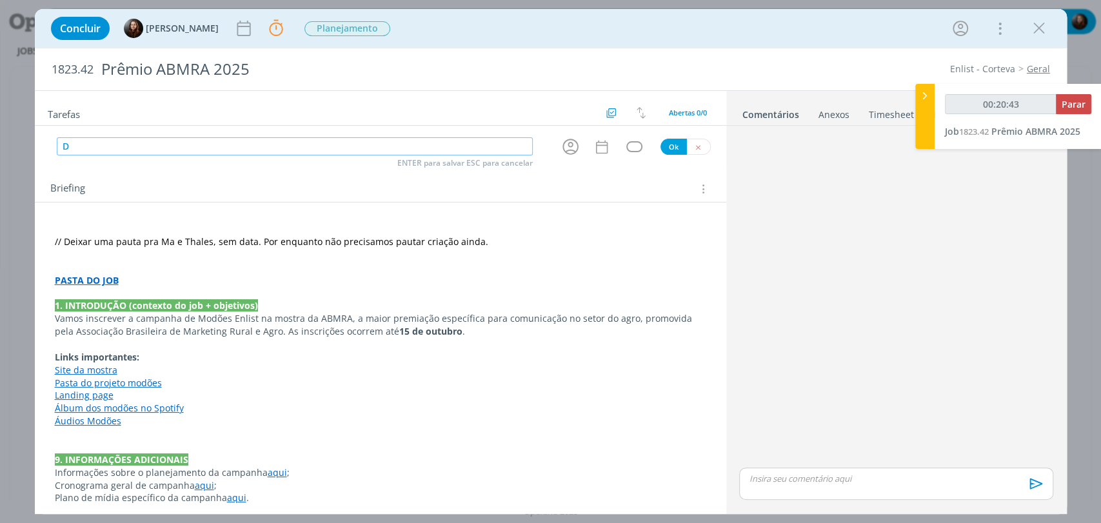
type input "00:20:44"
type input "Desen"
type input "00:20:45"
type input "Desenvolvimen"
type input "00:20:46"
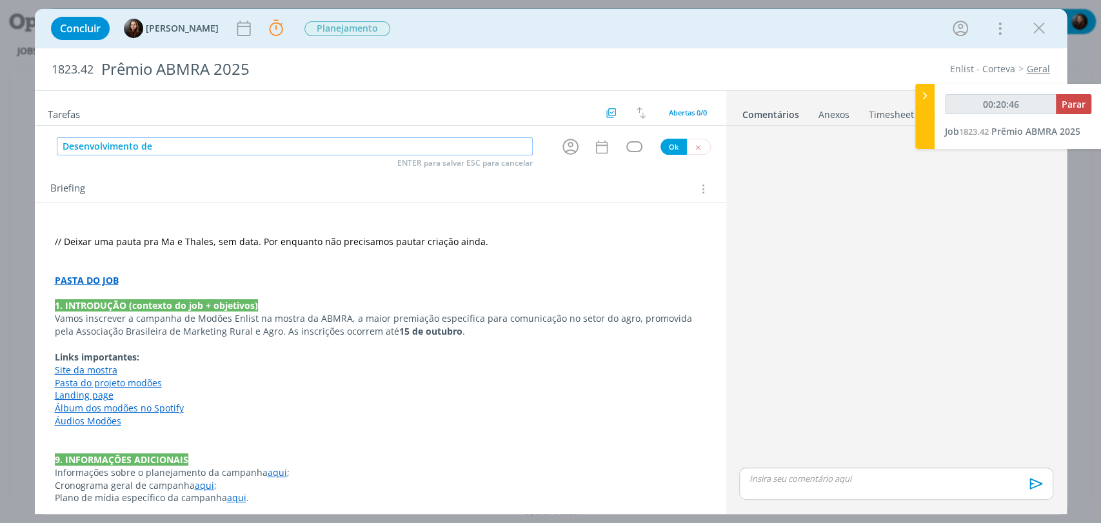
type input "Desenvolvimento de"
type input "00:20:47"
type input "Desenvolvimento de doc"
type input "00:20:48"
type input "Desenvolvimento de docs p"
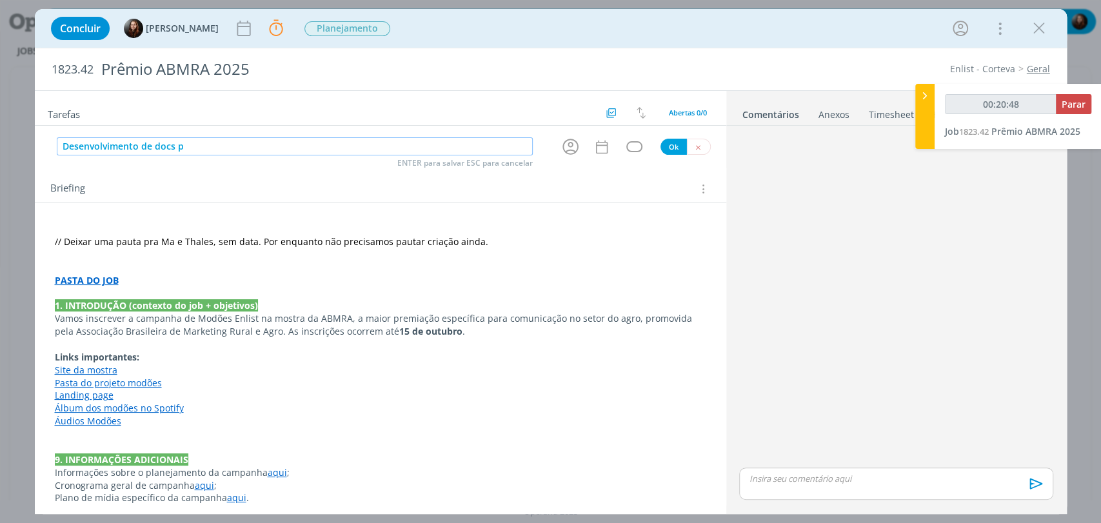
type input "00:20:49"
type input "Desenvolvimento de docs para ins"
type input "00:20:50"
type input "Desenvolvimento de docs para inscri"
type input "00:20:51"
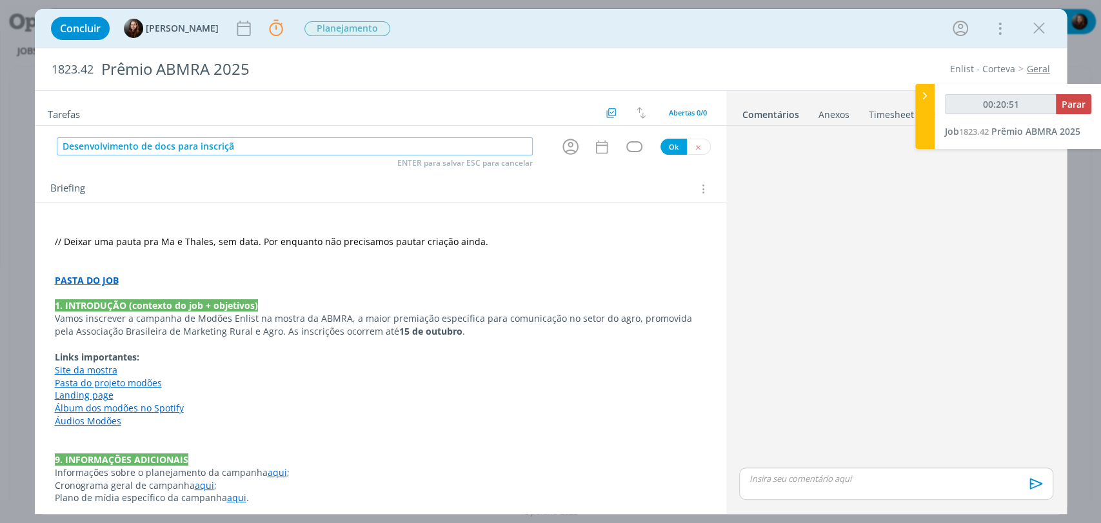
type input "Desenvolvimento de docs para inscrição"
click at [410, 139] on input "Desenvolvimento de docs para inscrição" at bounding box center [295, 146] width 476 height 18
type input "00:20:54"
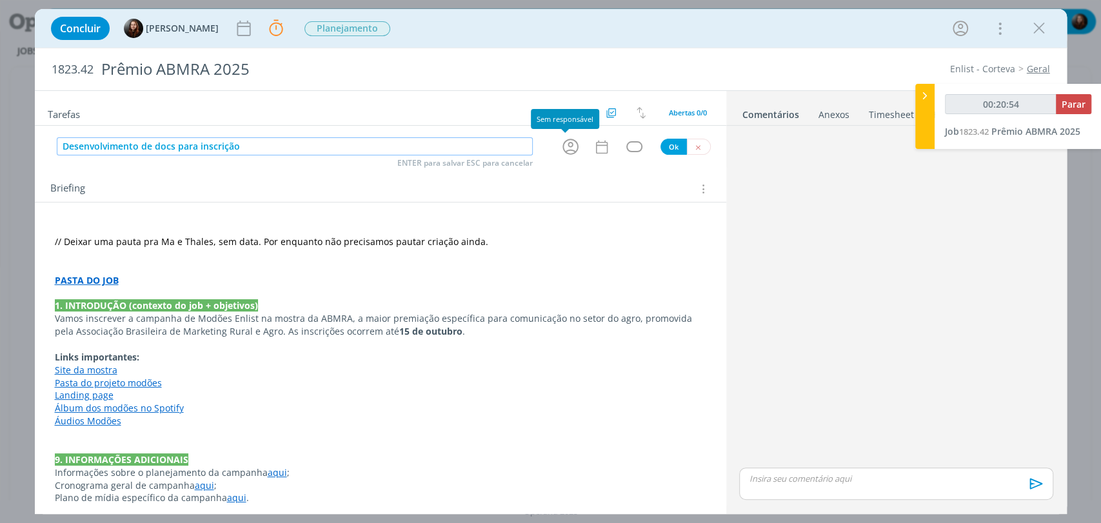
click at [560, 149] on icon "dialog" at bounding box center [570, 147] width 20 height 20
type input "Desenvolvimento de docs para inscrição"
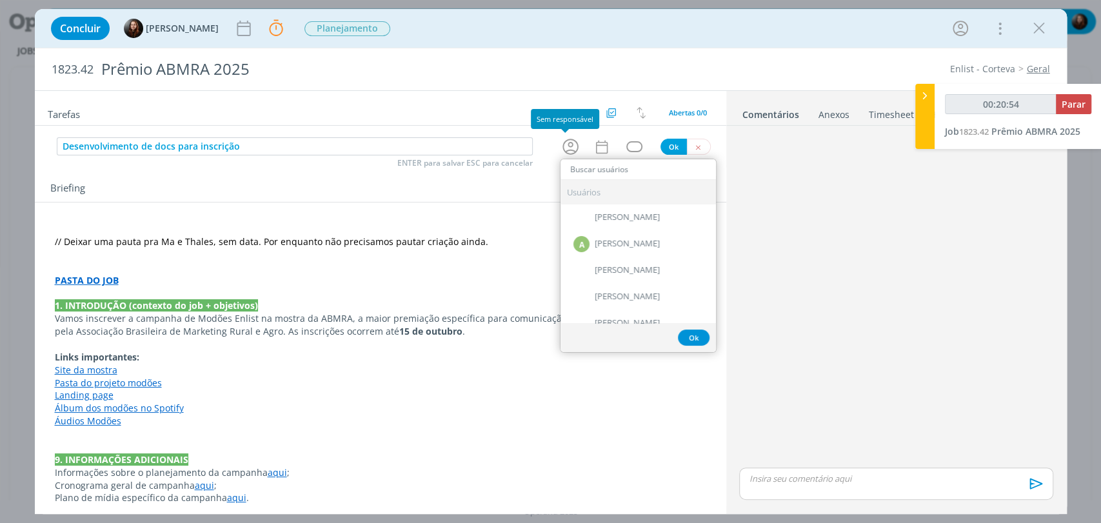
type input "00:20:55"
type input "ma"
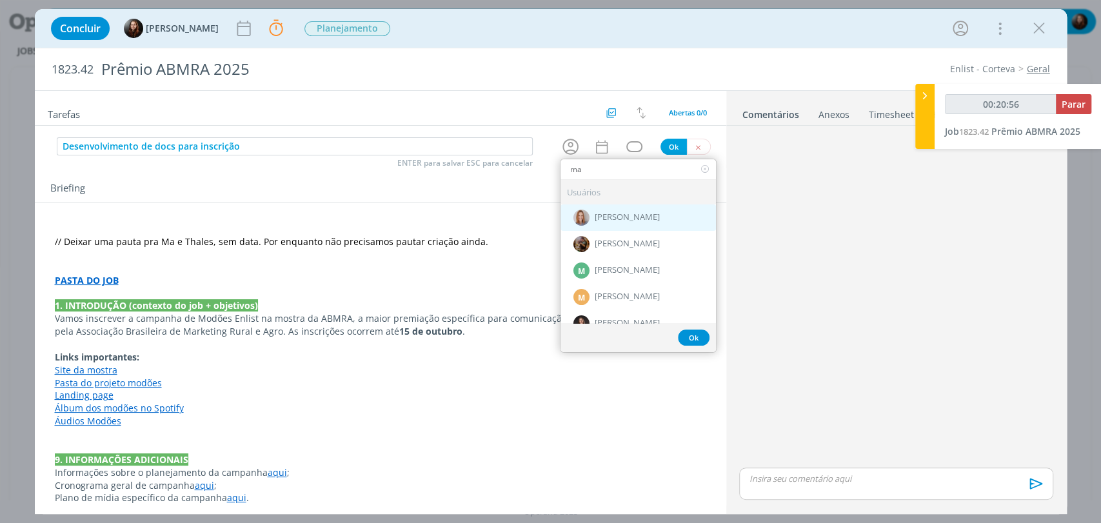
type input "00:20:57"
type input "mar"
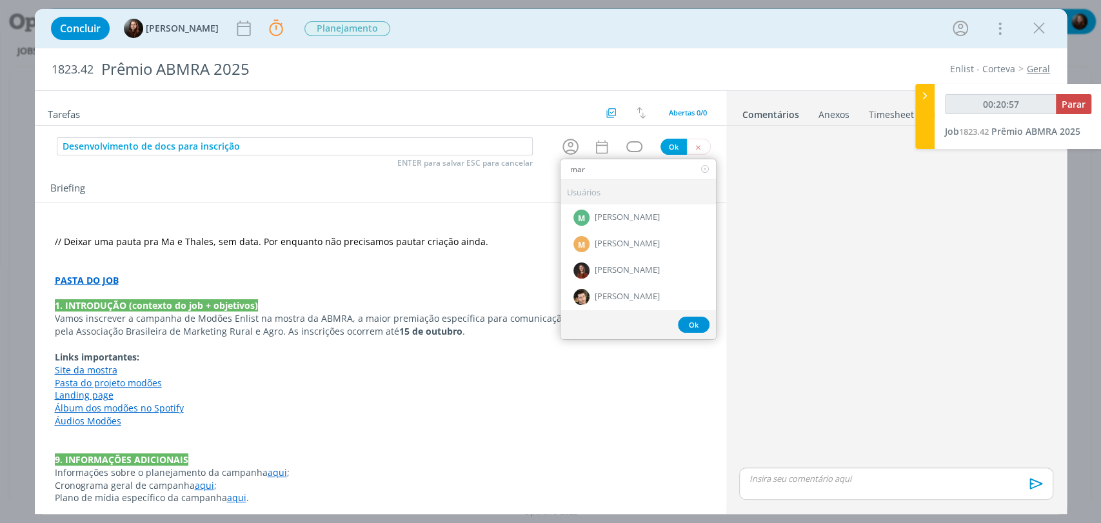
type input "00:20:58"
type input "mar"
click at [614, 266] on span "[PERSON_NAME]" at bounding box center [627, 271] width 65 height 10
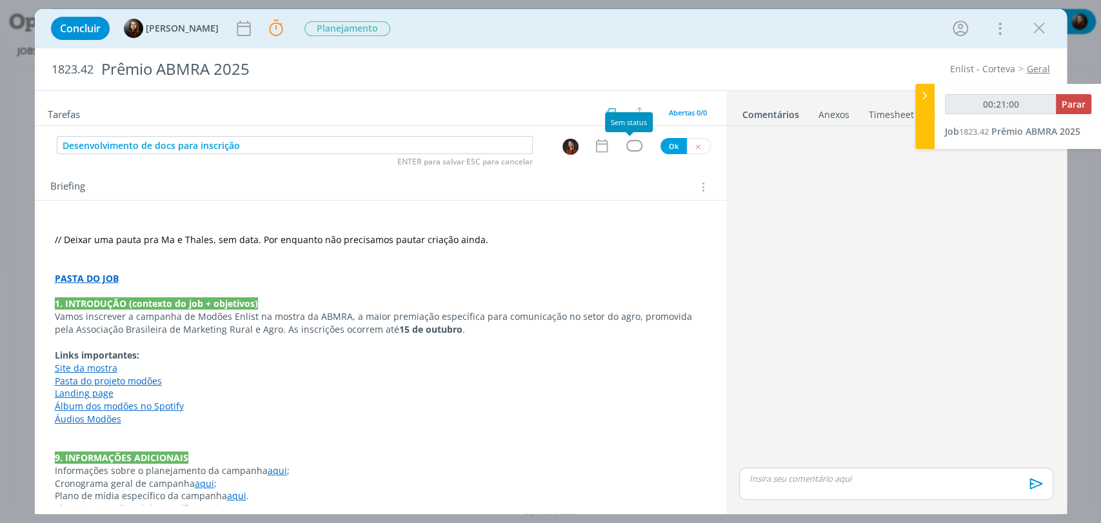
click at [629, 146] on div "dialog" at bounding box center [634, 145] width 16 height 11
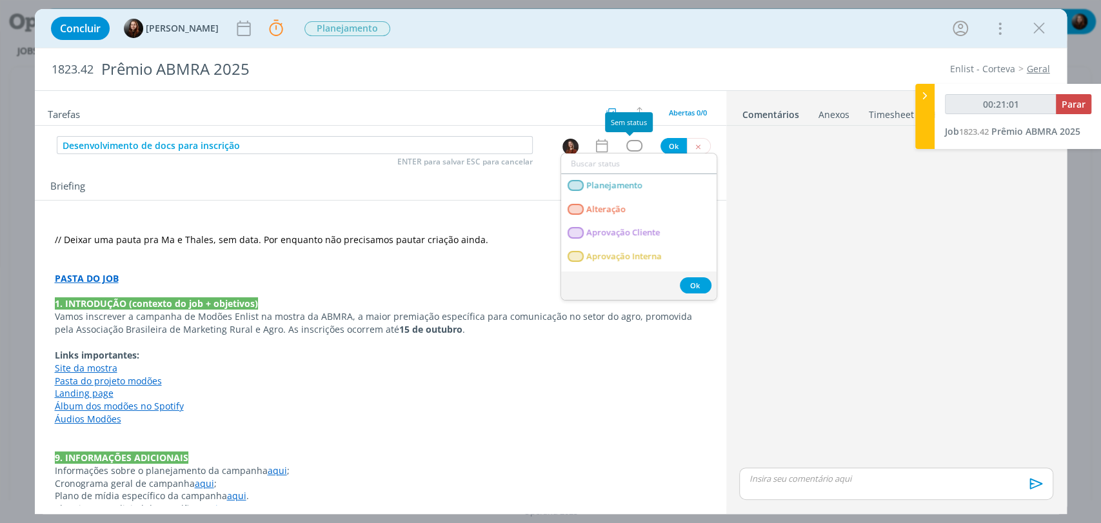
click at [629, 146] on div "dialog" at bounding box center [634, 145] width 16 height 11
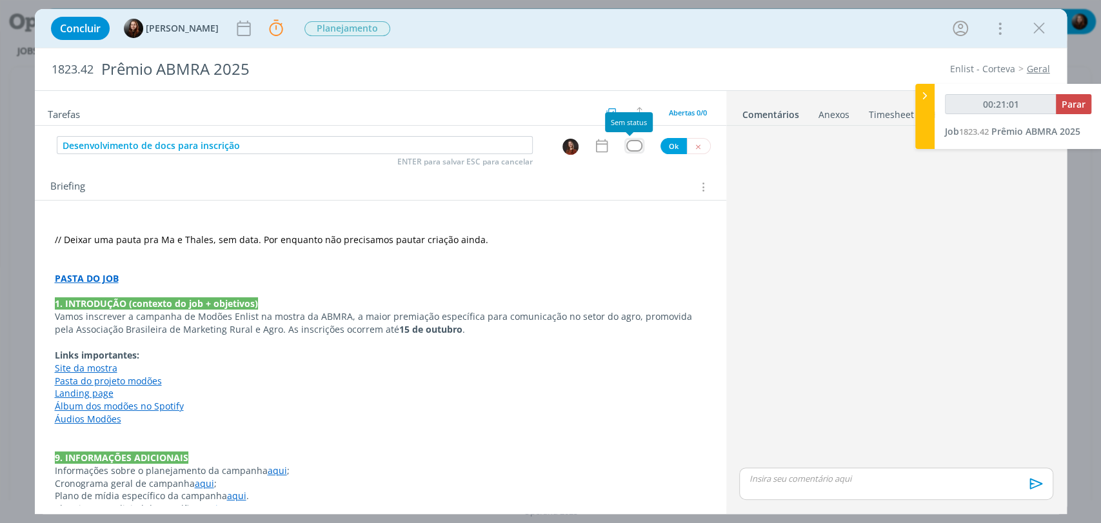
type input "00:21:02"
click at [666, 146] on button "Ok" at bounding box center [673, 146] width 26 height 16
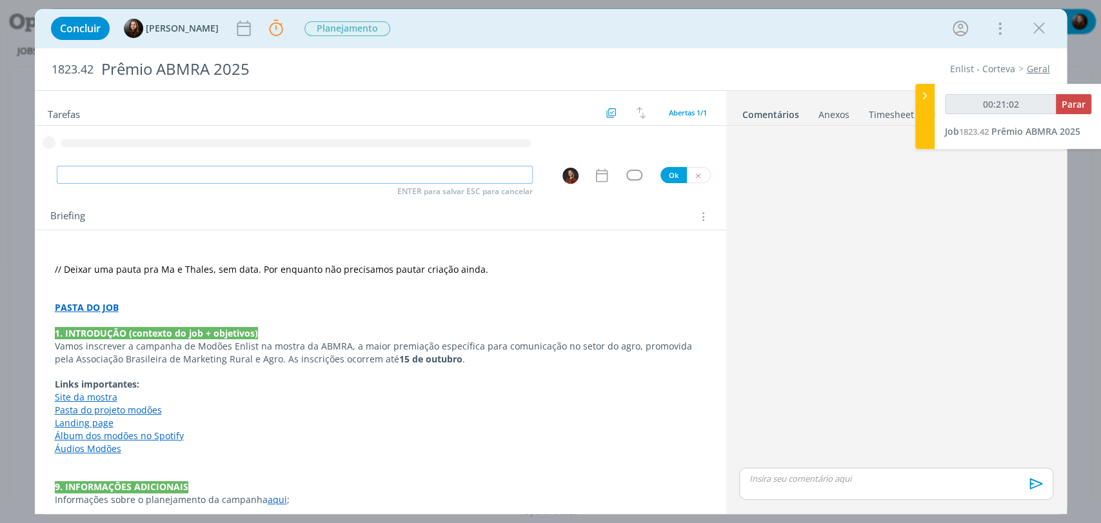
type input "00:21:03"
click at [411, 175] on input "dialog" at bounding box center [295, 175] width 476 height 18
paste input "Desenvolvimento de docs para inscrição"
type input "Desenvolvimento de docs para inscrição"
type input "00:21:04"
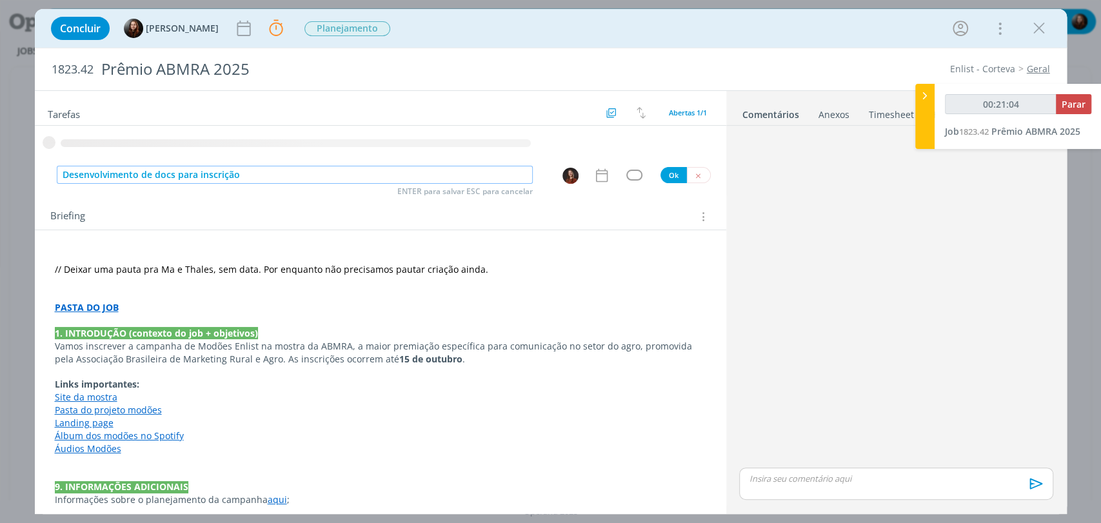
click at [562, 176] on img "dialog" at bounding box center [570, 176] width 16 height 16
type input "Desenvolvimento de docs para inscrição"
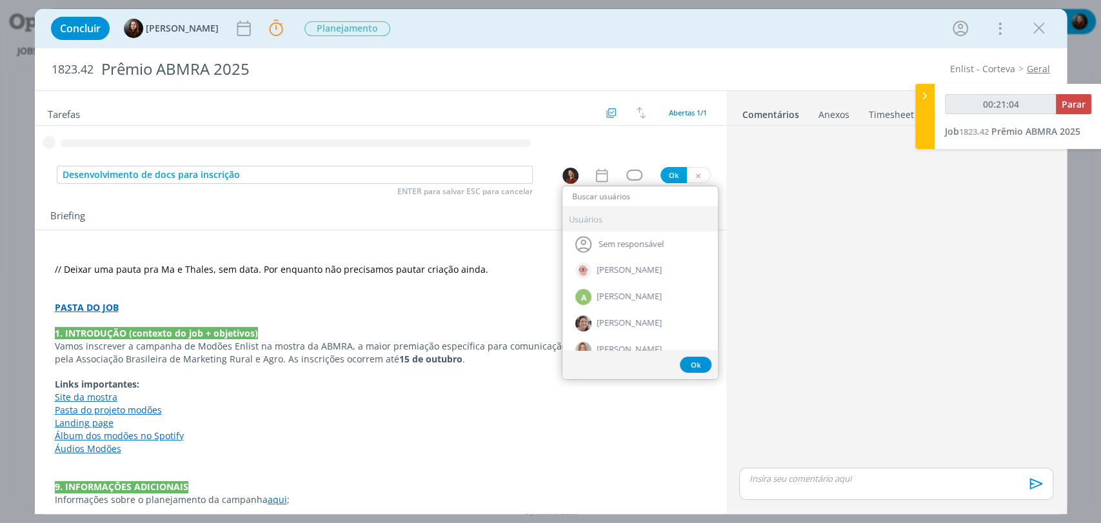
type input "t"
type input "00:21:05"
type input "th"
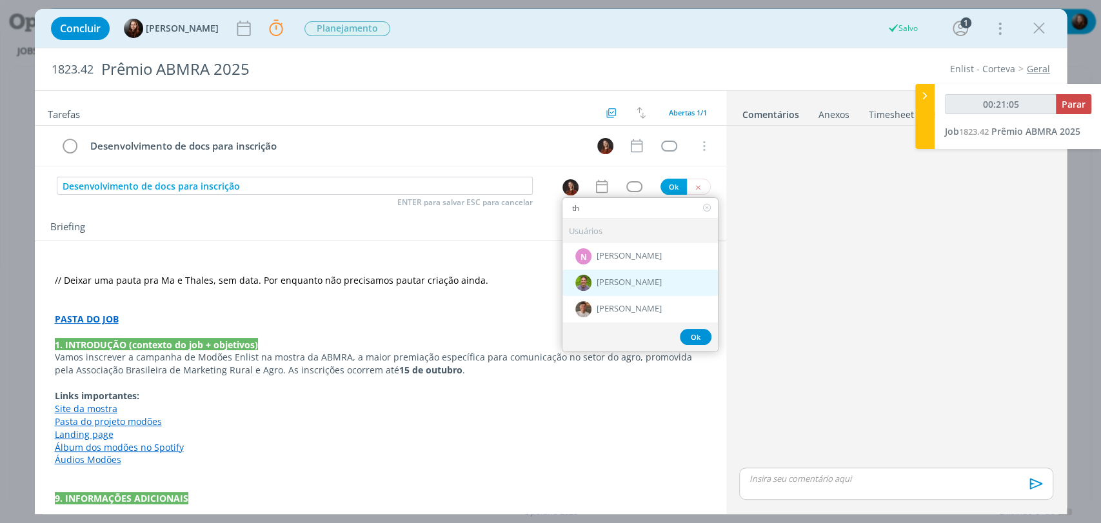
type input "00:21:06"
type input "th"
click at [600, 287] on div "[PERSON_NAME]" at bounding box center [639, 283] width 155 height 26
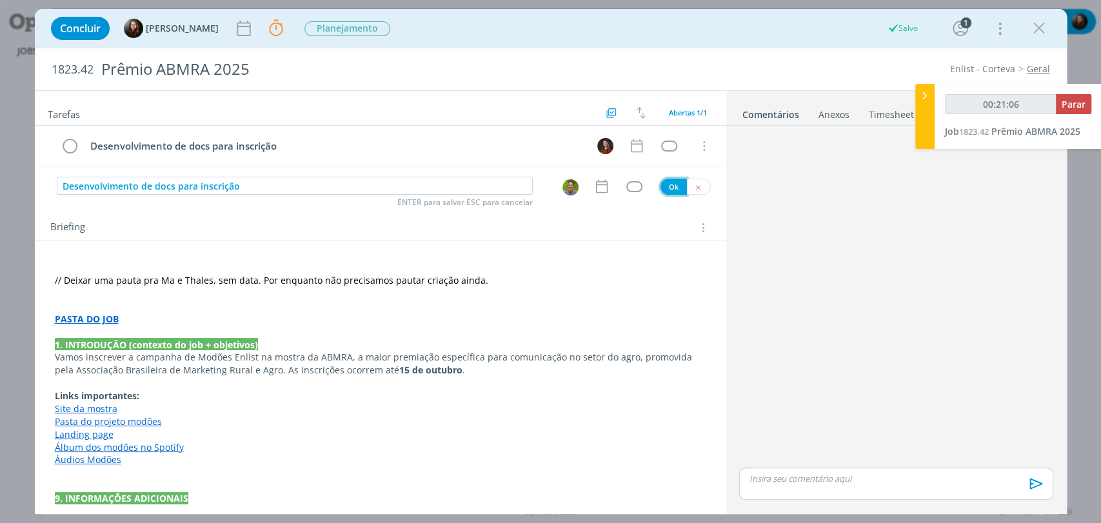
click at [668, 183] on button "Ok" at bounding box center [673, 187] width 26 height 16
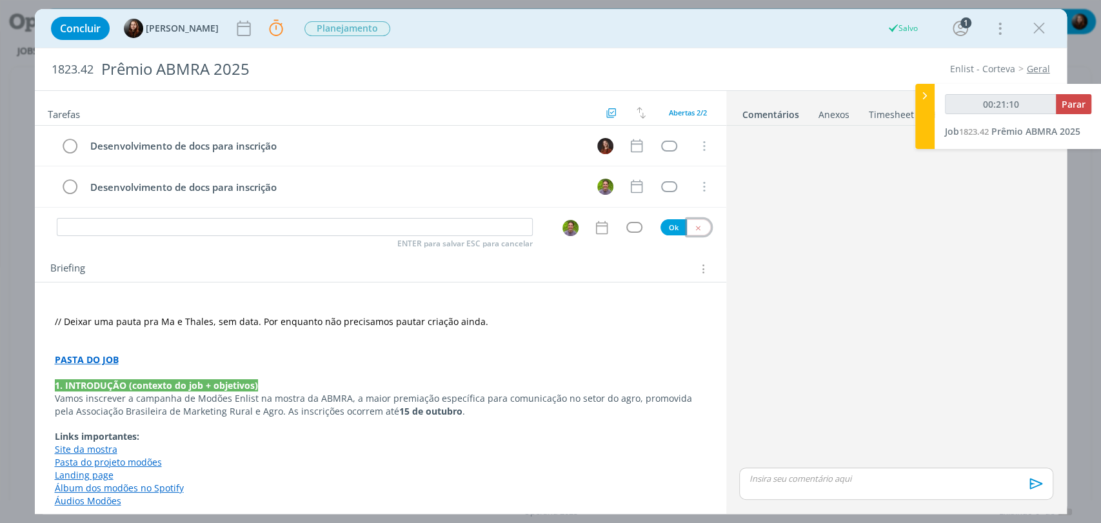
click at [694, 227] on icon "dialog" at bounding box center [698, 228] width 8 height 8
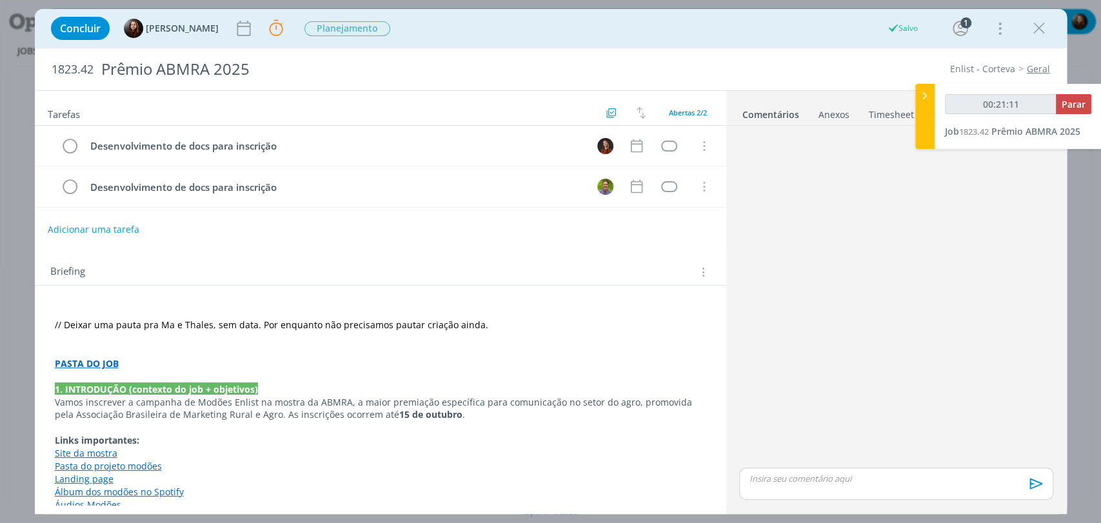
click at [846, 284] on div "dialog" at bounding box center [896, 298] width 324 height 334
click at [455, 322] on span "// Deixar uma pauta pra Ma e Thales, sem data. Por enquanto não precisamos paut…" at bounding box center [271, 325] width 433 height 12
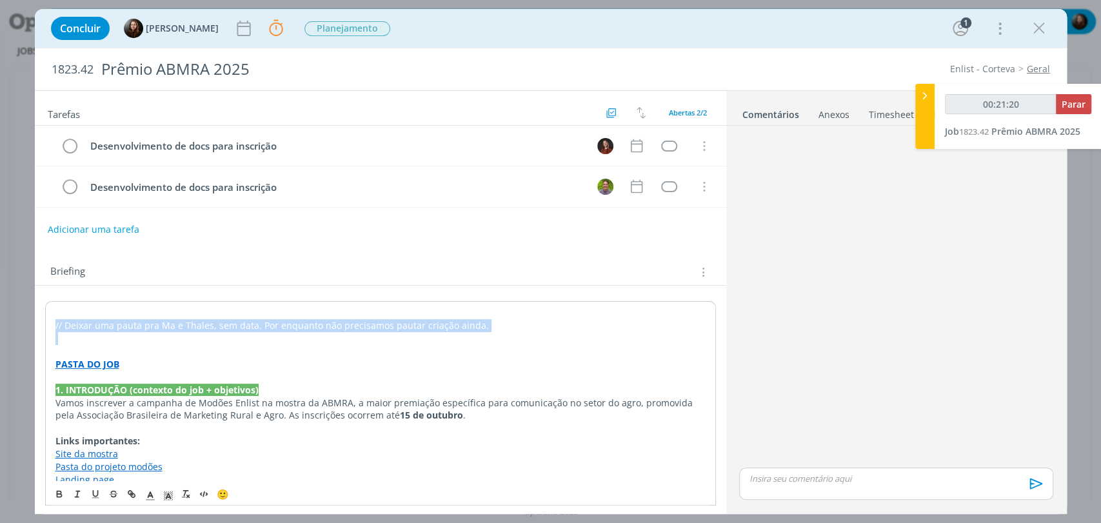
click at [455, 322] on span "// Deixar uma pauta pra Ma e Thales, sem data. Por enquanto não precisamos paut…" at bounding box center [271, 325] width 433 height 12
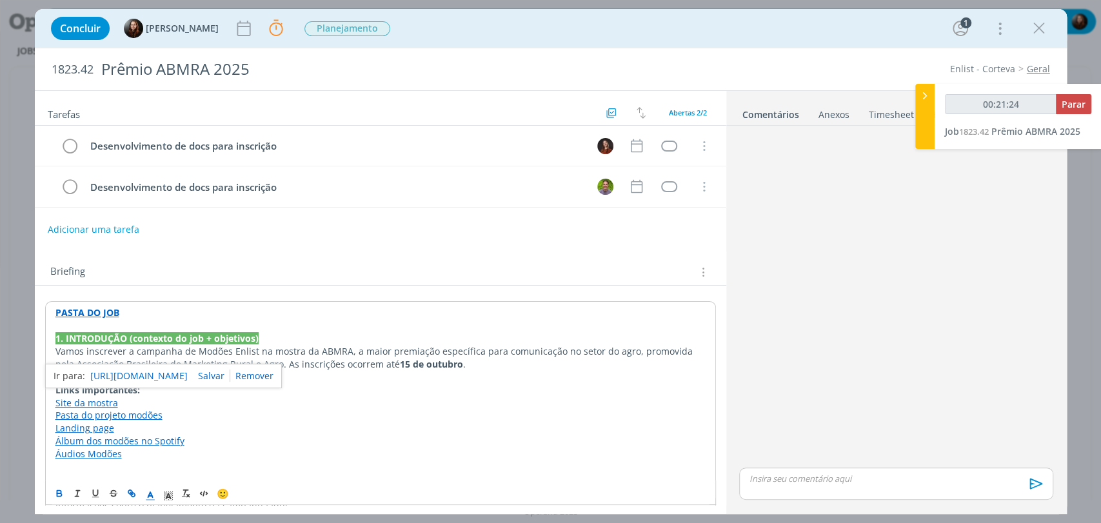
click at [577, 246] on div "Tarefas Usar Job de template Criar template a partir deste job Visualizar Templ…" at bounding box center [380, 298] width 691 height 414
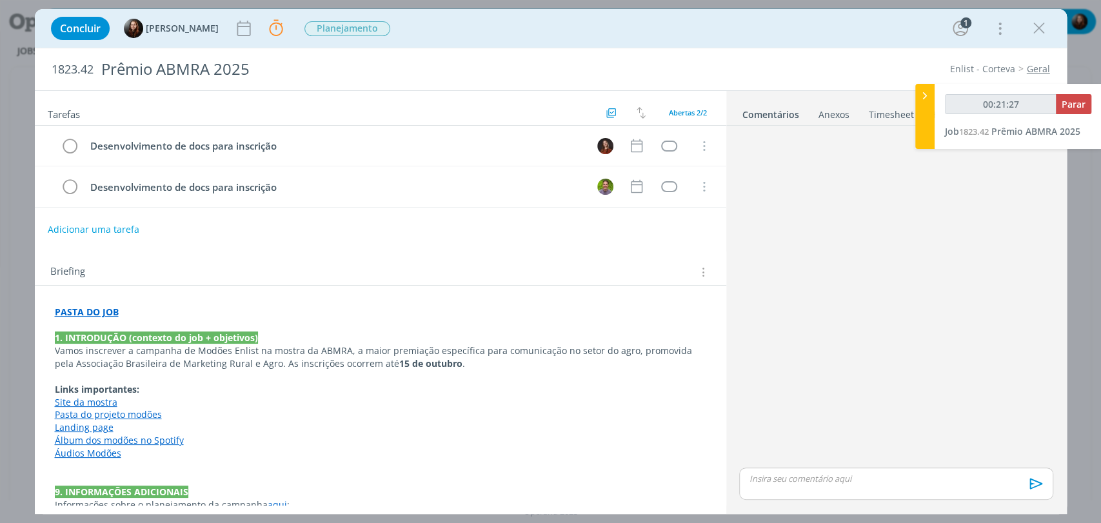
click at [372, 255] on div "Briefing" at bounding box center [380, 268] width 691 height 35
type input "00:21:30"
click at [1076, 103] on span "Parar" at bounding box center [1074, 104] width 24 height 12
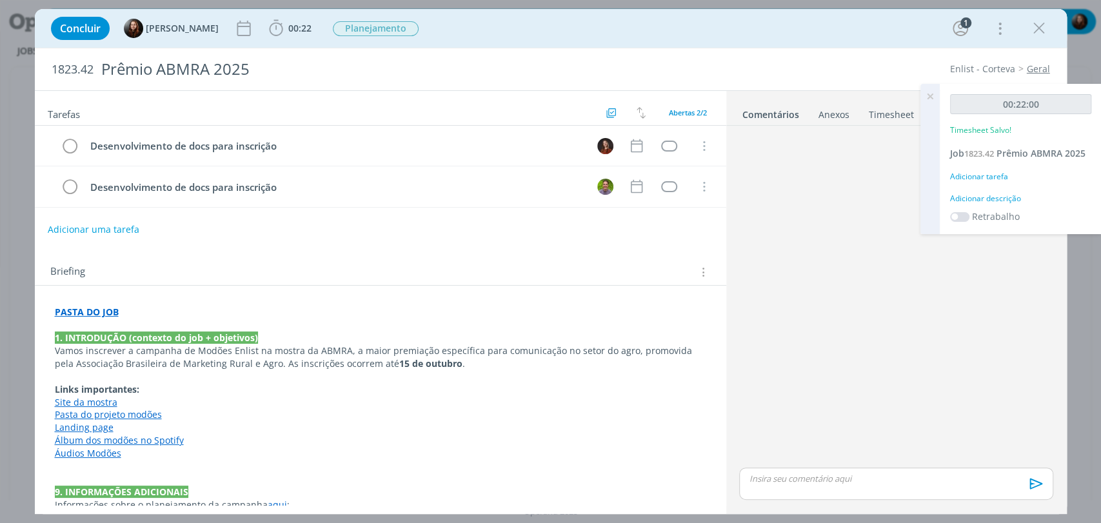
click at [1004, 196] on div "Adicionar descrição" at bounding box center [1020, 199] width 141 height 12
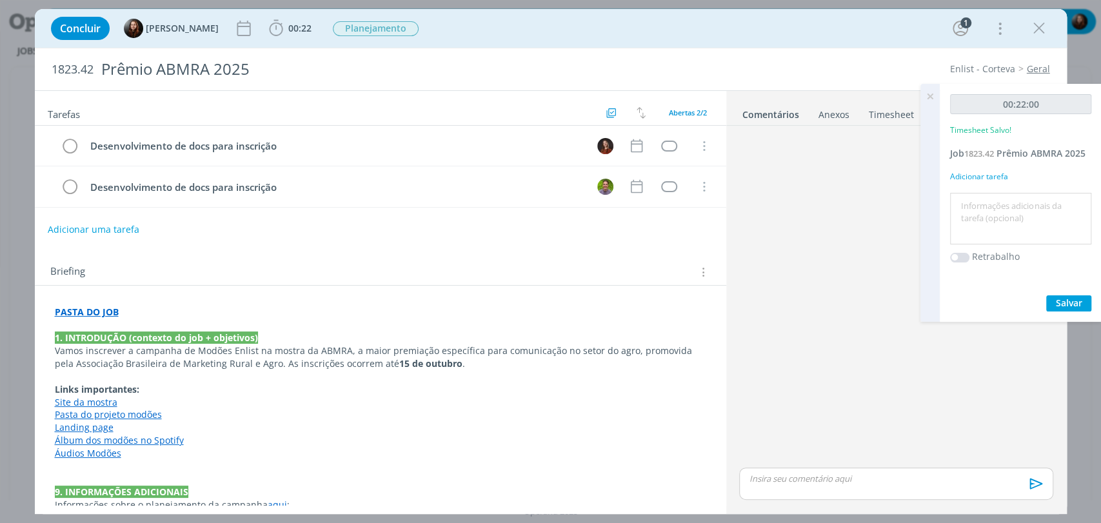
click at [995, 215] on textarea at bounding box center [1020, 219] width 135 height 46
type textarea "briefing"
click at [1072, 306] on span "Salvar" at bounding box center [1069, 303] width 26 height 12
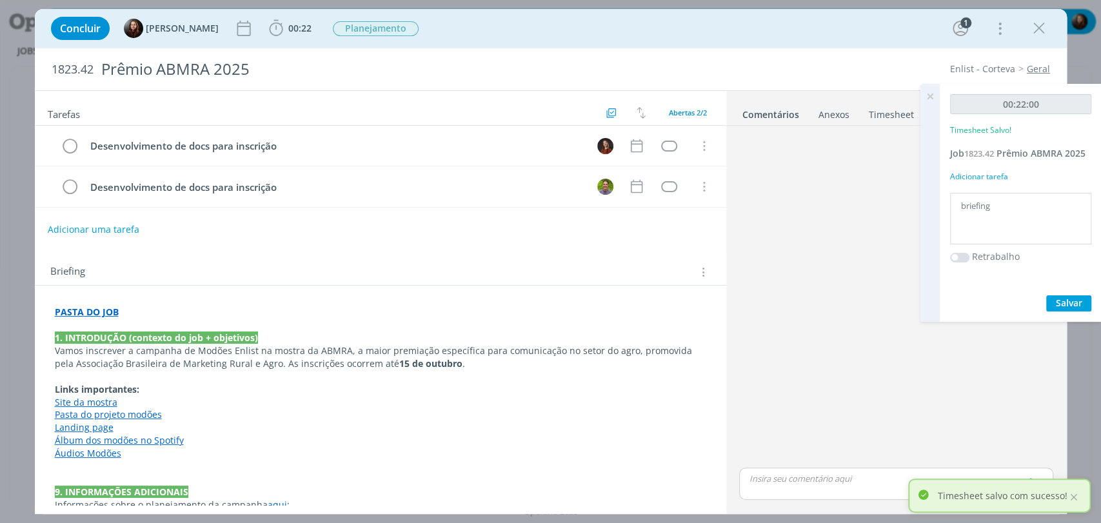
click at [930, 95] on icon at bounding box center [929, 96] width 23 height 25
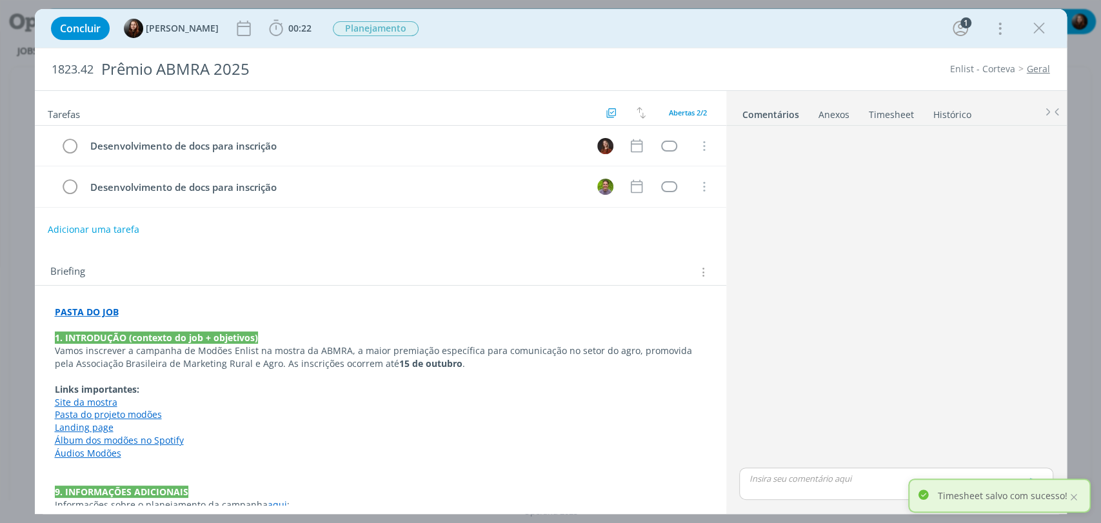
click at [851, 68] on div "Enlist - Corteva Geral" at bounding box center [845, 69] width 421 height 13
drag, startPoint x: 938, startPoint y: 220, endPoint x: 902, endPoint y: 68, distance: 156.4
click at [938, 219] on div "dialog" at bounding box center [896, 298] width 324 height 334
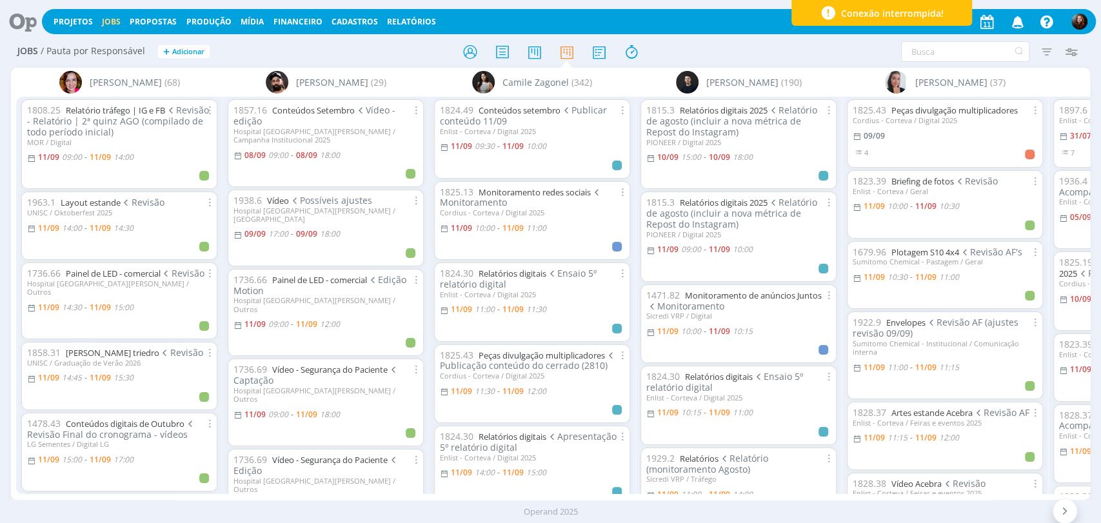
scroll to position [655, 0]
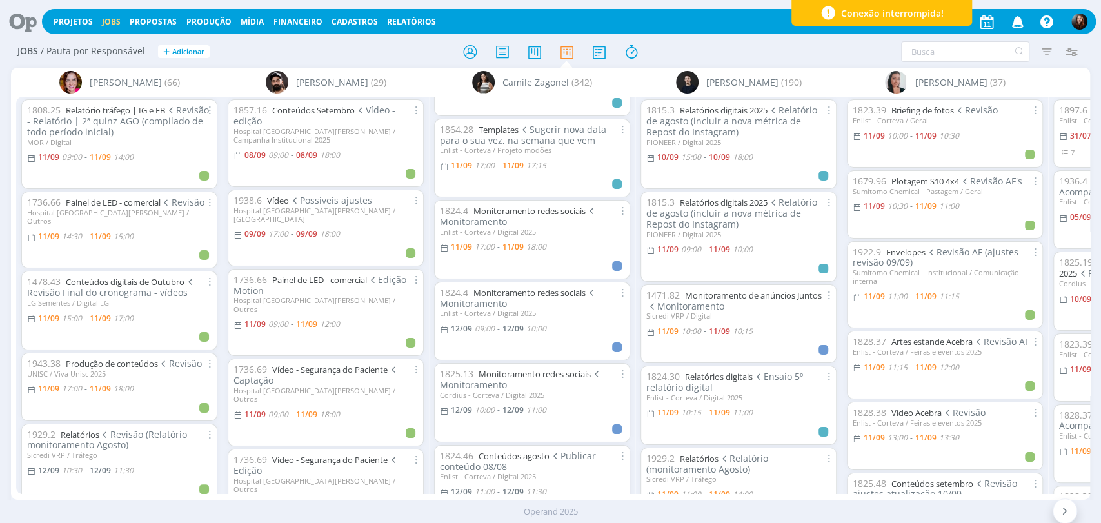
click at [22, 29] on icon at bounding box center [18, 21] width 26 height 25
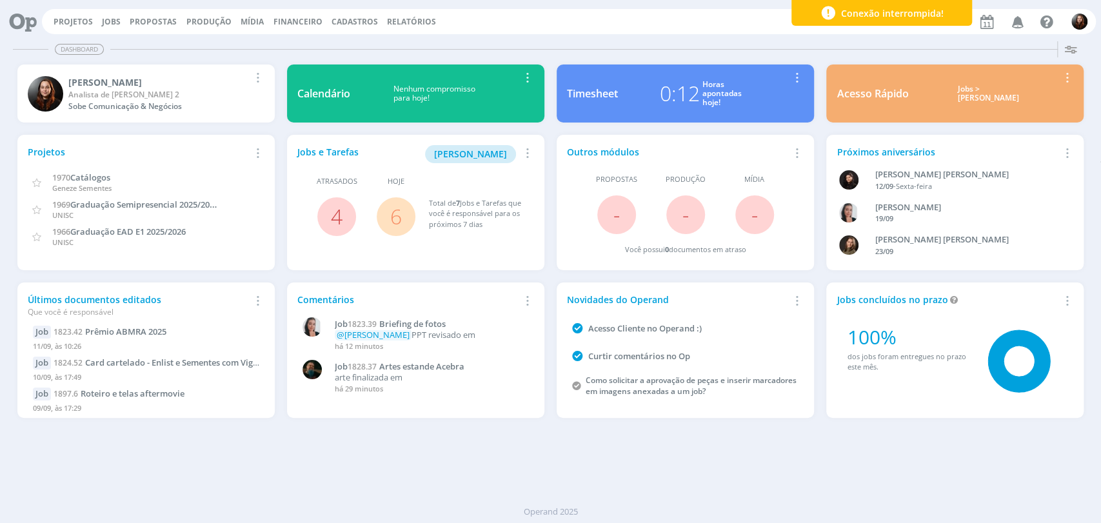
click at [515, 32] on div "Projetos Jobs Propostas Produção [GEOGRAPHIC_DATA] Financeiro Cadastros Relatór…" at bounding box center [569, 21] width 1054 height 25
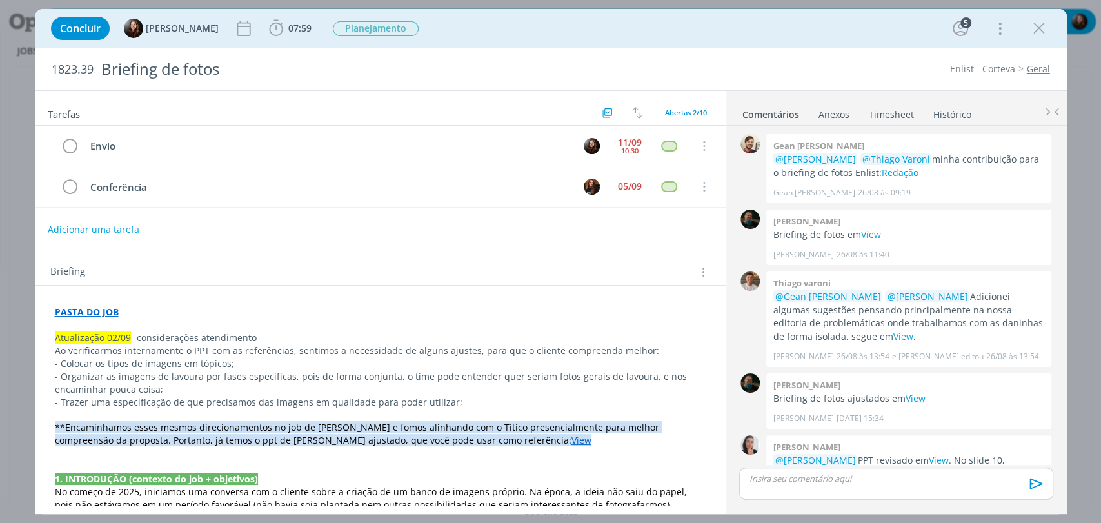
scroll to position [81, 0]
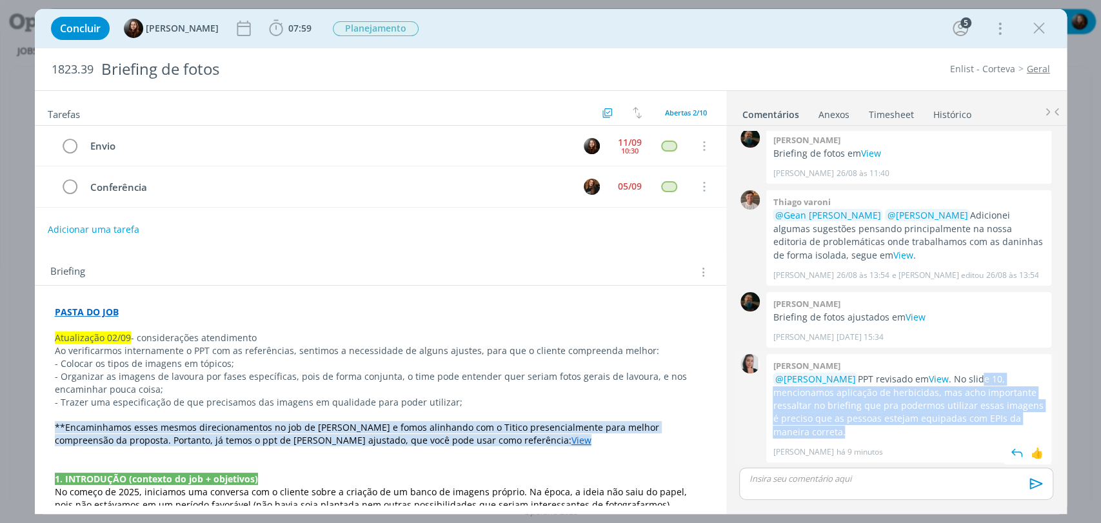
drag, startPoint x: 980, startPoint y: 382, endPoint x: 887, endPoint y: 437, distance: 107.5
click at [887, 437] on p "@[PERSON_NAME] PPT revisado em View . No slide 10, mencionamos aplicação de her…" at bounding box center [909, 406] width 272 height 66
click at [889, 431] on p "@Eduarda Pereira PPT revisado em View . No slide 10, mencionamos aplicação de h…" at bounding box center [909, 406] width 272 height 66
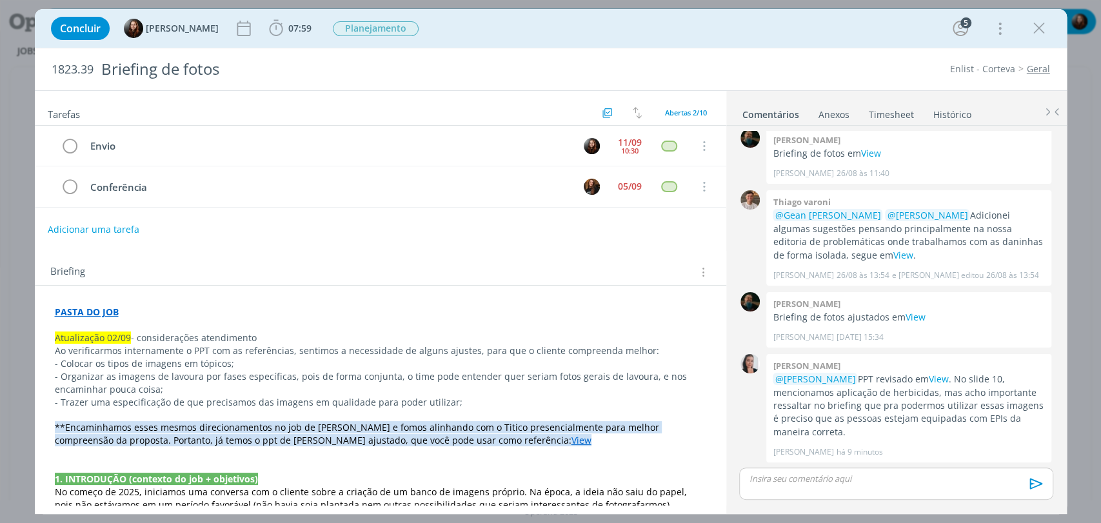
click at [324, 248] on div "Tarefas Usar Job de template Criar template a partir deste job Visualizar Templ…" at bounding box center [380, 298] width 691 height 414
click at [231, 249] on div "Tarefas Usar Job de template Criar template a partir deste job Visualizar Templ…" at bounding box center [380, 298] width 691 height 414
click at [199, 243] on div "Tarefas Usar Job de template Criar template a partir deste job Visualizar Templ…" at bounding box center [380, 298] width 691 height 414
click at [484, 28] on div "Concluir Eduarda Pereira 07:59 Iniciar Apontar Data * 11/09/2025 Horas * 00:00 …" at bounding box center [551, 28] width 1013 height 31
click at [808, 49] on div "1823.39 Briefing de fotos Enlist - Corteva Geral" at bounding box center [551, 69] width 1032 height 42
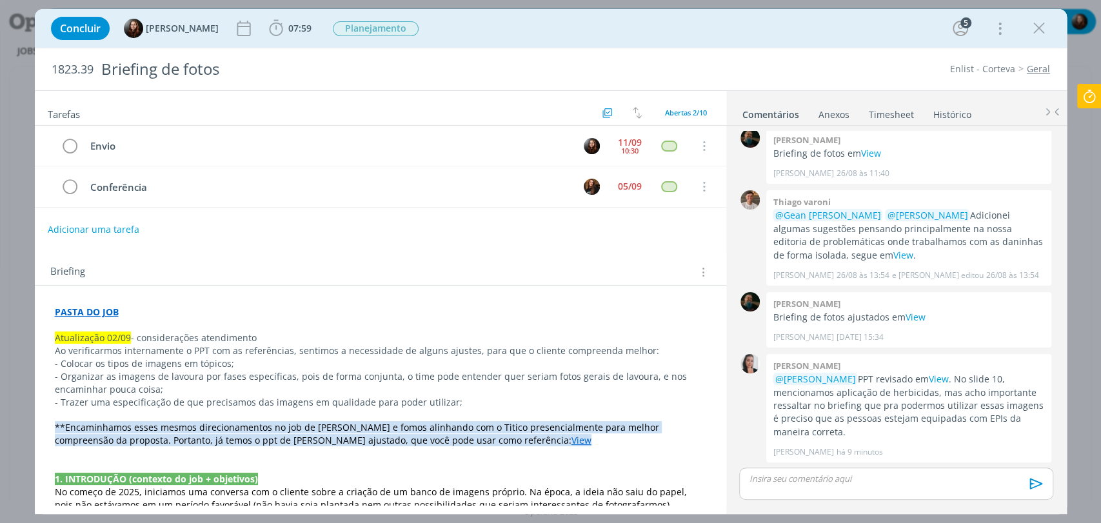
click at [842, 74] on div "Enlist - Corteva Geral" at bounding box center [845, 69] width 421 height 13
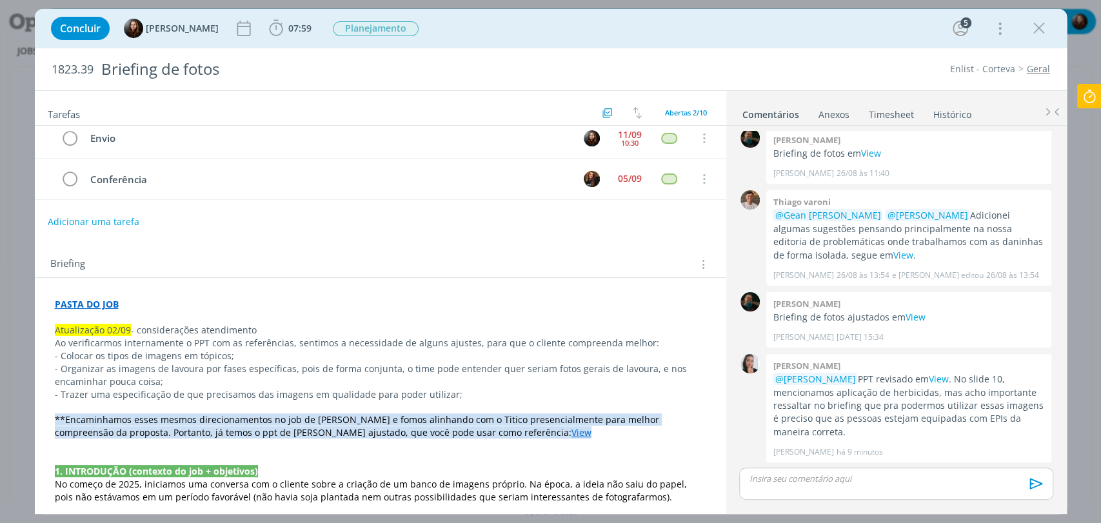
scroll to position [0, 0]
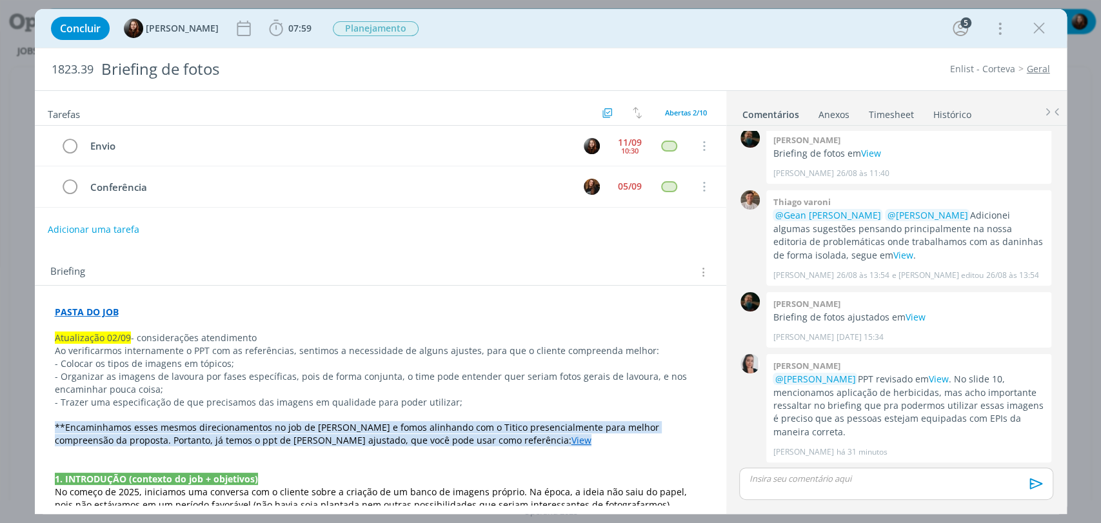
click at [703, 52] on div "1823.39 Briefing de fotos Enlist - Corteva Geral" at bounding box center [551, 69] width 1032 height 42
click at [784, 25] on div "Concluir Eduarda Pereira 07:59 Iniciar Apontar Data * 11/09/2025 Horas * 00:00 …" at bounding box center [551, 28] width 1013 height 31
click at [564, 36] on div "Concluir Eduarda Pereira 07:59 Iniciar Apontar Data * 11/09/2025 Horas * 00:00 …" at bounding box center [551, 28] width 1013 height 31
click at [748, 57] on div "1823.39 Briefing de fotos Enlist - Corteva Geral" at bounding box center [551, 69] width 1032 height 42
click at [729, 41] on div "Concluir Eduarda Pereira 07:59 Iniciar Apontar Data * 11/09/2025 Horas * 00:00 …" at bounding box center [551, 28] width 1013 height 31
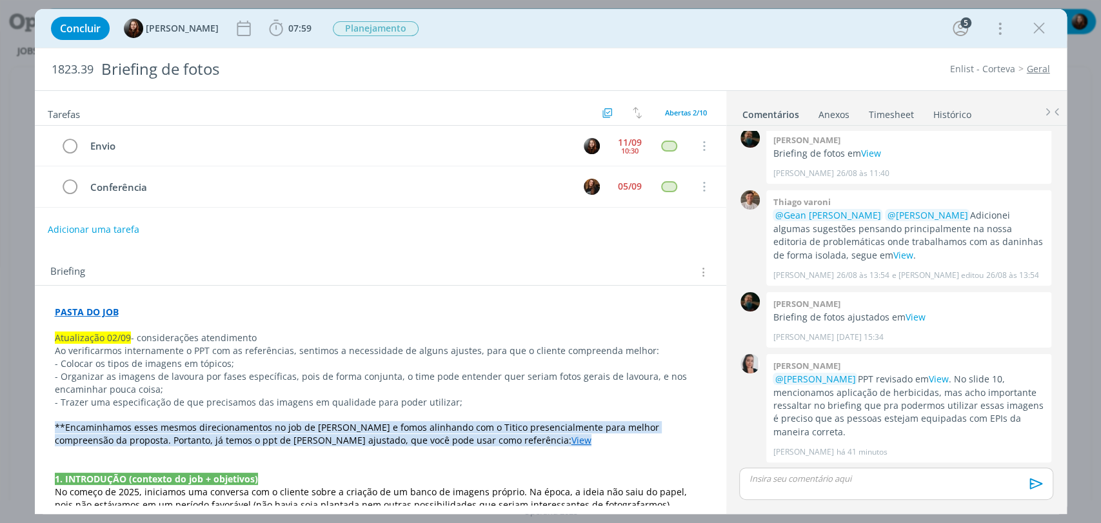
click at [743, 48] on div "1823.39 Briefing de fotos Enlist - Corteva Geral" at bounding box center [551, 69] width 1032 height 42
click at [648, 30] on div "Concluir Eduarda Pereira 07:59 Iniciar Apontar Data * 11/09/2025 Horas * 00:00 …" at bounding box center [551, 28] width 1013 height 31
click at [831, 48] on div "1823.39 Briefing de fotos Enlist - Corteva Geral" at bounding box center [551, 69] width 1032 height 42
click at [938, 380] on link "View" at bounding box center [938, 379] width 20 height 12
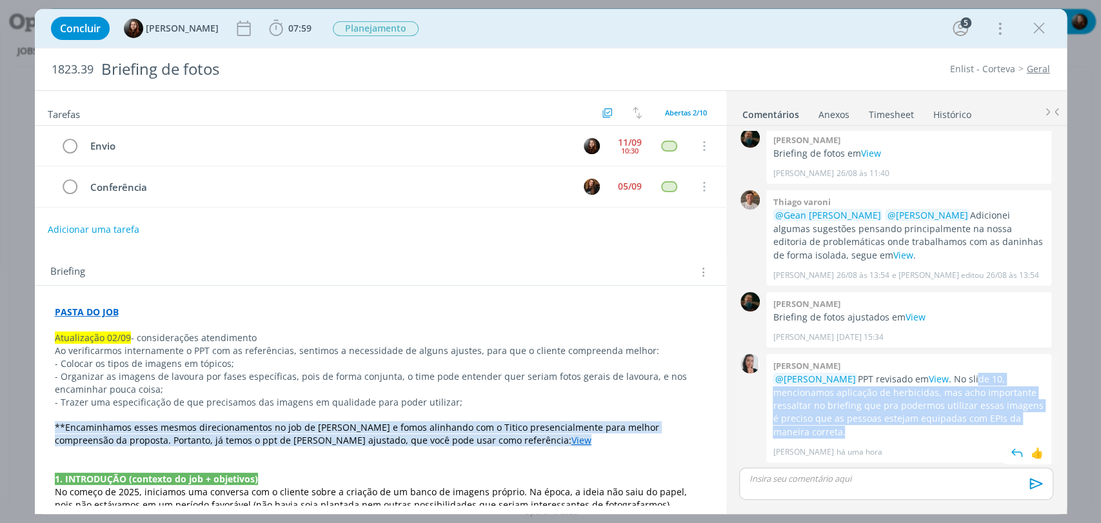
drag, startPoint x: 1022, startPoint y: 377, endPoint x: 836, endPoint y: 430, distance: 193.0
click at [836, 430] on p "@Eduarda Pereira PPT revisado em View . No slide 10, mencionamos aplicação de h…" at bounding box center [909, 406] width 272 height 66
click at [274, 32] on icon "dialog" at bounding box center [275, 28] width 19 height 19
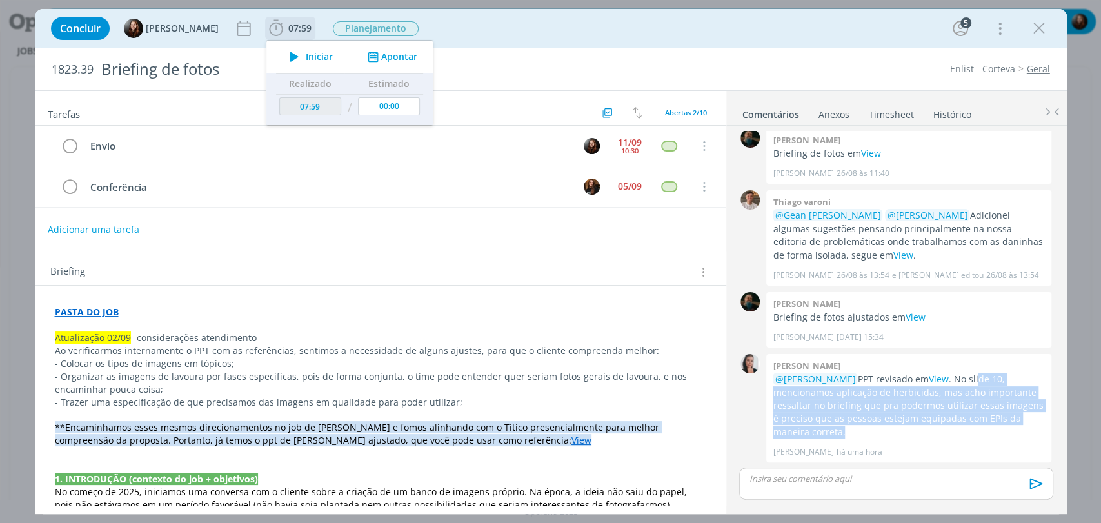
click at [299, 59] on icon "dialog" at bounding box center [294, 56] width 23 height 17
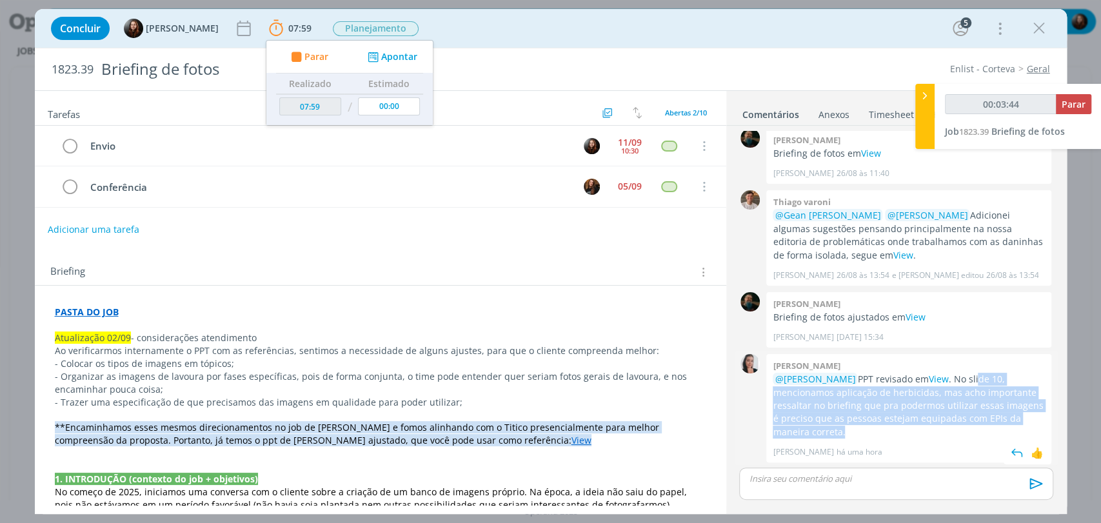
click at [894, 419] on p "@Eduarda Pereira PPT revisado em View . No slide 10, mencionamos aplicação de h…" at bounding box center [909, 406] width 272 height 66
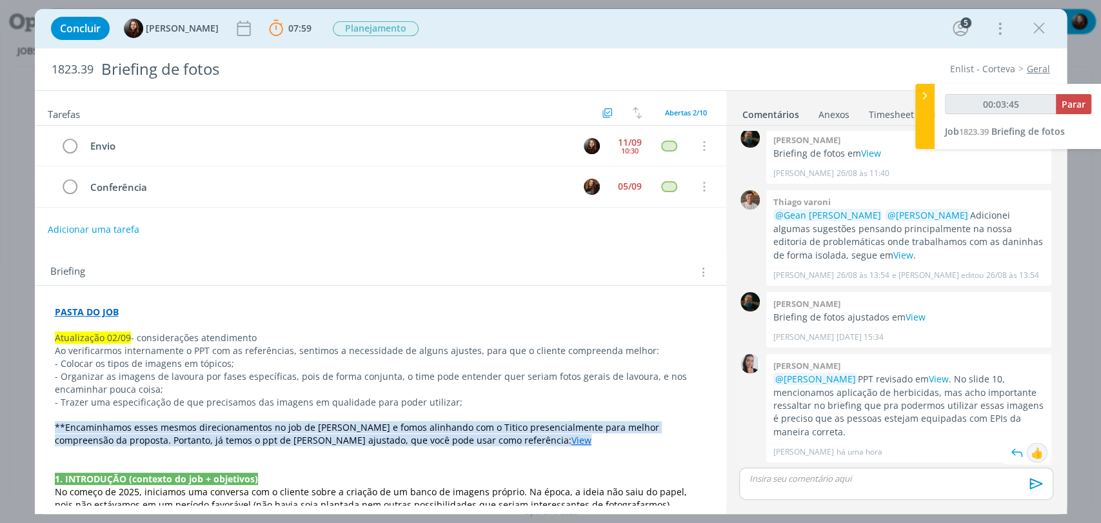
click at [1033, 455] on div "👍" at bounding box center [1037, 452] width 13 height 15
drag, startPoint x: 873, startPoint y: 402, endPoint x: 967, endPoint y: 413, distance: 94.9
click at [967, 413] on p "@Eduarda Pereira PPT revisado em View . No slide 10, mencionamos aplicação de h…" at bounding box center [909, 406] width 272 height 66
click at [897, 412] on p "@Eduarda Pereira PPT revisado em View . No slide 10, mencionamos aplicação de h…" at bounding box center [909, 406] width 272 height 66
click at [865, 479] on p "dialog" at bounding box center [895, 479] width 293 height 12
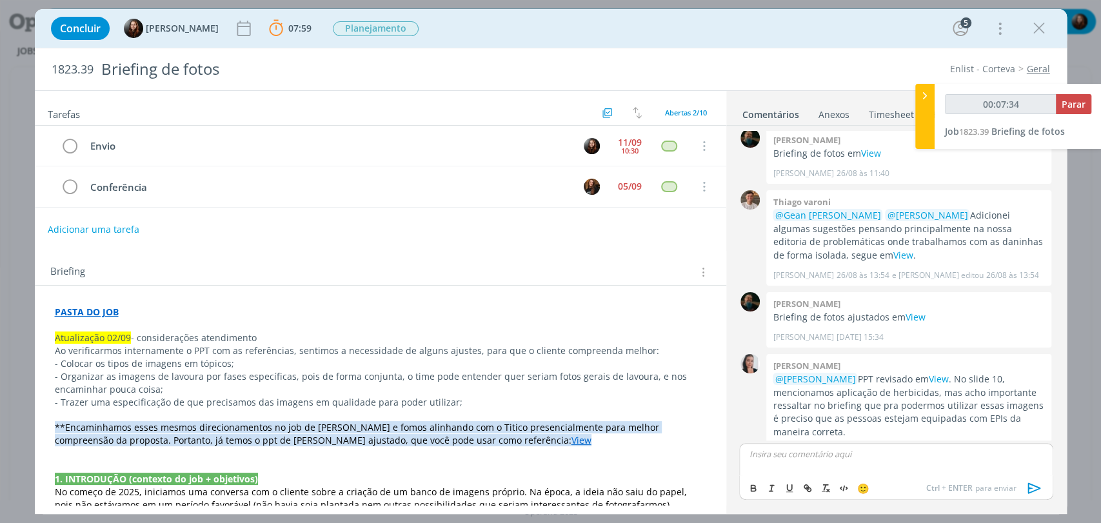
scroll to position [106, 0]
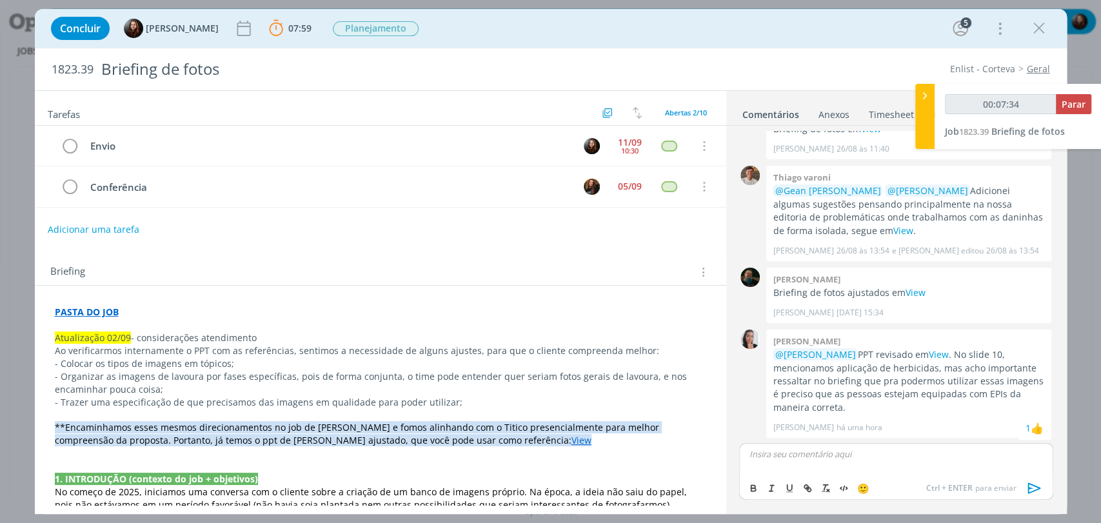
type input "00:07:35"
click at [1033, 491] on icon "dialog" at bounding box center [1034, 488] width 19 height 19
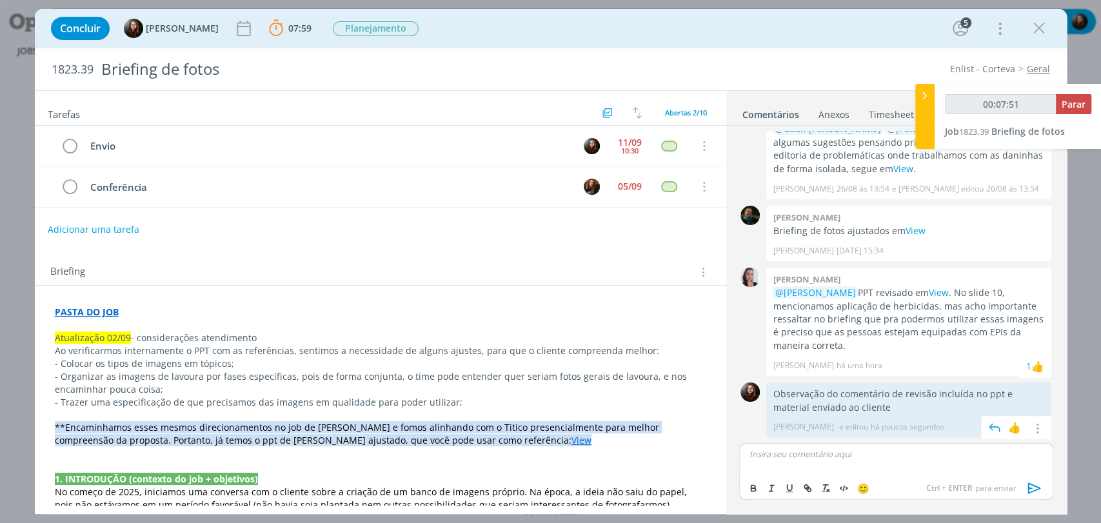
scroll to position [167, 0]
click at [66, 146] on icon "dialog" at bounding box center [70, 146] width 18 height 19
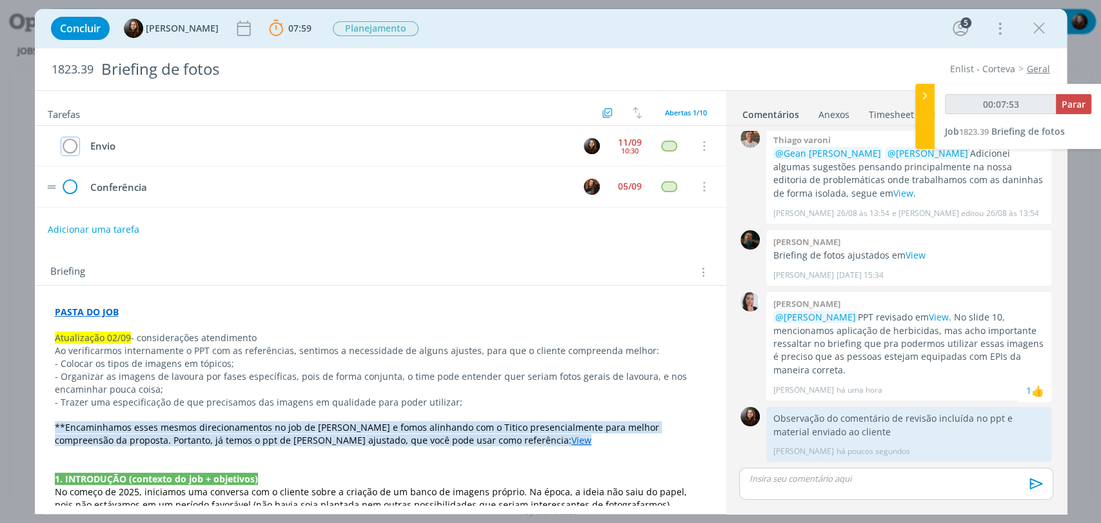
scroll to position [143, 0]
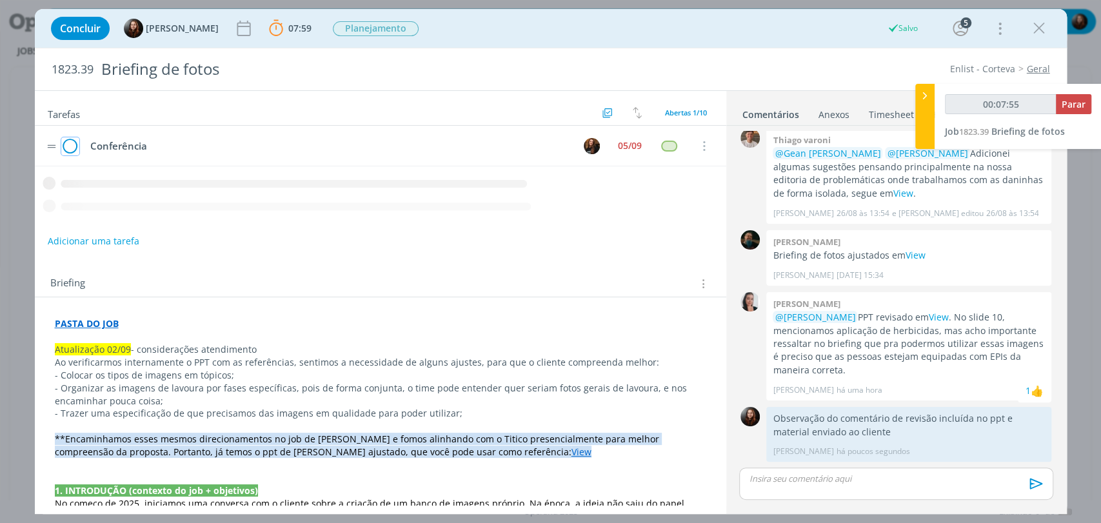
drag, startPoint x: 70, startPoint y: 146, endPoint x: 77, endPoint y: 141, distance: 8.3
click at [71, 146] on icon "dialog" at bounding box center [70, 146] width 18 height 19
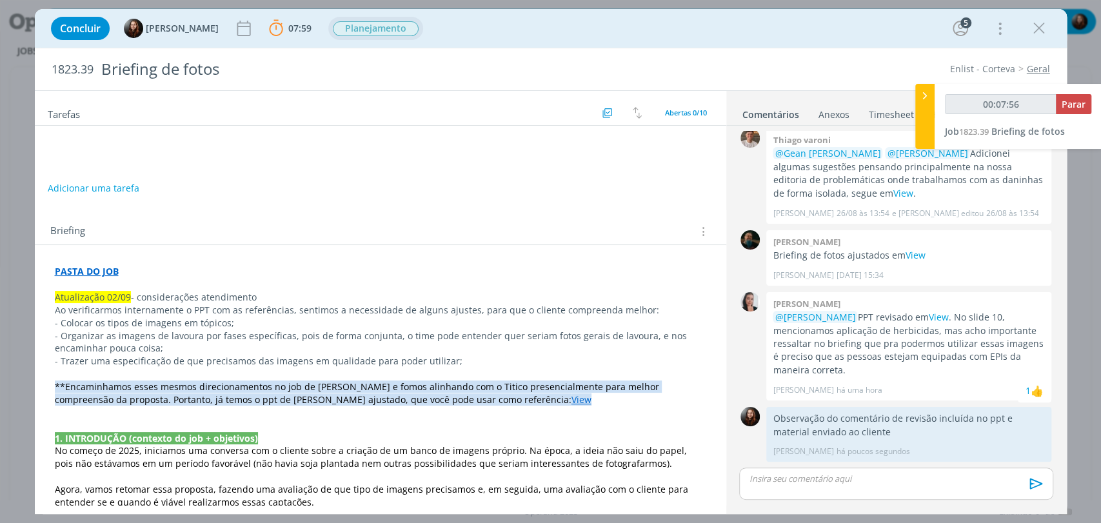
click at [386, 23] on span "Planejamento" at bounding box center [376, 28] width 86 height 15
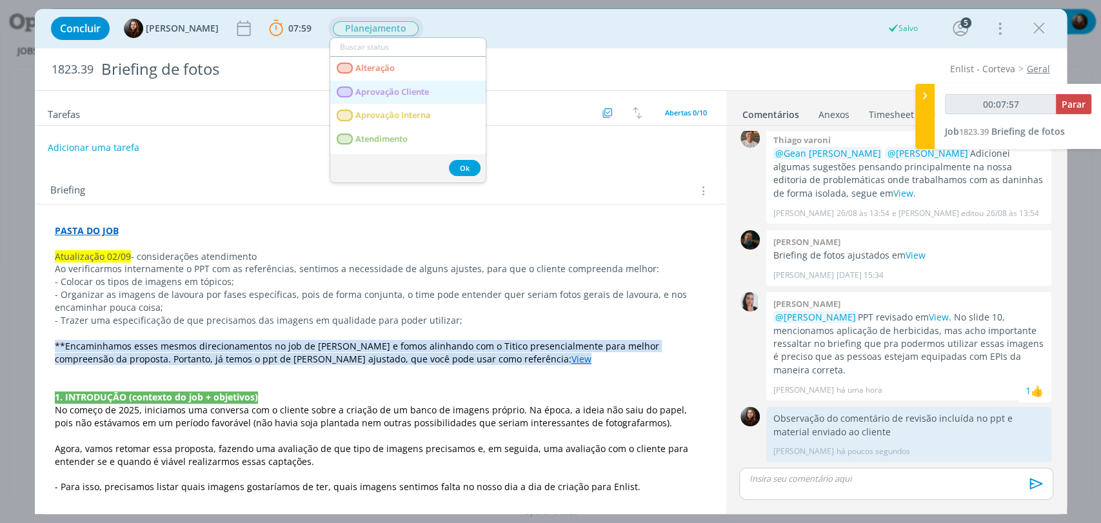
click at [428, 91] on span "Aprovação Cliente" at bounding box center [392, 92] width 74 height 10
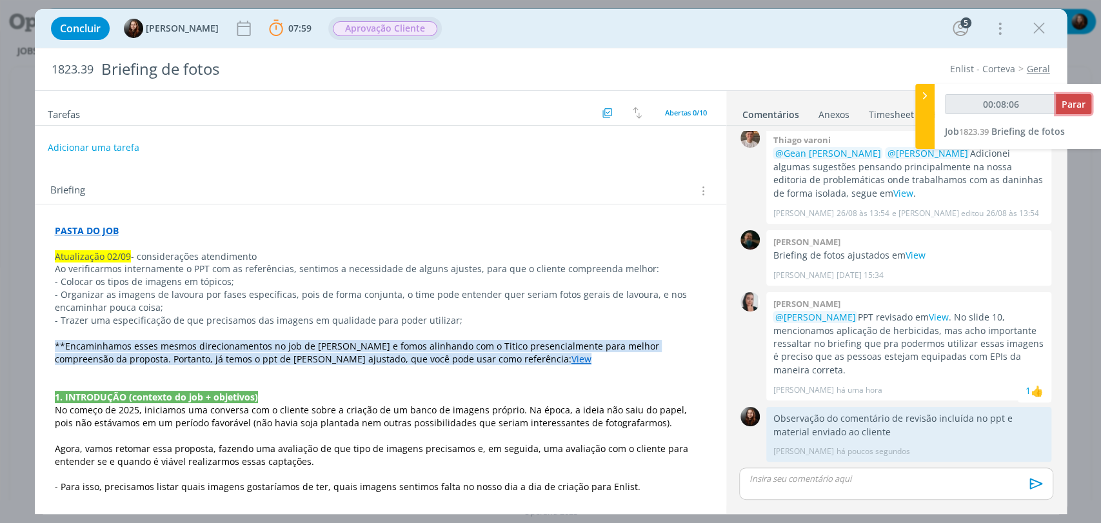
click at [1073, 106] on span "Parar" at bounding box center [1074, 104] width 24 height 12
click at [1070, 104] on span "Parar" at bounding box center [1074, 104] width 24 height 12
type input "00:09:00"
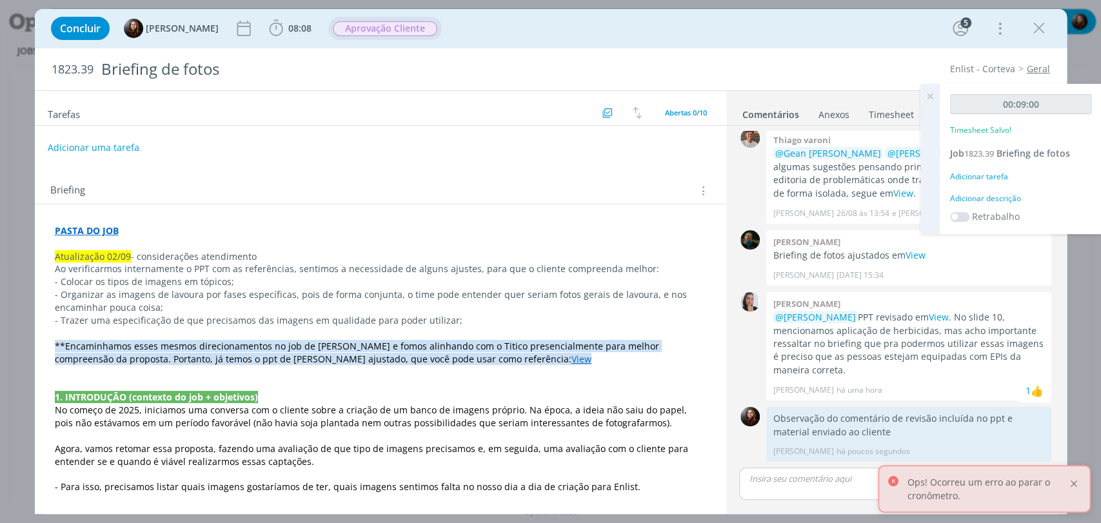
drag, startPoint x: 1071, startPoint y: 481, endPoint x: 1058, endPoint y: 275, distance: 206.8
click at [1072, 482] on div at bounding box center [1074, 484] width 12 height 12
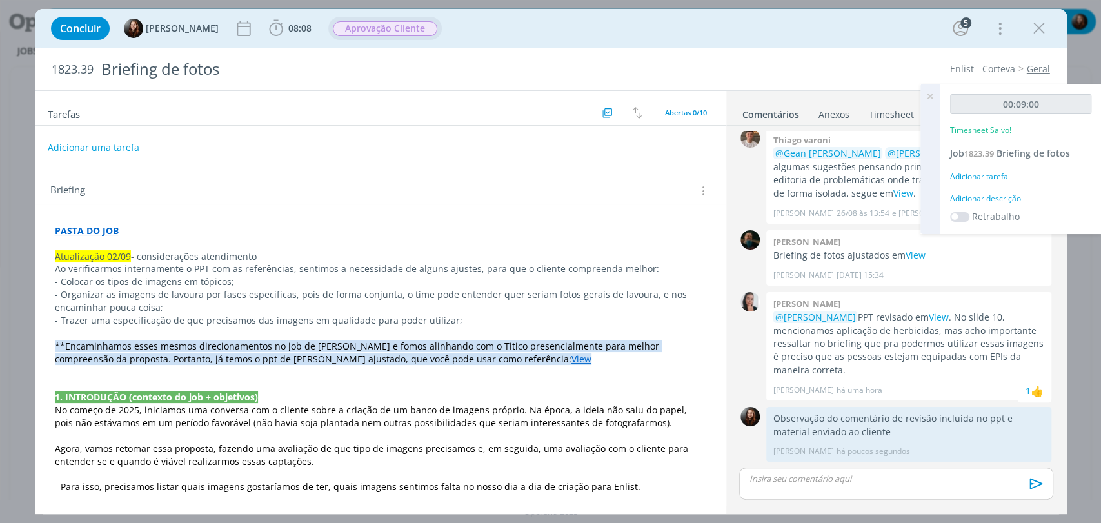
click at [1010, 196] on div "Adicionar descrição" at bounding box center [1020, 199] width 141 height 12
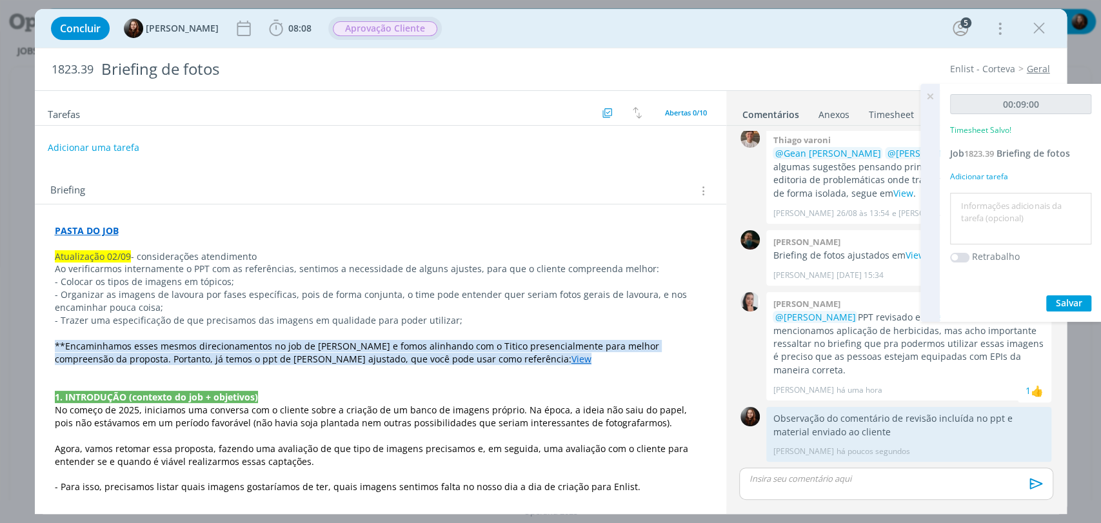
click at [1008, 218] on textarea at bounding box center [1020, 219] width 135 height 46
type textarea "conferência e envio de material"
click at [1075, 300] on span "Salvar" at bounding box center [1069, 303] width 26 height 12
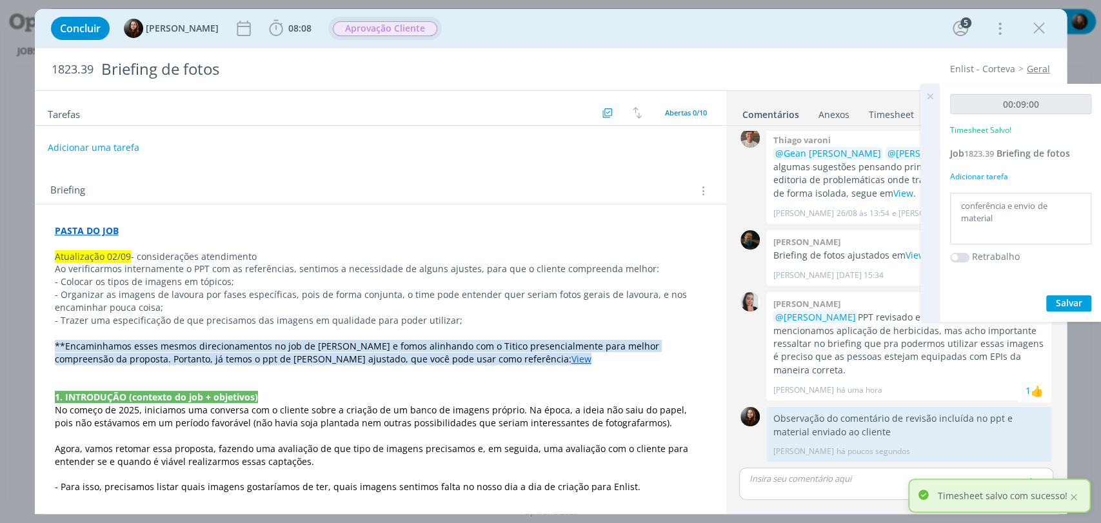
click at [931, 95] on icon at bounding box center [929, 96] width 23 height 25
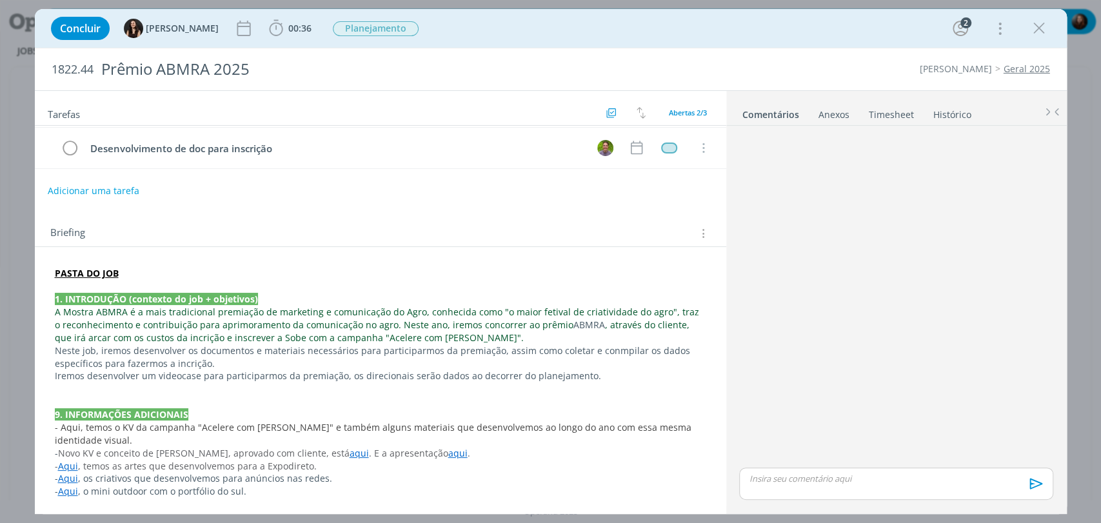
scroll to position [40, 0]
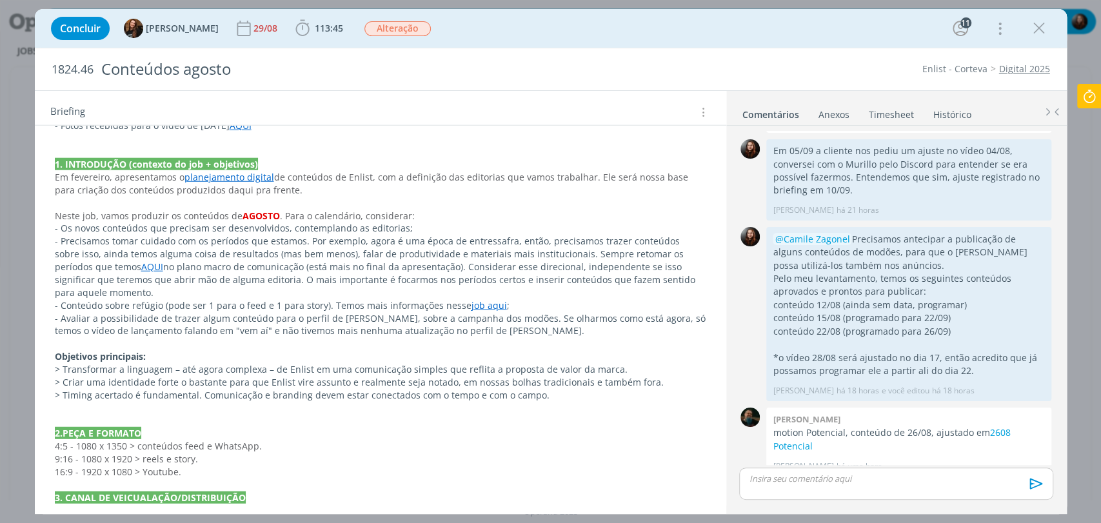
scroll to position [2498, 0]
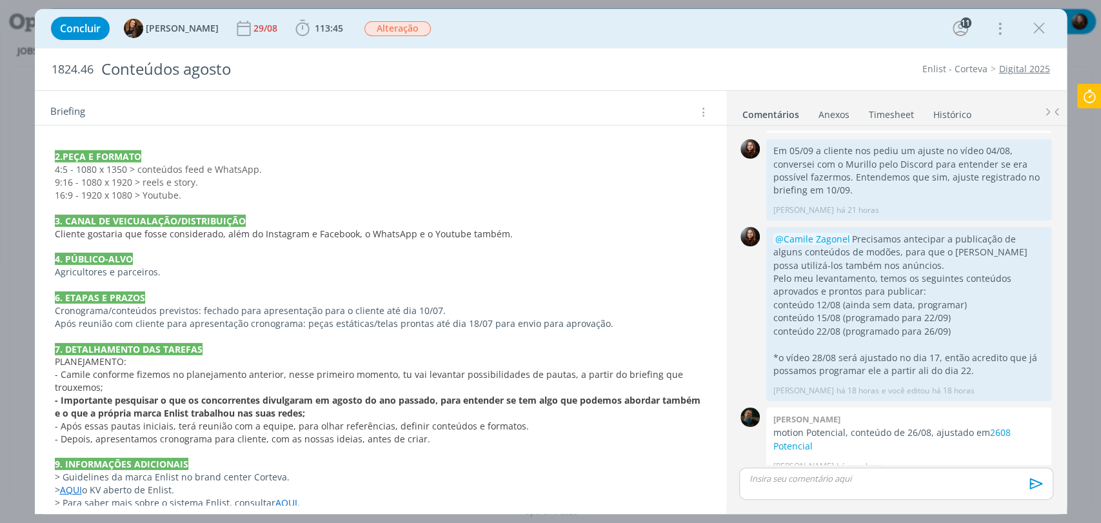
drag, startPoint x: 250, startPoint y: 489, endPoint x: 49, endPoint y: 453, distance: 203.8
copy div "> Guidelines da marca Enlist no brand center Corteva. > AQUI o KV aberto de Enl…"
click at [103, 446] on p "dialog" at bounding box center [380, 452] width 650 height 13
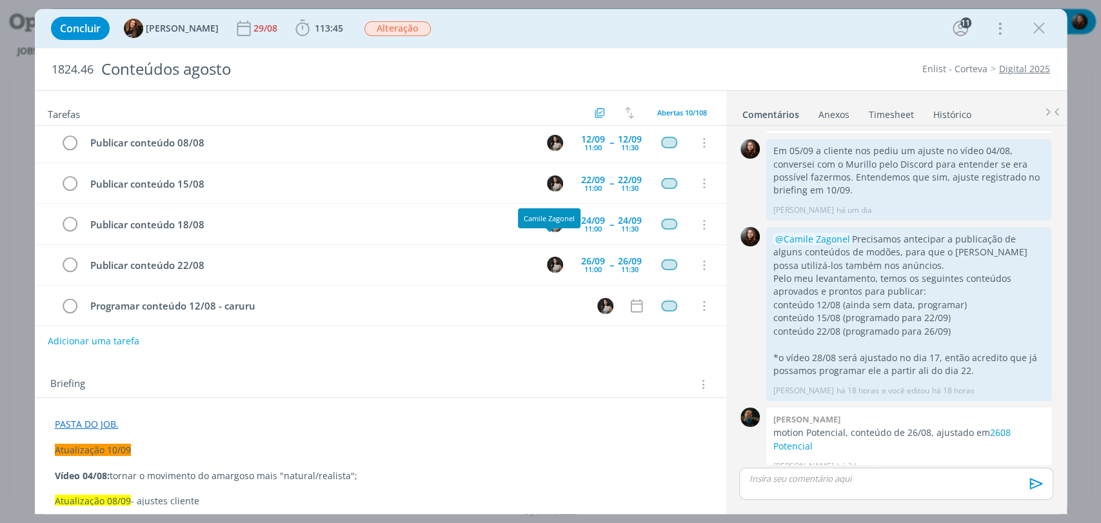
scroll to position [0, 0]
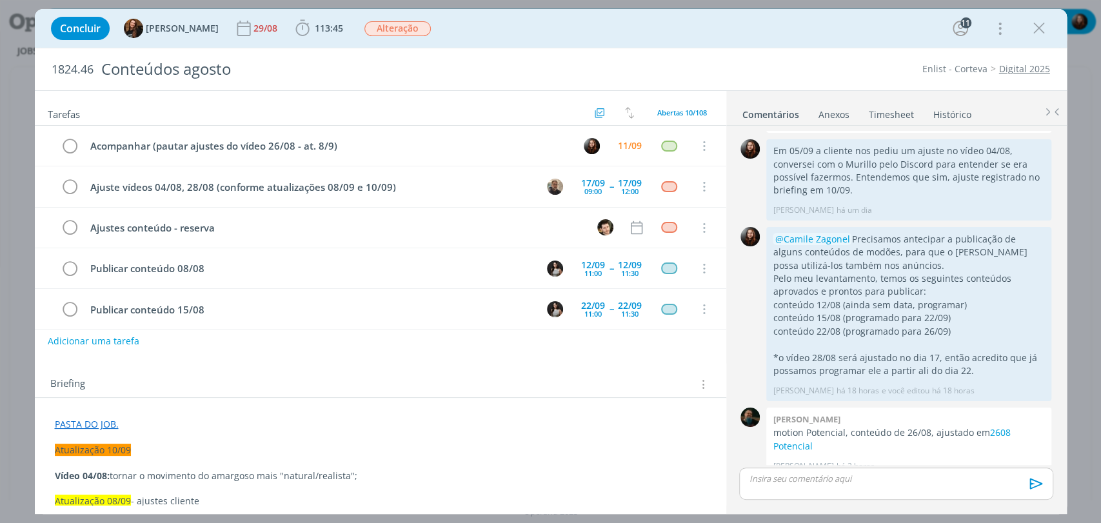
click at [751, 25] on div "Concluir Tayná Morsch 29/08 113:45 Iniciar Apontar Data * 11/09/2025 Horas * 00…" at bounding box center [551, 28] width 1013 height 31
click at [113, 340] on button "Adicionar uma tarefa" at bounding box center [93, 341] width 92 height 22
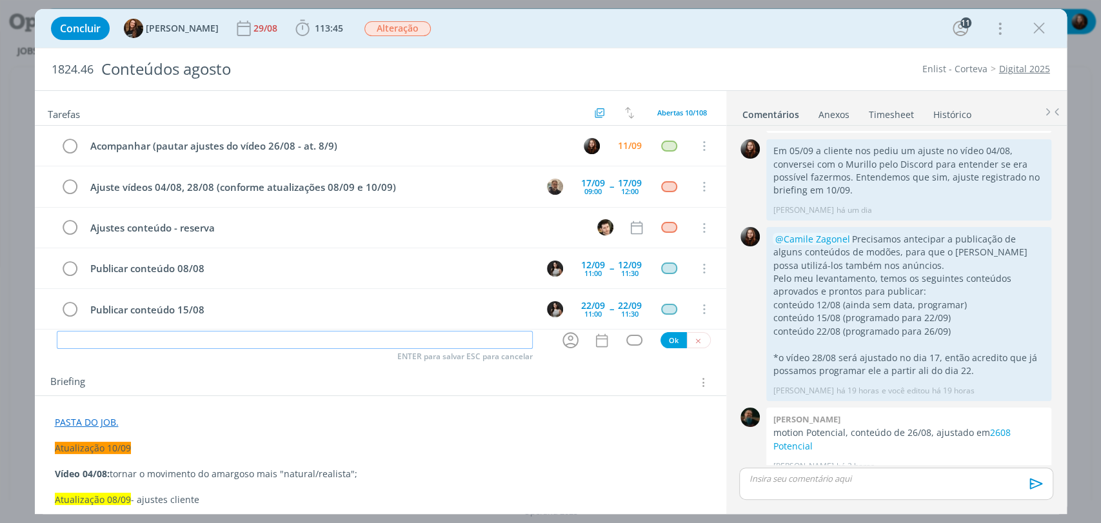
click at [155, 344] on input "dialog" at bounding box center [295, 340] width 476 height 18
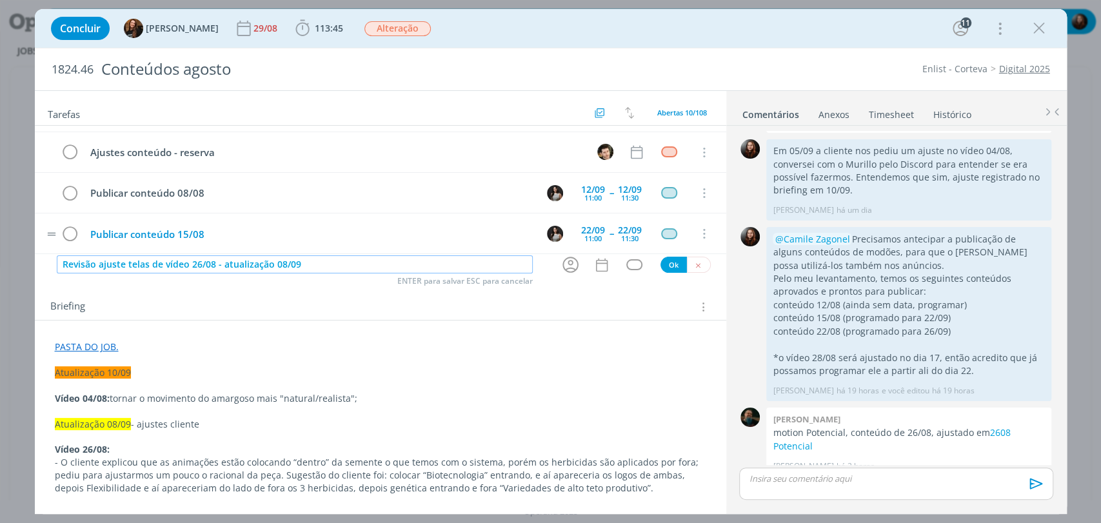
scroll to position [72, 0]
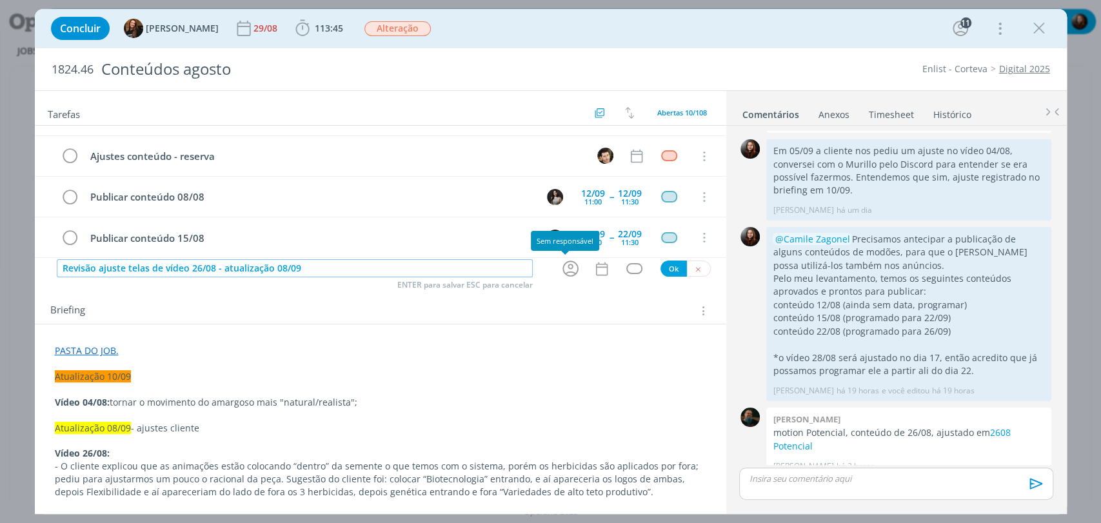
click at [568, 268] on icon "dialog" at bounding box center [570, 269] width 20 height 20
type input "Revisão ajuste telas de vídeo 26/08 - atualização 08/09"
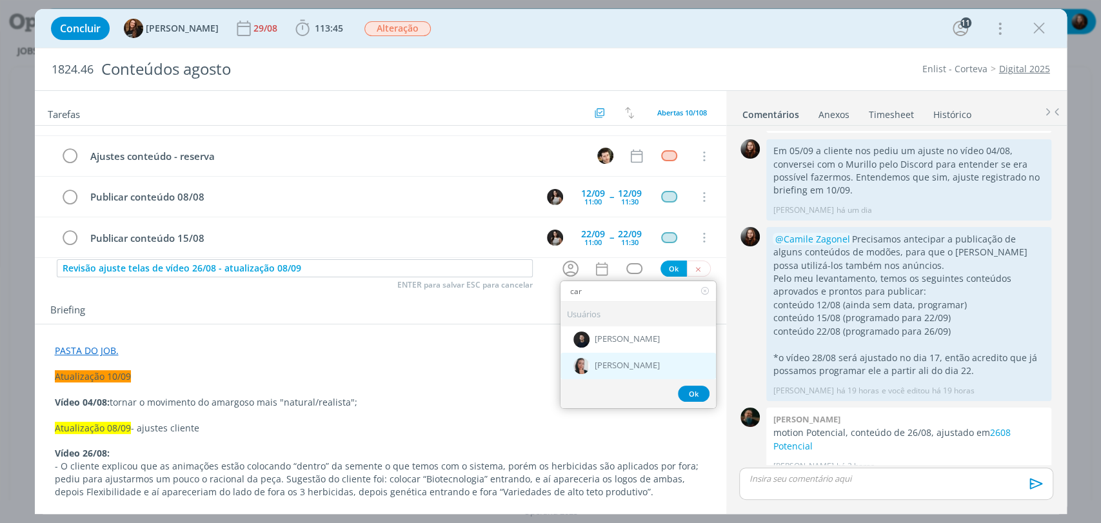
type input "car"
click at [605, 370] on span "[PERSON_NAME]" at bounding box center [627, 366] width 65 height 10
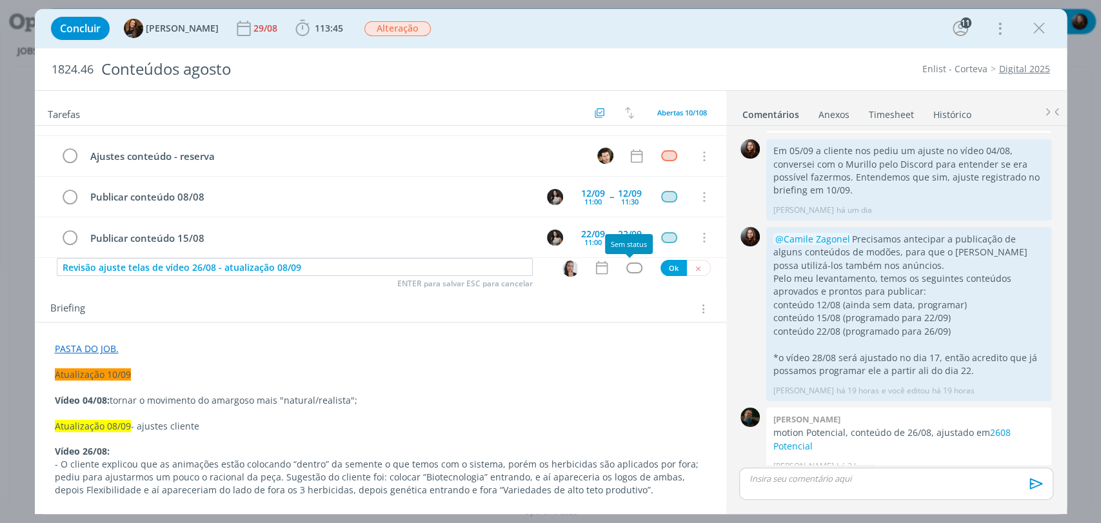
click at [626, 265] on div "dialog" at bounding box center [634, 268] width 16 height 11
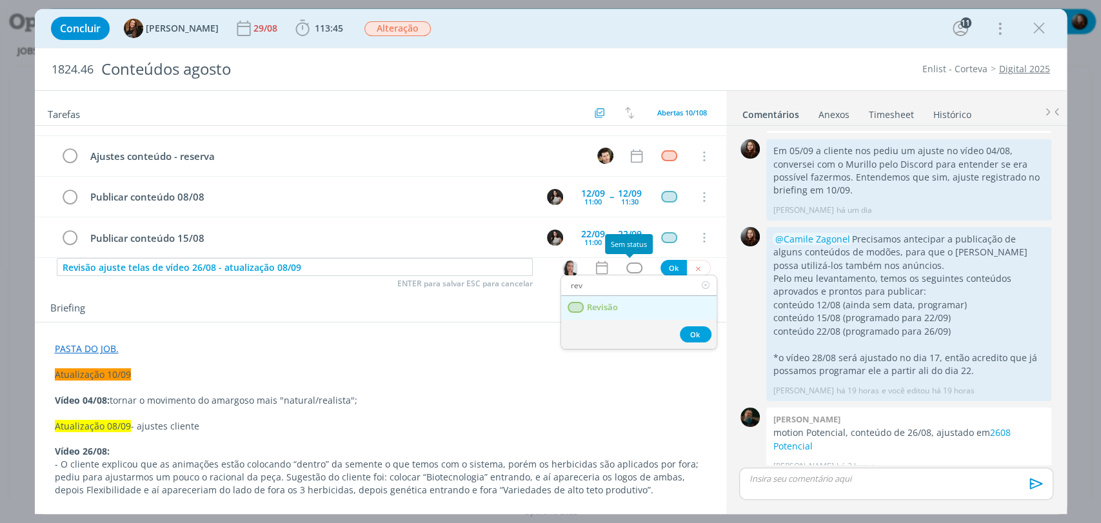
type input "rev"
drag, startPoint x: 595, startPoint y: 307, endPoint x: 596, endPoint y: 301, distance: 6.6
click at [595, 308] on span "Revisão" at bounding box center [601, 307] width 31 height 10
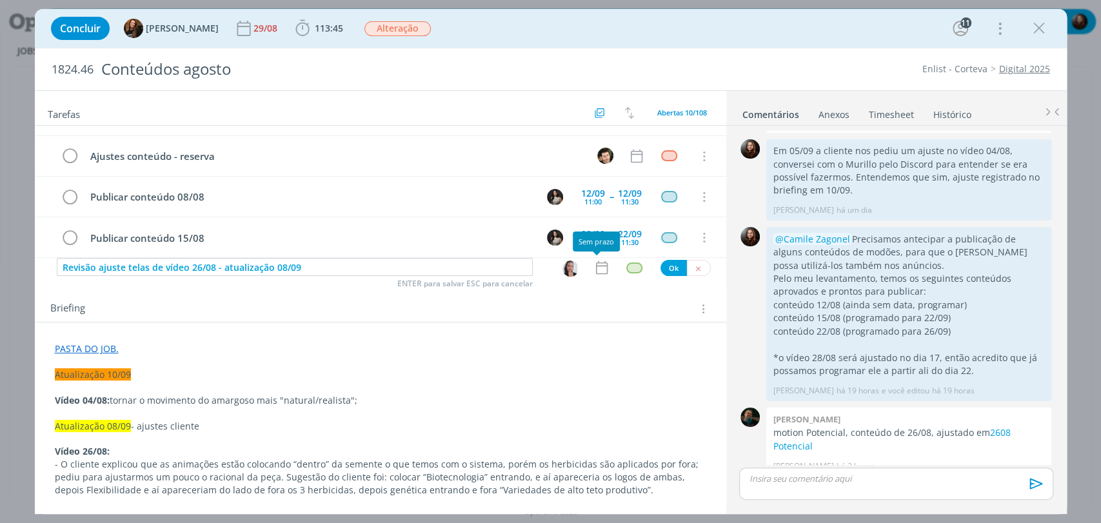
click at [595, 273] on icon "dialog" at bounding box center [601, 268] width 12 height 14
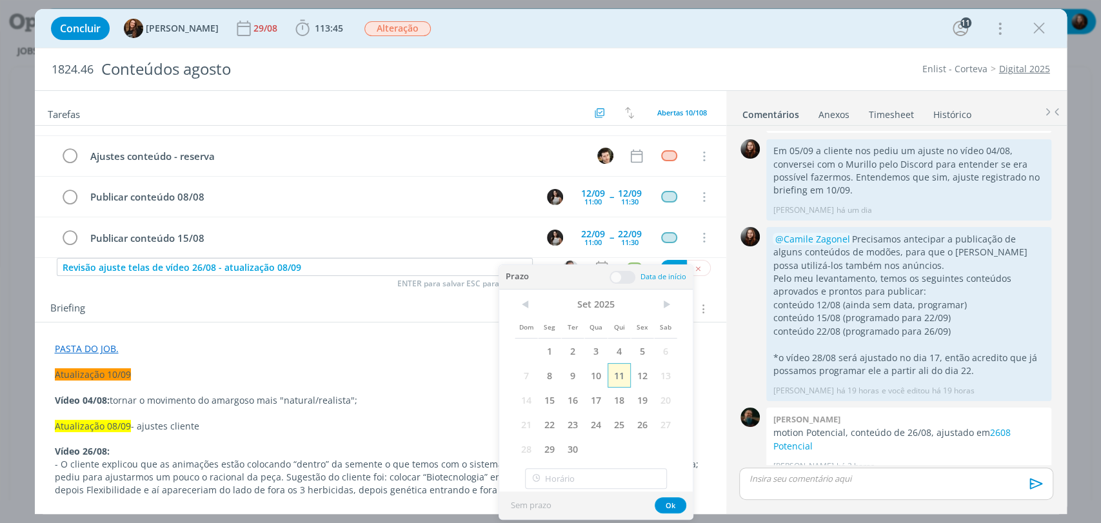
click at [622, 377] on span "11" at bounding box center [619, 375] width 23 height 25
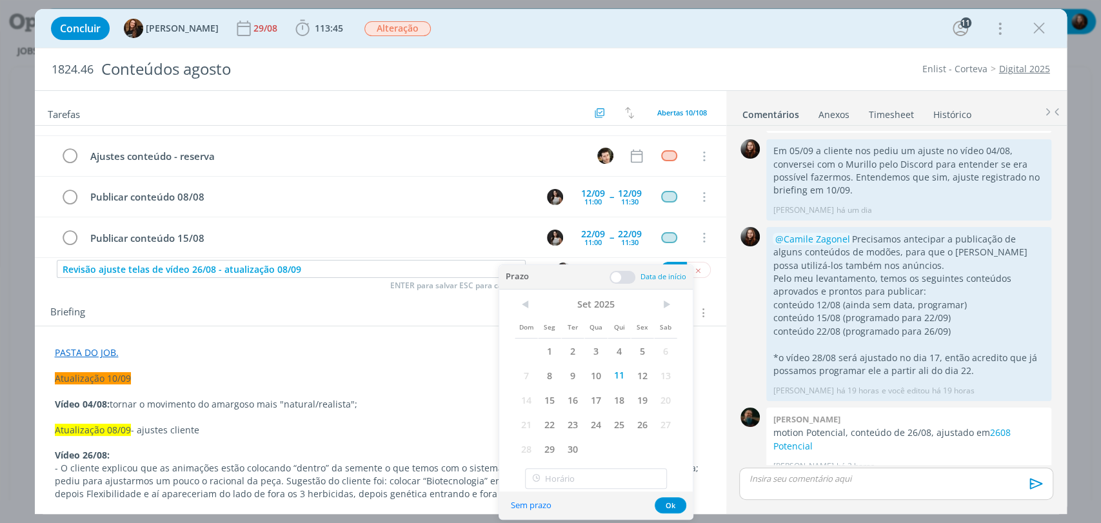
click at [625, 278] on span at bounding box center [622, 277] width 26 height 13
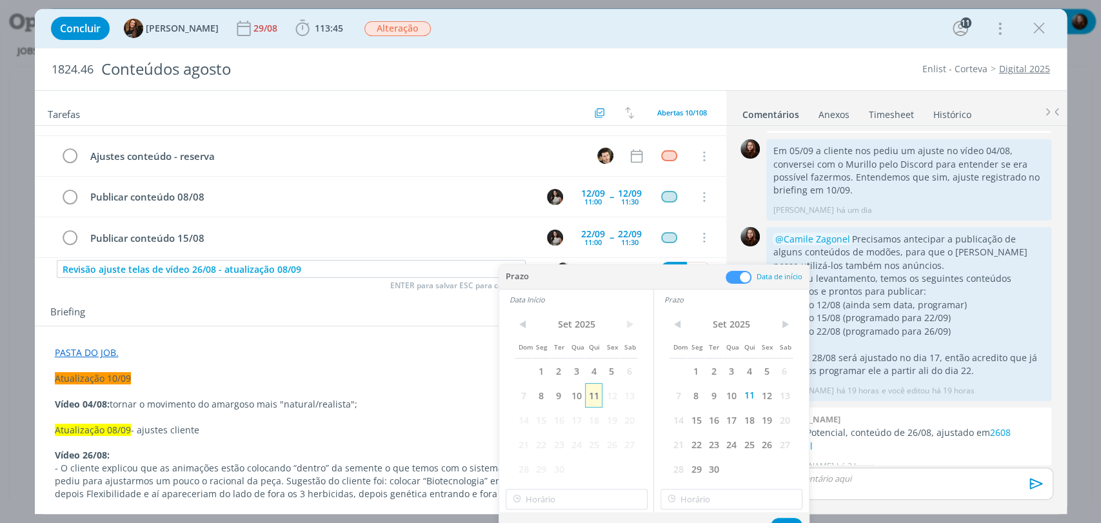
click at [597, 394] on span "11" at bounding box center [593, 395] width 17 height 25
click at [582, 495] on input "12:00" at bounding box center [577, 499] width 142 height 21
click at [525, 409] on div "14:30" at bounding box center [578, 410] width 144 height 23
type input "14:30"
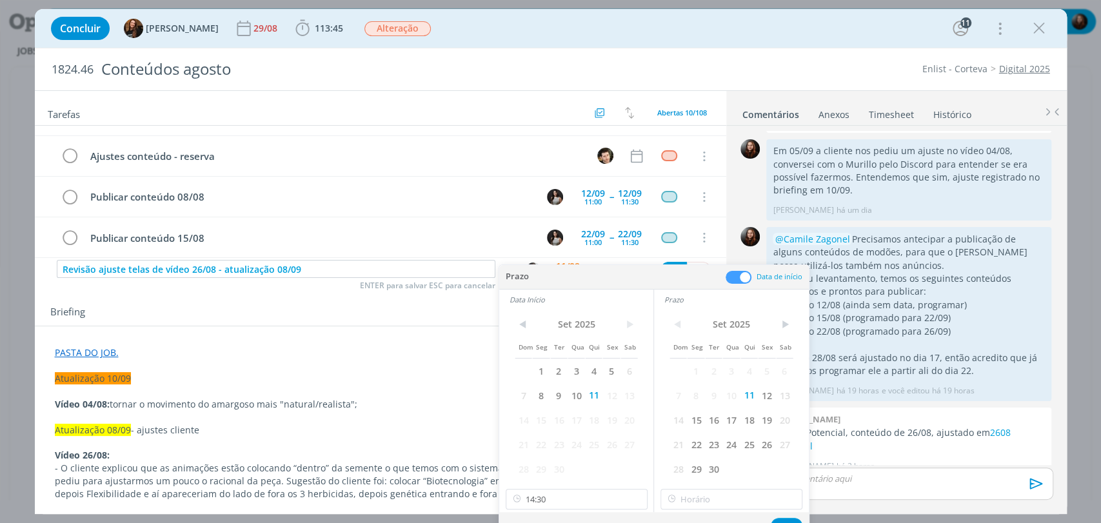
click at [677, 499] on icon at bounding box center [672, 499] width 16 height 21
click at [685, 440] on div "15:00" at bounding box center [733, 439] width 144 height 23
type input "15:00"
click at [778, 518] on button "Ok" at bounding box center [787, 526] width 32 height 16
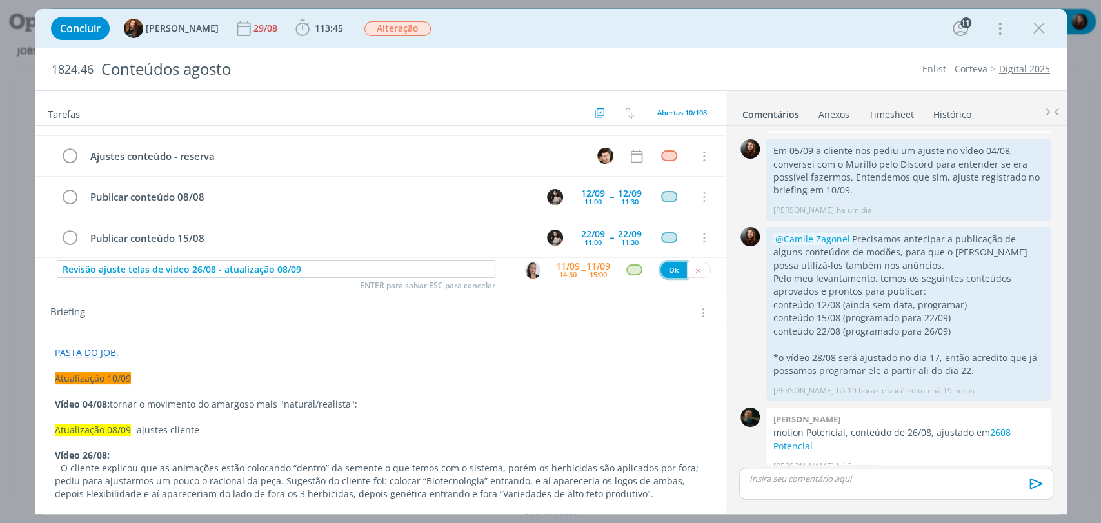
click at [665, 275] on button "Ok" at bounding box center [673, 270] width 26 height 16
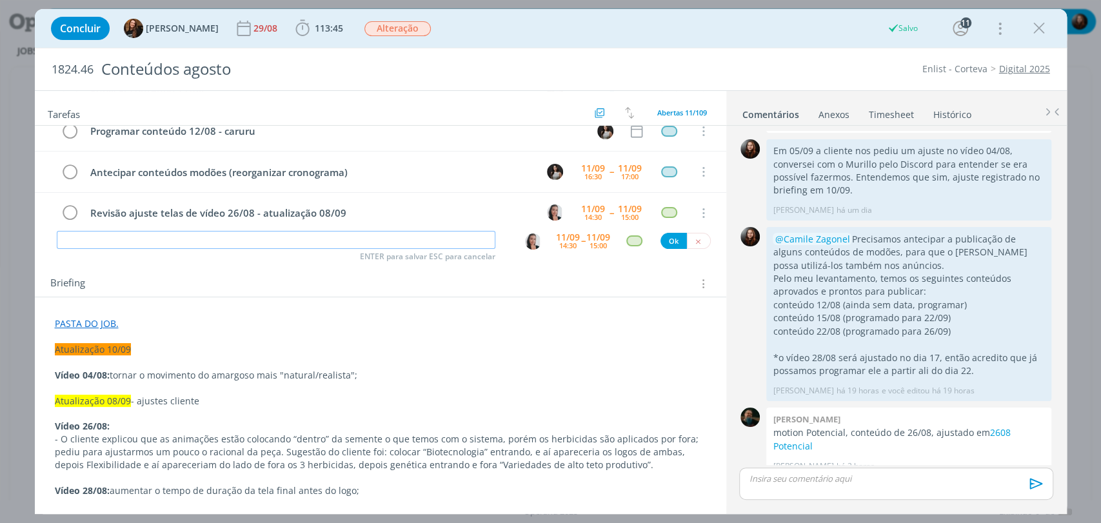
scroll to position [72, 0]
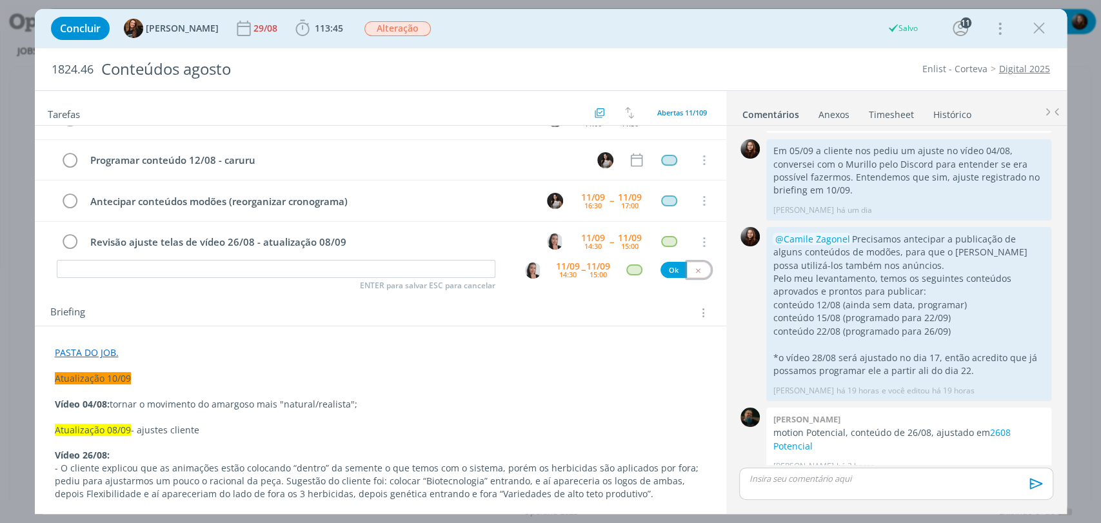
click at [694, 272] on icon "dialog" at bounding box center [698, 270] width 8 height 8
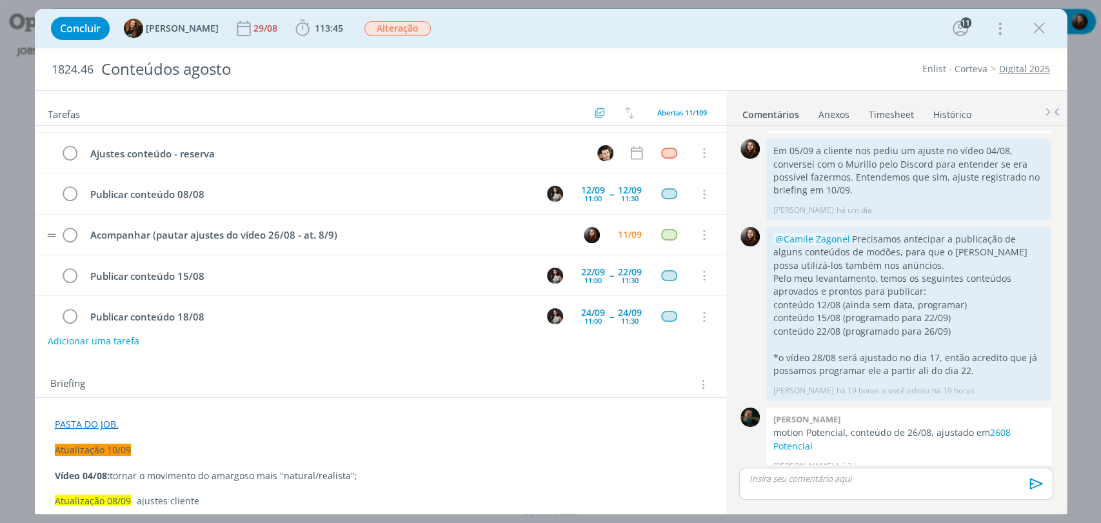
scroll to position [143, 0]
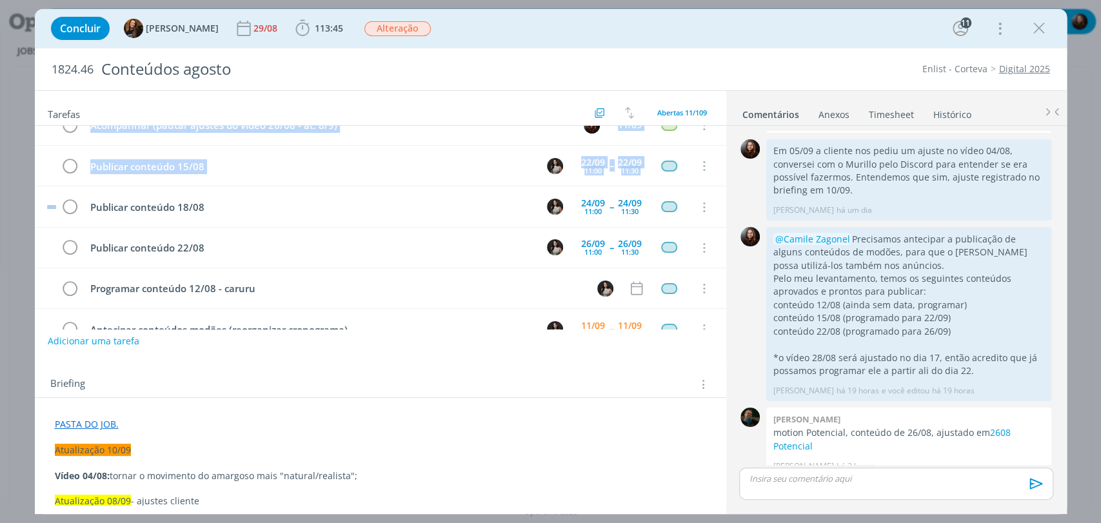
drag, startPoint x: 52, startPoint y: 130, endPoint x: 41, endPoint y: 202, distance: 72.3
click at [41, 202] on div "Ajuste vídeos 04/08, 28/08 (conforme atualizações 08/09 e 10/09) 17/09 09:00 --…" at bounding box center [380, 187] width 691 height 408
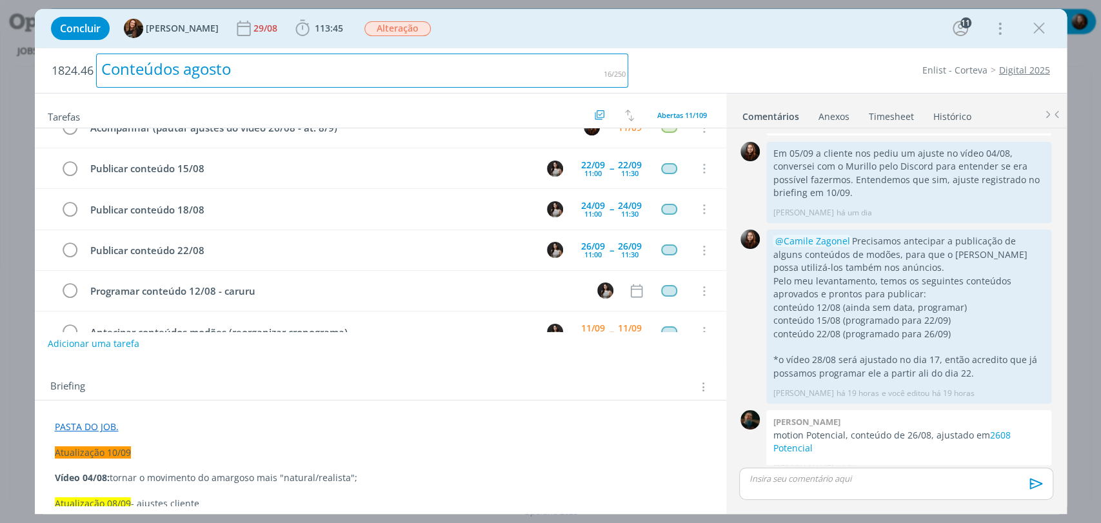
click at [375, 57] on div "Conteúdos agosto" at bounding box center [362, 71] width 533 height 34
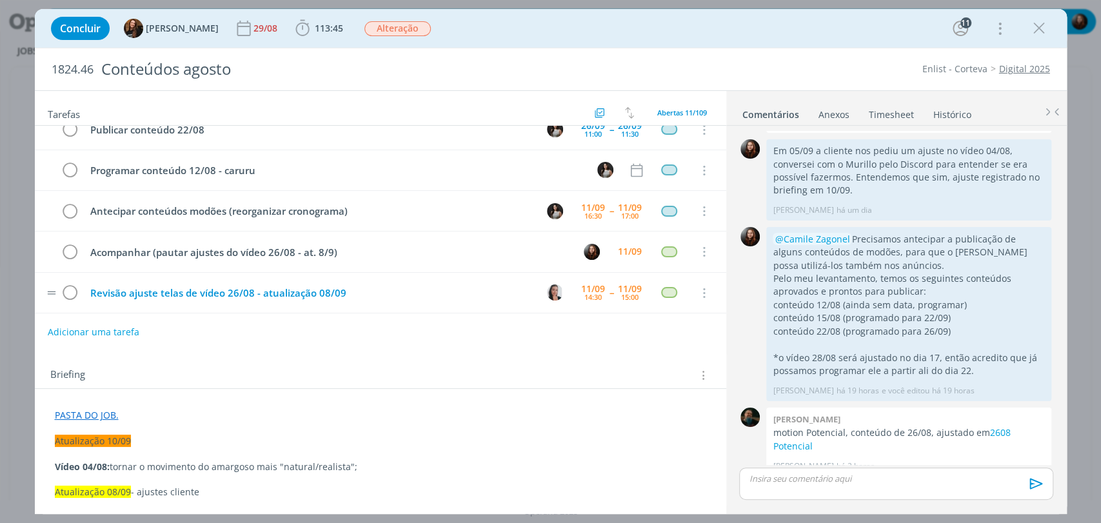
scroll to position [0, 0]
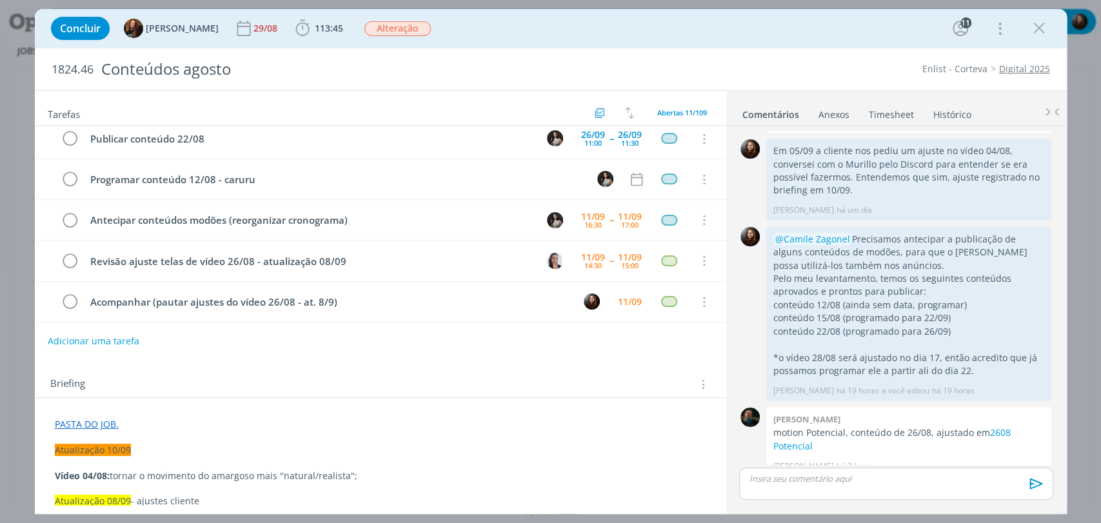
click at [217, 355] on div "Tarefas Usar Job de template Criar template a partir deste job Visualizar Templ…" at bounding box center [380, 298] width 691 height 414
click at [622, 303] on div "11/09" at bounding box center [630, 301] width 24 height 9
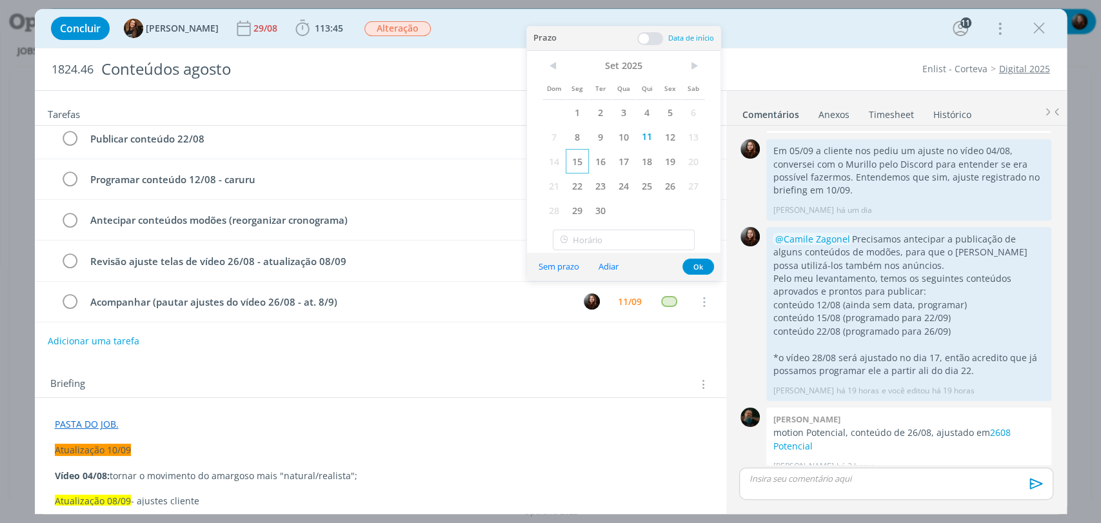
click at [574, 160] on span "15" at bounding box center [577, 161] width 23 height 25
click at [700, 264] on button "Ok" at bounding box center [698, 267] width 32 height 16
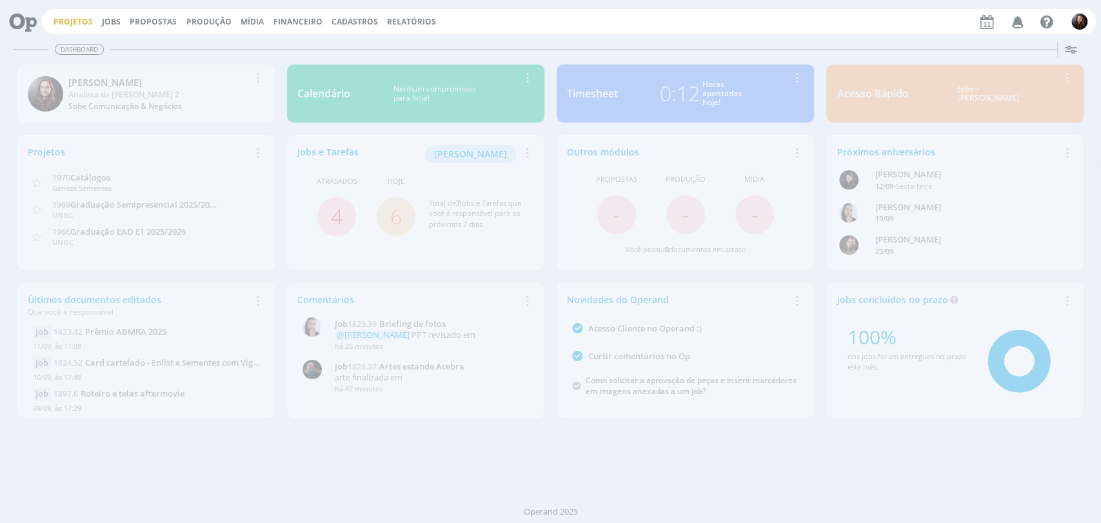
click at [63, 22] on link "Projetos" at bounding box center [73, 21] width 39 height 11
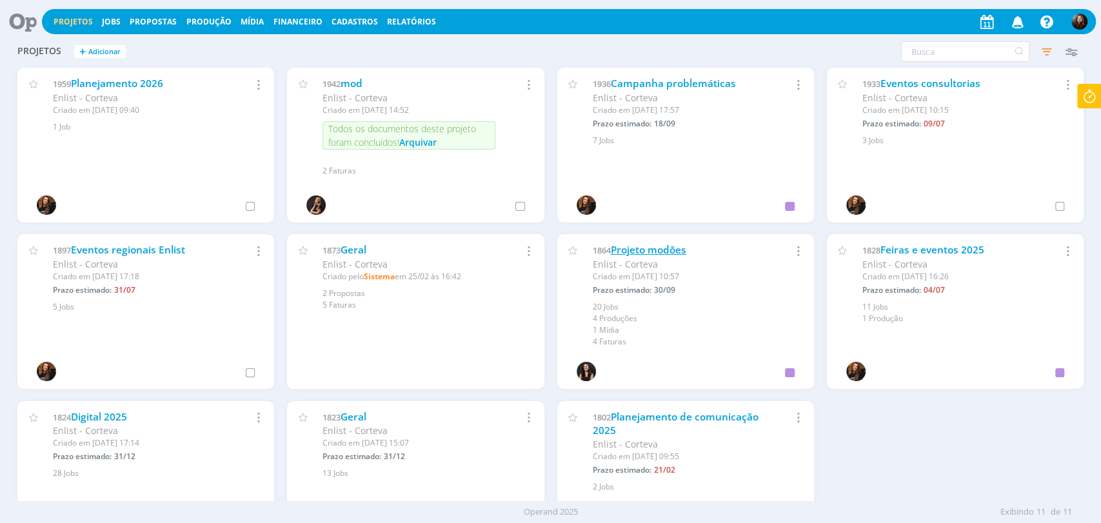
click at [656, 248] on link "Projeto modões" at bounding box center [647, 250] width 75 height 14
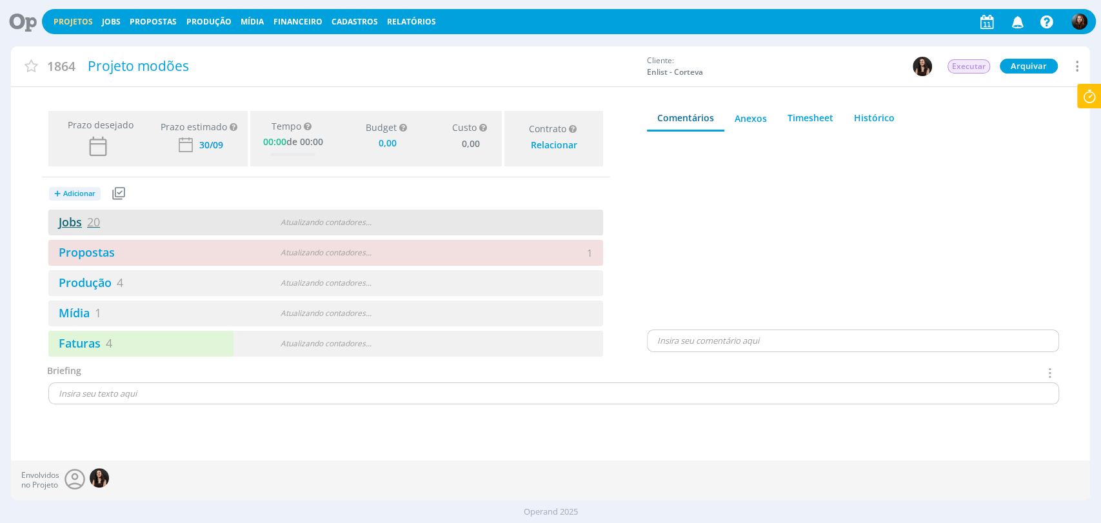
type input "0,00"
click at [63, 228] on link "Jobs 20" at bounding box center [74, 221] width 52 height 15
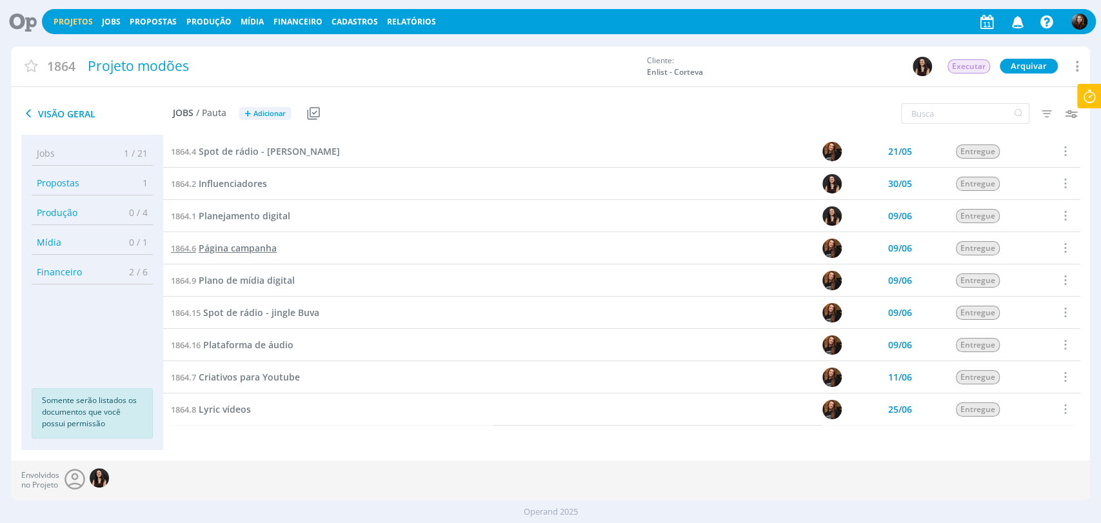
click at [251, 248] on span "Página campanha" at bounding box center [238, 248] width 78 height 12
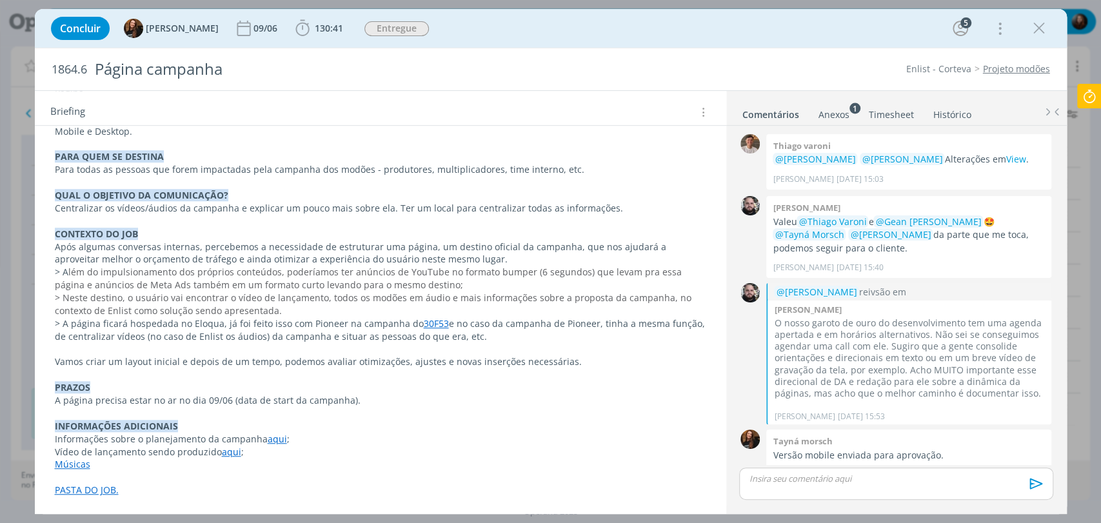
scroll to position [1305, 0]
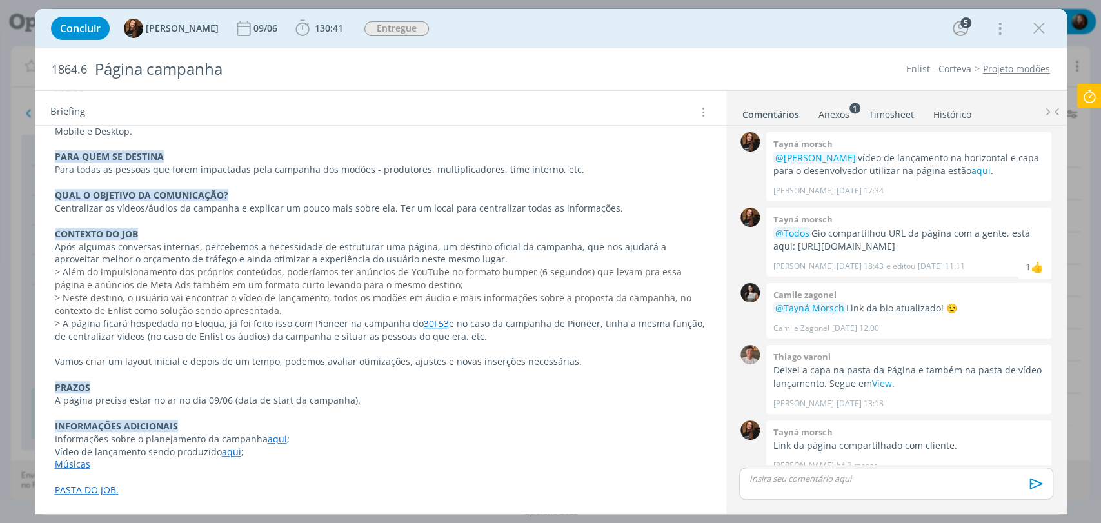
click at [225, 450] on link "aqui" at bounding box center [231, 452] width 19 height 12
click at [227, 476] on link "[URL][DOMAIN_NAME]" at bounding box center [189, 476] width 97 height 17
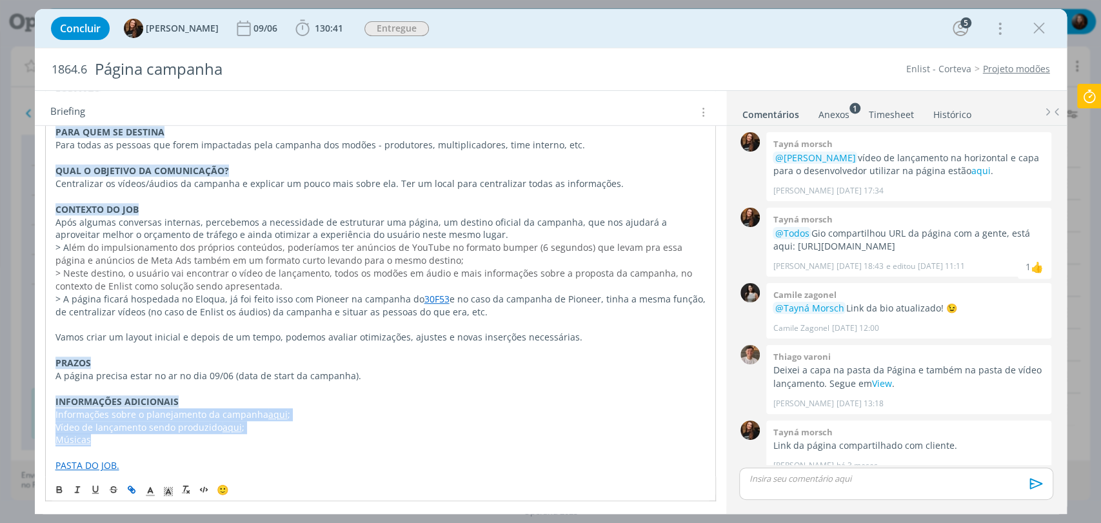
drag, startPoint x: 110, startPoint y: 440, endPoint x: 52, endPoint y: 410, distance: 65.8
click at [52, 410] on div "Atualização 30/05 Recebemos retorno do cliente, segue abaixo ajustes que precis…" at bounding box center [380, 74] width 671 height 804
copy div "Informações sobre o planejamento da campanha aqui ; Vídeo de lançamento sendo p…"
click at [1045, 27] on icon "dialog" at bounding box center [1038, 28] width 19 height 19
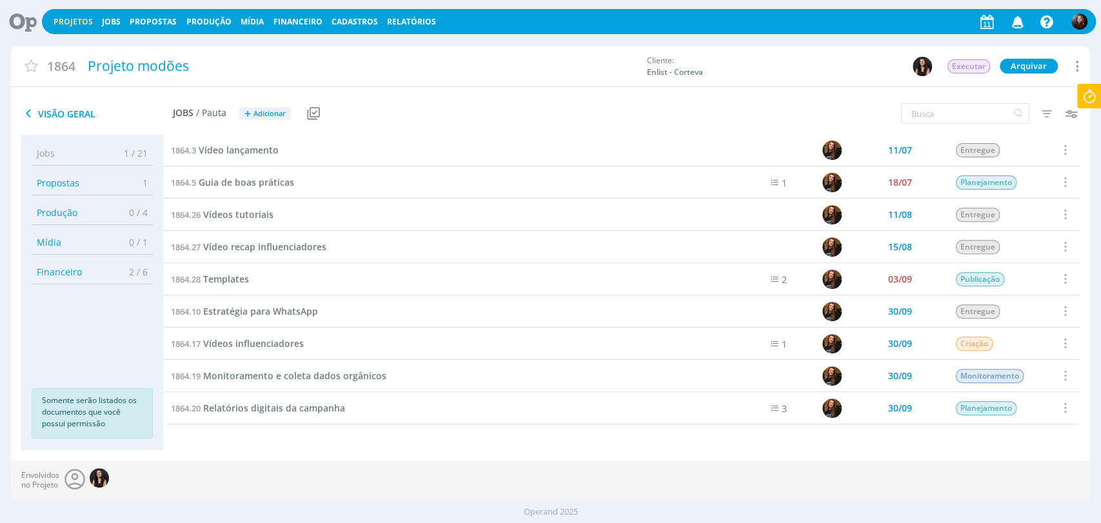
scroll to position [356, 0]
click at [263, 156] on span "Vídeo lançamento" at bounding box center [239, 150] width 80 height 12
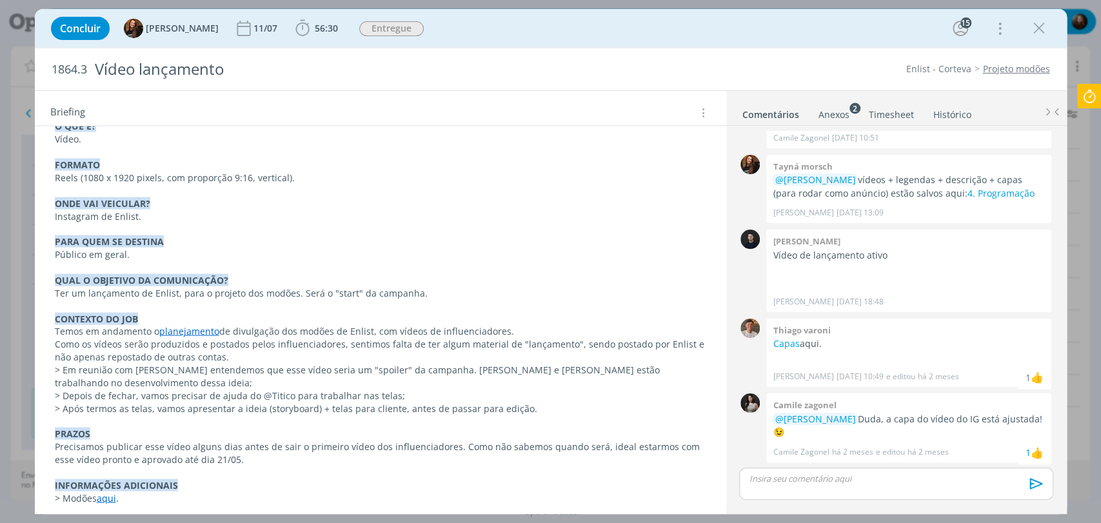
scroll to position [1830, 0]
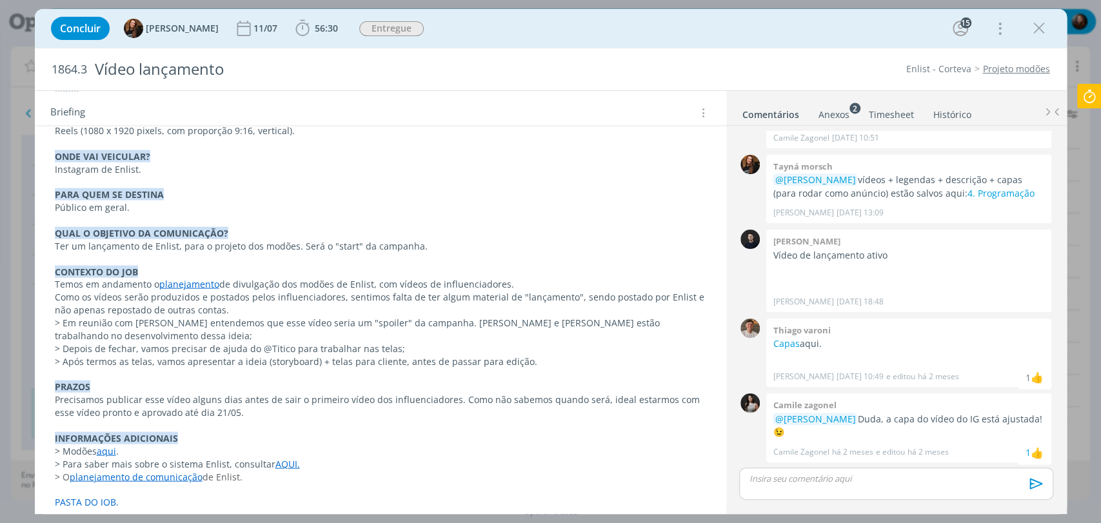
drag, startPoint x: 52, startPoint y: 440, endPoint x: 242, endPoint y: 464, distance: 191.8
copy div "> Modões aqui . > Para saber mais sobre o sistema Enlist, consultar AQUI. > O p…"
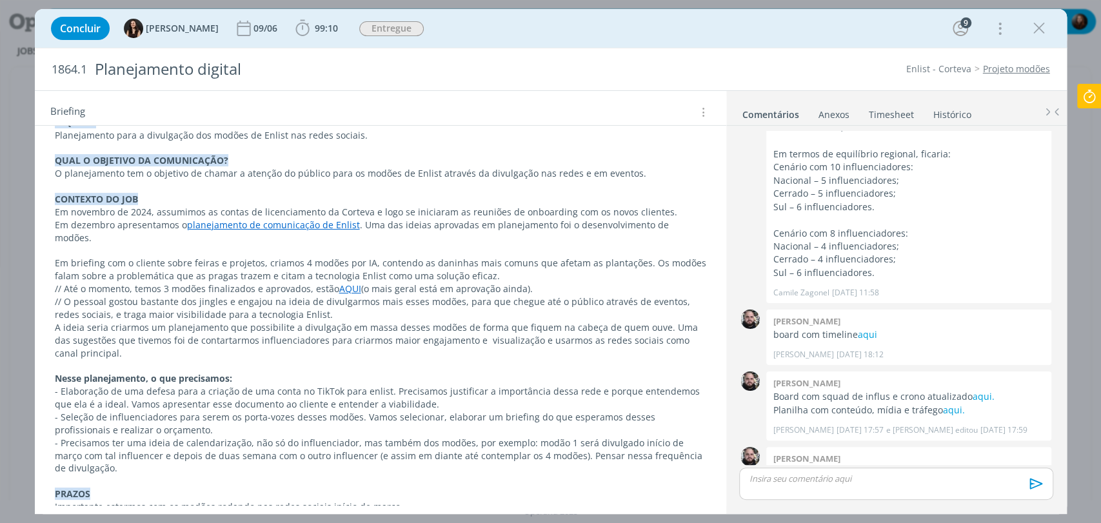
scroll to position [228, 0]
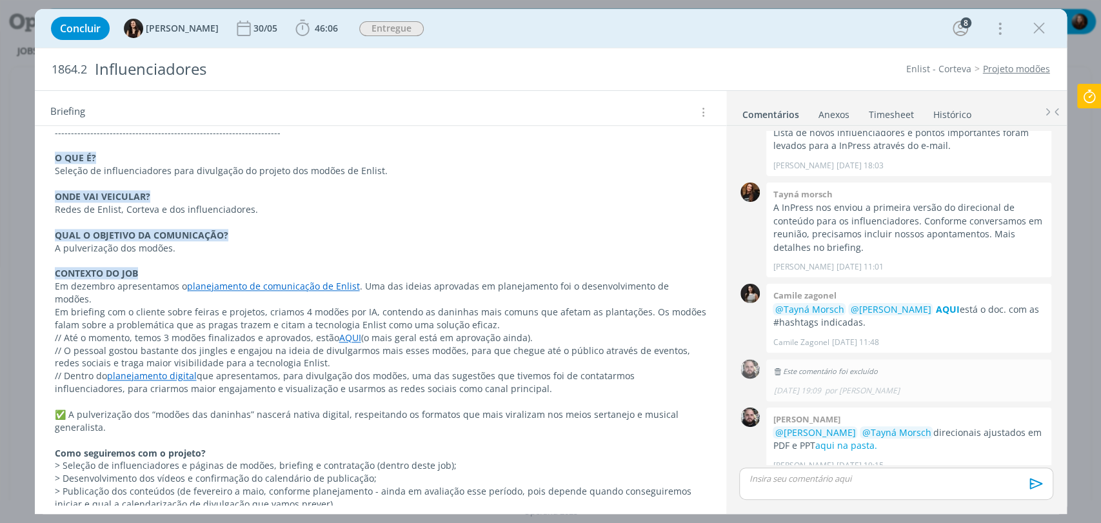
scroll to position [1318, 0]
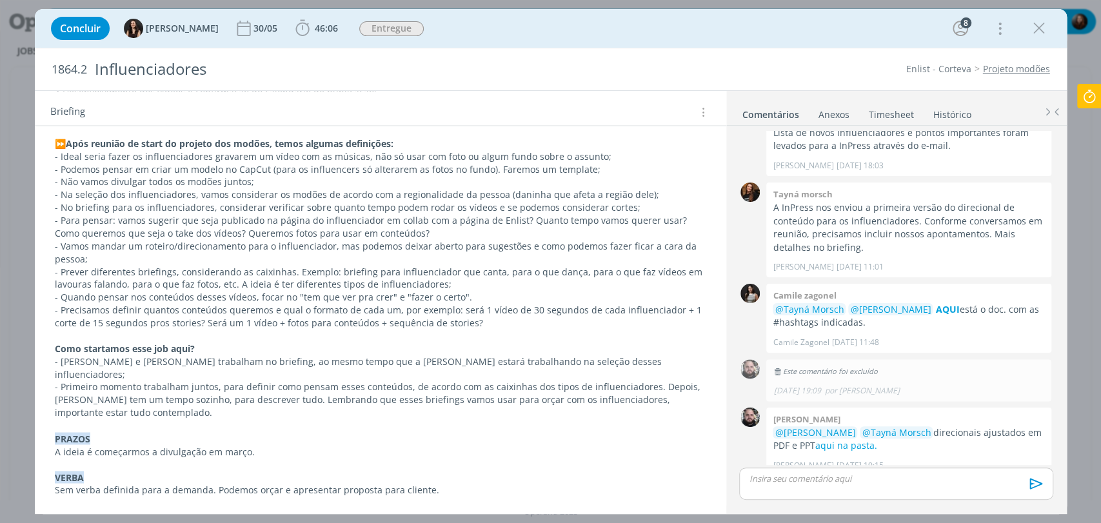
drag, startPoint x: 413, startPoint y: 461, endPoint x: 55, endPoint y: 468, distance: 358.7
click at [55, 522] on p "Planejamento digital apresentado ao cliente falando sobre a ideia dos modões aq…" at bounding box center [380, 528] width 651 height 13
copy p "Planejamento digital apresentado ao cliente falando sobre a ideia dos modões aq…"
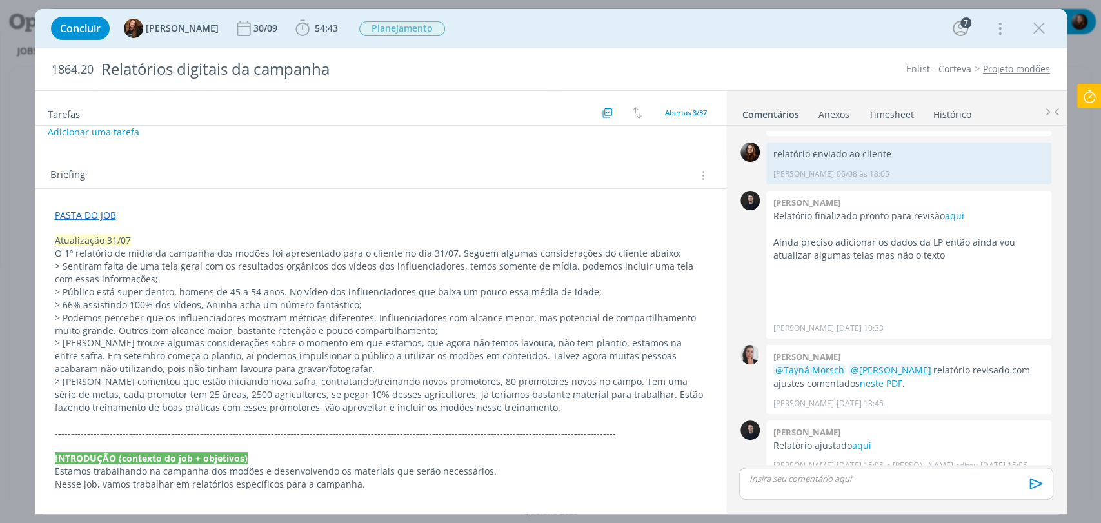
scroll to position [299, 0]
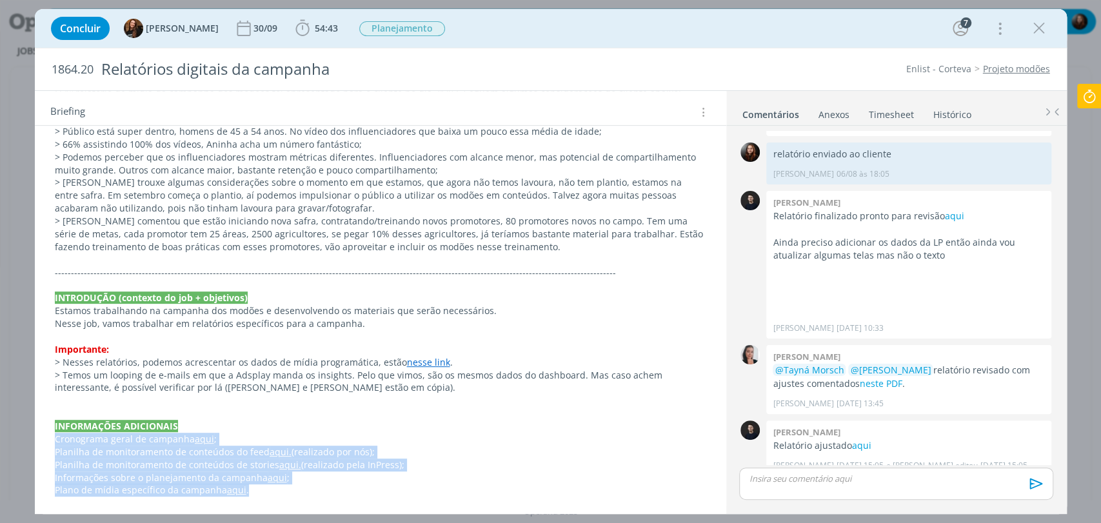
drag, startPoint x: 59, startPoint y: 441, endPoint x: 306, endPoint y: 486, distance: 251.2
click at [306, 486] on div "PASTA DO JOB Atualização 31/07 O 1º relatório de mídia da campanha dos modões f…" at bounding box center [380, 273] width 671 height 458
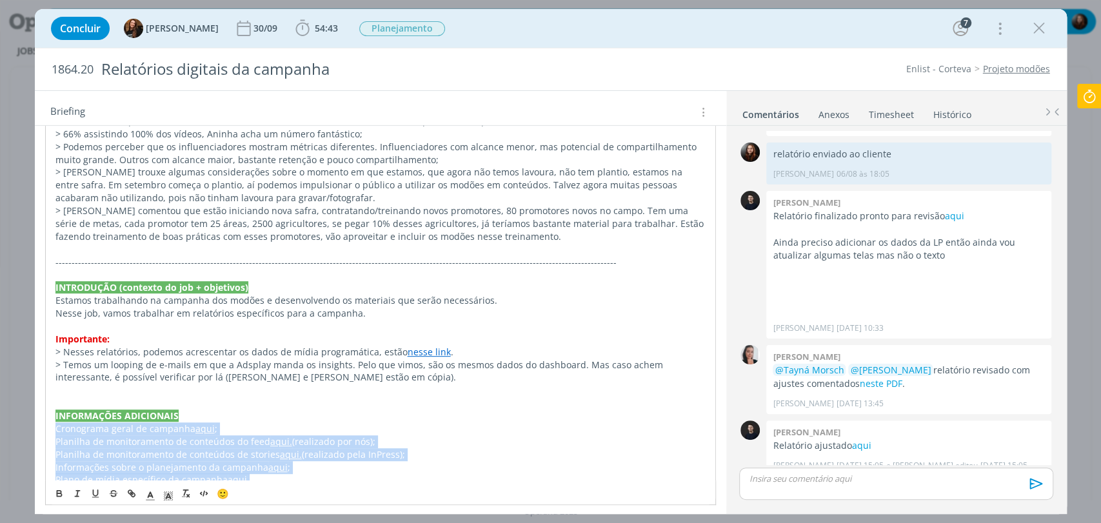
scroll to position [324, 0]
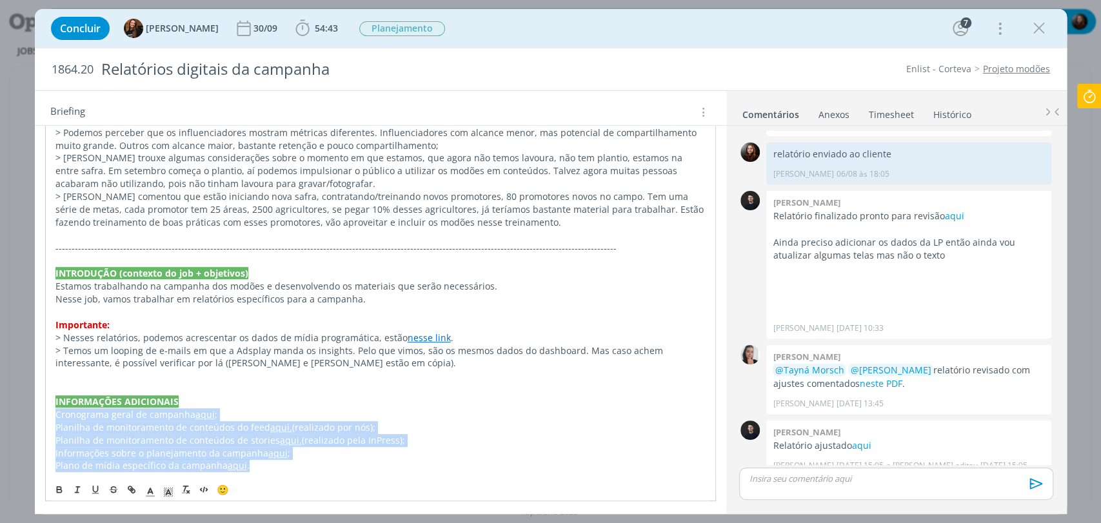
copy div "Cronograma geral de campanha aqui ; Planilha de monitoramento de conteúdos do f…"
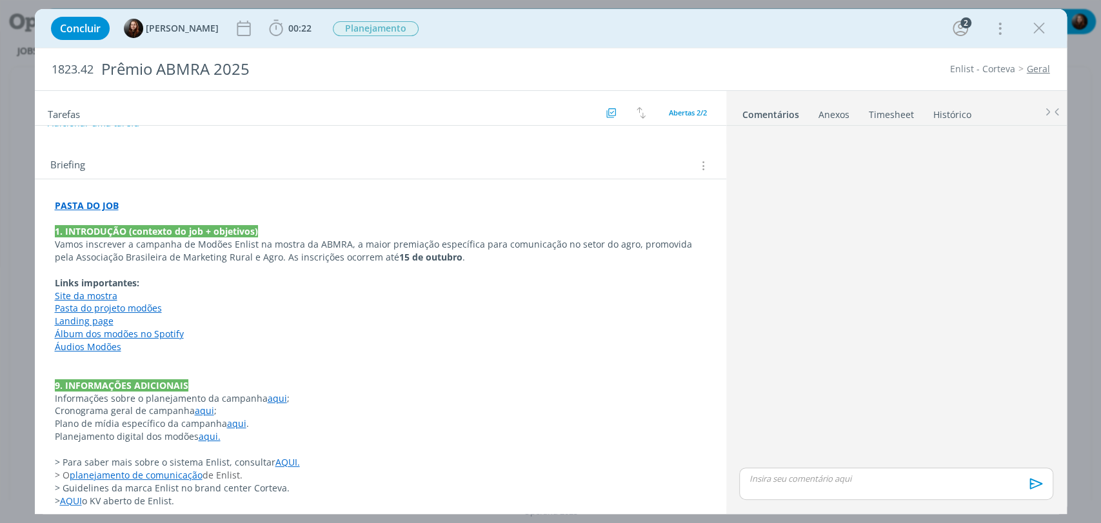
scroll to position [117, 0]
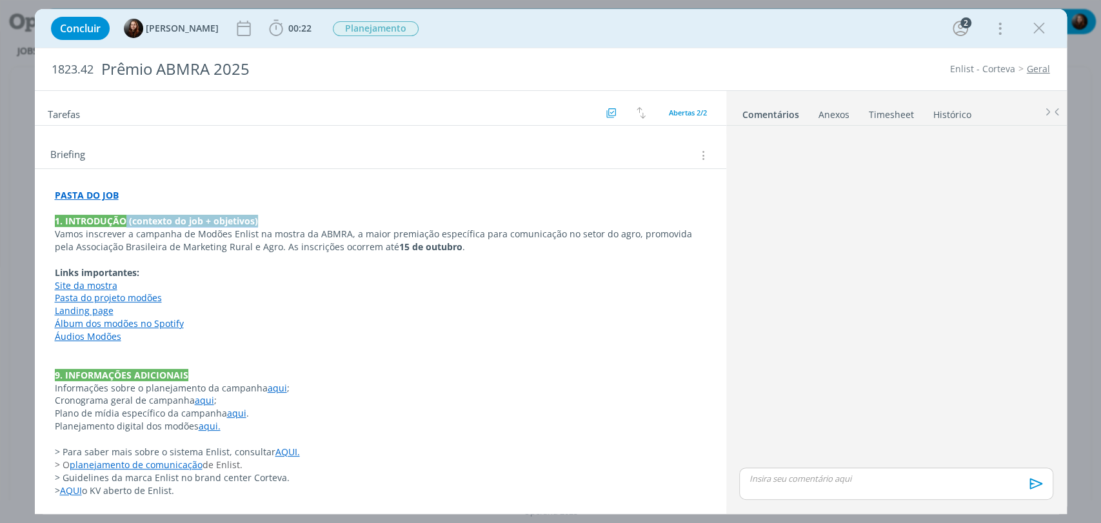
drag, startPoint x: 124, startPoint y: 218, endPoint x: 254, endPoint y: 217, distance: 130.3
click at [254, 217] on strong "1. INTRODUÇÃO (contexto do job + objetivos)" at bounding box center [156, 221] width 203 height 12
click at [433, 305] on p "Landing page" at bounding box center [380, 311] width 650 height 13
click at [822, 338] on div "dialog" at bounding box center [896, 298] width 324 height 334
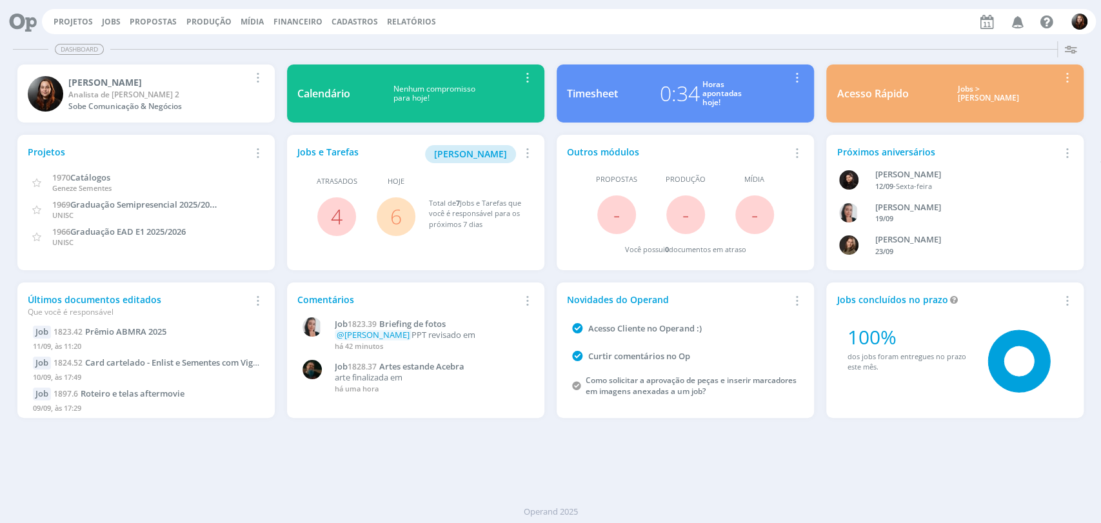
drag, startPoint x: 508, startPoint y: 25, endPoint x: 504, endPoint y: 17, distance: 8.7
click at [510, 25] on div "Projetos Jobs Propostas Produção [GEOGRAPHIC_DATA] Financeiro Cadastros Relatór…" at bounding box center [569, 21] width 1054 height 25
click at [666, 21] on div "Projetos Jobs Propostas Produção [GEOGRAPHIC_DATA] Financeiro Cadastros Relatór…" at bounding box center [569, 21] width 1054 height 25
click at [807, 27] on div "Projetos Jobs Propostas Produção [GEOGRAPHIC_DATA] Financeiro Cadastros Relatór…" at bounding box center [569, 21] width 1054 height 25
drag, startPoint x: 114, startPoint y: 24, endPoint x: 119, endPoint y: 30, distance: 7.8
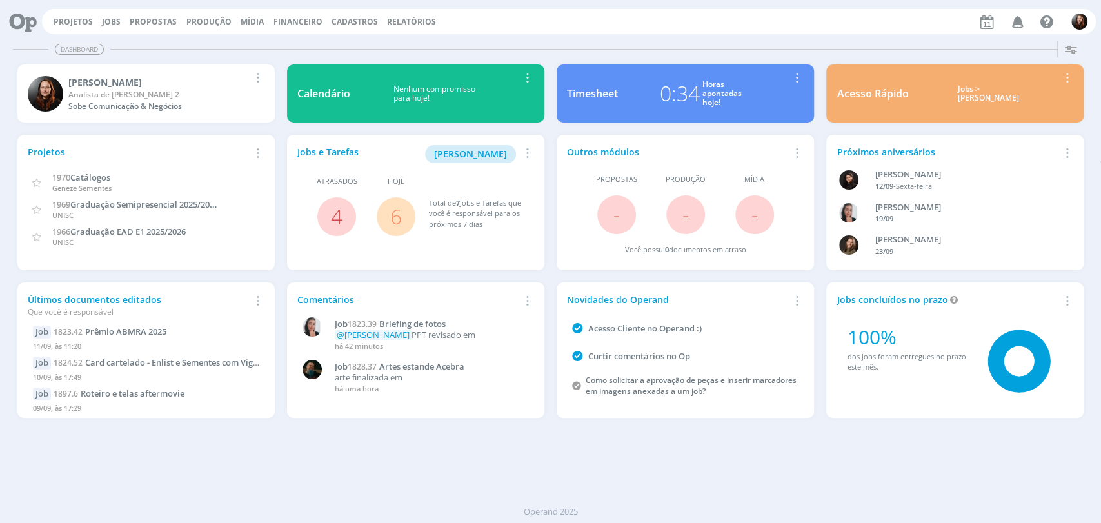
click at [114, 24] on link "Jobs" at bounding box center [111, 21] width 19 height 11
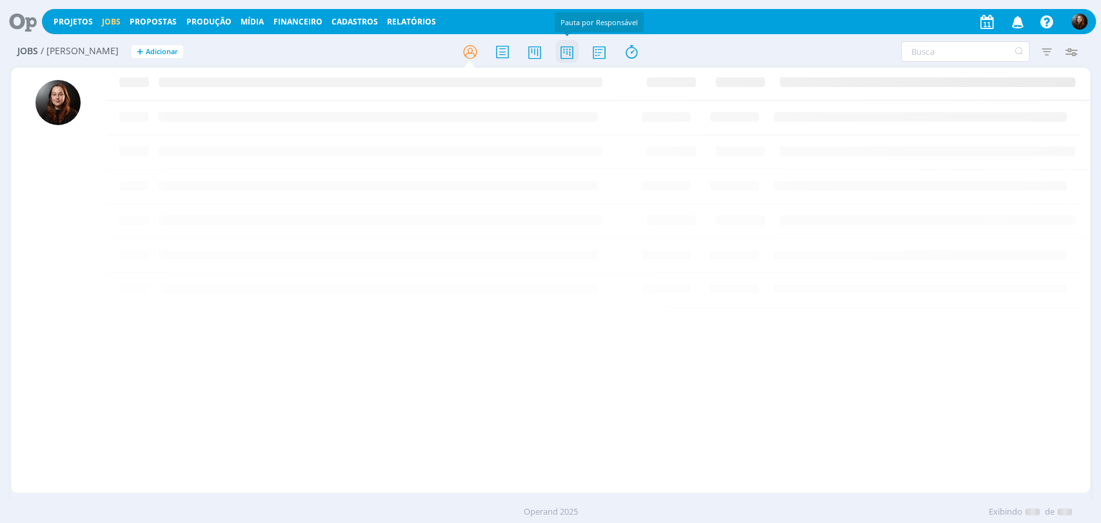
click at [568, 54] on icon at bounding box center [566, 51] width 23 height 25
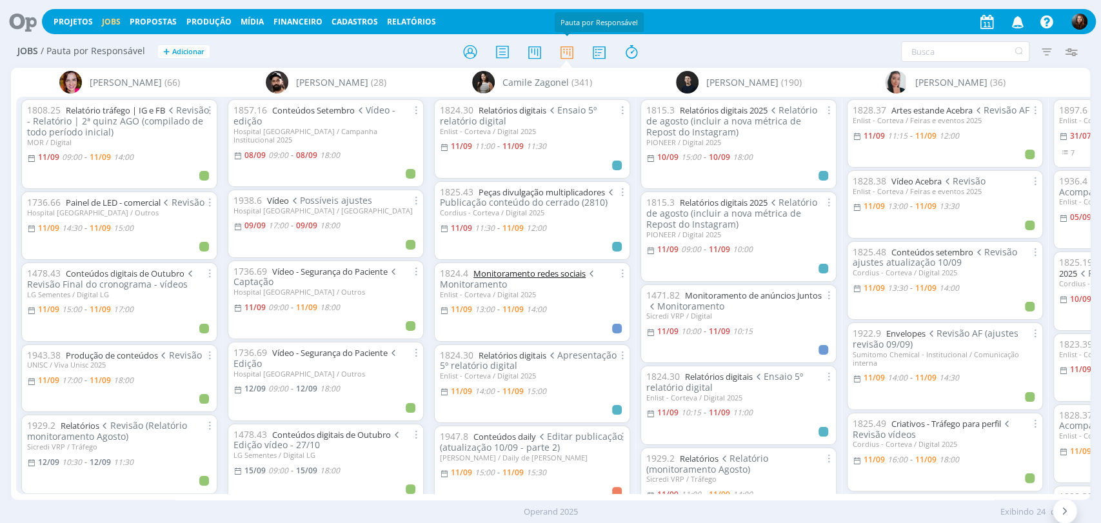
click at [500, 274] on link "Monitoramento redes sociais" at bounding box center [529, 274] width 112 height 12
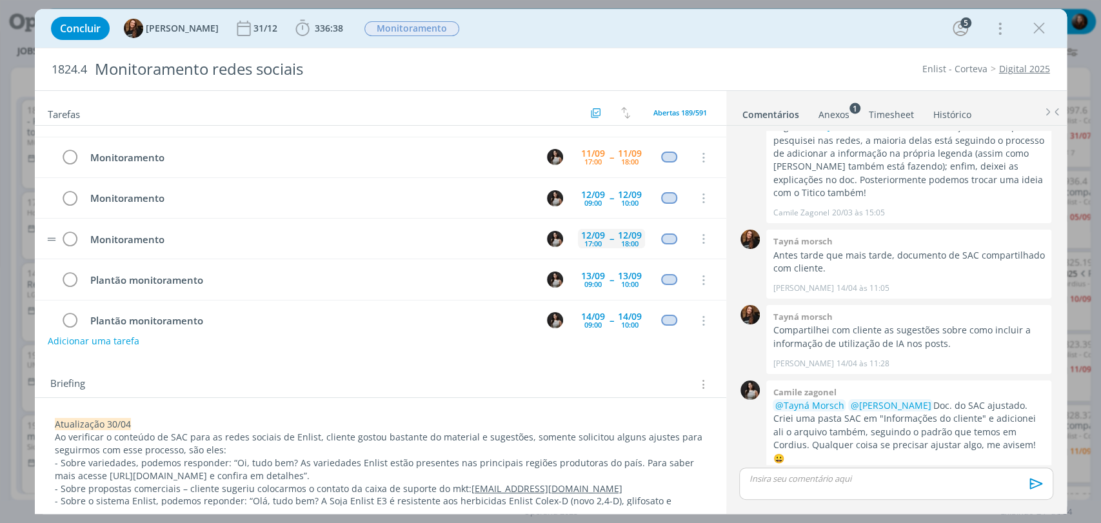
scroll to position [72, 0]
click at [1042, 22] on icon "dialog" at bounding box center [1038, 28] width 19 height 19
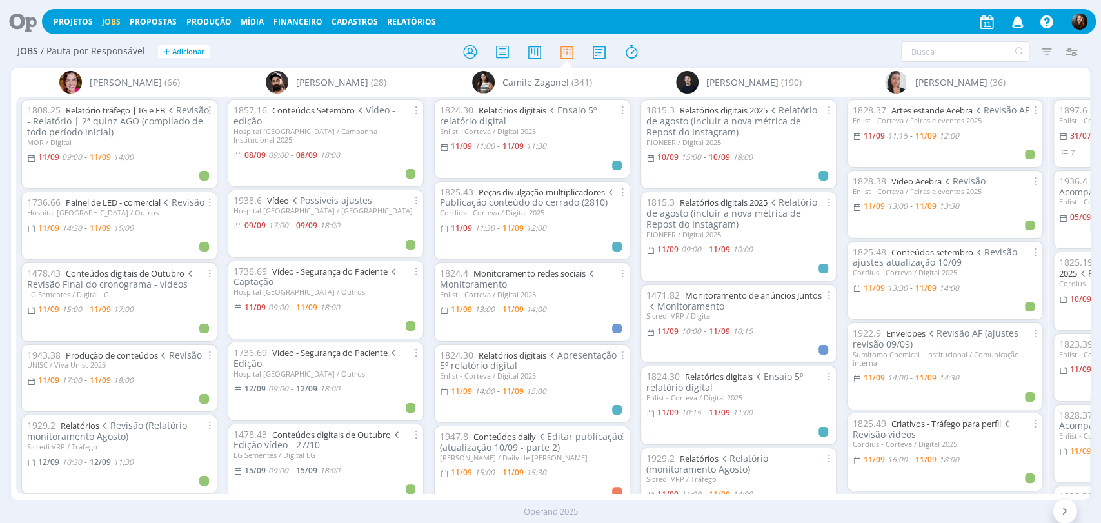
click at [24, 26] on icon at bounding box center [18, 21] width 26 height 25
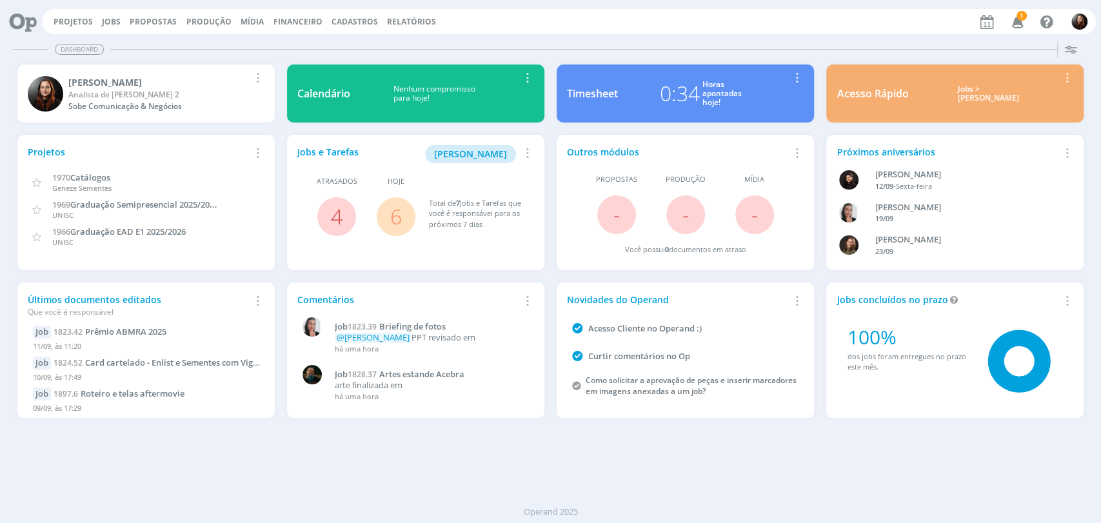
click at [397, 219] on link "6" at bounding box center [396, 217] width 12 height 28
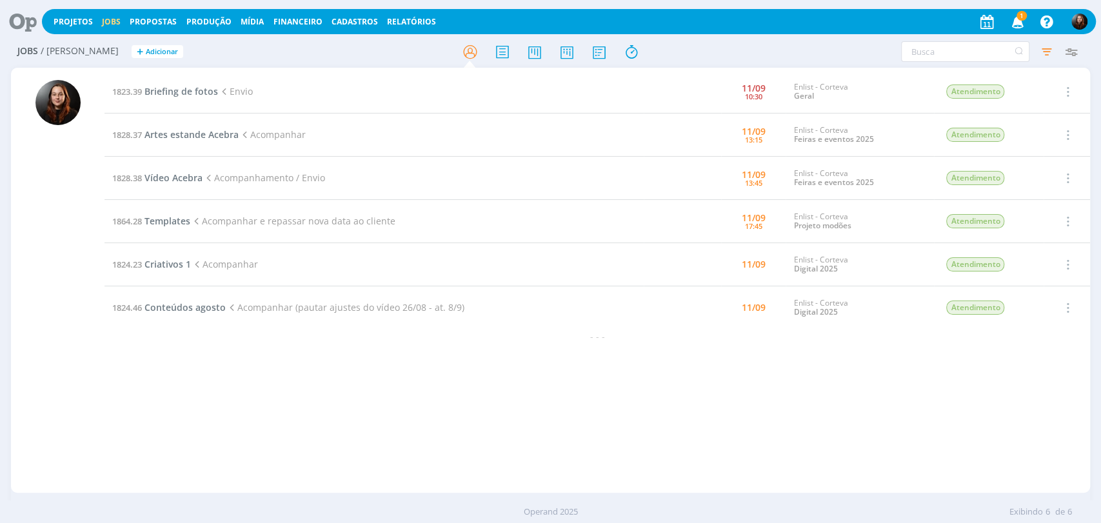
click at [1016, 21] on icon "button" at bounding box center [1017, 21] width 23 height 22
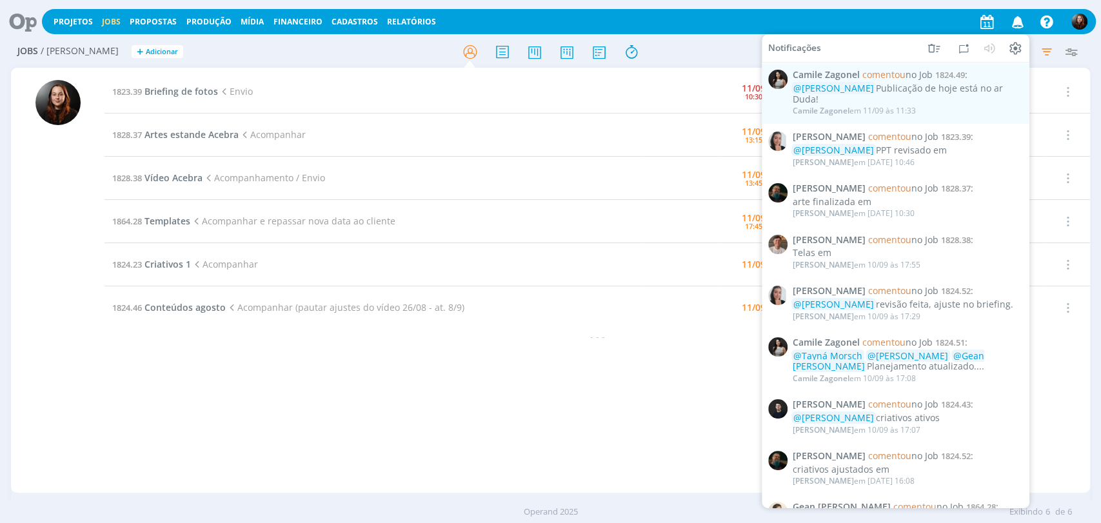
click at [691, 41] on div at bounding box center [551, 51] width 360 height 23
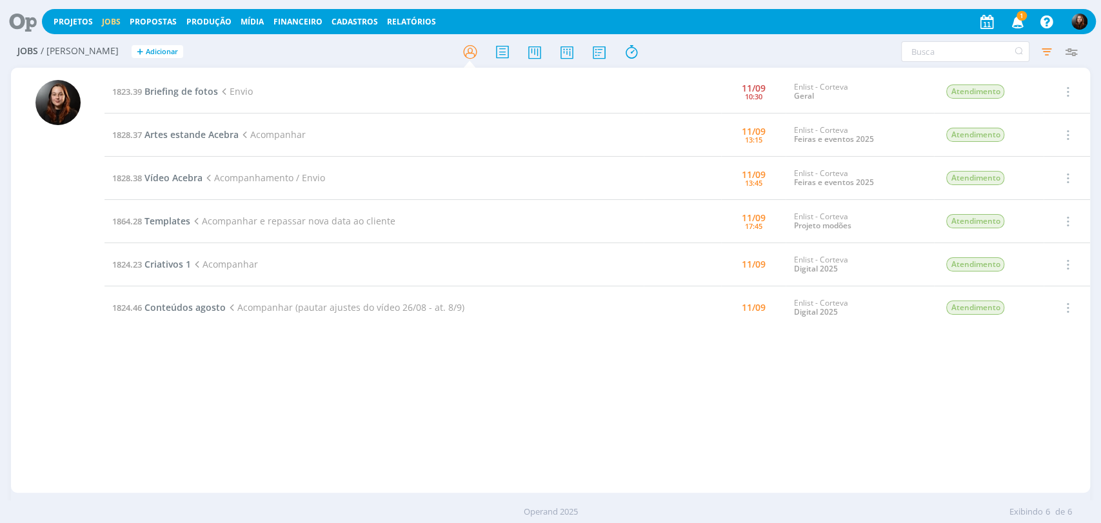
click at [1019, 22] on icon "button" at bounding box center [1017, 21] width 23 height 22
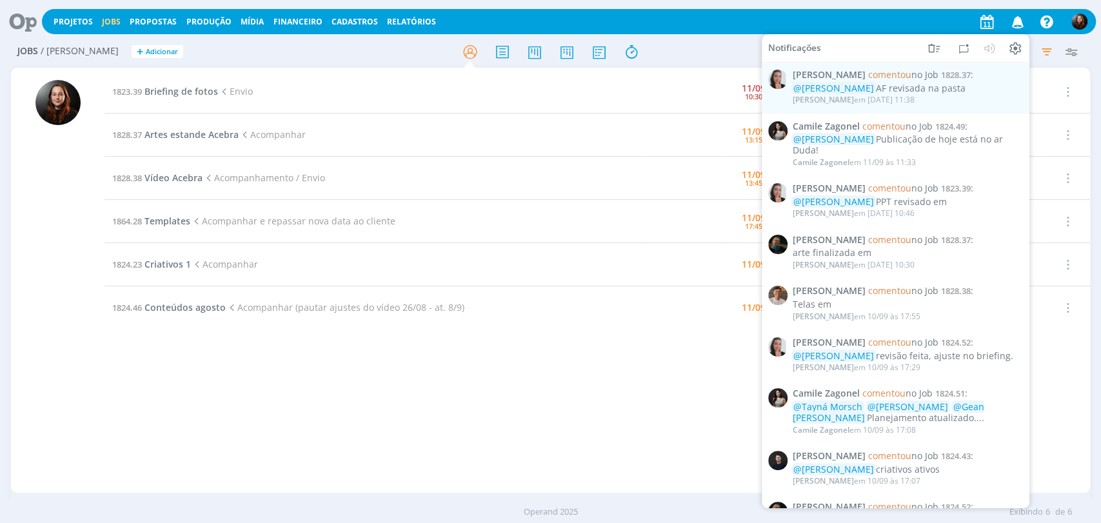
click at [669, 41] on div at bounding box center [551, 51] width 360 height 23
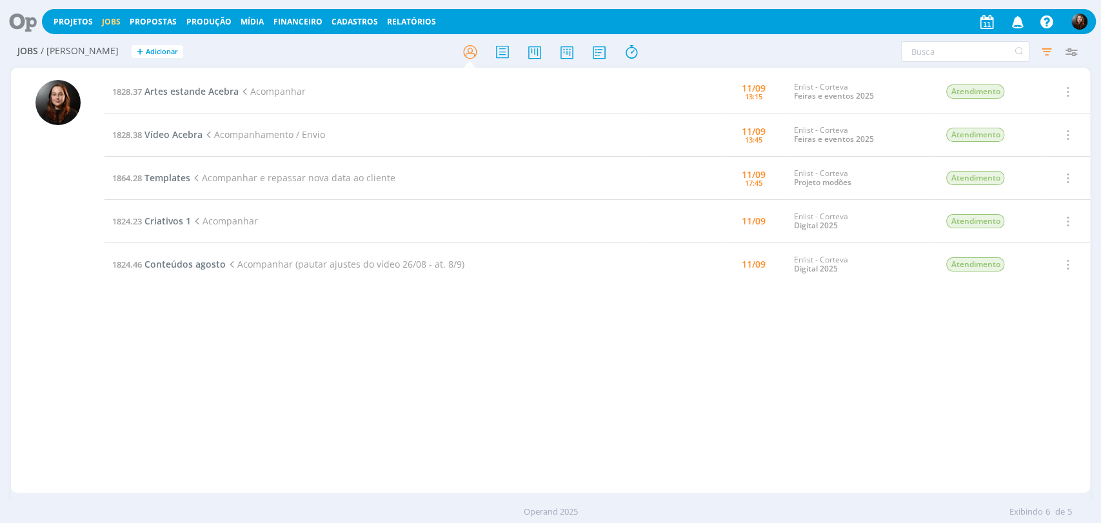
click at [256, 54] on h2 "Jobs / [PERSON_NAME] + Adicionar" at bounding box center [190, 49] width 347 height 27
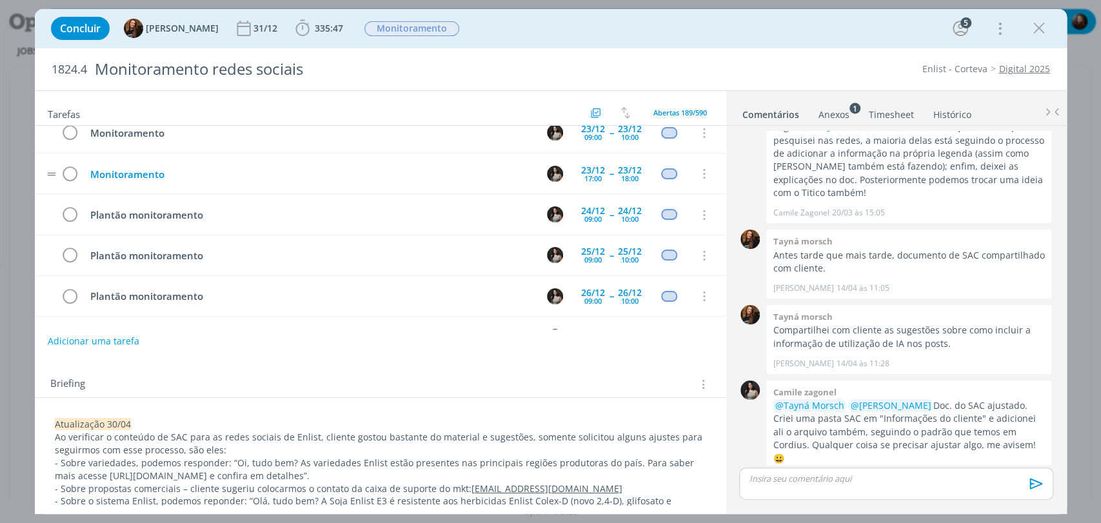
scroll to position [7466, 0]
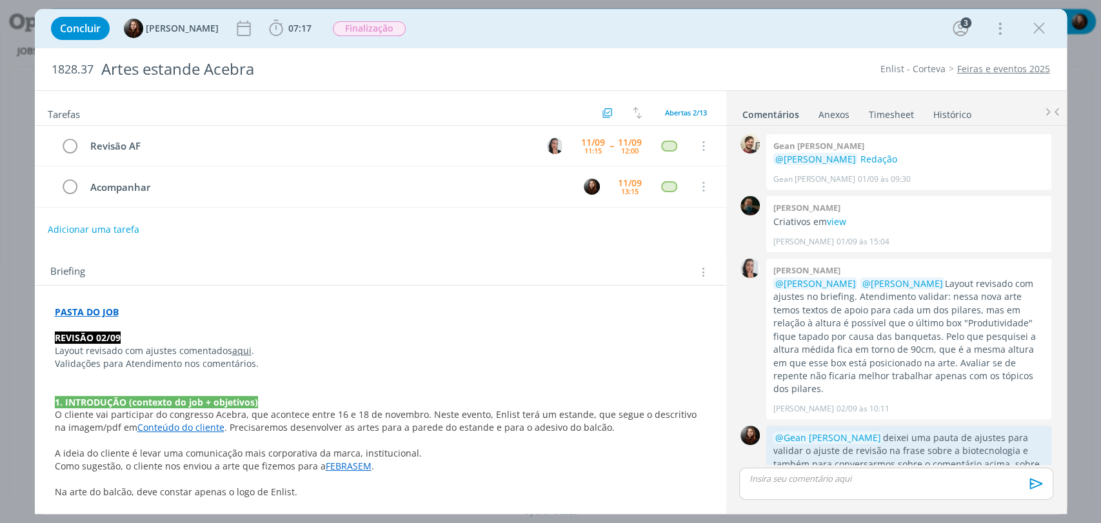
scroll to position [495, 0]
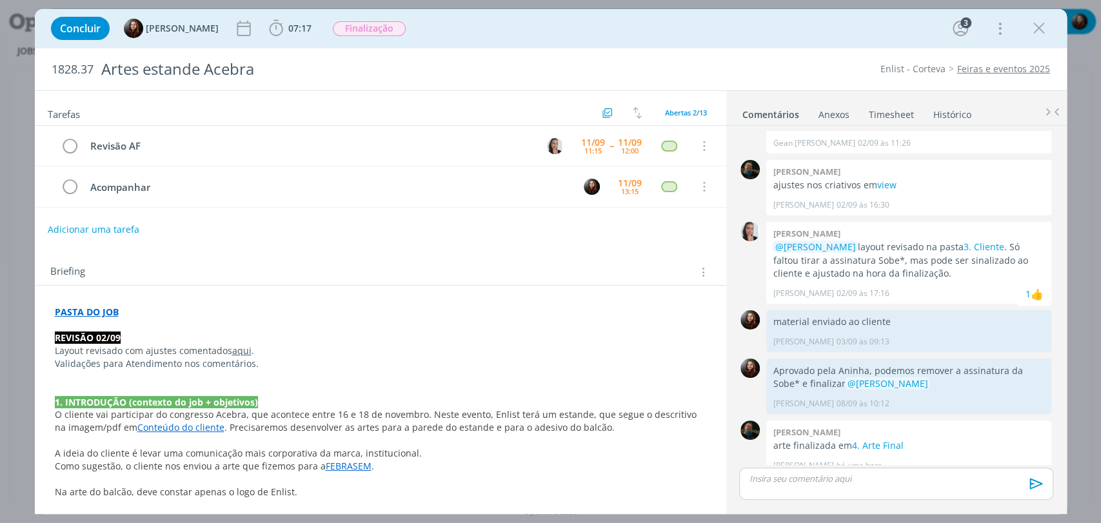
click at [67, 308] on strong "PASTA DO JOB" at bounding box center [87, 312] width 64 height 12
click at [118, 334] on link "[URL][DOMAIN_NAME]" at bounding box center [138, 337] width 97 height 17
click at [877, 439] on link "4. Arte Final" at bounding box center [877, 445] width 52 height 12
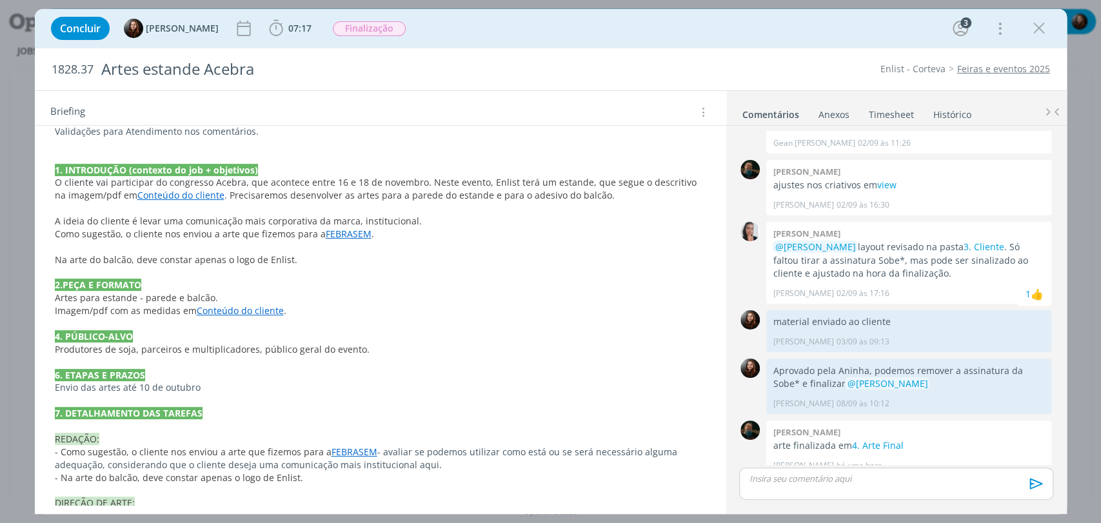
scroll to position [215, 0]
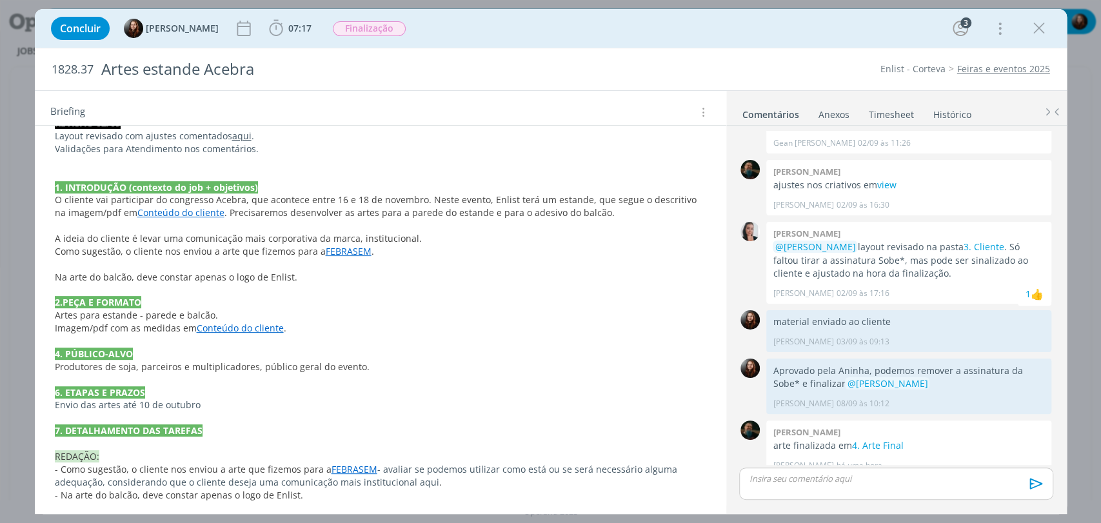
click at [177, 213] on link "Conteúdo do cliente" at bounding box center [180, 212] width 87 height 12
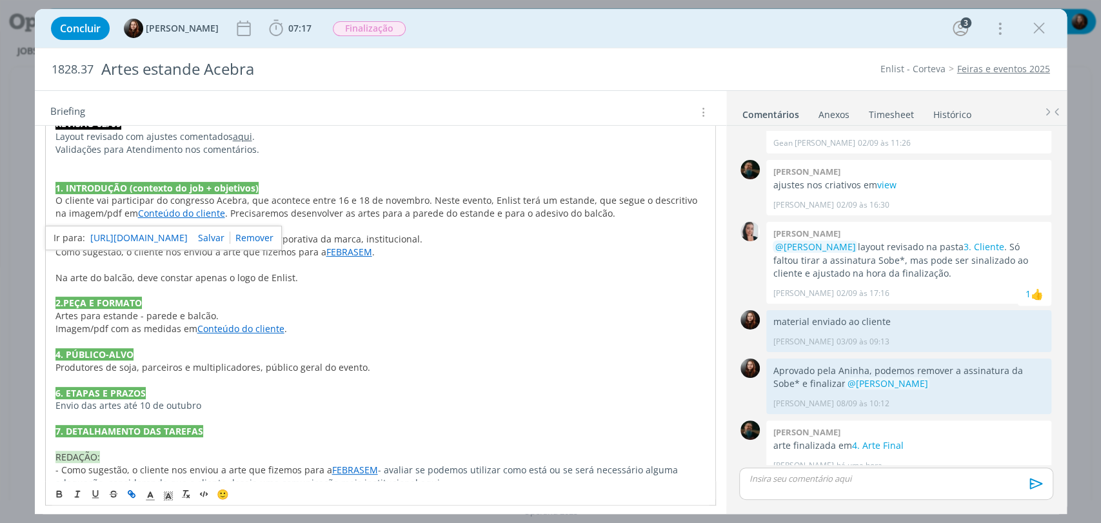
click at [182, 233] on link "[URL][DOMAIN_NAME]" at bounding box center [138, 238] width 97 height 17
click at [784, 70] on div "Enlist - Corteva Feiras e eventos 2025" at bounding box center [845, 69] width 421 height 13
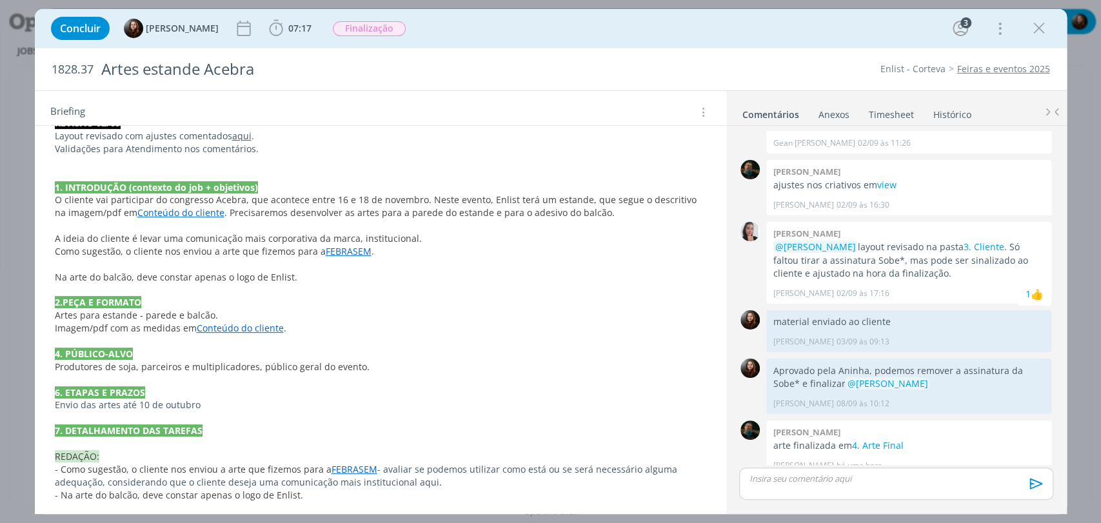
scroll to position [0, 0]
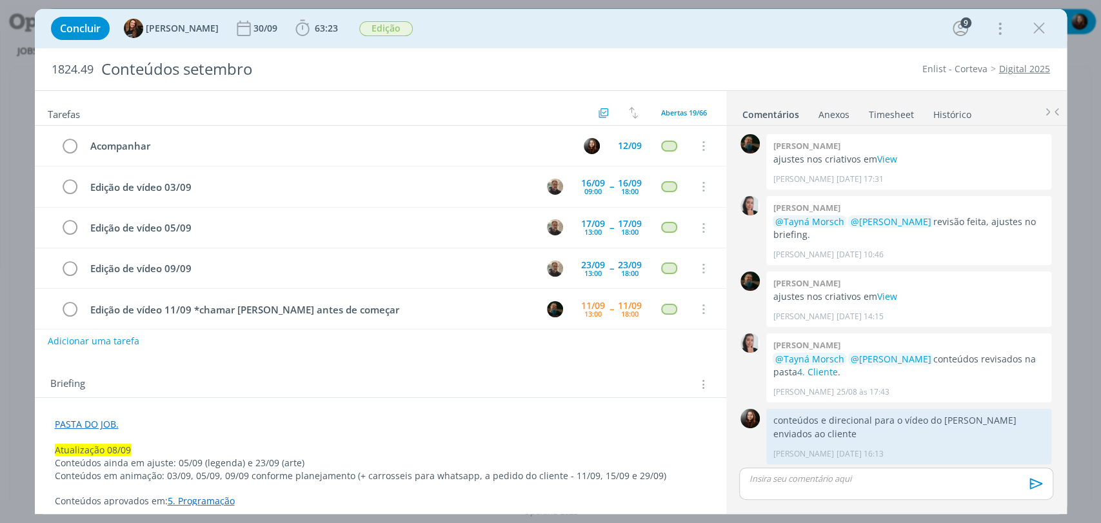
scroll to position [1167, 0]
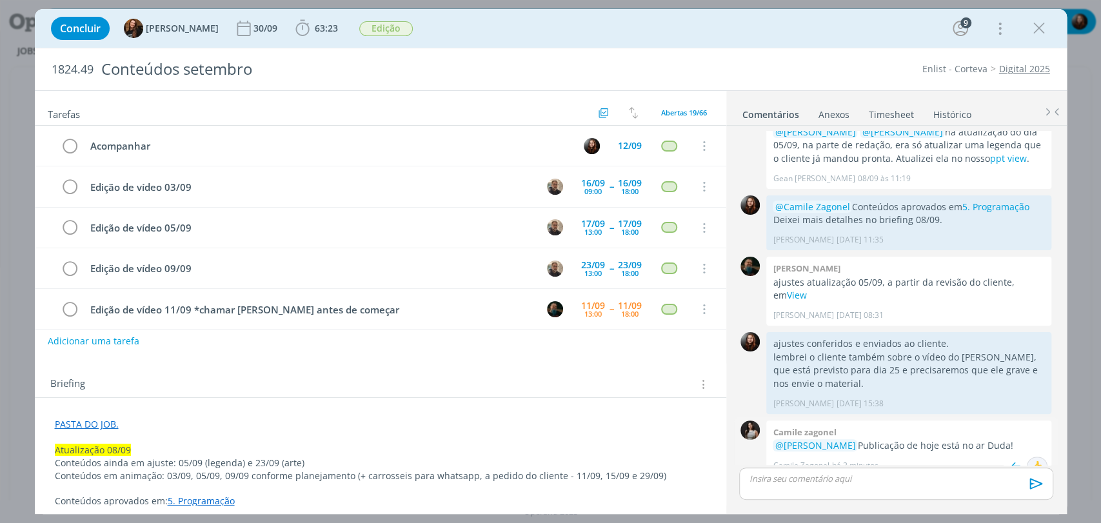
click at [1033, 459] on div "👍" at bounding box center [1037, 466] width 13 height 15
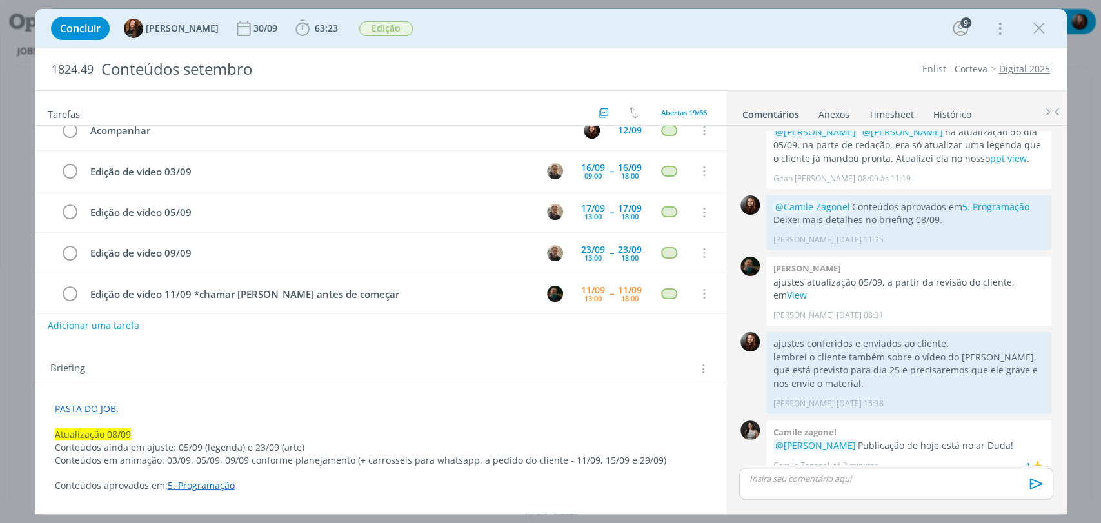
scroll to position [0, 0]
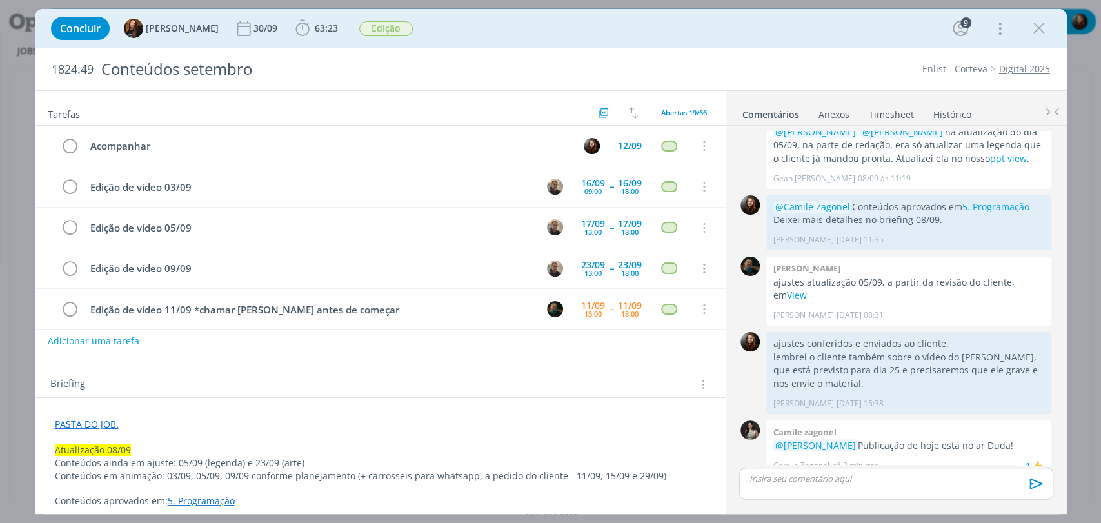
click at [600, 363] on div "Briefing Briefings Predefinidos Versões do Briefing Ver Briefing do Projeto" at bounding box center [380, 380] width 691 height 35
click at [872, 45] on div "Concluir Tayná Morsch 30/09 63:23 Iniciar Apontar Data * [DATE] Horas * 00:00 T…" at bounding box center [551, 28] width 1032 height 39
click at [829, 41] on div "Concluir Tayná Morsch 30/09 63:23 Iniciar Apontar Data * [DATE] Horas * 00:00 T…" at bounding box center [551, 28] width 1013 height 31
click at [549, 34] on div "Concluir Tayná Morsch 30/09 63:23 Iniciar Apontar Data * [DATE] Horas * 00:00 T…" at bounding box center [551, 28] width 1013 height 31
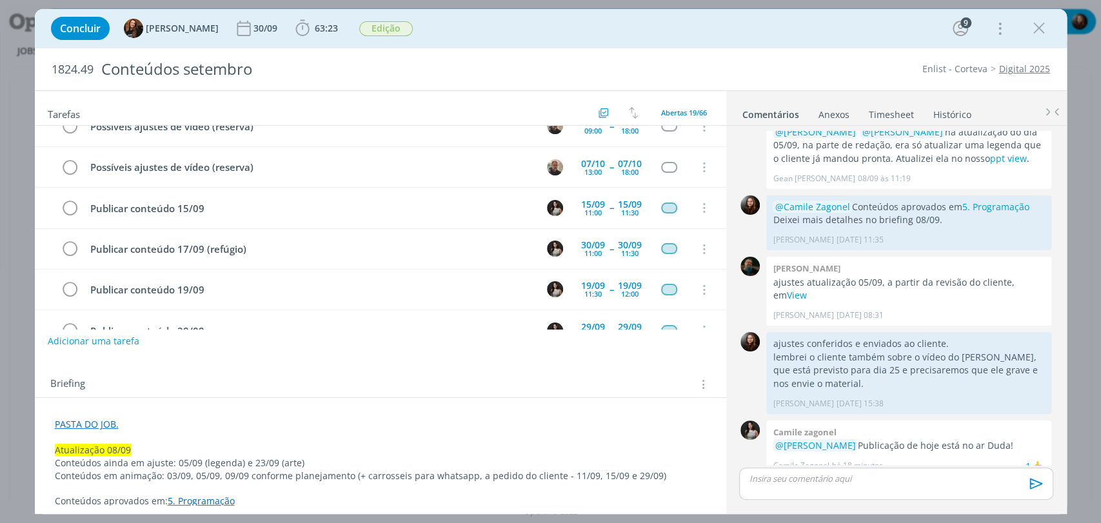
scroll to position [576, 0]
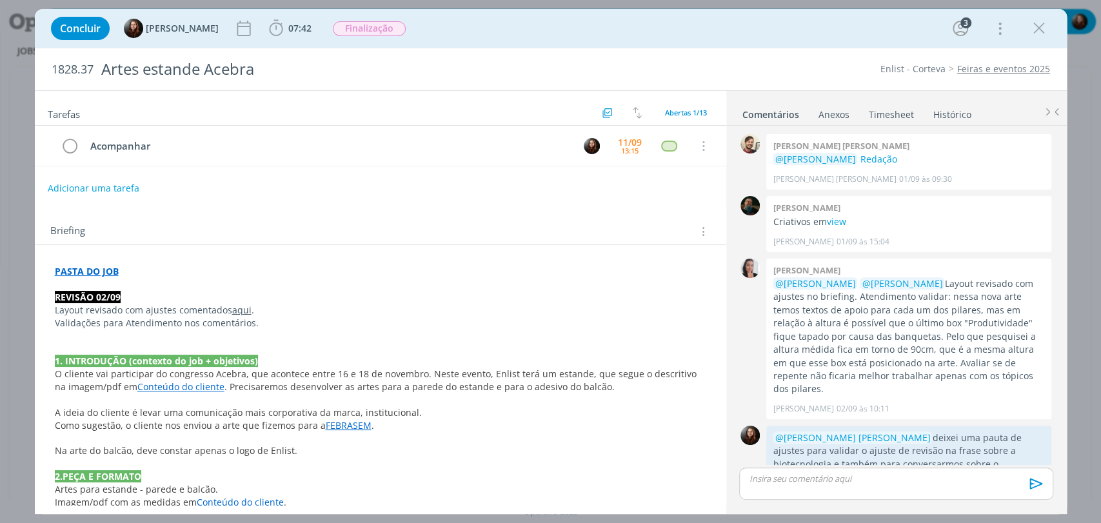
scroll to position [571, 0]
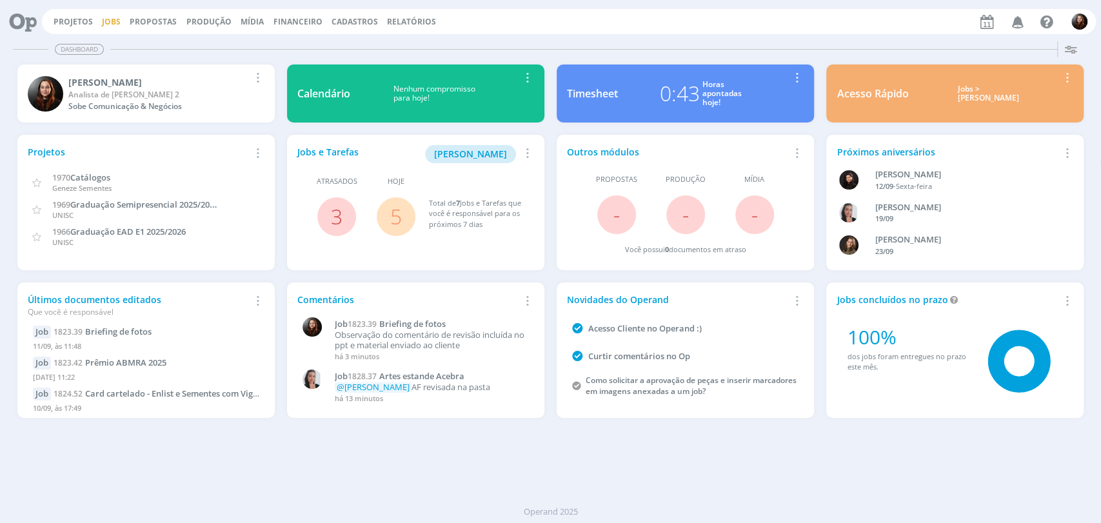
click at [108, 21] on link "Jobs" at bounding box center [111, 21] width 19 height 11
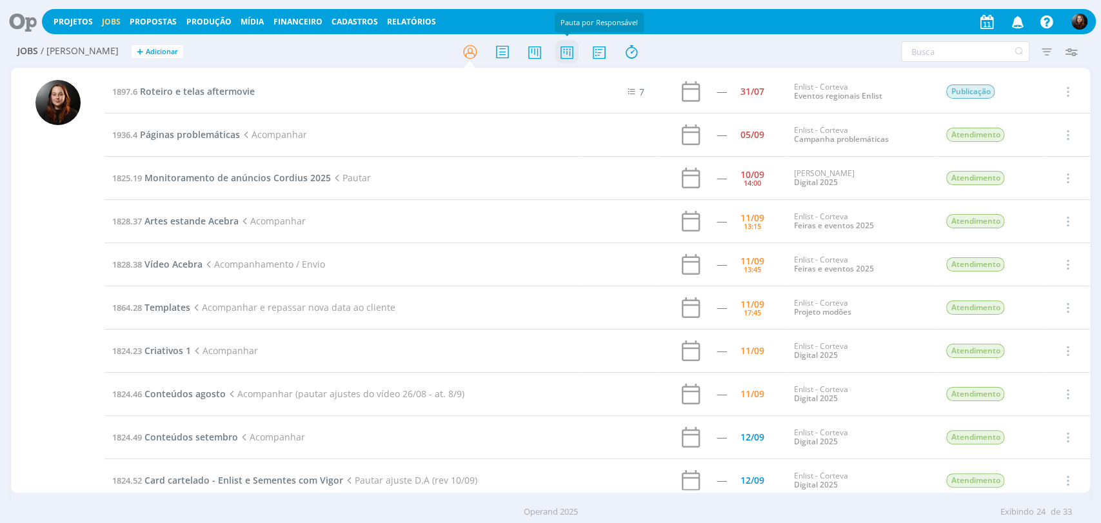
click at [566, 57] on icon at bounding box center [566, 51] width 23 height 25
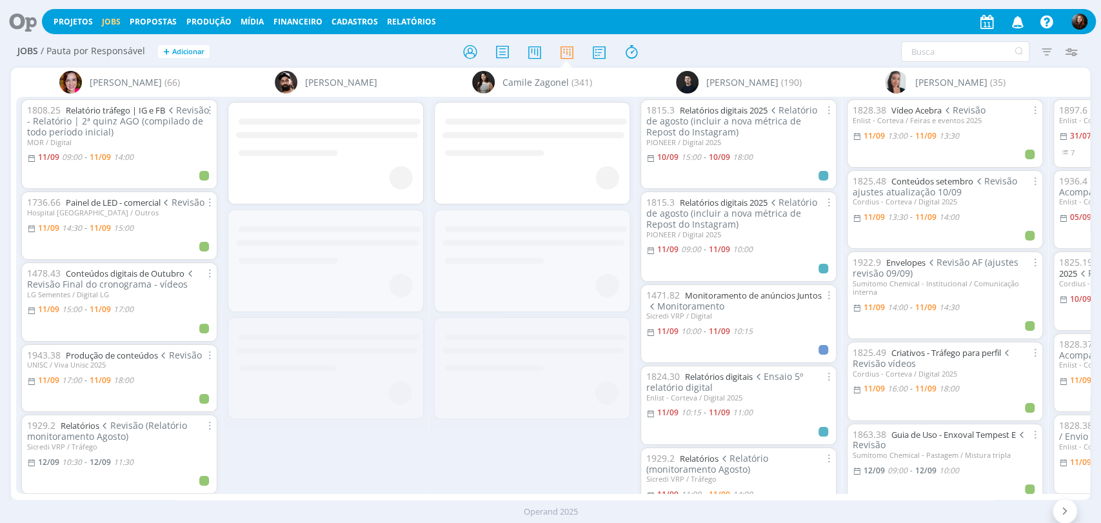
drag, startPoint x: 290, startPoint y: 499, endPoint x: 419, endPoint y: 501, distance: 129.0
click at [440, 499] on div "Bruna Bueno (66) 1808.25 Relatório tráfego | IG e FB Revisão - Relatório | 2ª q…" at bounding box center [550, 284] width 1079 height 432
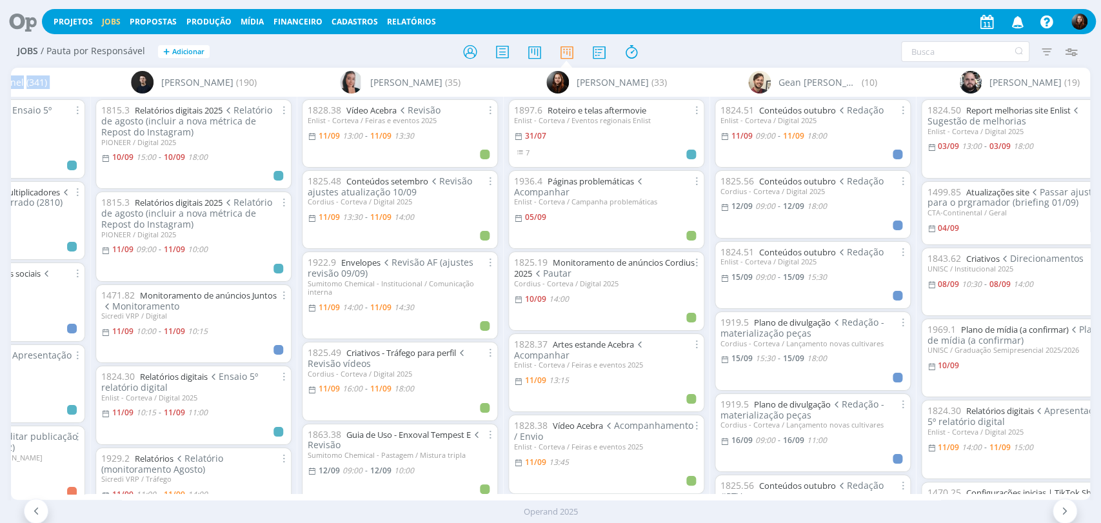
scroll to position [0, 503]
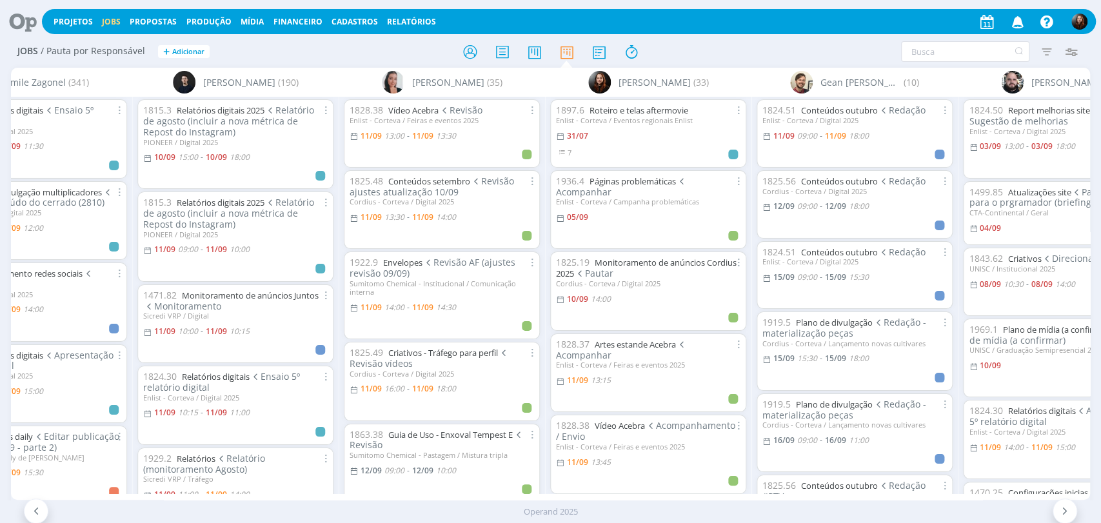
click at [339, 55] on h2 "Jobs / Pauta por Responsável + Adicionar" at bounding box center [190, 49] width 347 height 27
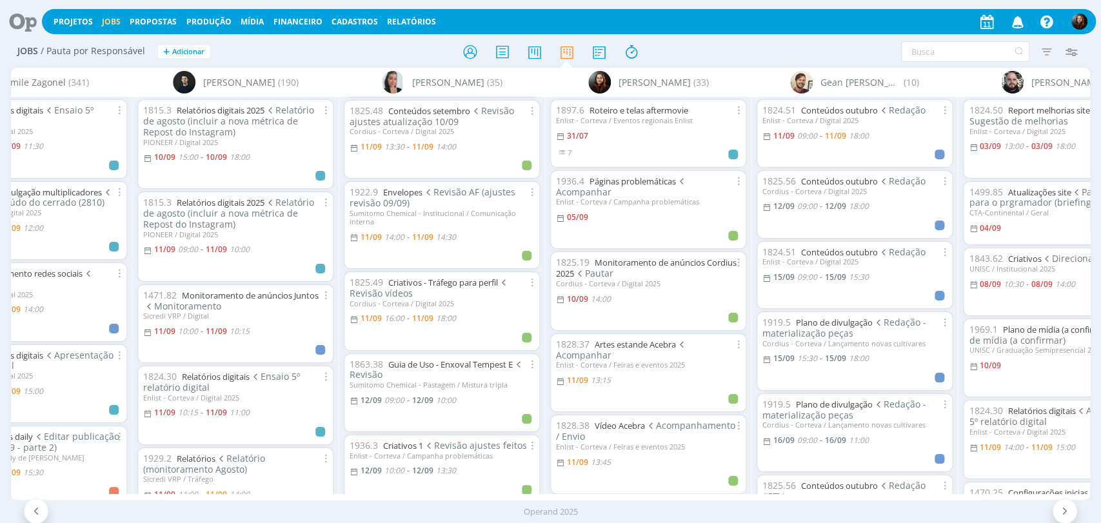
scroll to position [72, 0]
click at [751, 55] on div "Filtrar Filtrar [GEOGRAPHIC_DATA] Tipo Jobs e Tarefas Data Personalizado a Situ…" at bounding box center [910, 51] width 347 height 21
click at [798, 43] on div "Filtrar Filtrar [GEOGRAPHIC_DATA] Tipo Jobs e Tarefas Data Personalizado a Situ…" at bounding box center [910, 51] width 347 height 21
click at [14, 19] on icon at bounding box center [18, 21] width 26 height 25
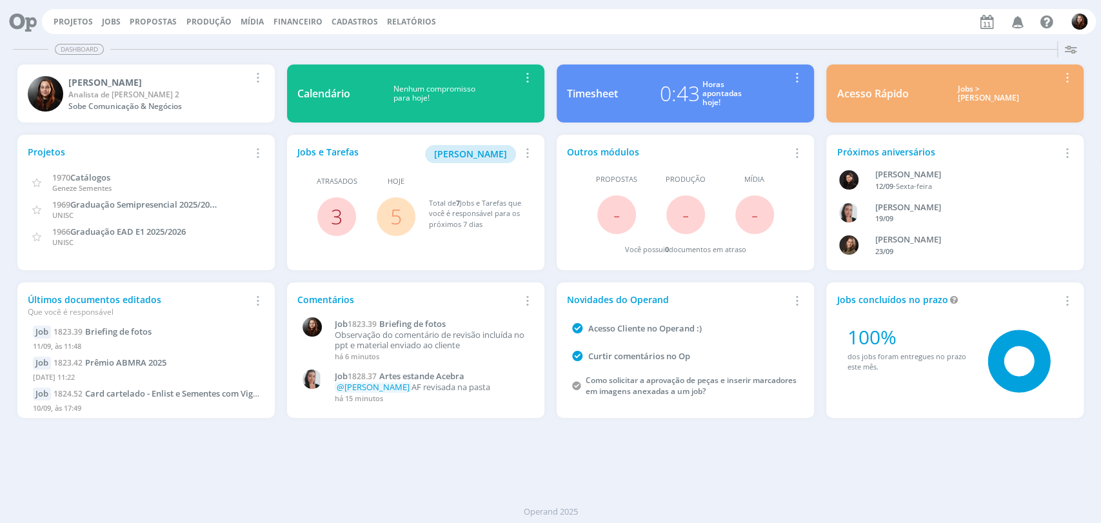
click at [335, 214] on link "3" at bounding box center [337, 217] width 12 height 28
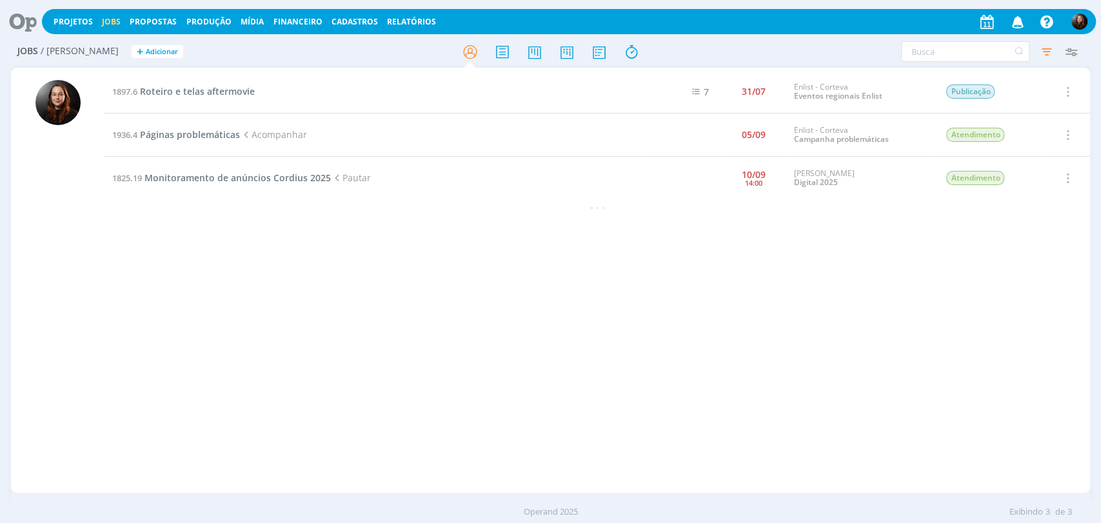
click at [21, 26] on icon at bounding box center [18, 21] width 26 height 25
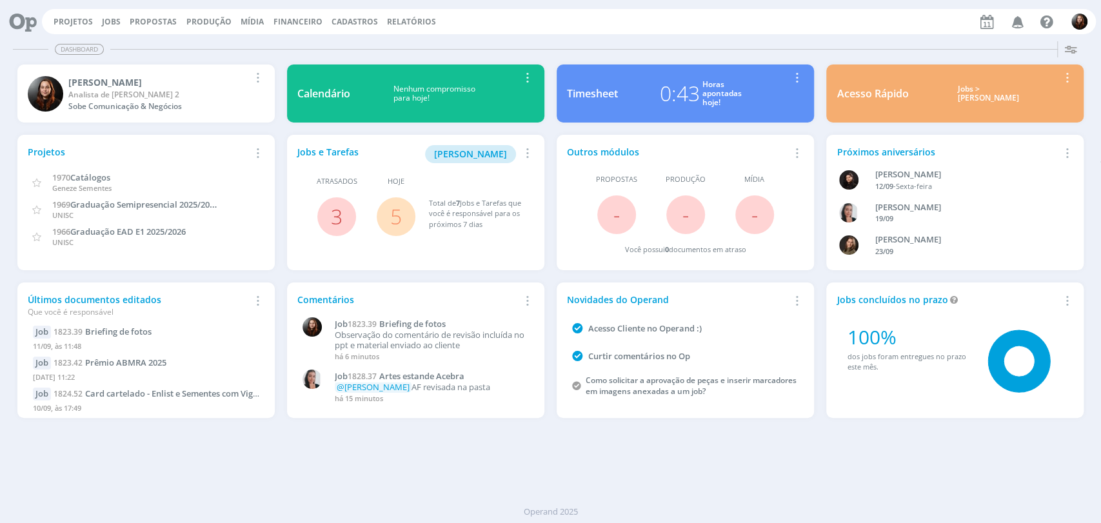
click at [395, 213] on link "5" at bounding box center [396, 217] width 12 height 28
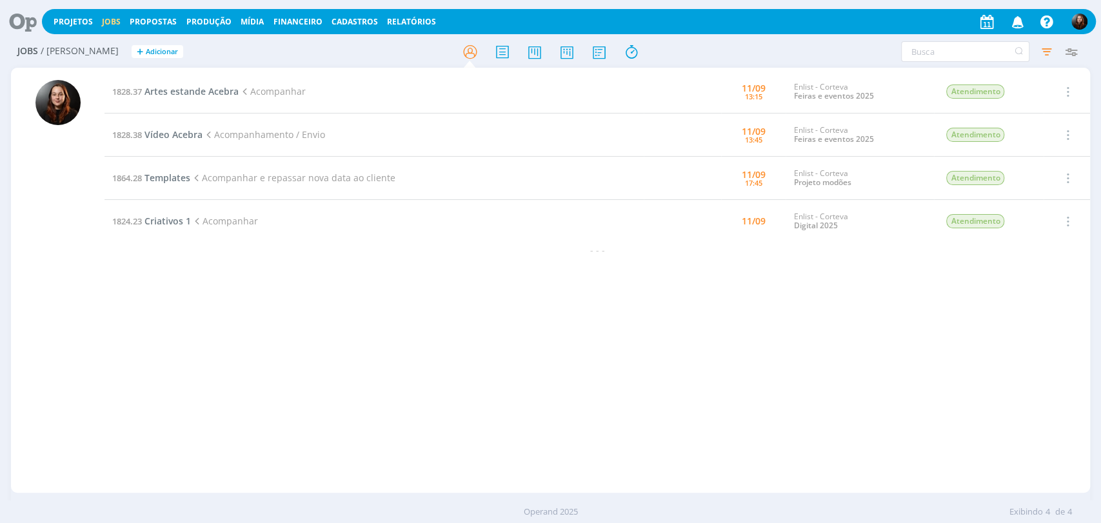
click at [344, 50] on h2 "Jobs / [PERSON_NAME] + Adicionar" at bounding box center [190, 49] width 347 height 27
click at [300, 348] on div "1828.37 Artes estande Acebra Acompanhar [DATE] 13:15 Enlist - Corteva Feiras e …" at bounding box center [597, 280] width 986 height 420
click at [215, 387] on div "1828.37 Artes estande Acebra Acompanhar [DATE] 13:15 Enlist - Corteva Feiras e …" at bounding box center [597, 280] width 986 height 420
click at [455, 388] on div "1828.37 Artes estande Acebra Acompanhar [DATE] 13:15 Enlist - Corteva Feiras e …" at bounding box center [597, 280] width 986 height 420
click at [800, 371] on div "1828.37 Artes estande Acebra Acompanhar [DATE] 13:15 Enlist - Corteva Feiras e …" at bounding box center [597, 280] width 986 height 420
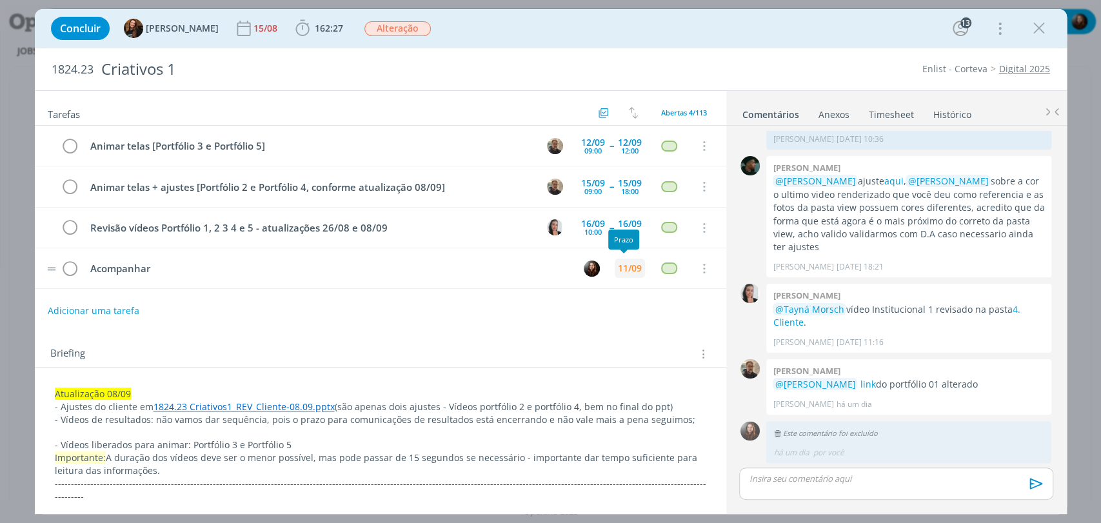
click at [626, 270] on div "11/09" at bounding box center [630, 268] width 24 height 9
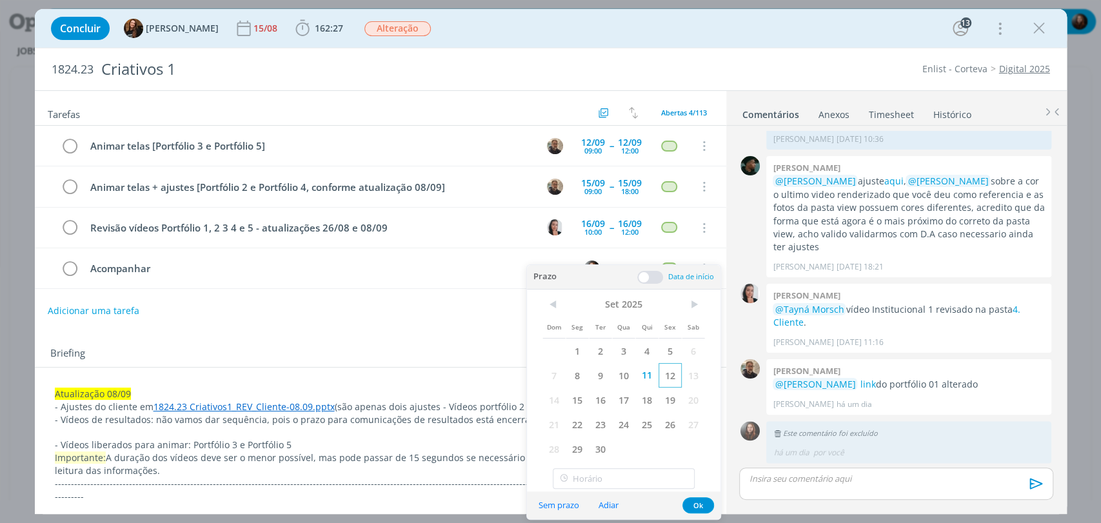
click at [664, 373] on span "12" at bounding box center [670, 375] width 23 height 25
click at [576, 483] on input "12:00" at bounding box center [624, 478] width 142 height 21
click at [593, 440] on div "13:30" at bounding box center [625, 439] width 144 height 23
type input "13:30"
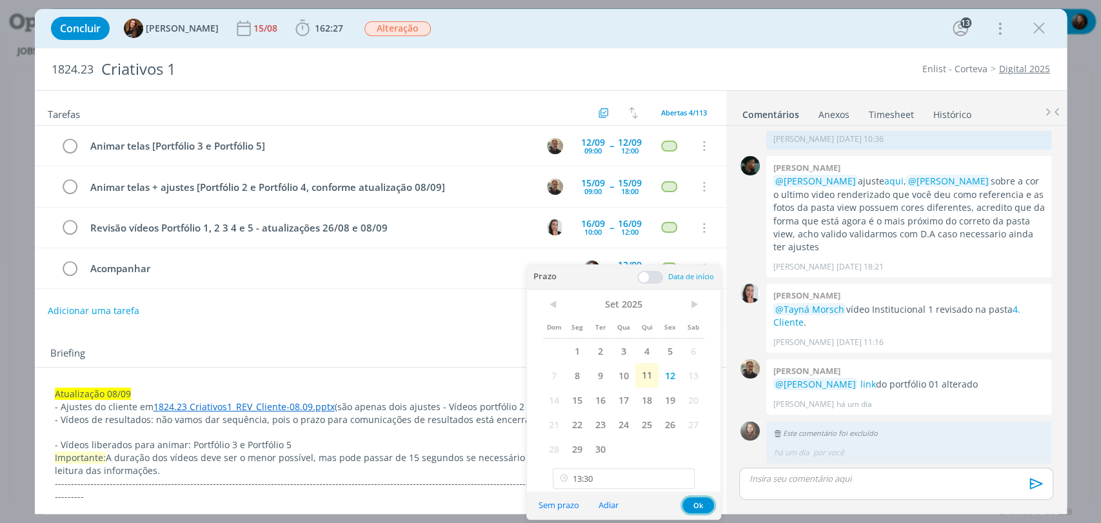
click at [702, 502] on button "Ok" at bounding box center [698, 505] width 32 height 16
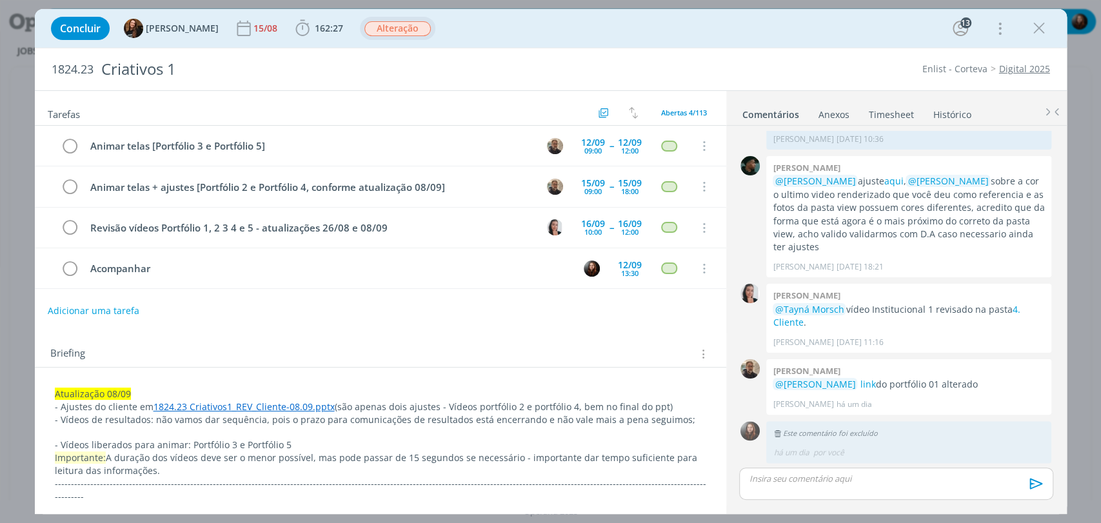
click at [370, 32] on span "Alteração" at bounding box center [397, 28] width 66 height 15
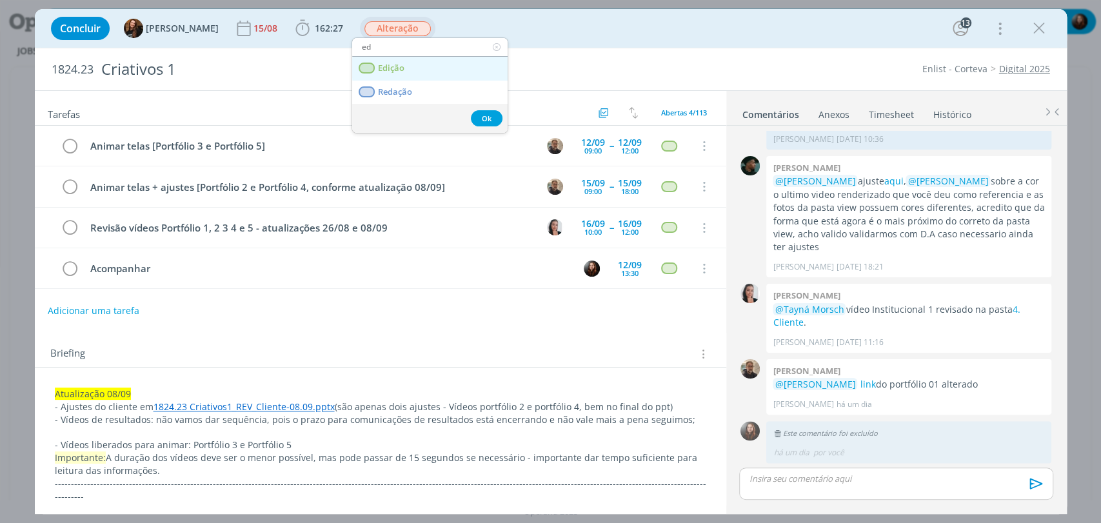
type input "ed"
click at [399, 63] on span "Edição" at bounding box center [390, 68] width 26 height 10
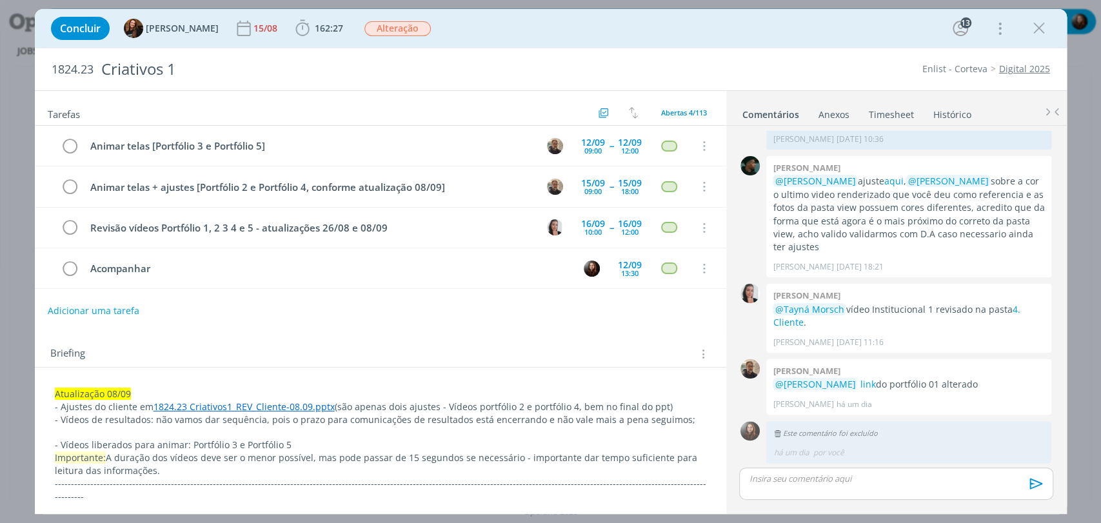
click at [532, 21] on div "Concluir Tayná Morsch 15/08 162:27 Iniciar Apontar Data * 11/09/2025 Horas * 00…" at bounding box center [551, 28] width 1013 height 31
click at [595, 39] on div "Concluir Tayná Morsch 15/08 162:27 Iniciar Apontar Data * 11/09/2025 Horas * 00…" at bounding box center [551, 28] width 1013 height 31
drag, startPoint x: 878, startPoint y: 309, endPoint x: 944, endPoint y: 310, distance: 65.8
click at [944, 310] on p "@Tayná Morsch vídeo Institucional 1 revisado na pasta 4. Cliente ." at bounding box center [909, 316] width 272 height 26
click at [944, 306] on p "@Tayná Morsch vídeo Institucional 1 revisado na pasta 4. Cliente ." at bounding box center [909, 316] width 272 height 26
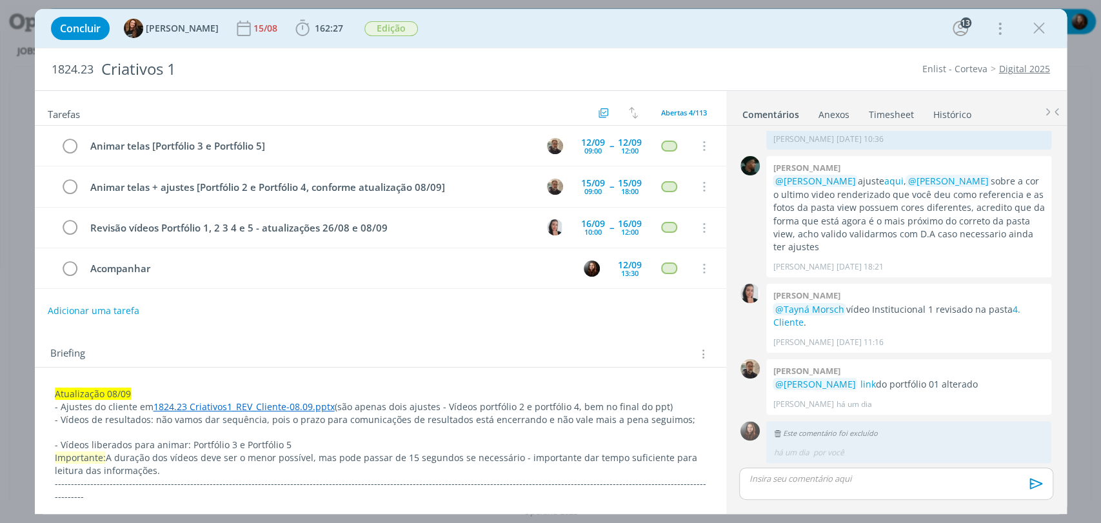
click at [508, 328] on div "Tarefas Usar Job de template Criar template a partir deste job Visualizar Templ…" at bounding box center [380, 298] width 691 height 414
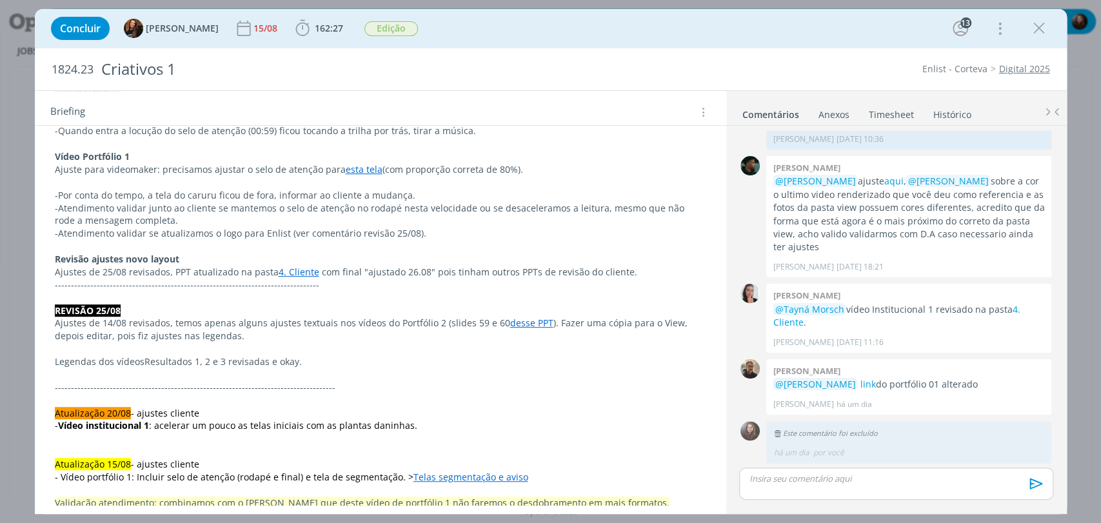
scroll to position [0, 0]
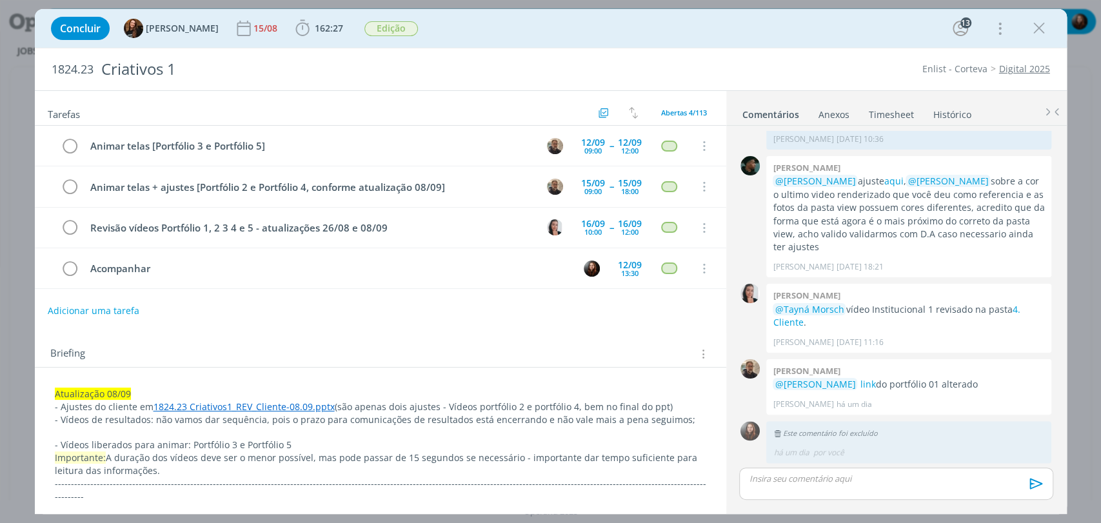
click at [764, 48] on div "1824.23 Criativos 1 Enlist - Corteva Digital 2025" at bounding box center [551, 69] width 1032 height 42
click at [533, 26] on div "Concluir Tayná Morsch 15/08 162:27 Iniciar Apontar Data * 11/09/2025 Horas * 00…" at bounding box center [551, 28] width 1013 height 31
